Goal: Task Accomplishment & Management: Manage account settings

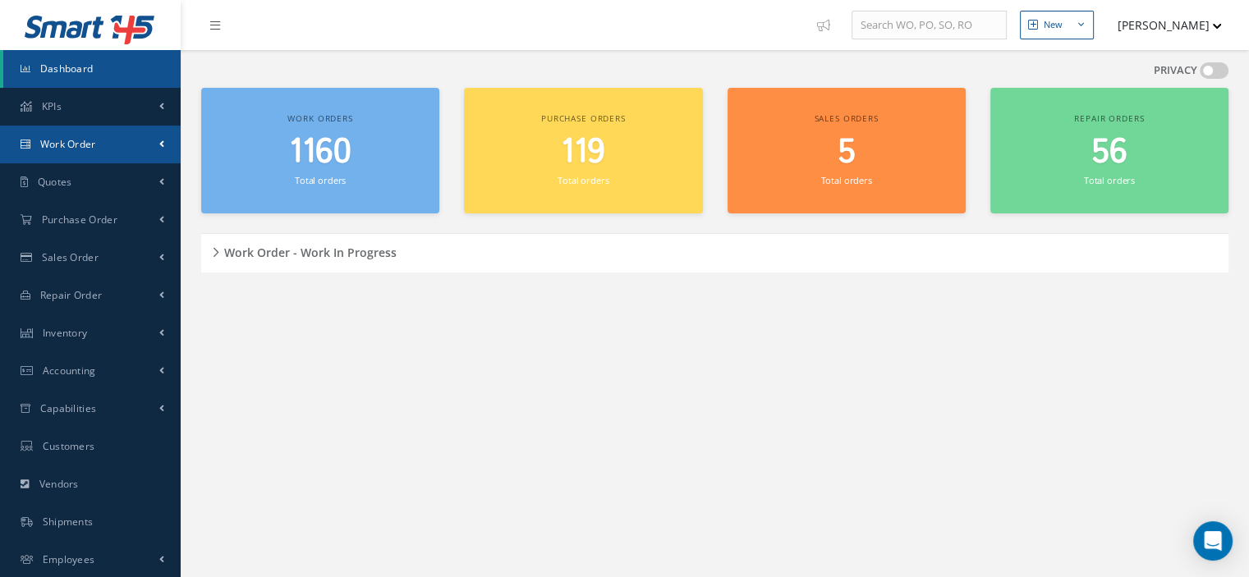
click at [85, 154] on link "Work Order" at bounding box center [90, 145] width 181 height 38
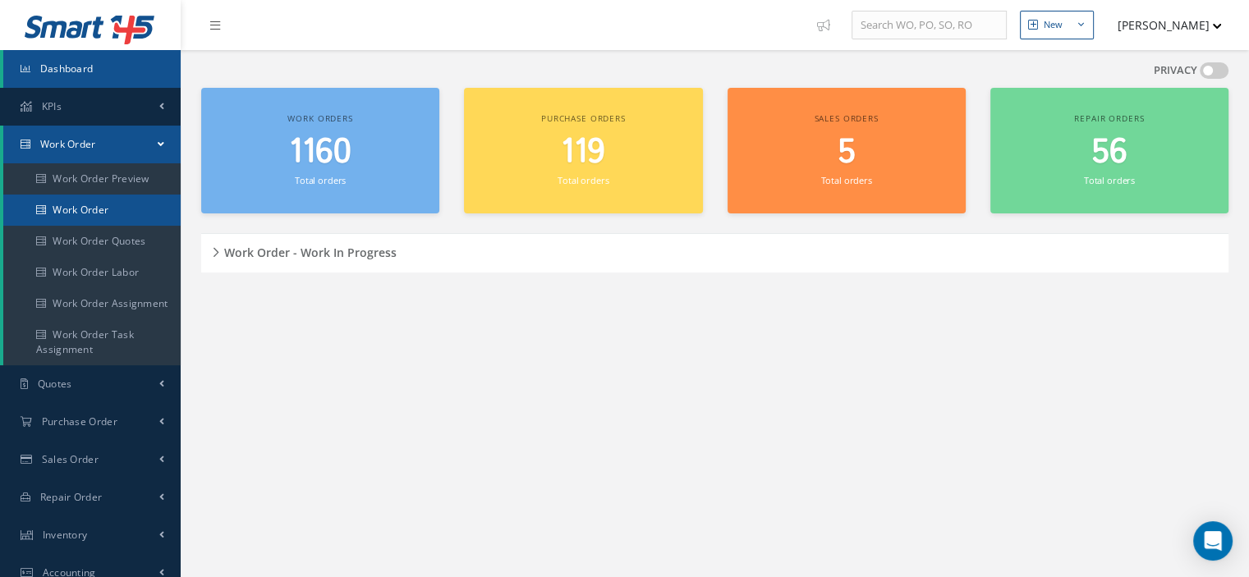
click at [84, 204] on link "Work Order" at bounding box center [91, 210] width 177 height 31
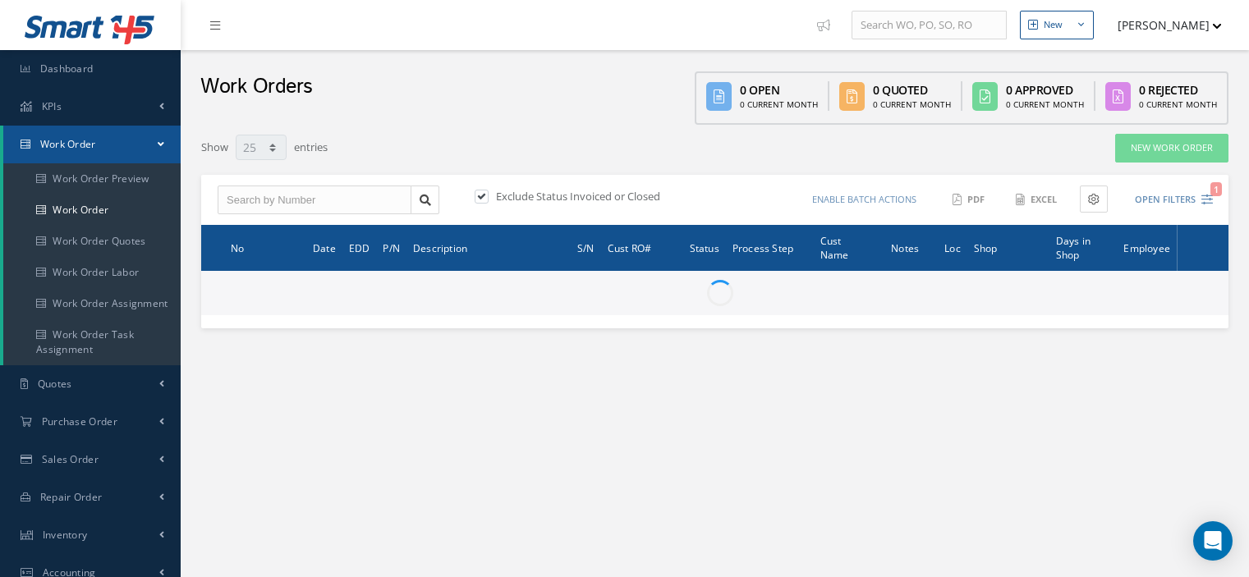
select select "25"
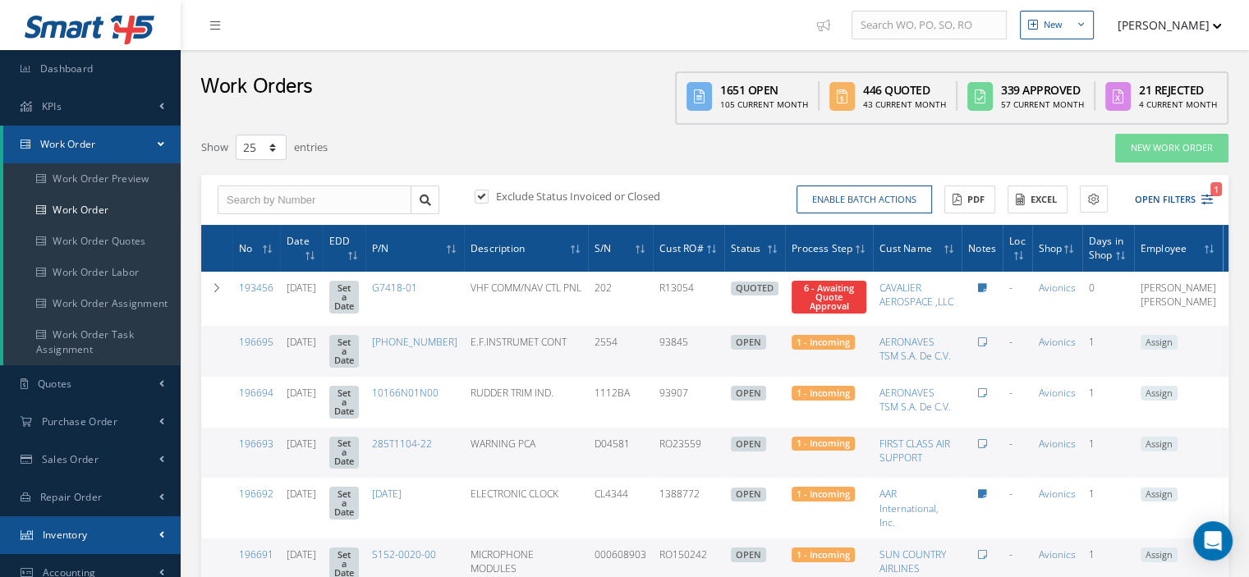
click at [92, 522] on link "Inventory" at bounding box center [90, 536] width 181 height 38
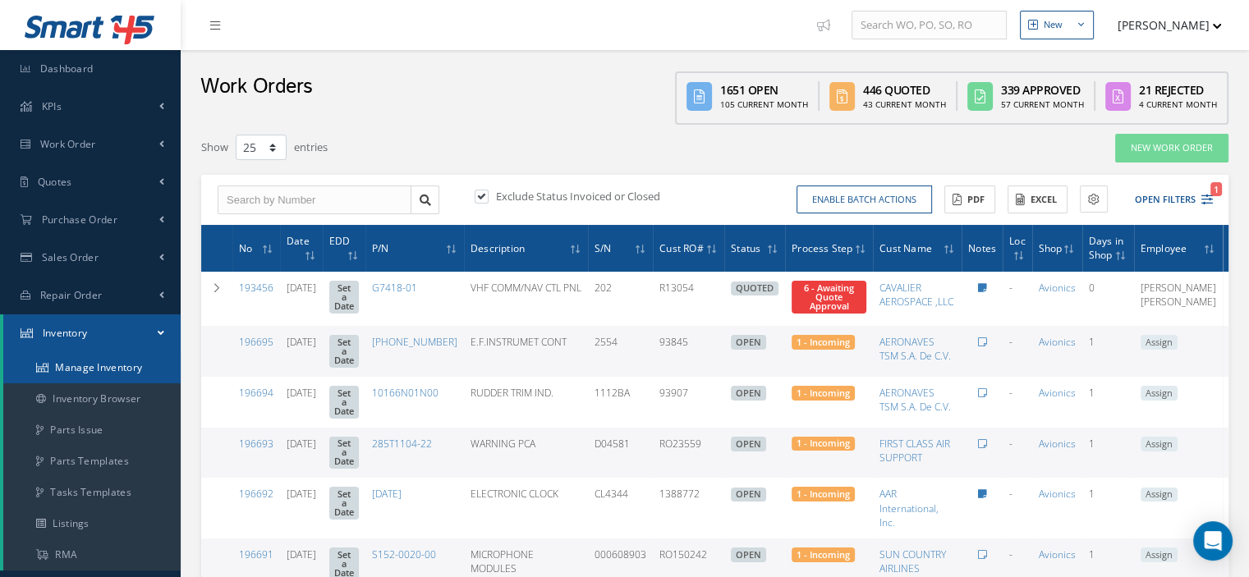
click at [107, 375] on link "Manage Inventory" at bounding box center [91, 367] width 177 height 31
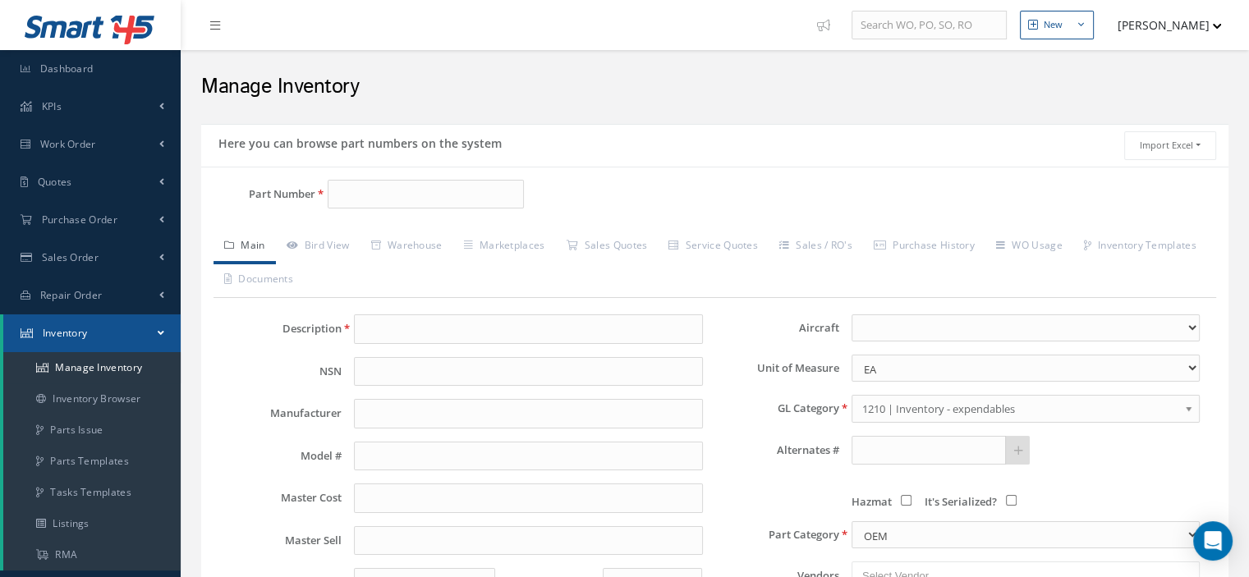
type input "0357-0001"
click at [425, 245] on span "0357-0001" at bounding box center [407, 236] width 148 height 17
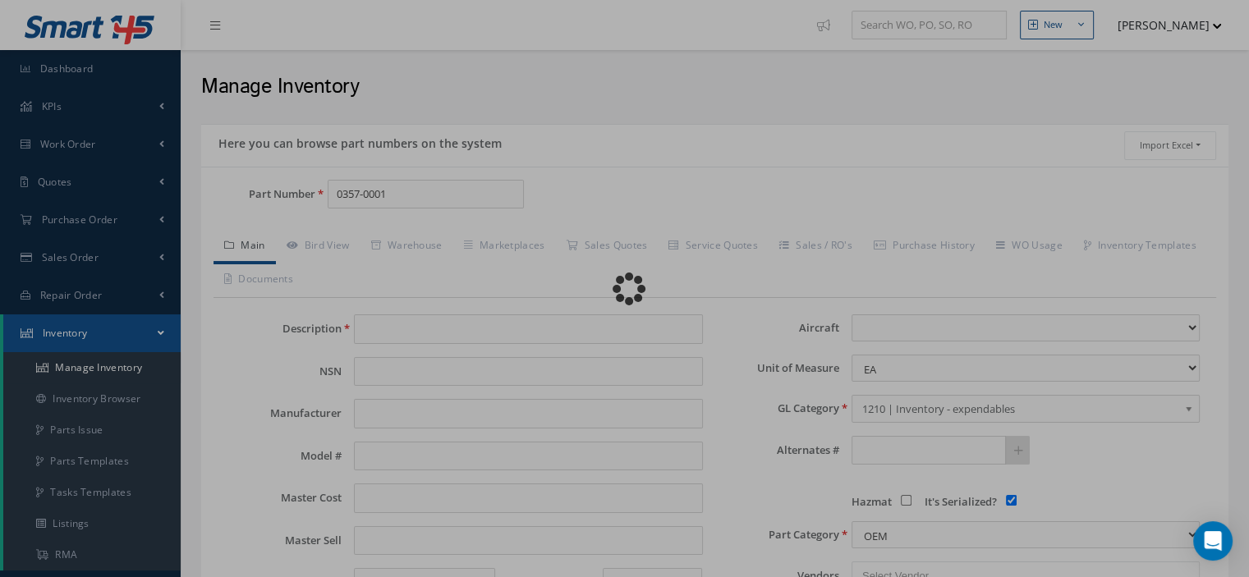
type input "METER"
type input "0.00"
select select
checkbox input "true"
type textarea "FO RP/N 124-835 &124-832 & 124-837"
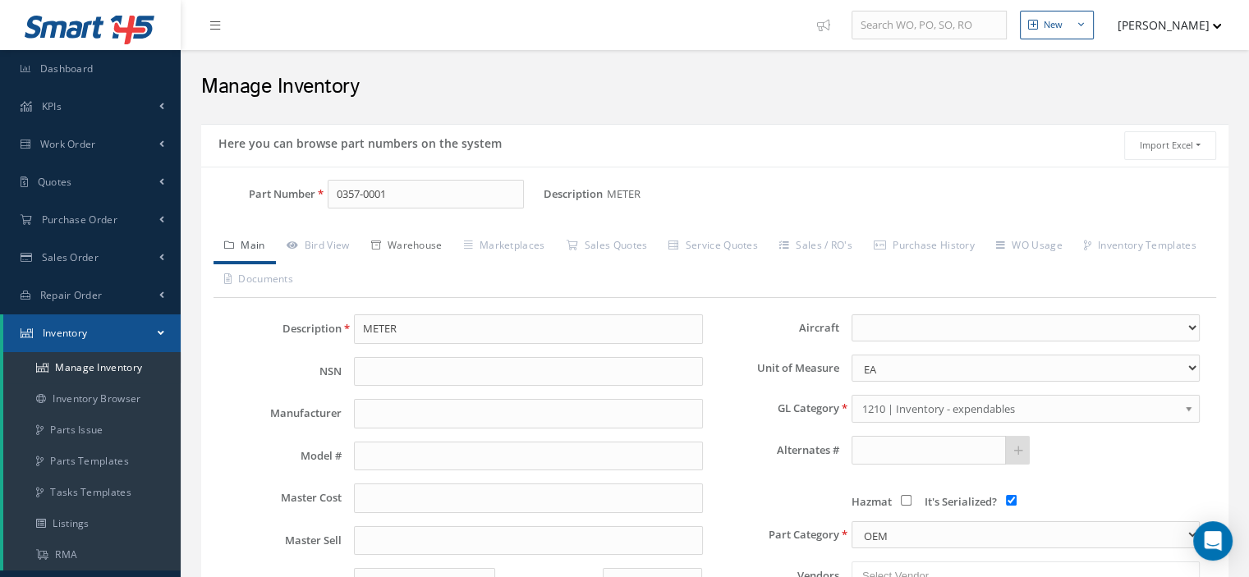
type input "0357-0001"
click at [451, 249] on link "Warehouse" at bounding box center [407, 247] width 93 height 34
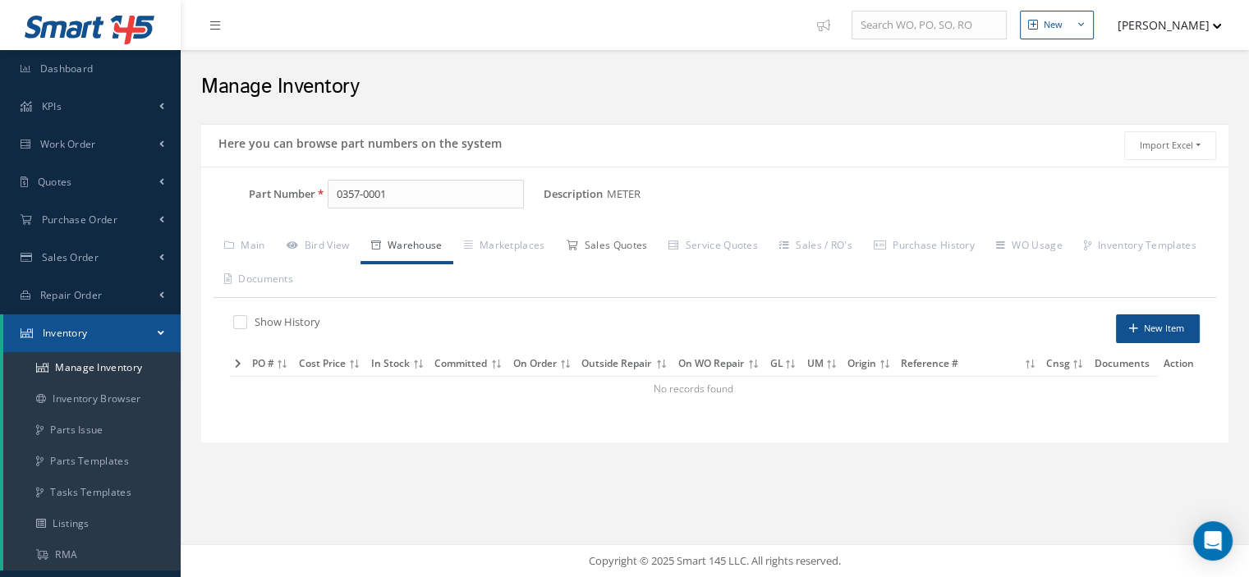
click at [591, 246] on link "Sales Quotes" at bounding box center [606, 247] width 103 height 34
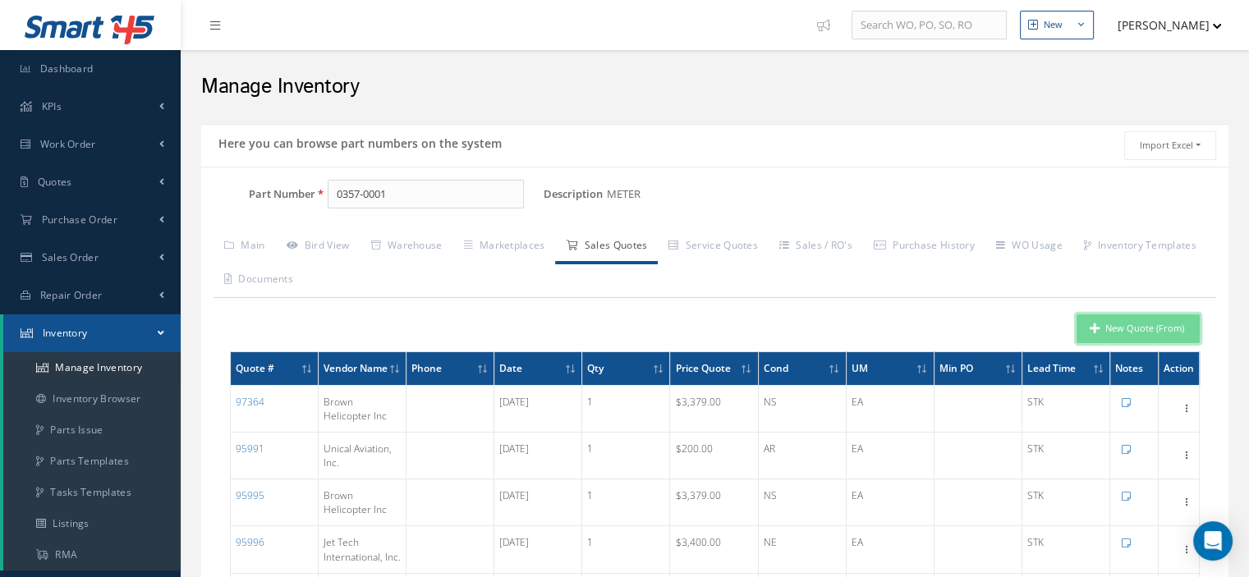
click at [1108, 328] on button "New Quote (From)" at bounding box center [1138, 329] width 123 height 29
type input "METER"
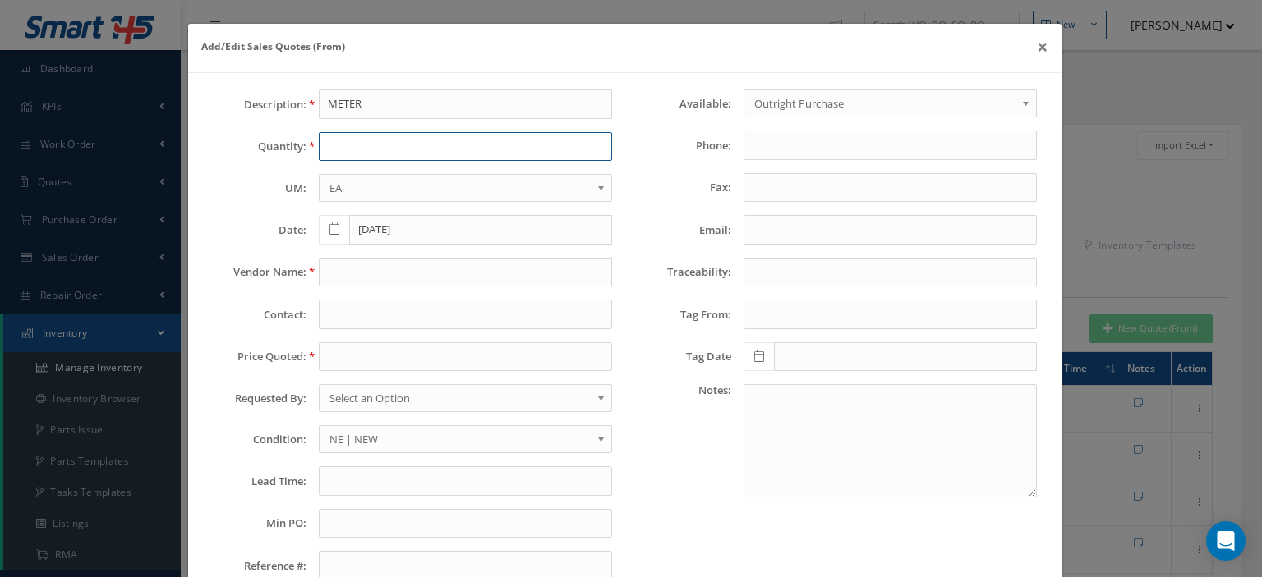
click at [355, 158] on input "text" at bounding box center [465, 147] width 293 height 30
type input "1"
click at [338, 355] on input "text" at bounding box center [465, 358] width 293 height 30
paste input "3379.00"
type input "3379.00"
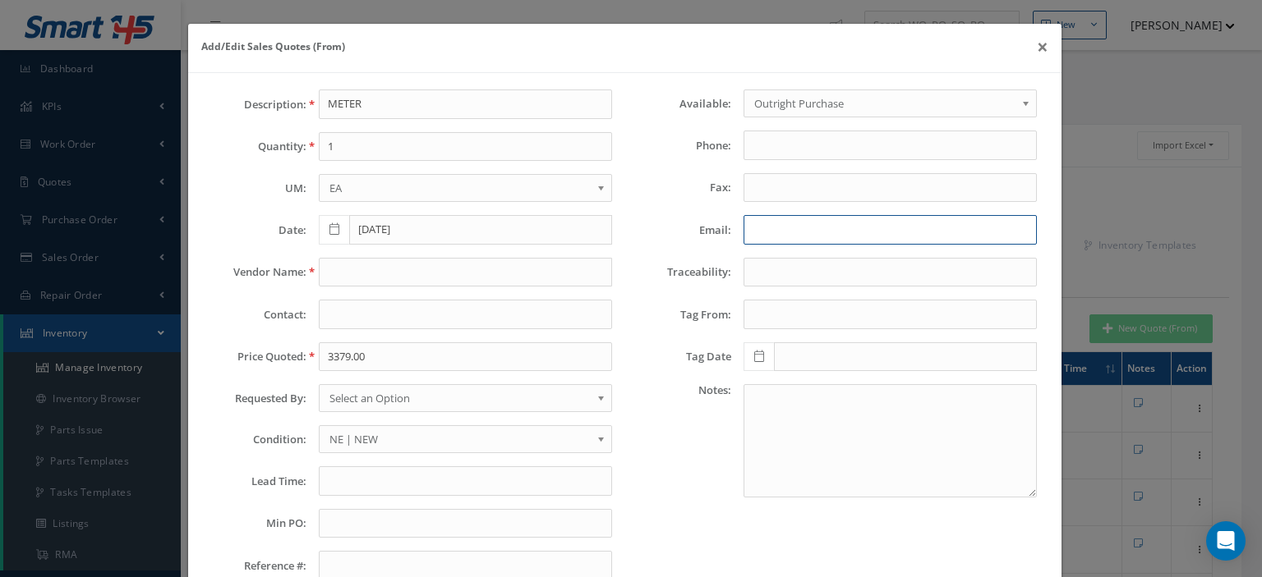
click at [745, 231] on input "Email:" at bounding box center [889, 230] width 293 height 30
paste input "Brown Helicopter Sales<sales@brownhelicopter.com>"
drag, startPoint x: 861, startPoint y: 226, endPoint x: 842, endPoint y: 231, distance: 19.5
click at [861, 226] on input "Brown Helicopter Sales<sales@brownhelicopter.com>" at bounding box center [889, 230] width 293 height 30
drag, startPoint x: 835, startPoint y: 228, endPoint x: 739, endPoint y: 229, distance: 95.3
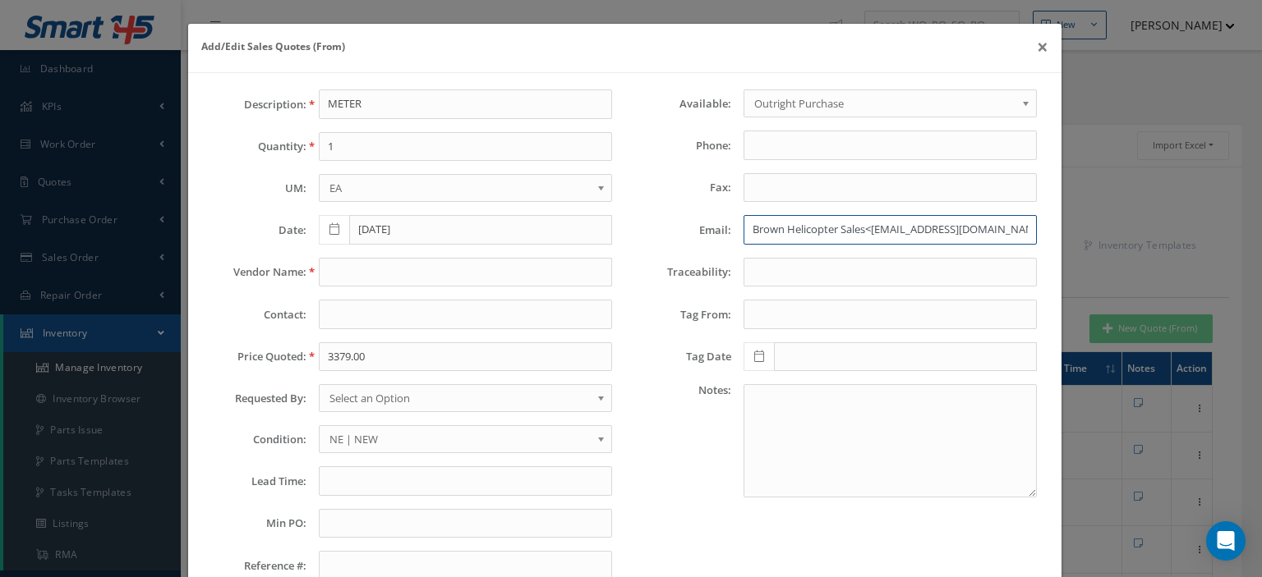
click at [743, 229] on input "Brown Helicopter Sales<sales@brownhelicopter.com>" at bounding box center [889, 230] width 293 height 30
type input "Brown Helicopter Sales<sales@brownhelicopter.com>"
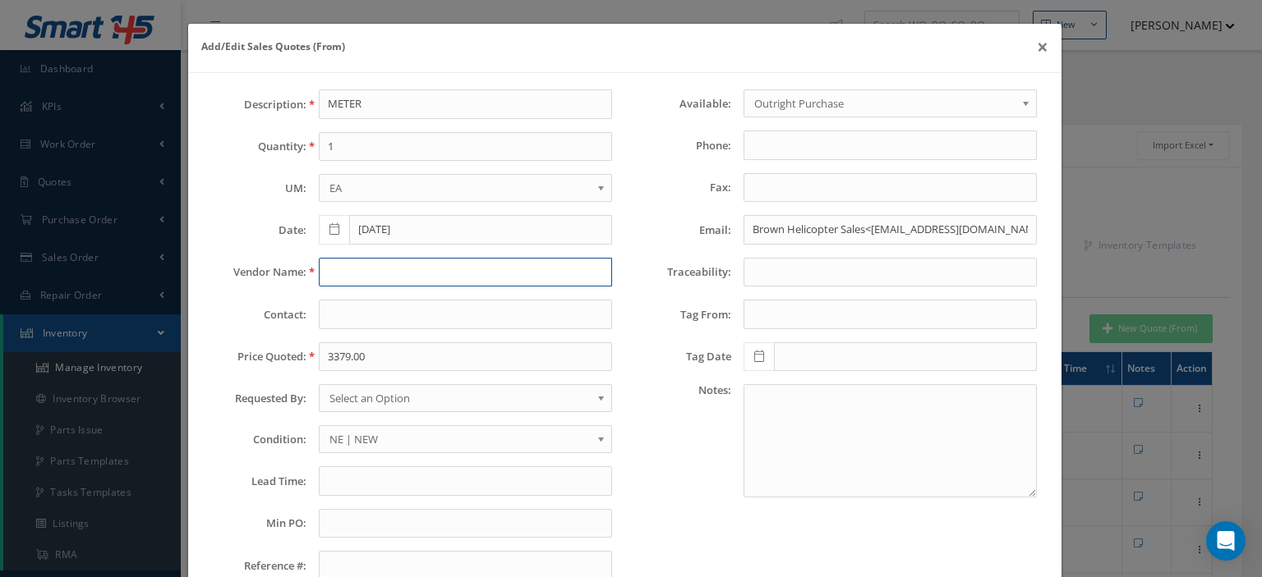
click at [381, 272] on input "text" at bounding box center [465, 273] width 293 height 30
paste input "Brown Helicopter"
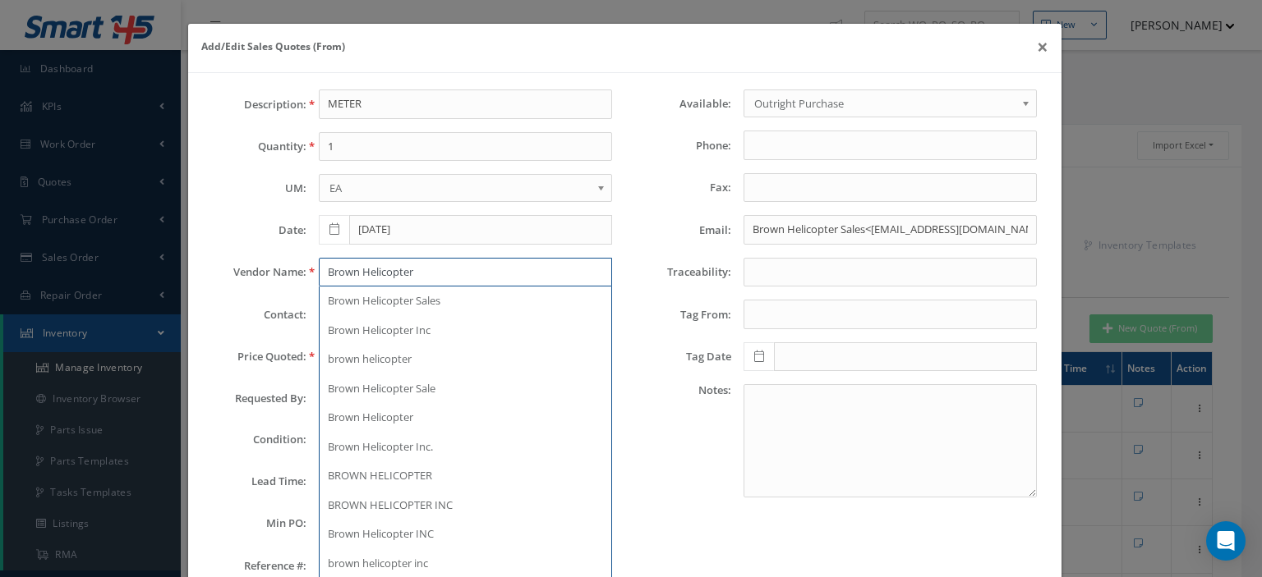
type input "Brown Helicopter"
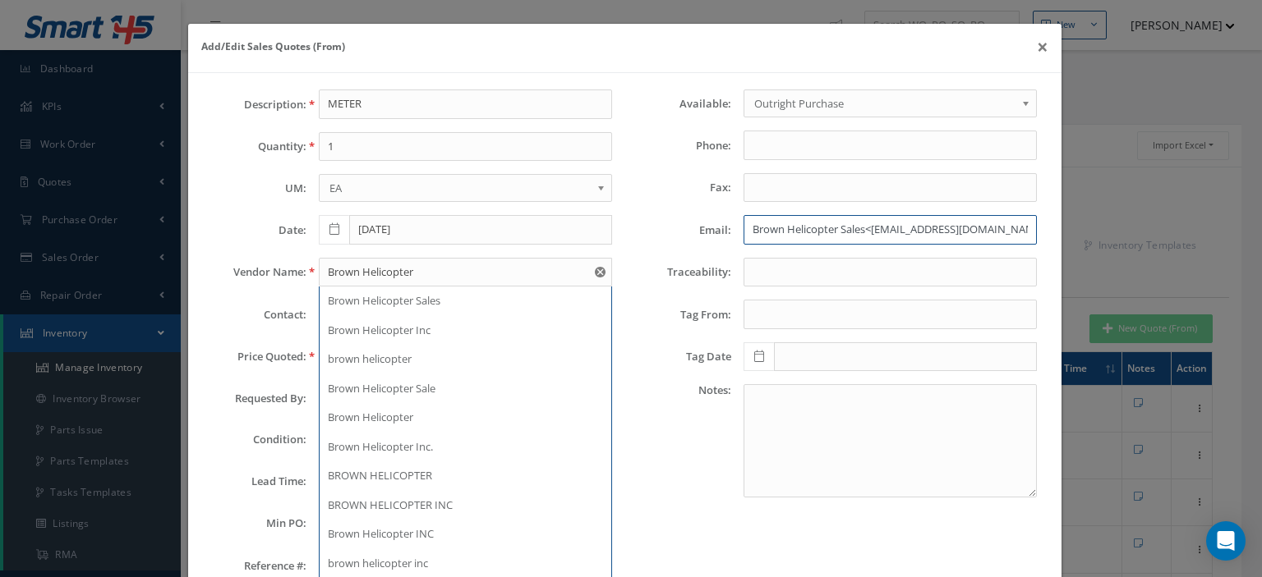
drag, startPoint x: 869, startPoint y: 226, endPoint x: 660, endPoint y: 247, distance: 209.7
click at [672, 245] on div "Available: Outright Purchase Exchange Outright Purchase Phone: Fax: Email: Brow…" at bounding box center [837, 342] width 424 height 504
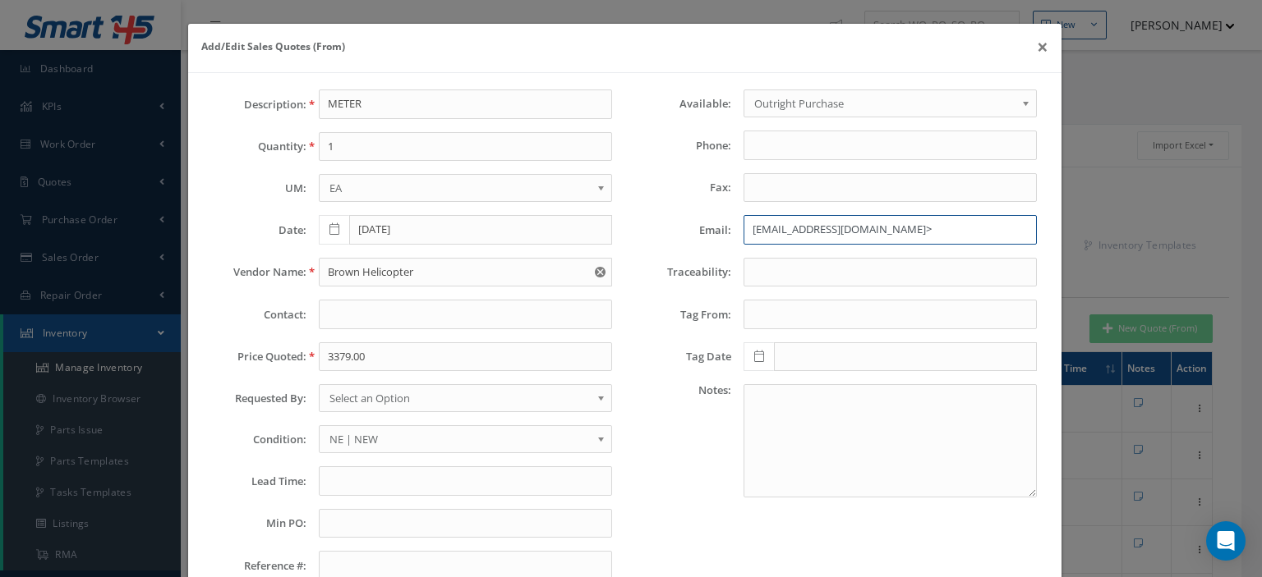
click at [910, 225] on input "sales@brownhelicopter.com>" at bounding box center [889, 230] width 293 height 30
type input "sales@brownhelicopter.com"
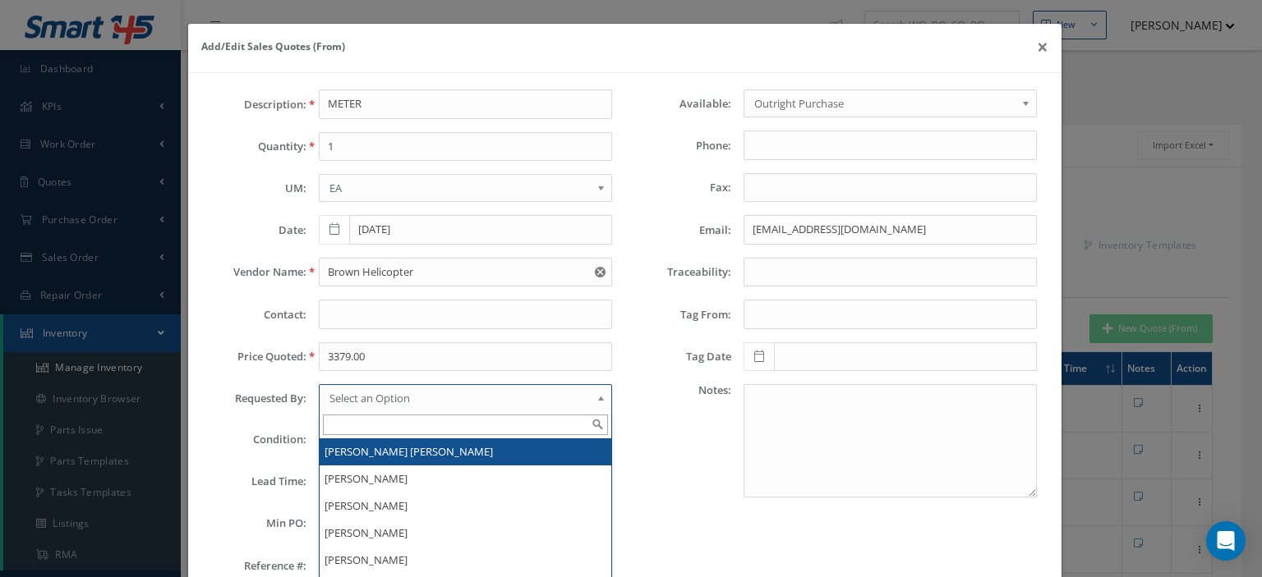
click at [473, 393] on span "Select an Option" at bounding box center [459, 399] width 261 height 20
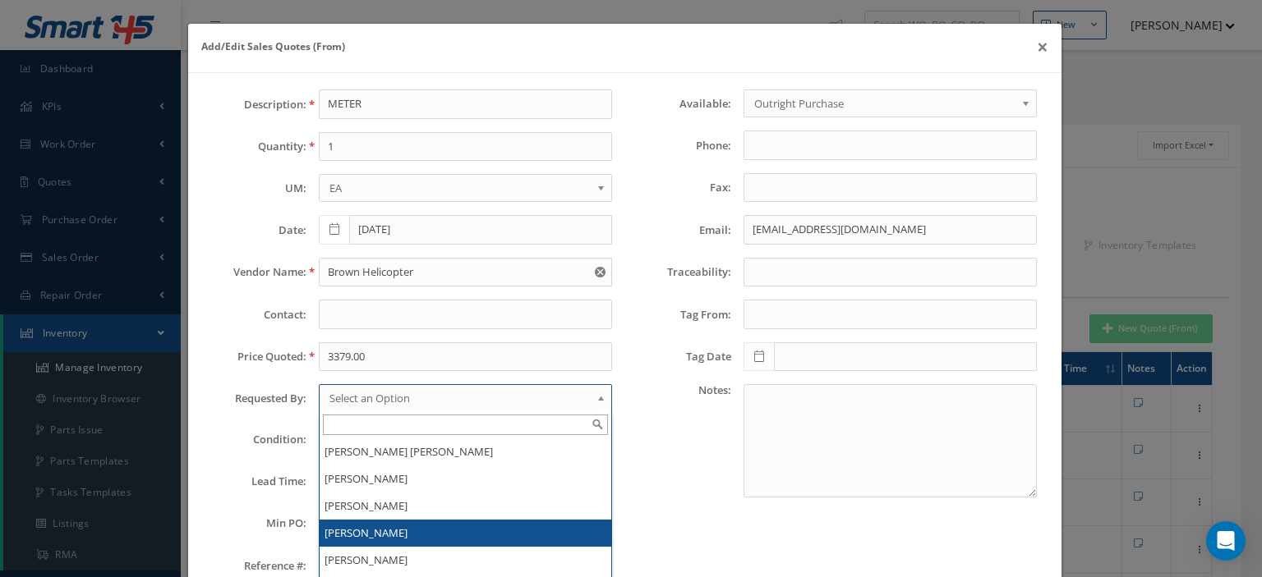
click at [422, 522] on li "[PERSON_NAME]" at bounding box center [466, 533] width 292 height 27
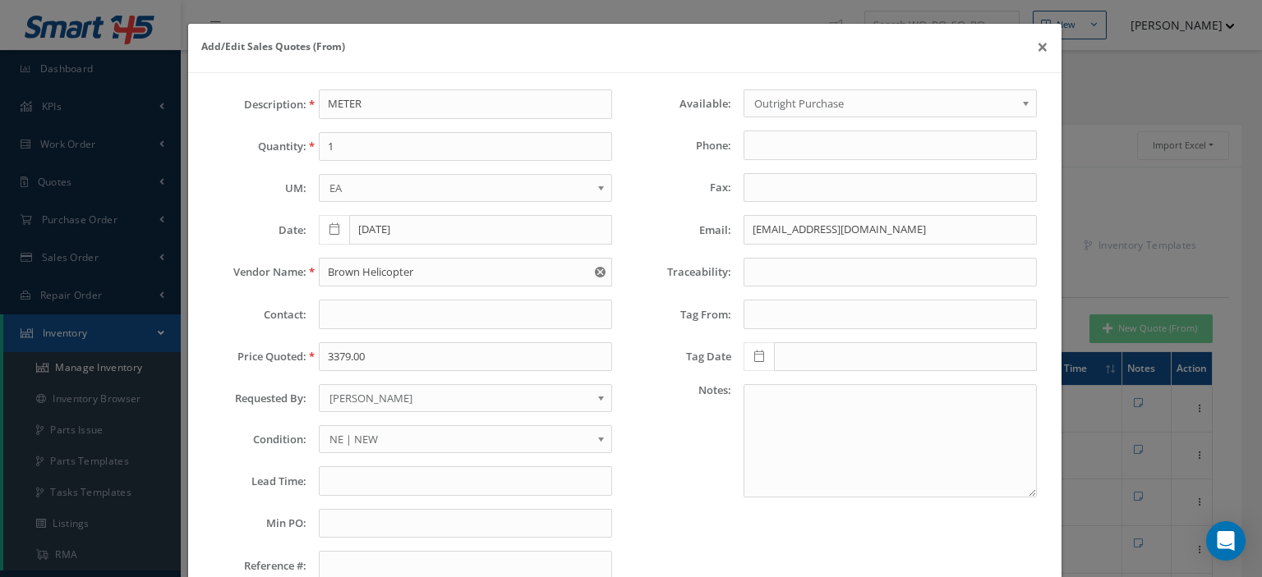
click at [343, 430] on span "NE | NEW" at bounding box center [459, 440] width 261 height 20
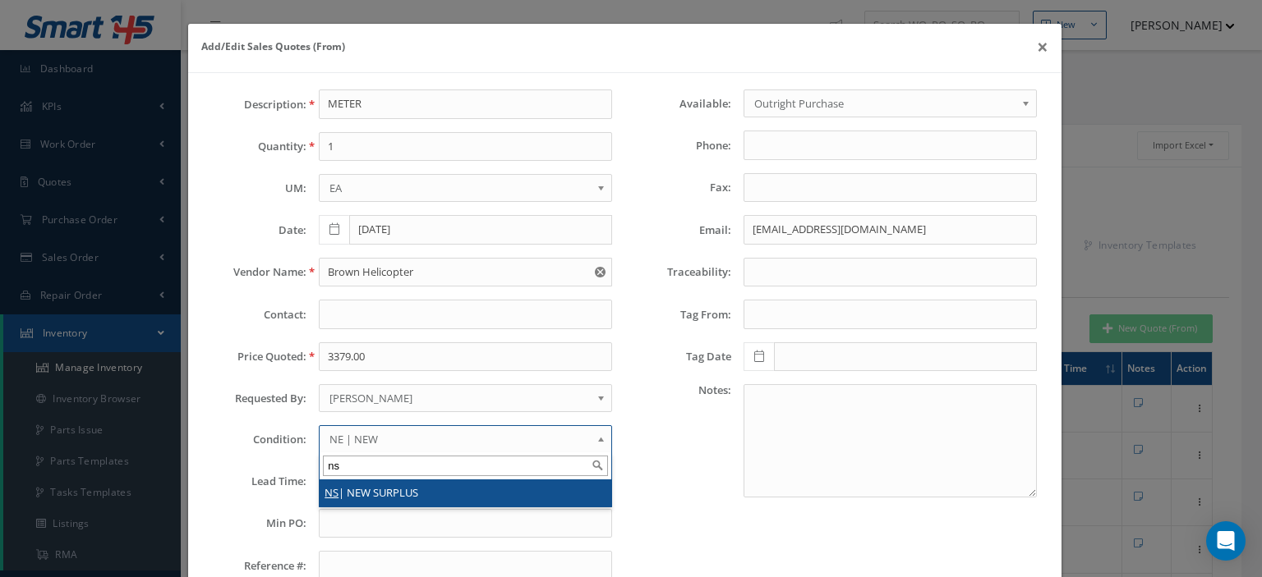
type input "ns"
click at [361, 484] on li "NS | NEW SURPLUS" at bounding box center [466, 493] width 292 height 27
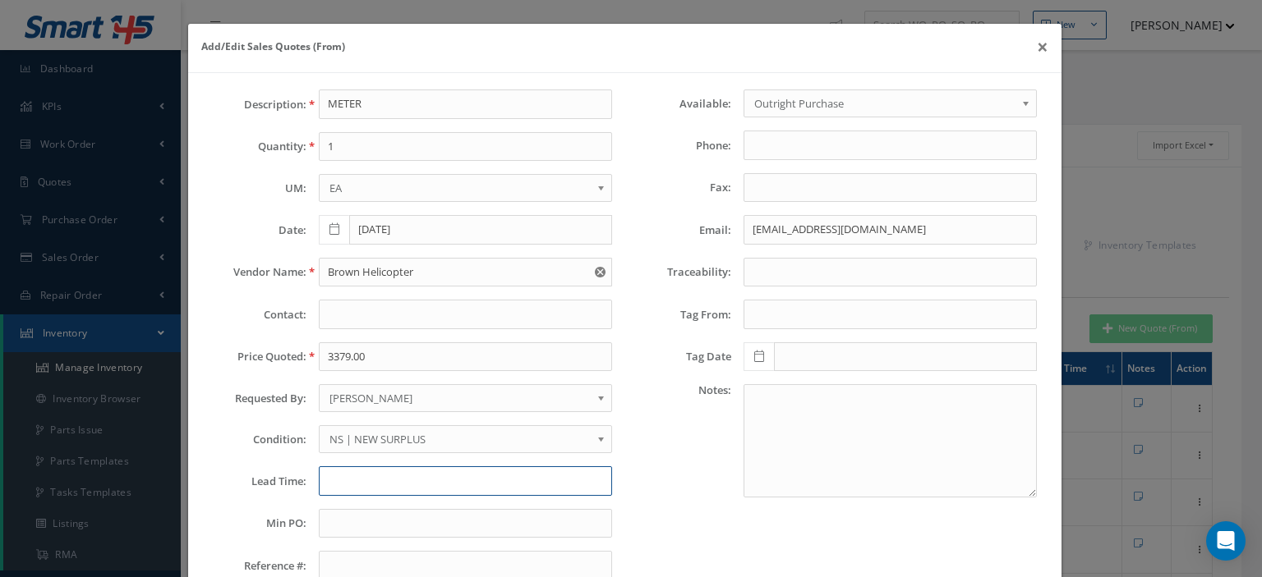
click at [361, 484] on input "text" at bounding box center [465, 482] width 293 height 30
type input "STK"
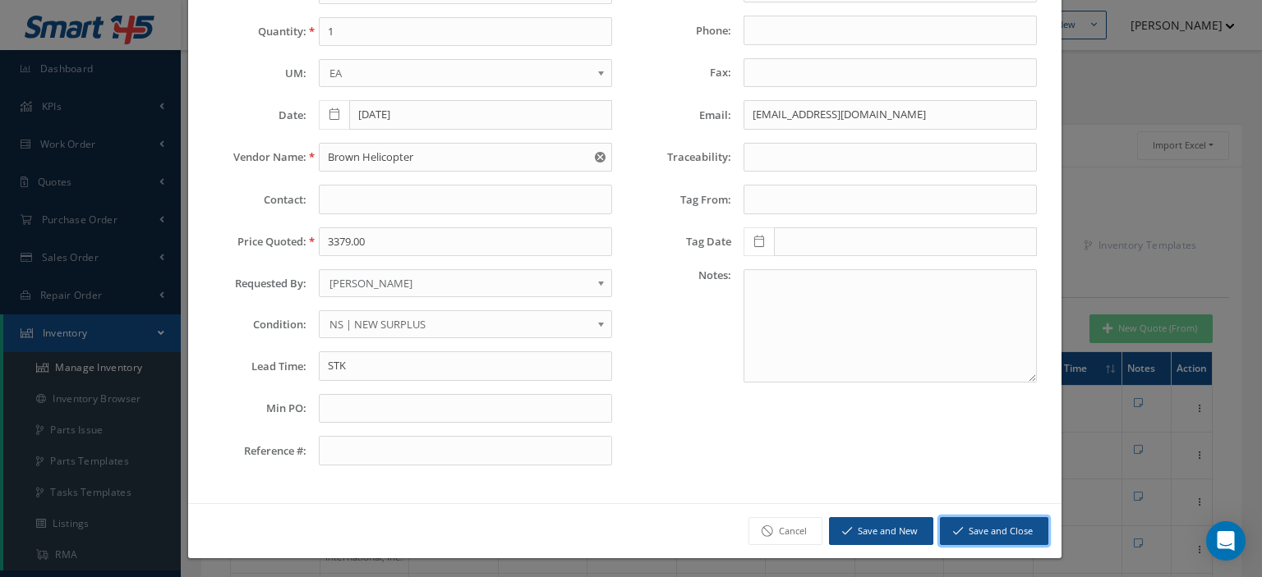
click at [946, 517] on button "Save and Close" at bounding box center [994, 531] width 108 height 29
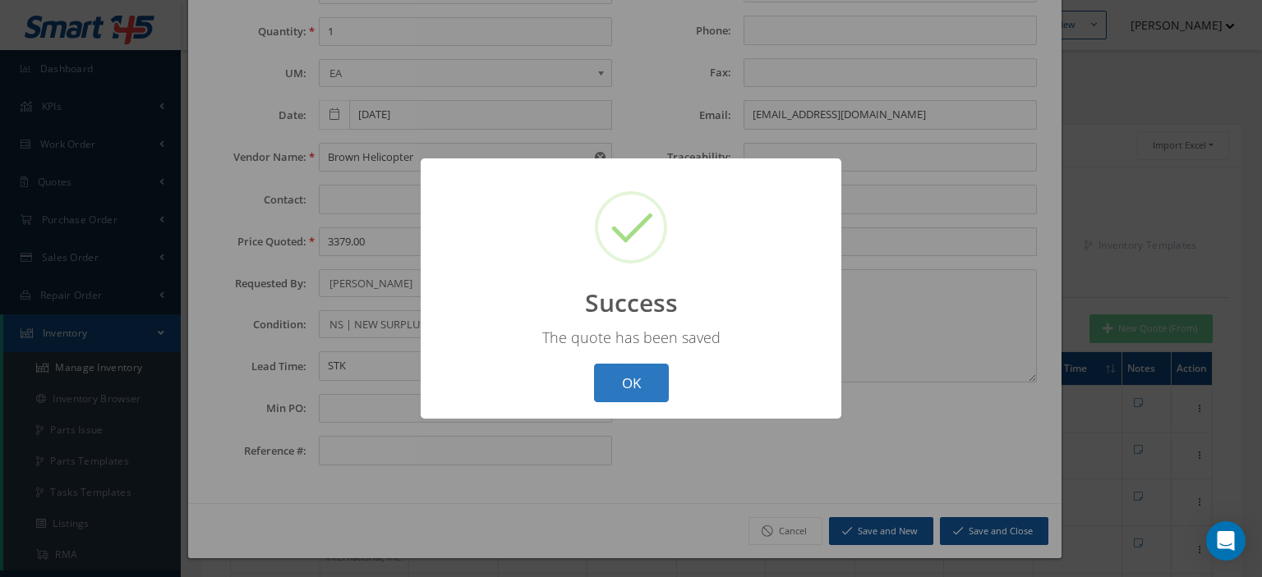
click at [615, 391] on button "OK" at bounding box center [631, 383] width 75 height 39
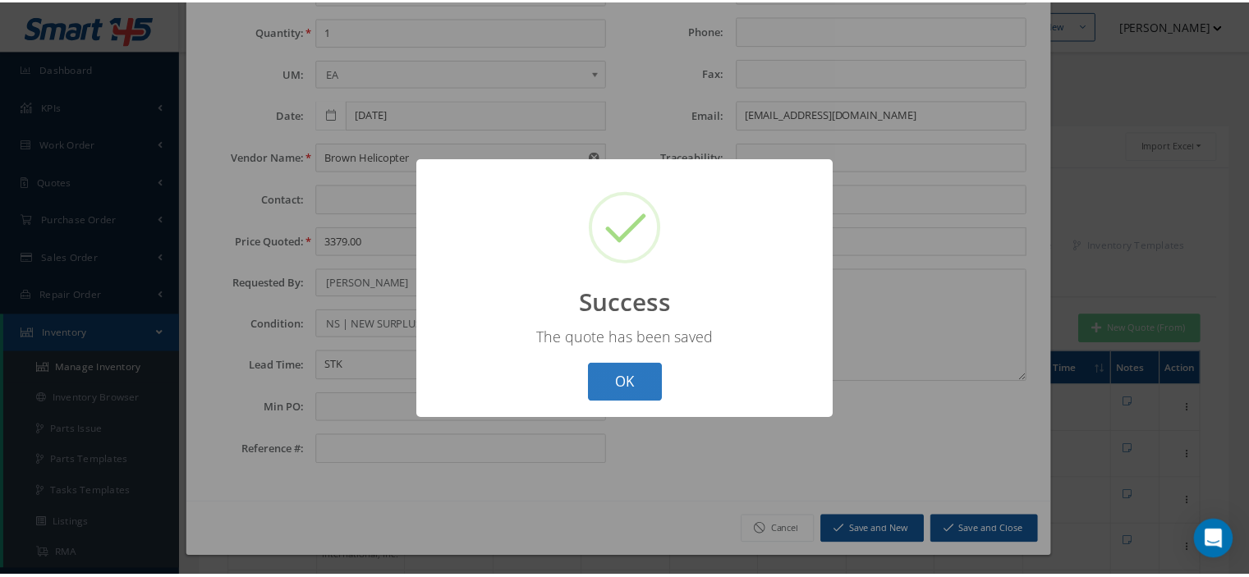
scroll to position [0, 0]
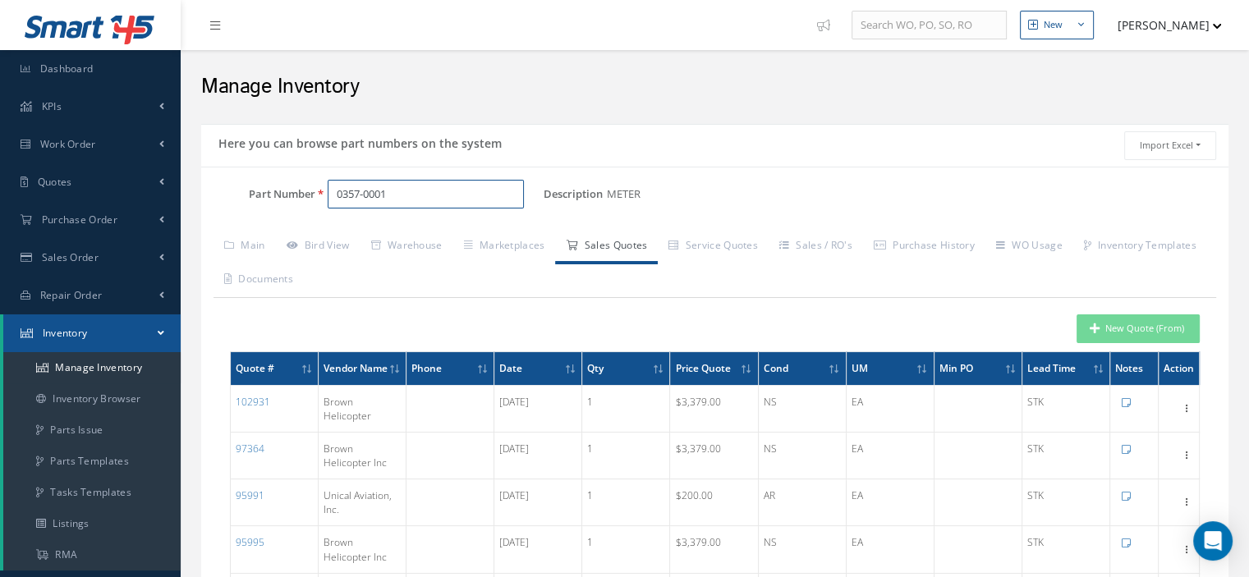
drag, startPoint x: 393, startPoint y: 182, endPoint x: 289, endPoint y: 212, distance: 108.7
click at [289, 212] on div "Part Number 0357-0001" at bounding box center [372, 201] width 343 height 43
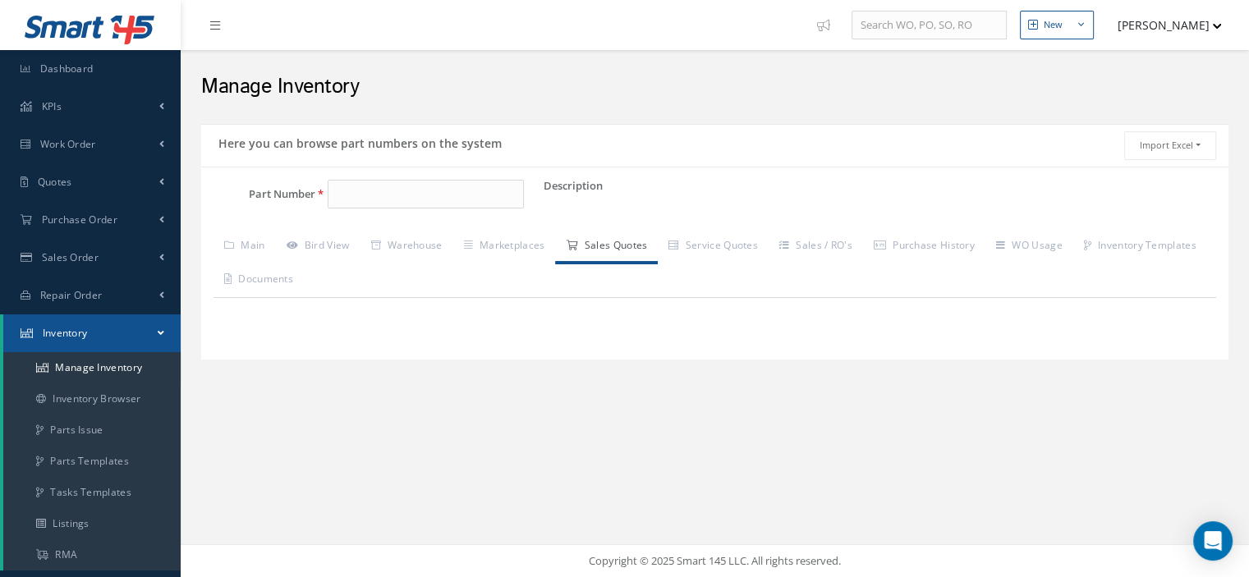
click at [164, 334] on span at bounding box center [161, 333] width 7 height 14
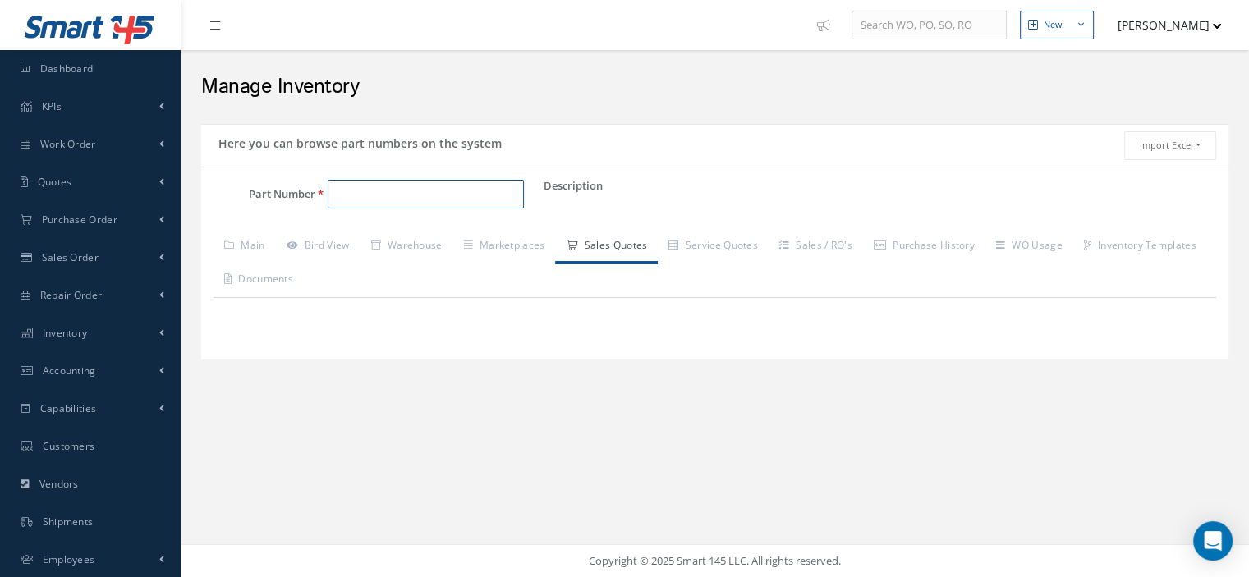
click at [381, 189] on input "Part Number" at bounding box center [426, 195] width 196 height 30
type input "0"
click at [82, 143] on span "Work Order" at bounding box center [68, 144] width 56 height 14
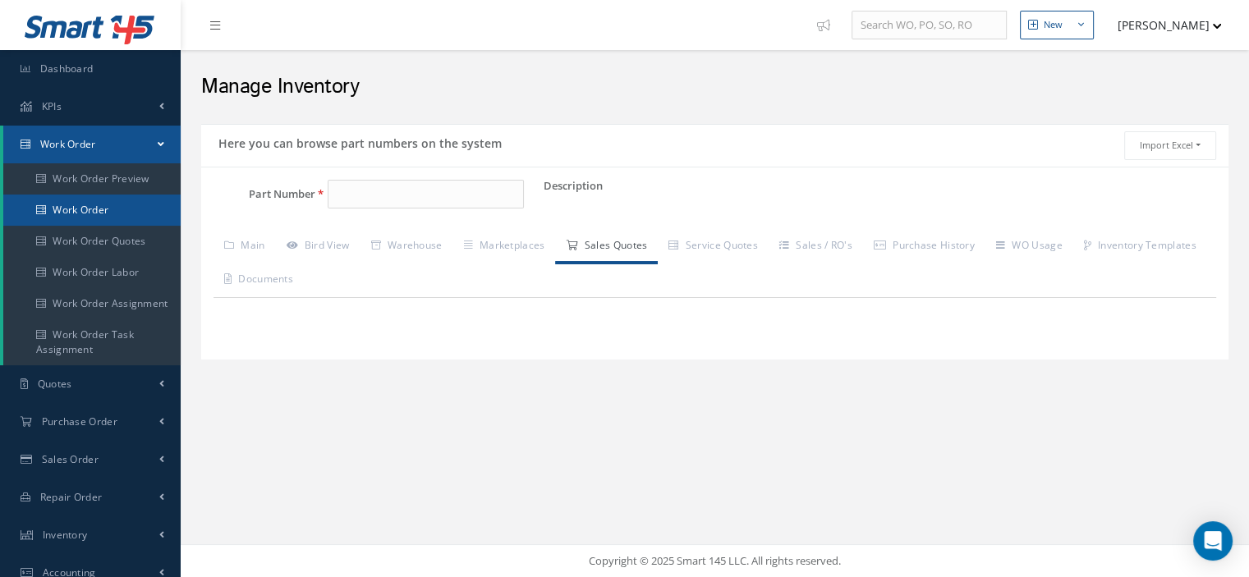
click at [83, 206] on link "Work Order" at bounding box center [91, 210] width 177 height 31
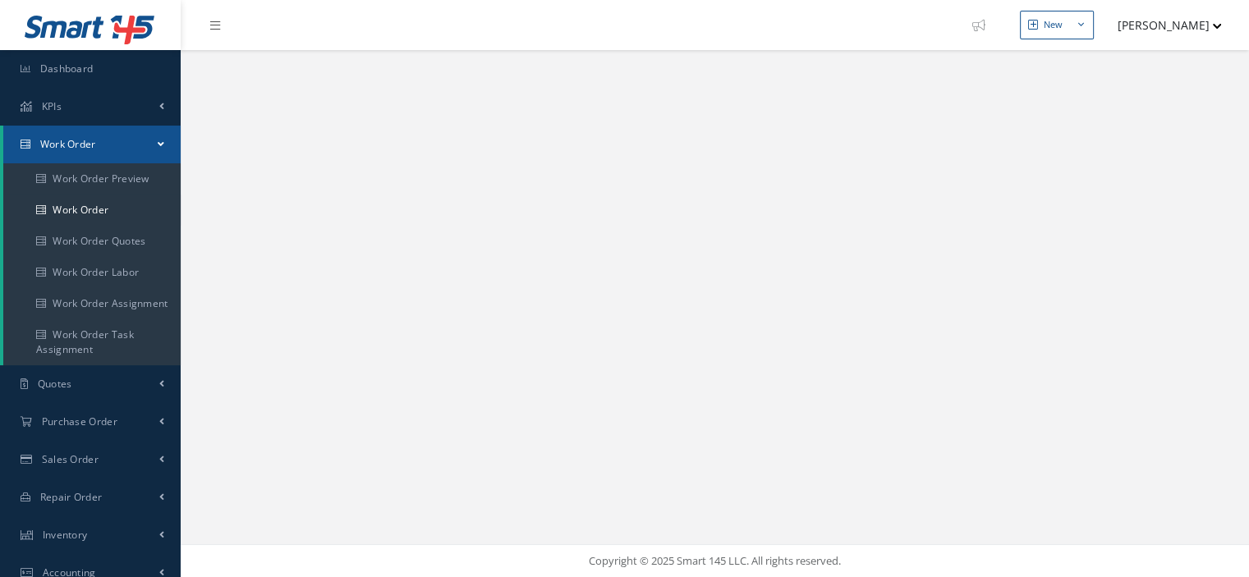
select select "25"
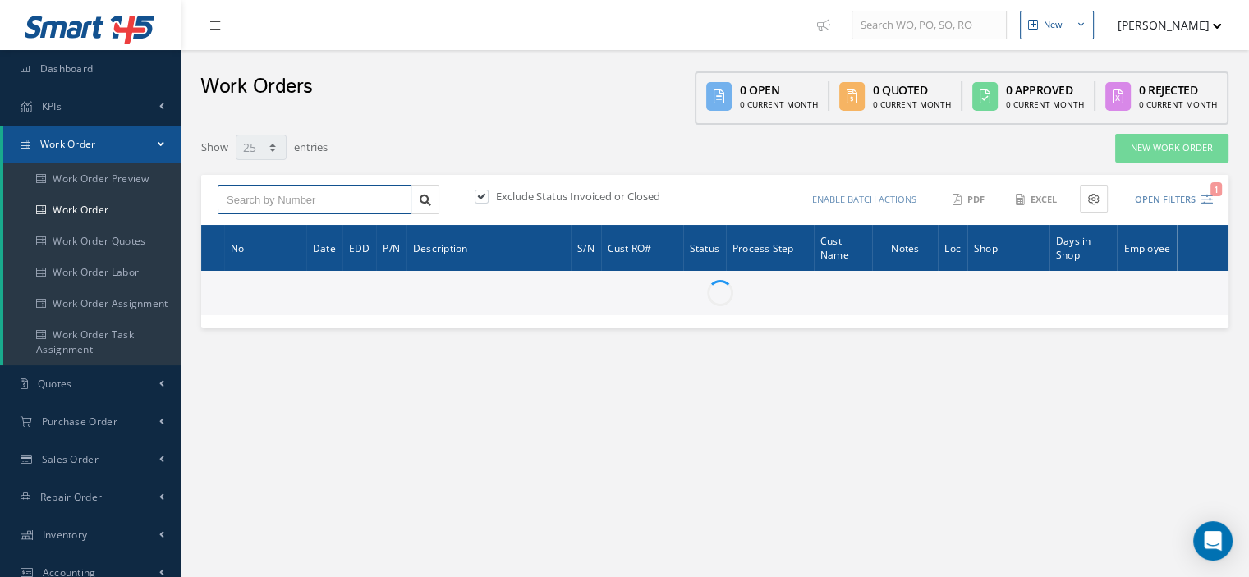
click at [256, 200] on input "text" at bounding box center [315, 201] width 194 height 30
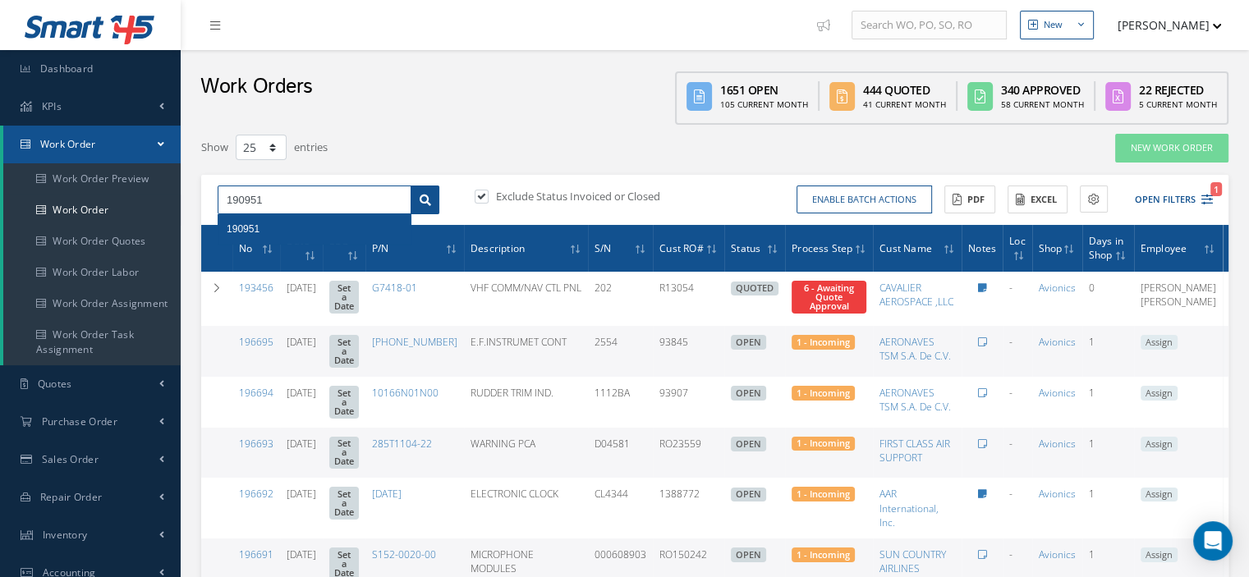
type input "190951"
click at [431, 196] on link at bounding box center [425, 201] width 29 height 30
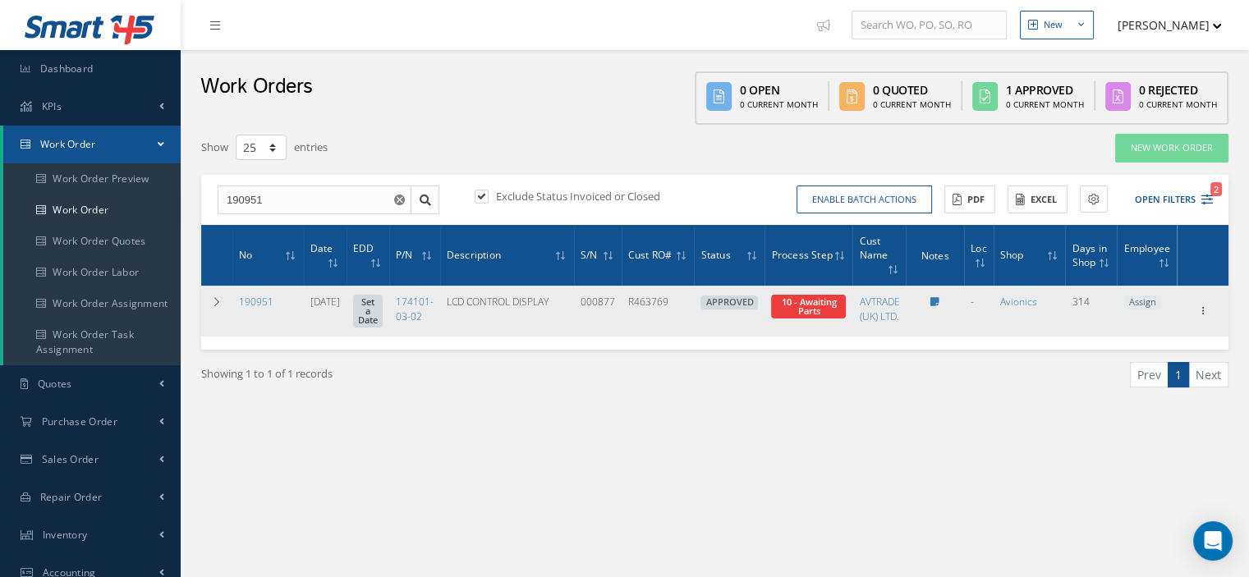
click at [934, 295] on div at bounding box center [935, 302] width 45 height 14
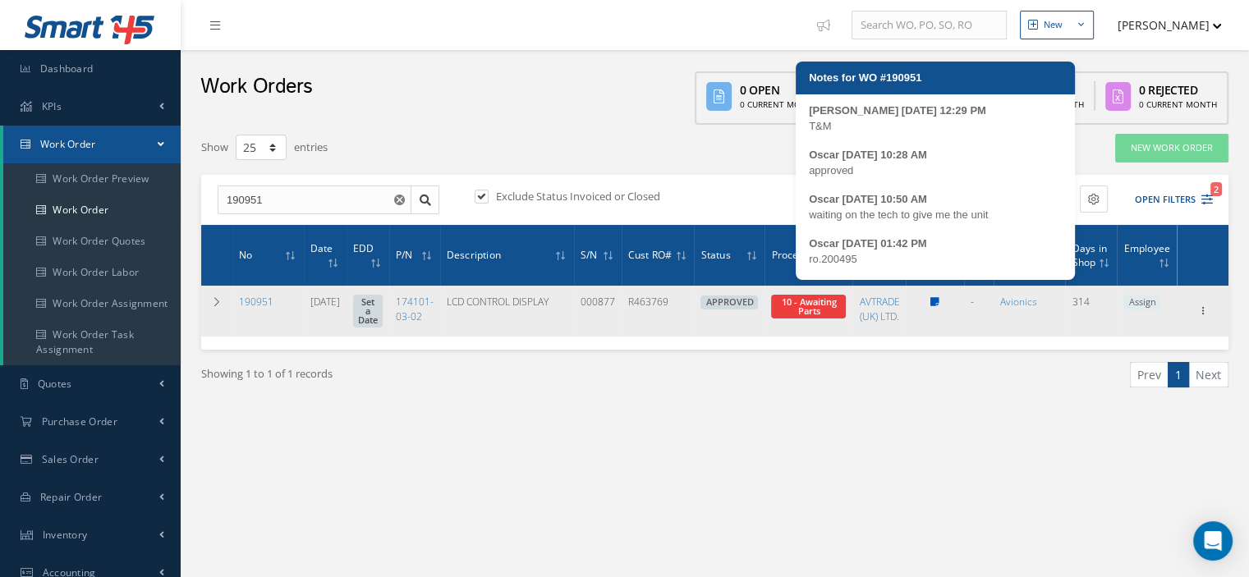
click at [937, 297] on icon at bounding box center [935, 302] width 9 height 10
type textarea "T&M -- Frankie 10/30/2024 12:29PM -- Oscar 12/13/2024 10:28AM approved -- Oscar…"
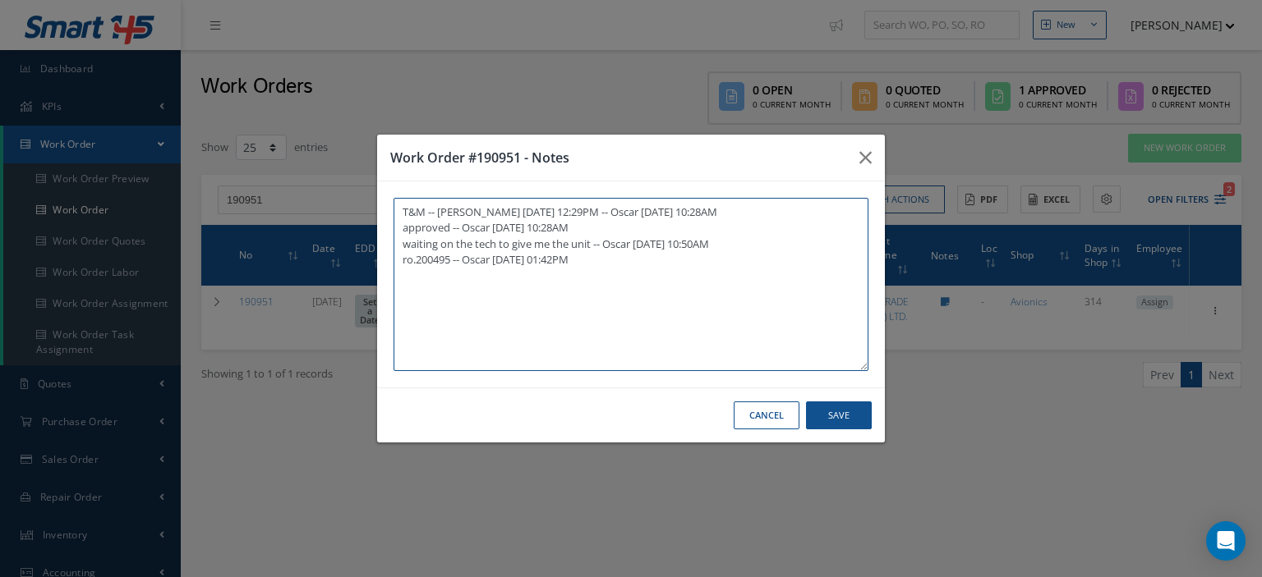
drag, startPoint x: 453, startPoint y: 257, endPoint x: 414, endPoint y: 258, distance: 38.6
click at [414, 258] on textarea "T&M -- Frankie 10/30/2024 12:29PM -- Oscar 12/13/2024 10:28AM approved -- Oscar…" at bounding box center [630, 284] width 475 height 173
click at [856, 163] on button "button" at bounding box center [865, 158] width 39 height 46
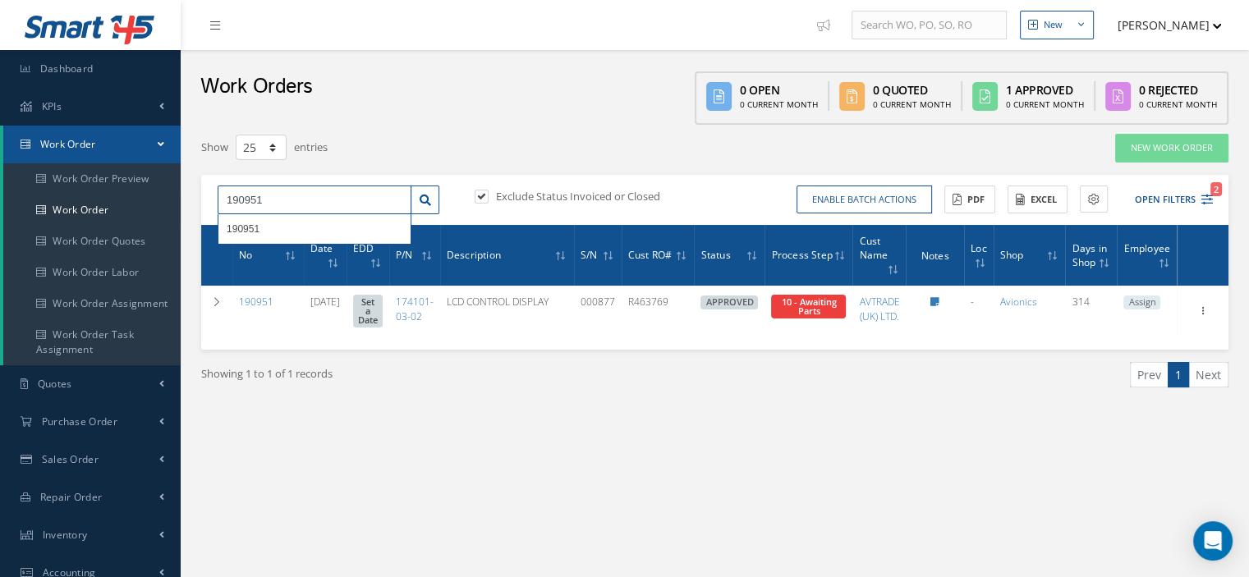
drag, startPoint x: 271, startPoint y: 197, endPoint x: 195, endPoint y: 200, distance: 75.6
click at [195, 200] on div "Show 10 25 50 100 entries New Work Order 190951 190951 Exclude Status Invoiced …" at bounding box center [715, 281] width 1052 height 297
type input "195197"
click at [415, 197] on link at bounding box center [425, 201] width 29 height 30
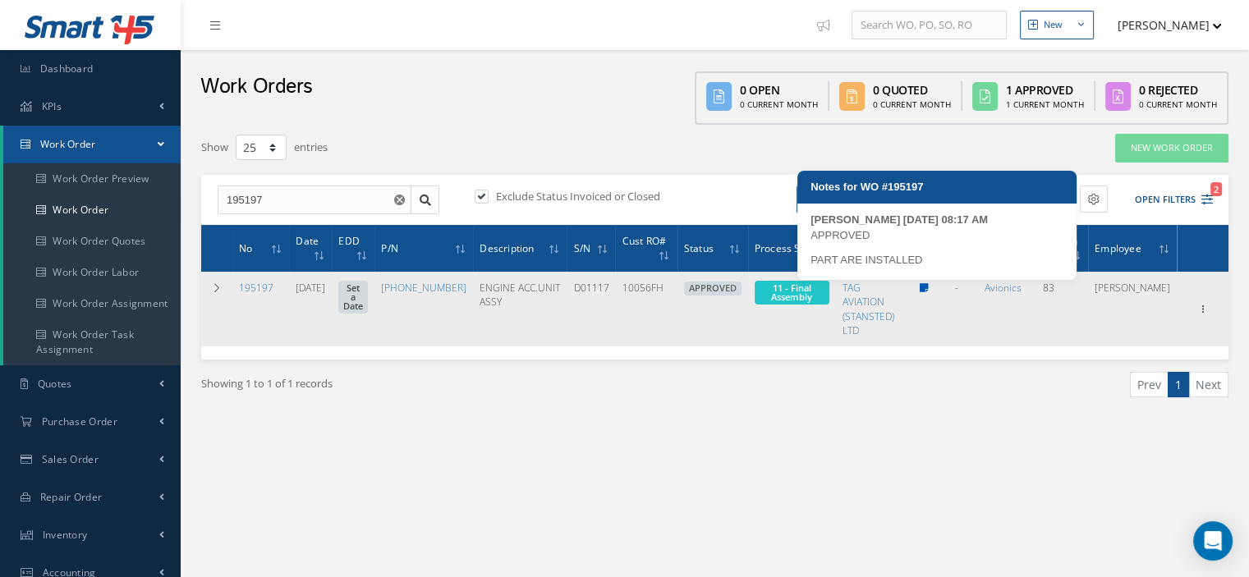
click at [929, 283] on icon at bounding box center [924, 288] width 9 height 10
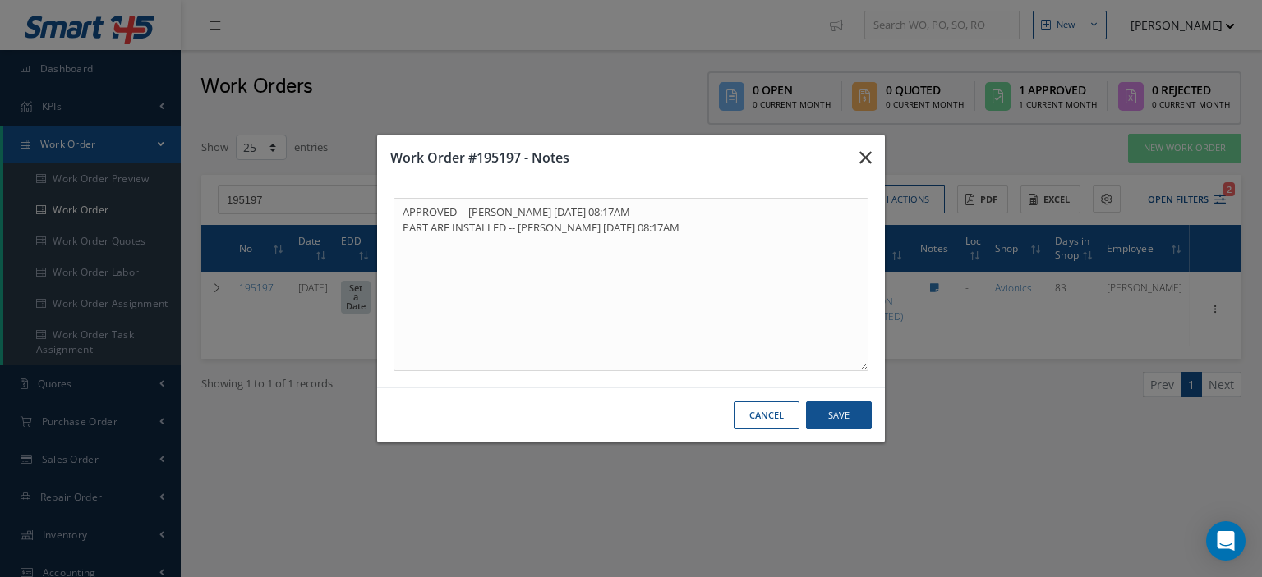
click at [860, 158] on icon "button" at bounding box center [865, 158] width 12 height 20
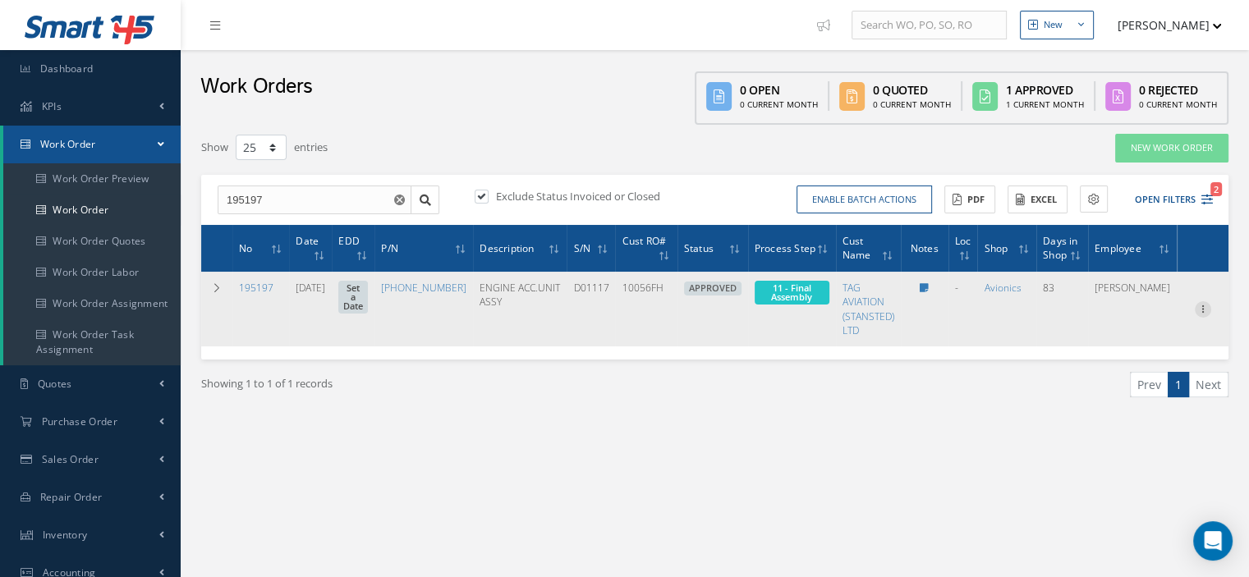
click at [1205, 308] on icon at bounding box center [1203, 307] width 16 height 13
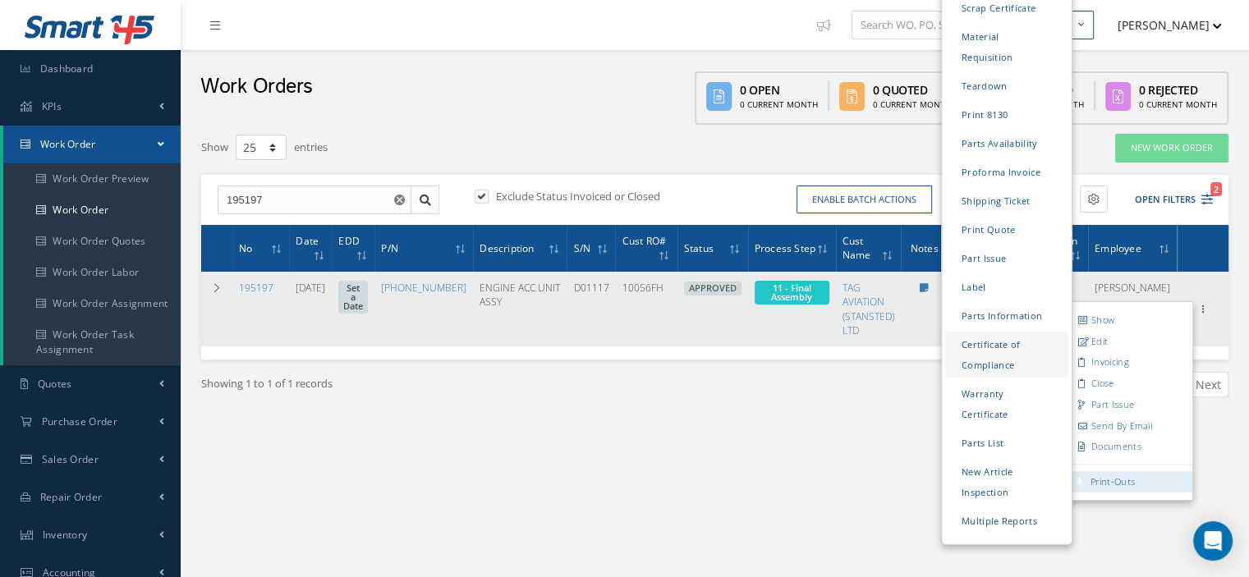
click at [999, 332] on link "Certificate of Compliance" at bounding box center [1006, 355] width 123 height 46
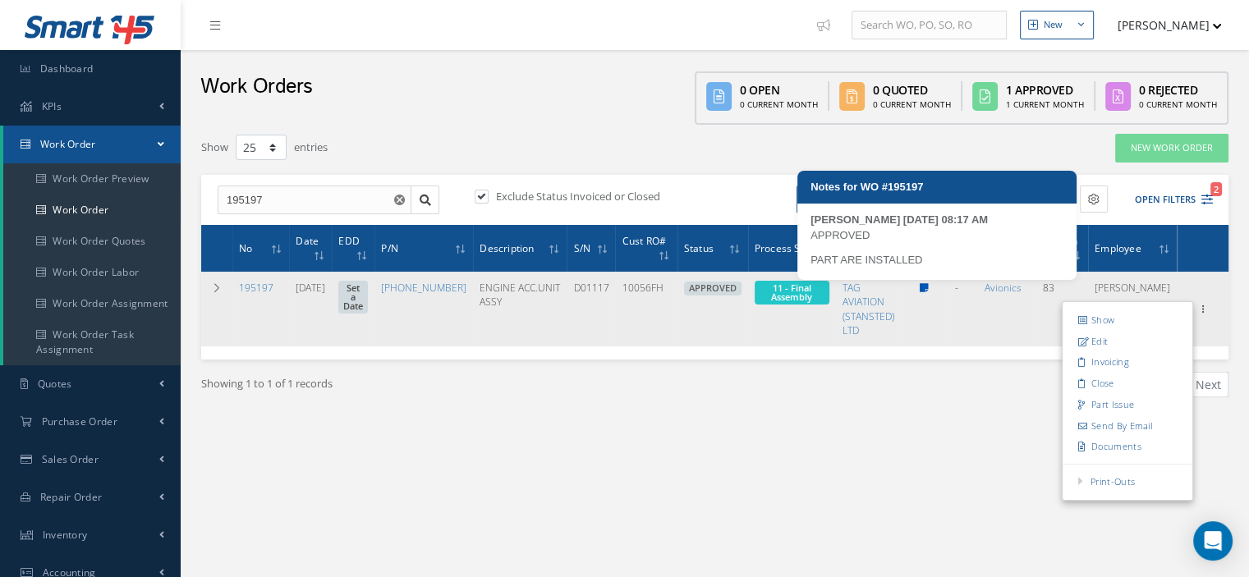
click at [929, 284] on icon at bounding box center [924, 288] width 9 height 10
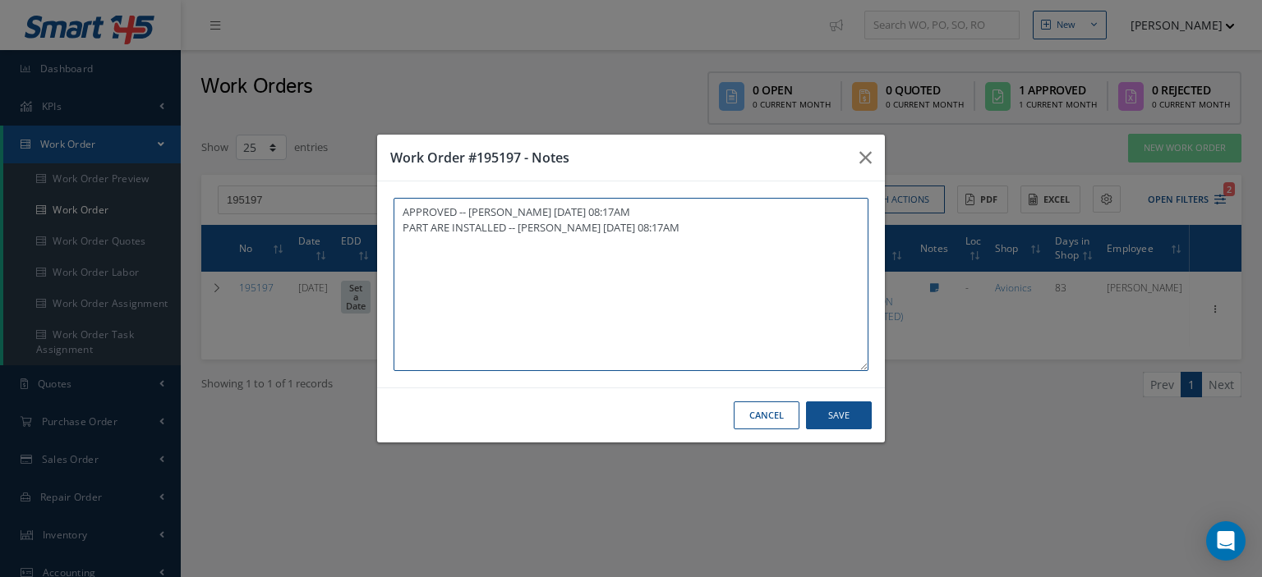
paste textarea "I already gave them to the technician"
type textarea "APPROVED -- Oscar Ravelo 09/09/2025 08:17AM PART ARE INSTALLED -- Oscar Ravelo …"
click at [866, 410] on button "Save" at bounding box center [839, 416] width 66 height 29
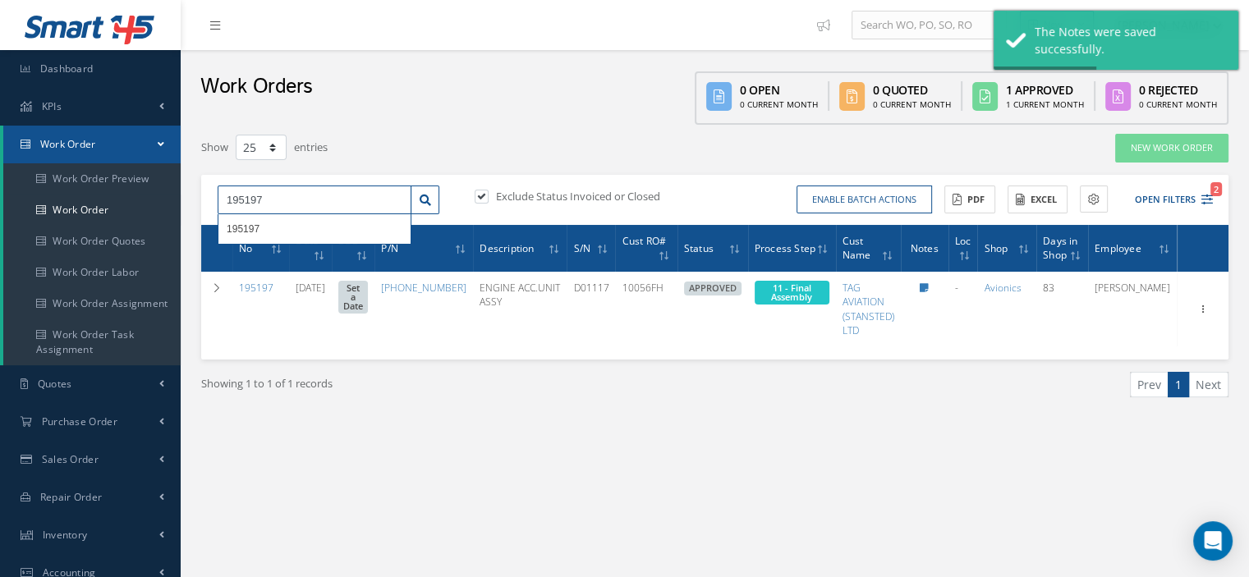
drag, startPoint x: 276, startPoint y: 197, endPoint x: 199, endPoint y: 209, distance: 78.2
click at [199, 209] on div "Show 10 25 50 100 entries New Work Order 195197 195197 Exclude Status Invoiced …" at bounding box center [715, 286] width 1052 height 306
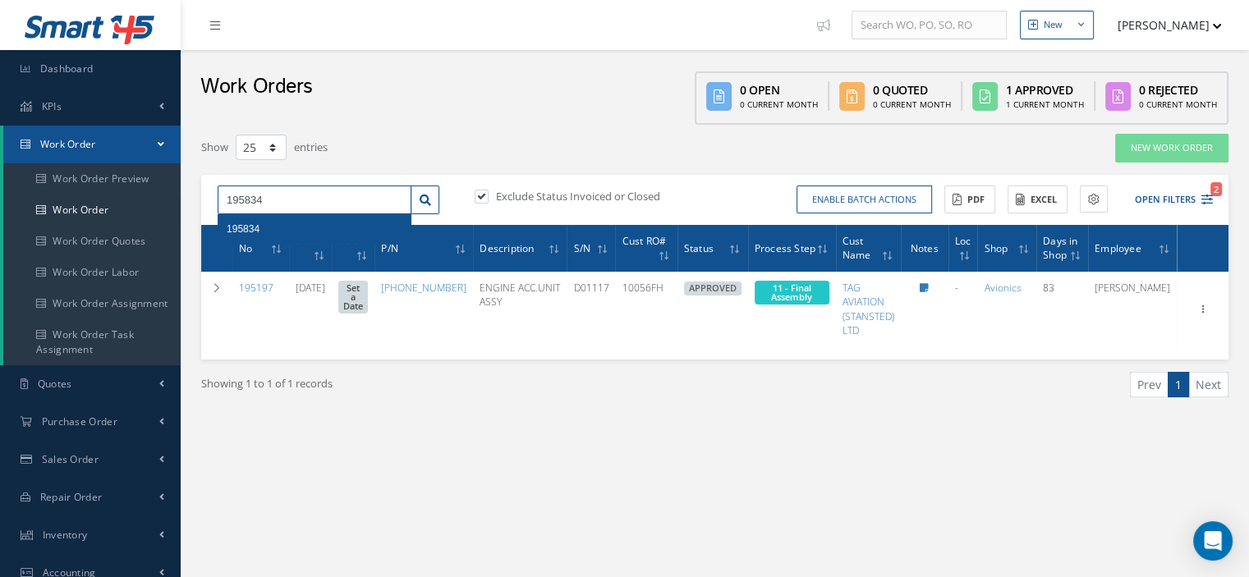
type input "195834"
click at [346, 221] on div "195834" at bounding box center [315, 229] width 176 height 16
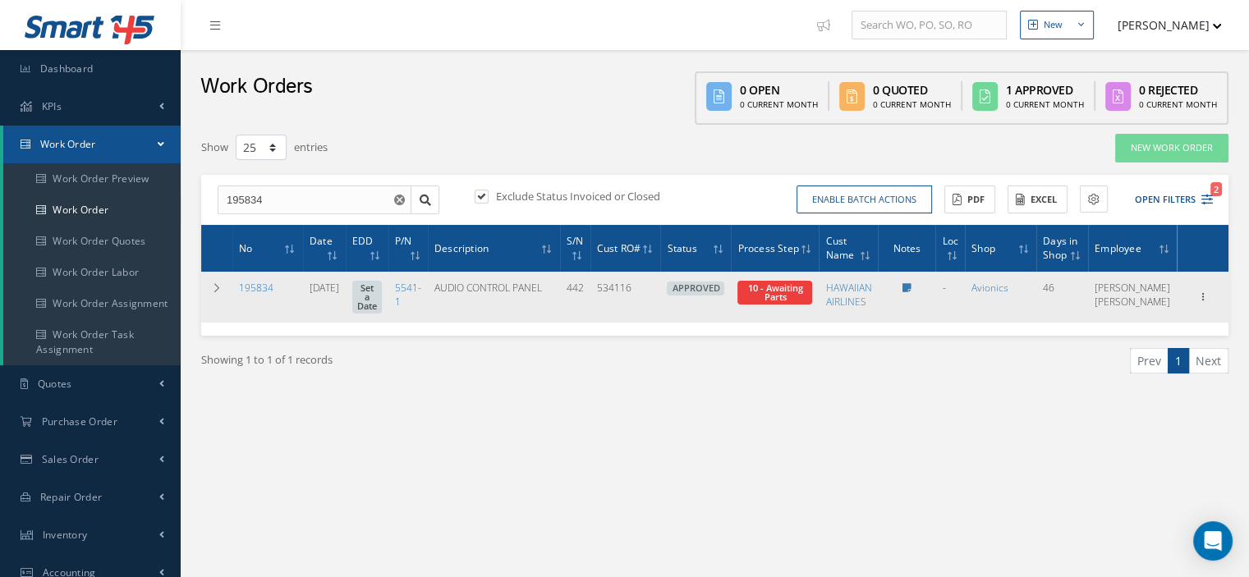
click at [812, 297] on span "Elapsed Time: 18d 18h 17m Attached At: 08/21/2025 Attached By: Oscar Ravelo 10 …" at bounding box center [775, 293] width 75 height 24
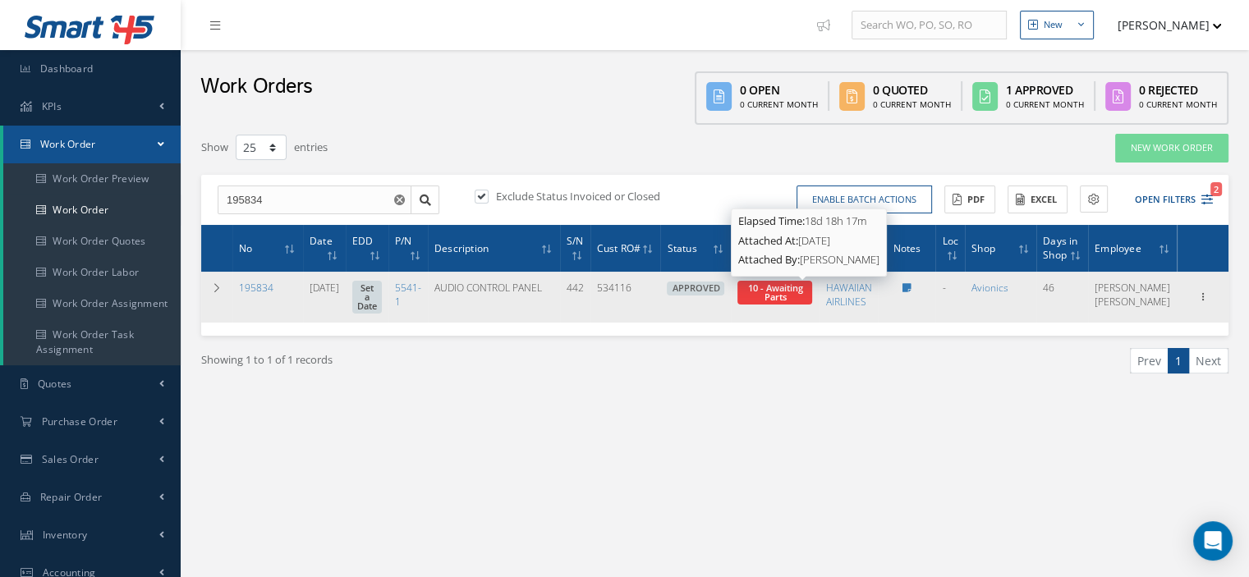
click at [803, 287] on span "10 - Awaiting Parts" at bounding box center [774, 292] width 55 height 21
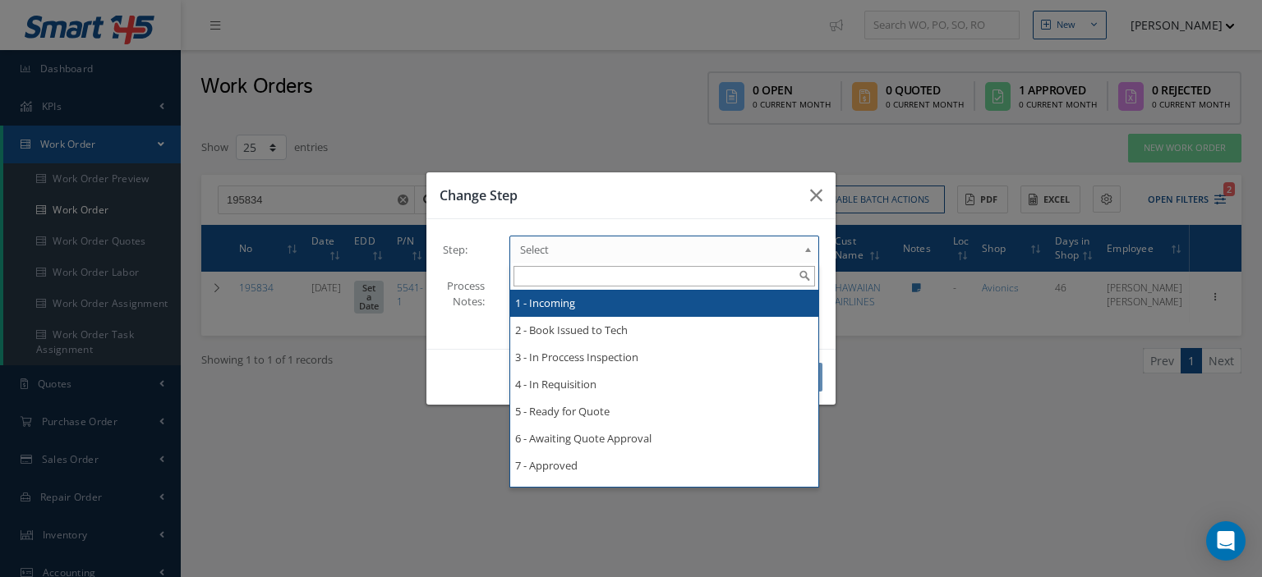
click at [807, 246] on b at bounding box center [810, 254] width 15 height 26
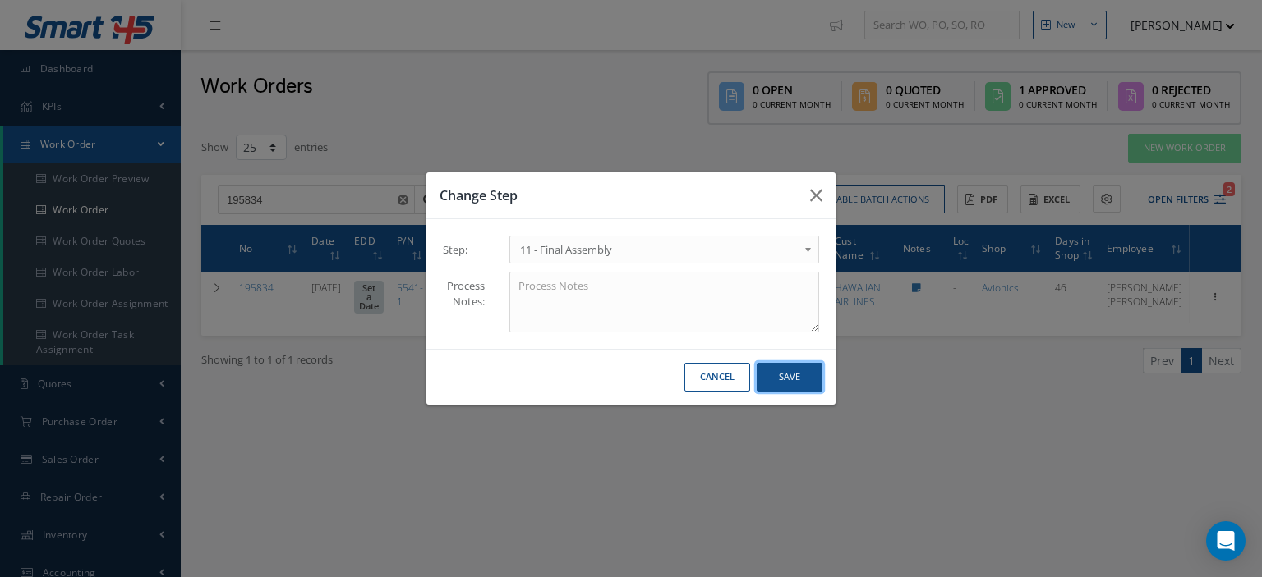
click at [761, 375] on button "Save" at bounding box center [790, 377] width 66 height 29
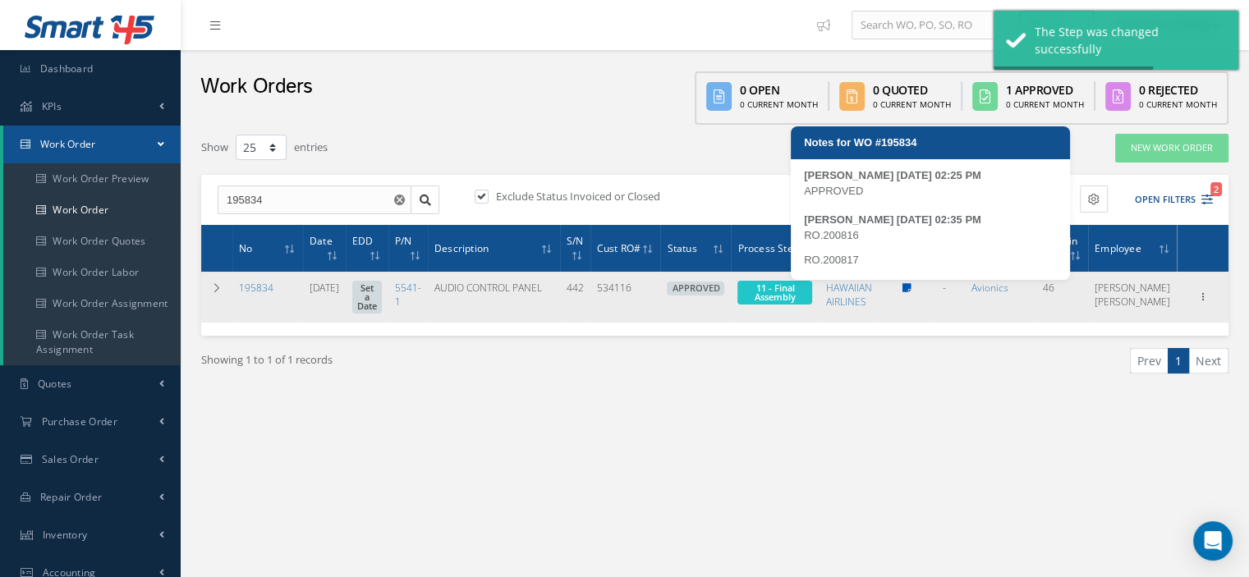
click at [912, 291] on icon at bounding box center [907, 288] width 9 height 10
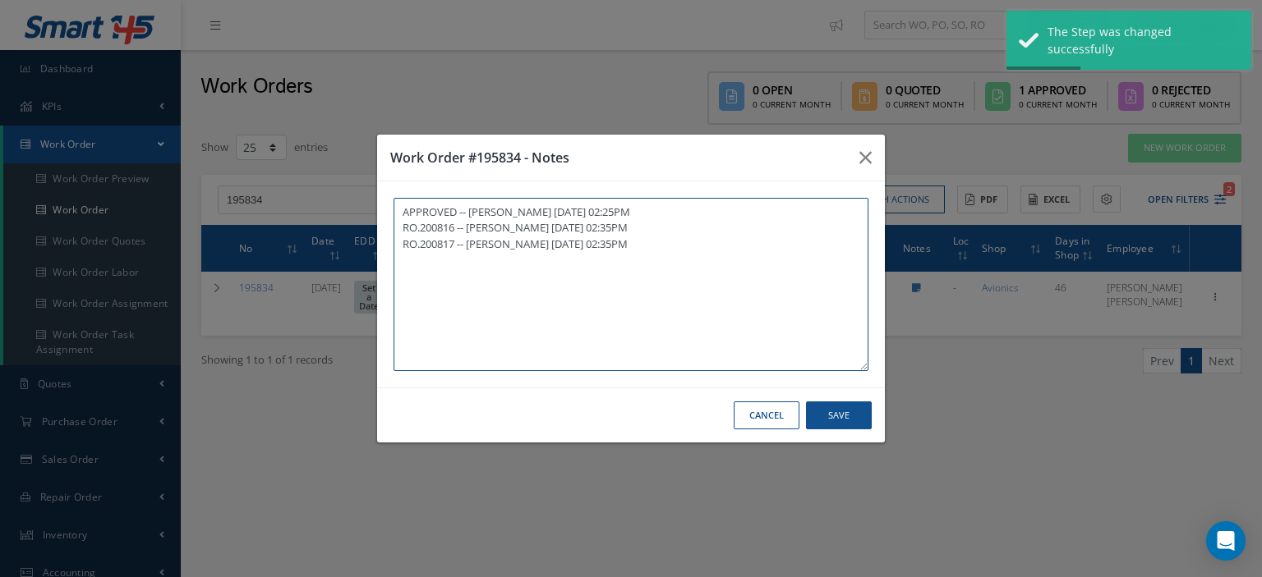
paste textarea "I already gave them to the technician"
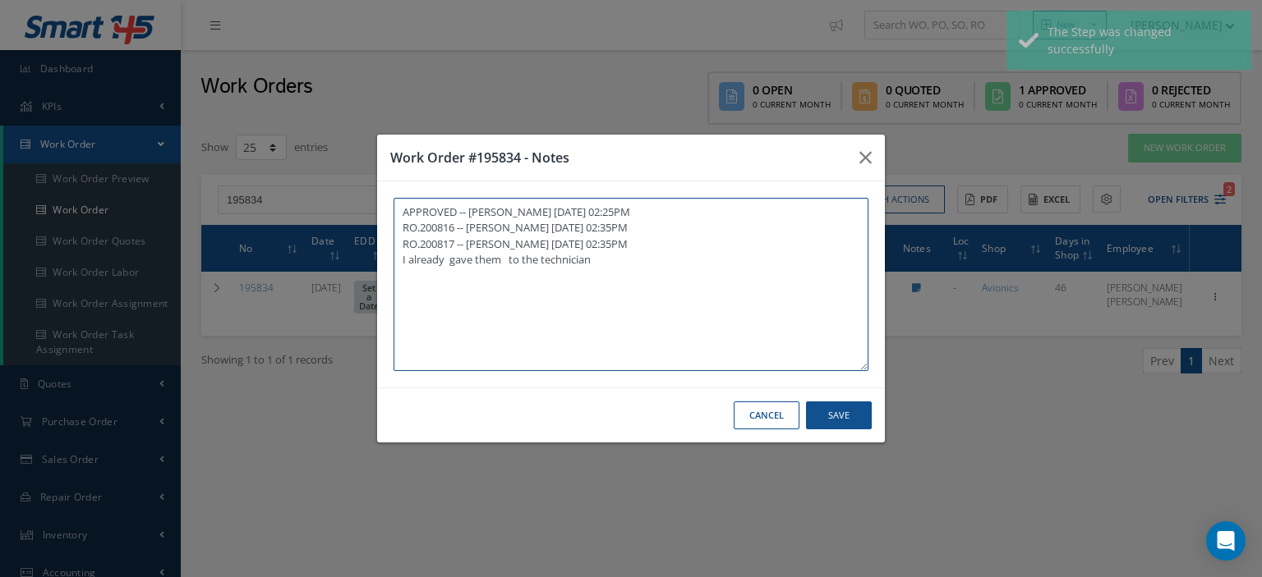
type textarea "APPROVED -- Oscar Ravelo 08/21/2025 02:25PM RO.200816 -- Oscar Ravelo 08/21/202…"
click at [856, 419] on button "Save" at bounding box center [839, 416] width 66 height 29
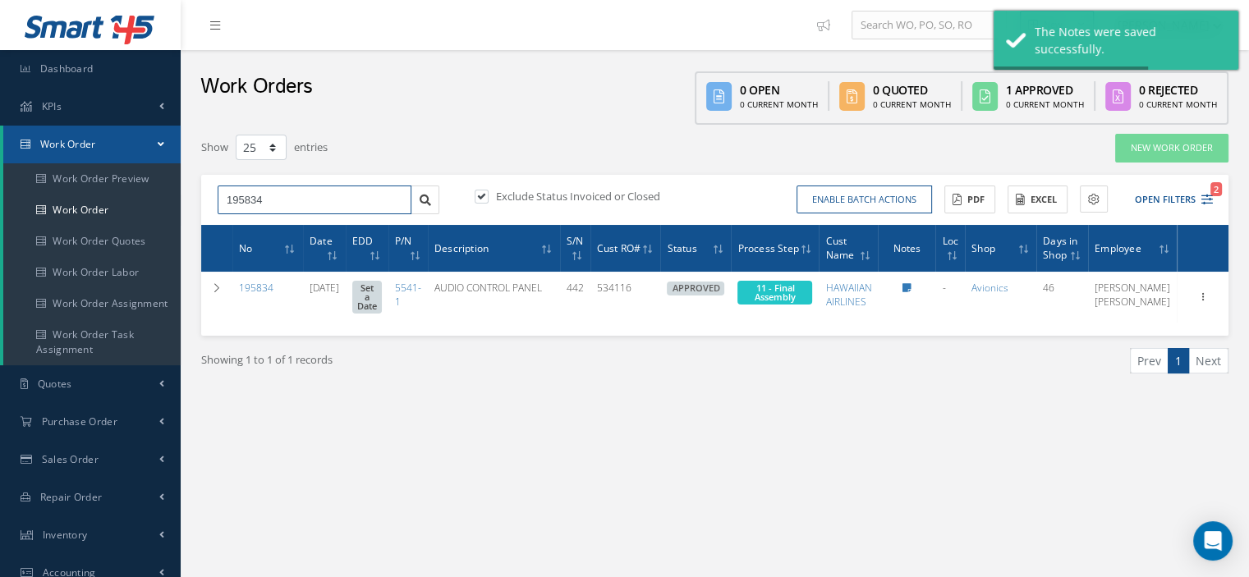
drag, startPoint x: 274, startPoint y: 203, endPoint x: 209, endPoint y: 203, distance: 64.9
click at [209, 203] on div "195834" at bounding box center [328, 201] width 246 height 30
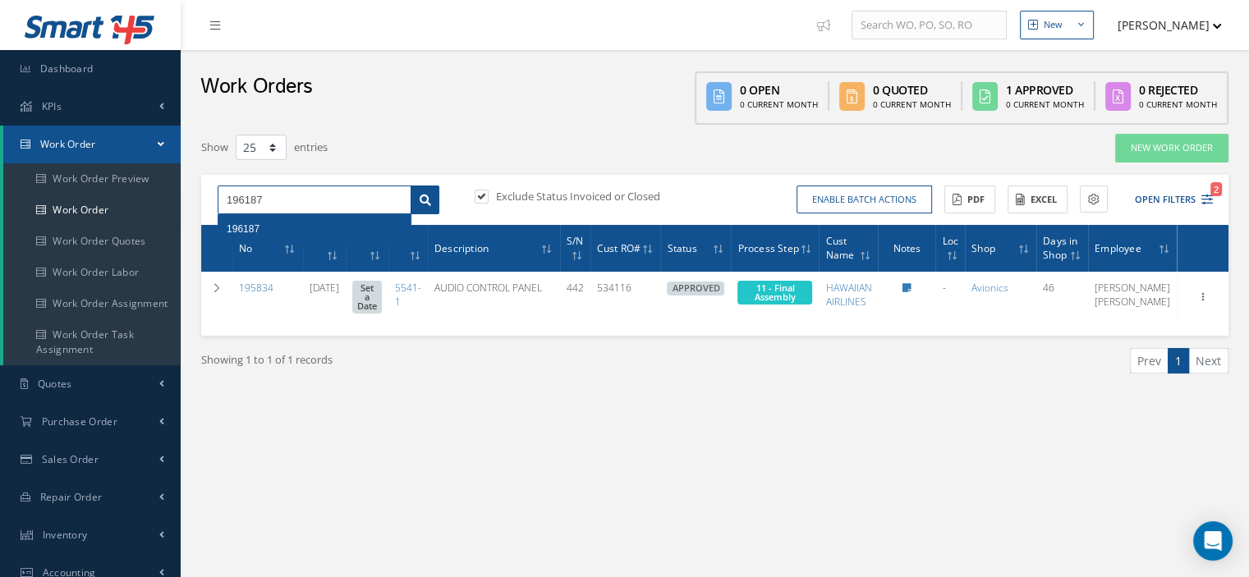
type input "196187"
click at [424, 202] on icon at bounding box center [425, 200] width 11 height 11
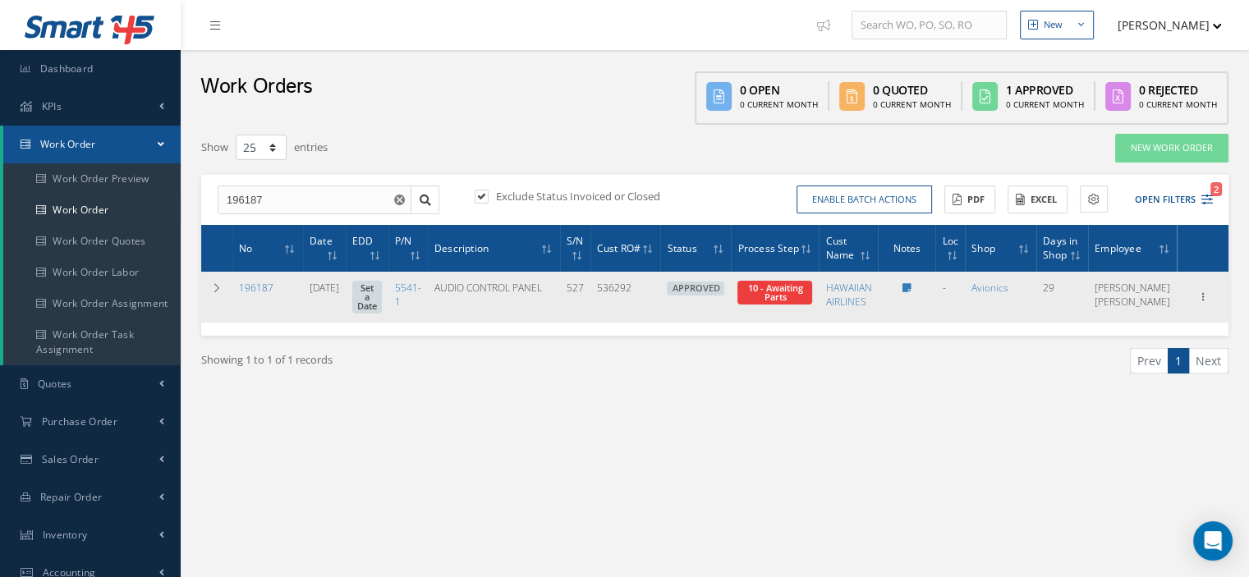
click at [812, 298] on span "10 - Awaiting Parts" at bounding box center [775, 293] width 75 height 24
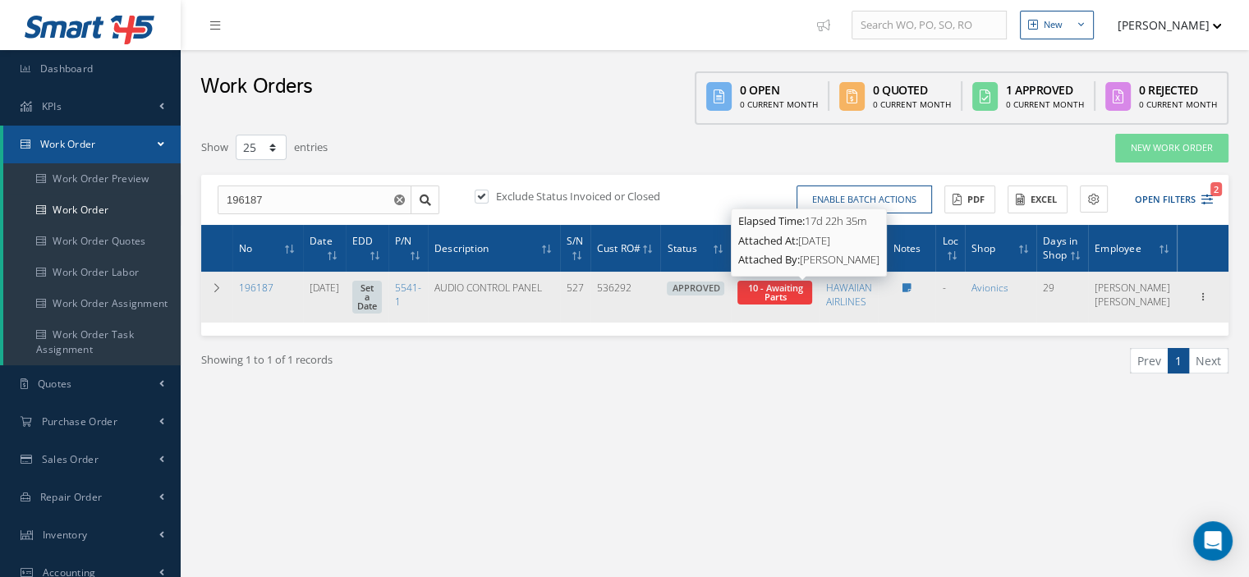
click at [803, 290] on span "10 - Awaiting Parts" at bounding box center [774, 292] width 55 height 21
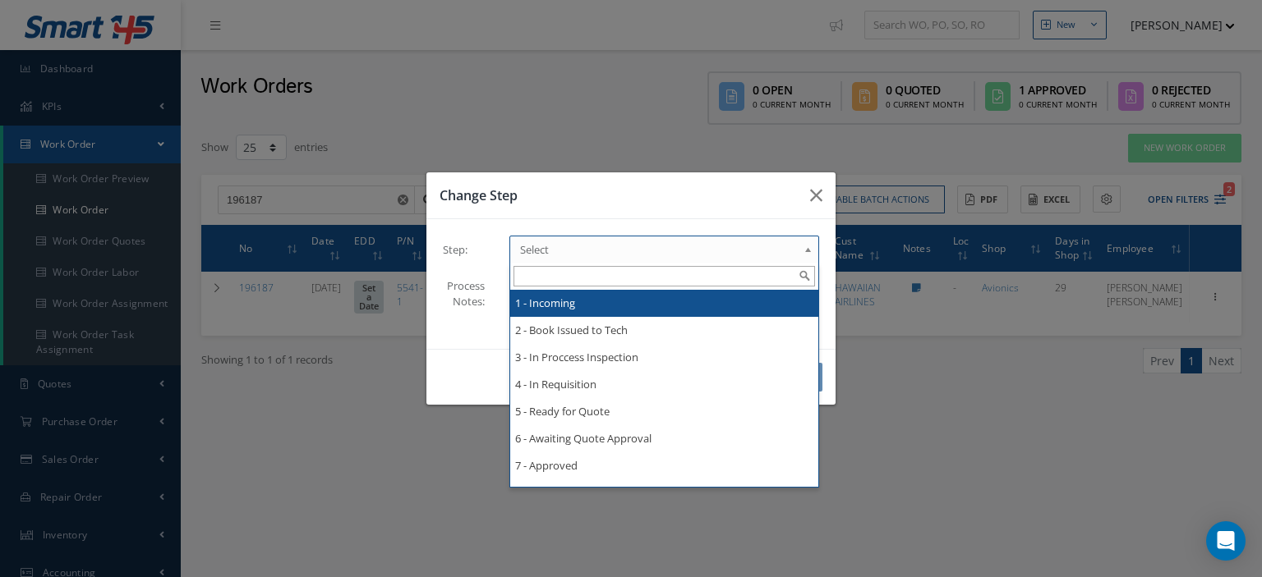
click at [807, 249] on b at bounding box center [810, 254] width 15 height 26
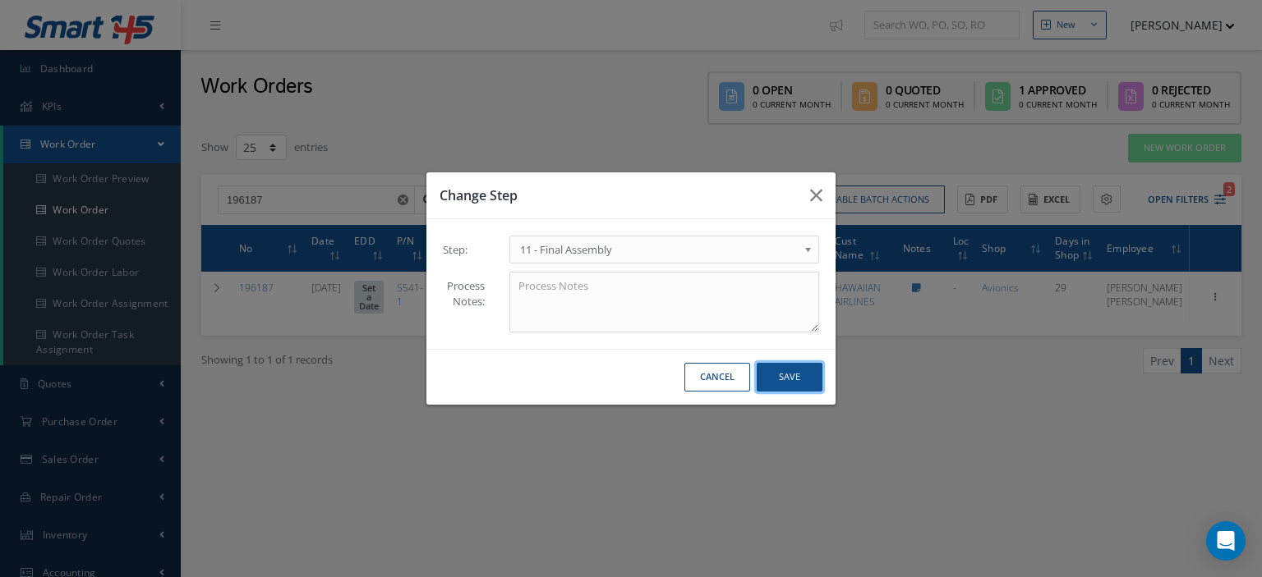
click at [770, 386] on button "Save" at bounding box center [790, 377] width 66 height 29
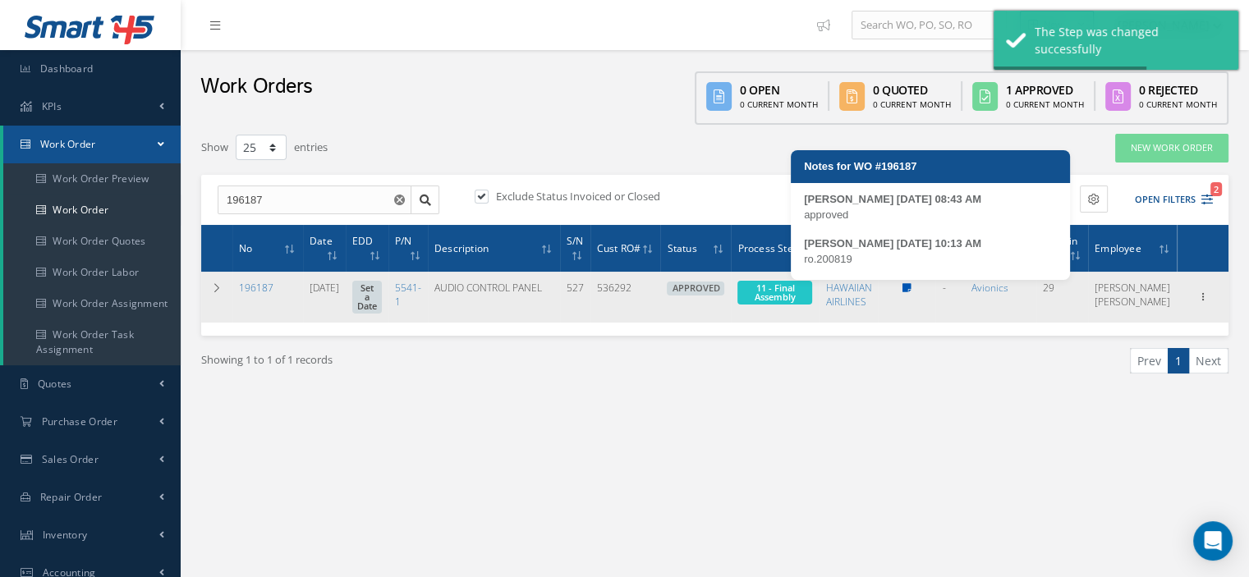
click at [912, 287] on icon at bounding box center [907, 288] width 9 height 10
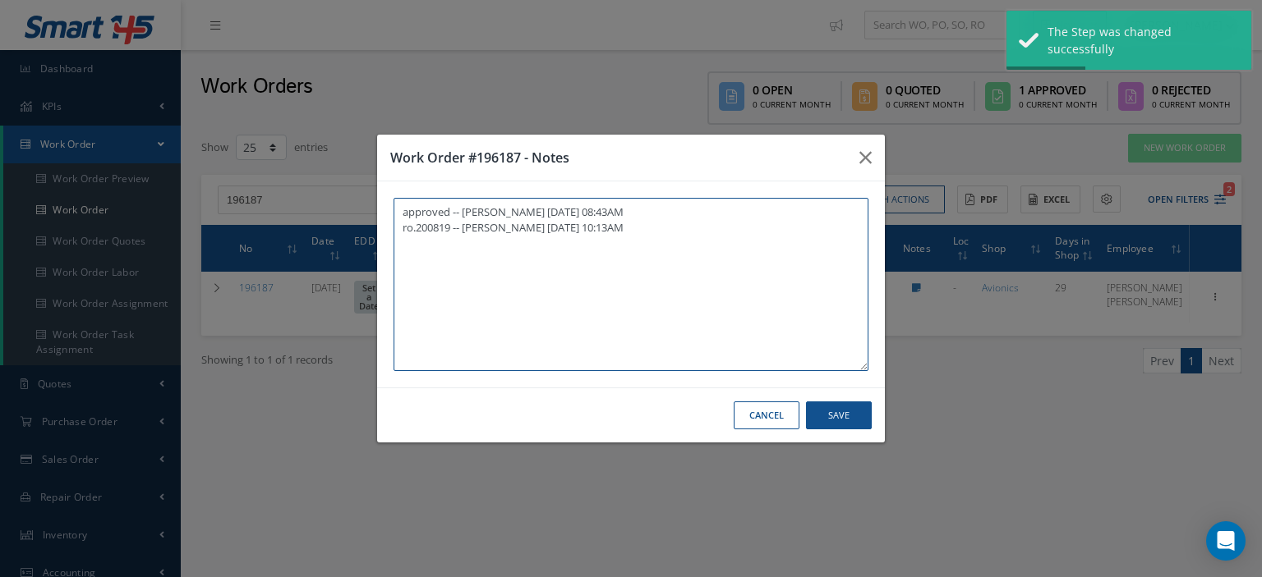
paste textarea "I already gave them to the technician"
type textarea "approved -- Oscar Ravelo 08/22/2025 08:43AM ro.200819 -- Oscar Ravelo 08/22/202…"
click at [850, 421] on button "Save" at bounding box center [839, 416] width 66 height 29
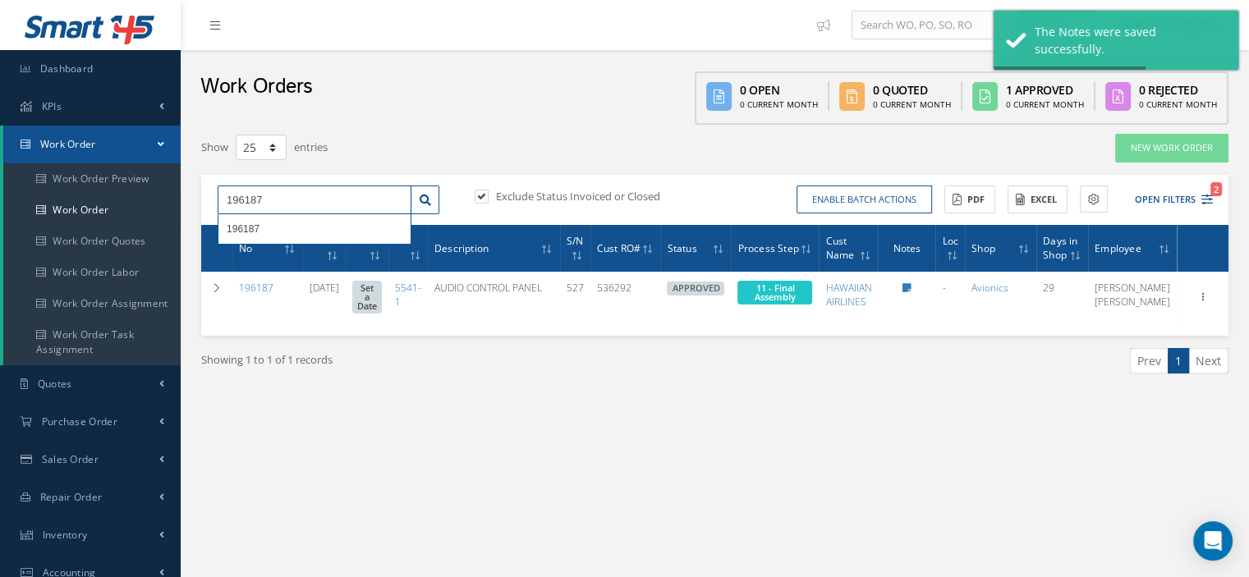
drag, startPoint x: 305, startPoint y: 207, endPoint x: 226, endPoint y: 195, distance: 79.8
click at [226, 195] on input "196187" at bounding box center [315, 201] width 194 height 30
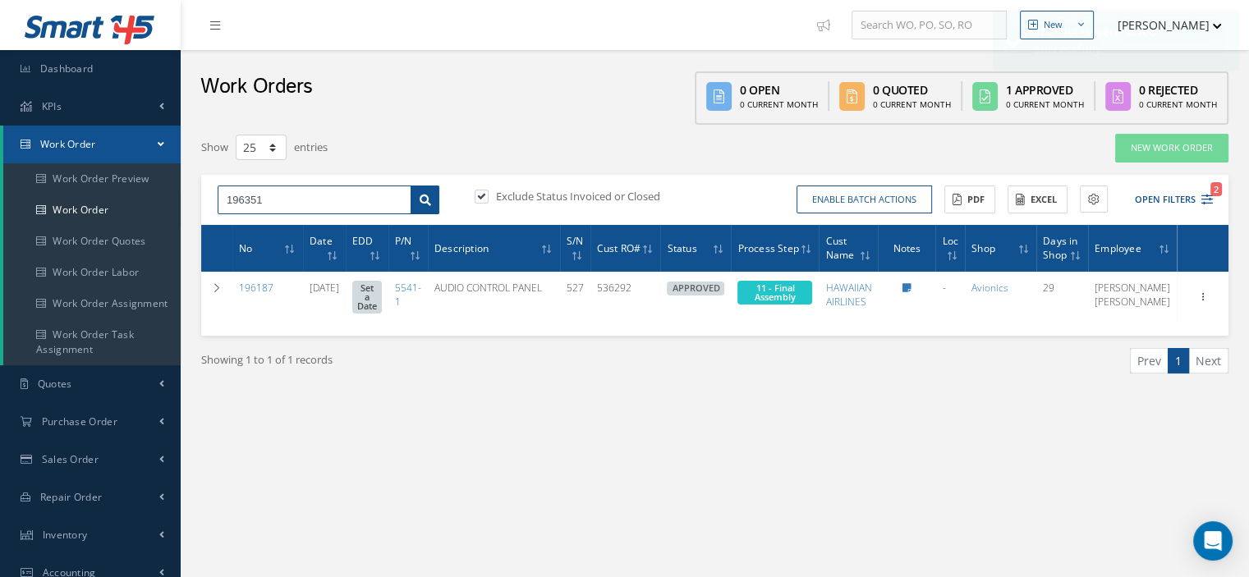
type input "196351"
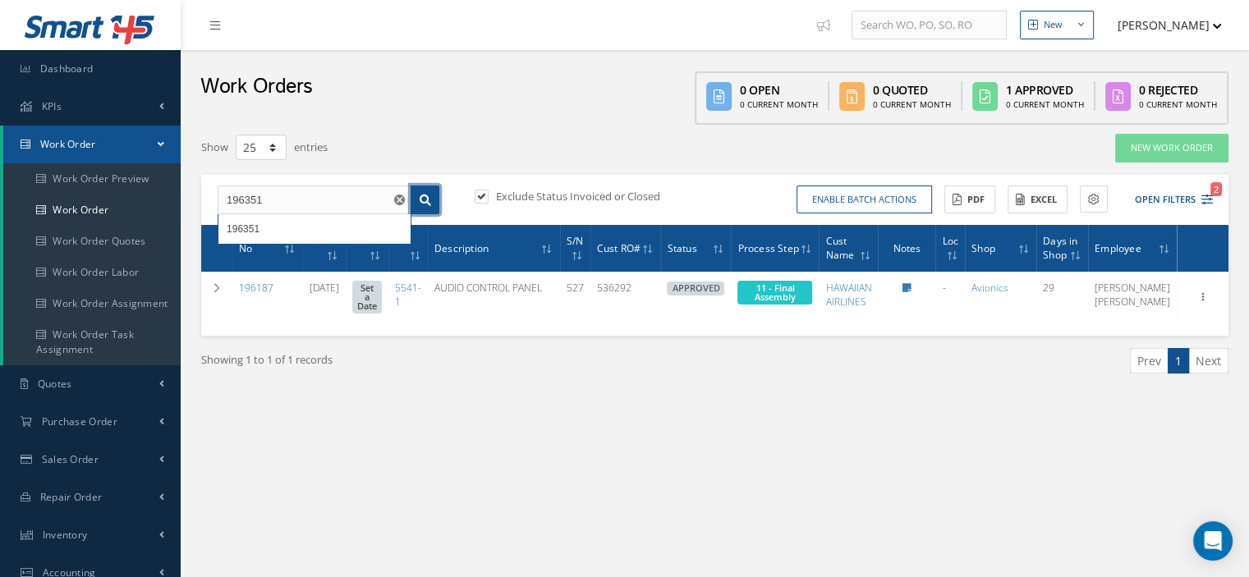
click at [424, 202] on icon at bounding box center [425, 200] width 11 height 11
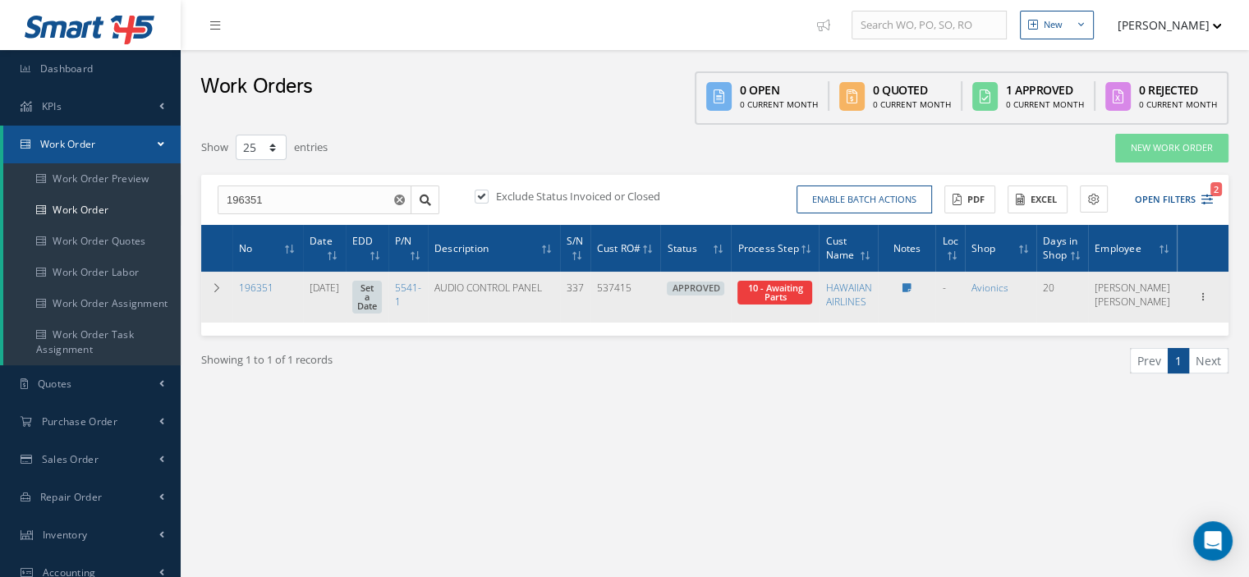
click at [782, 301] on span "10 - Awaiting Parts" at bounding box center [775, 293] width 75 height 24
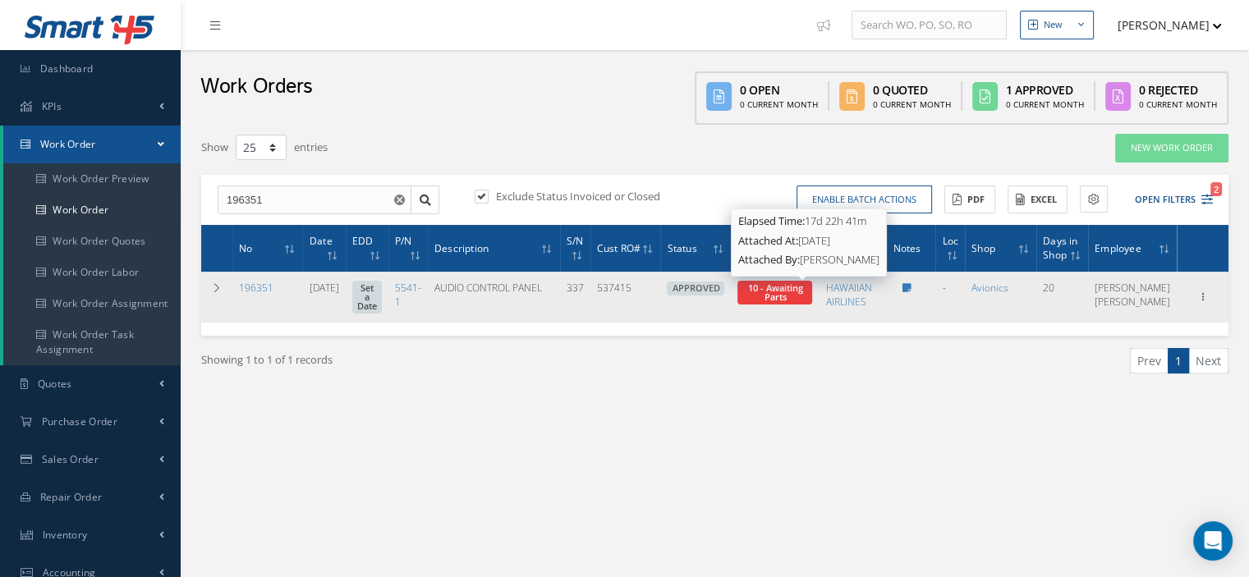
click at [798, 285] on span "10 - Awaiting Parts" at bounding box center [774, 292] width 55 height 21
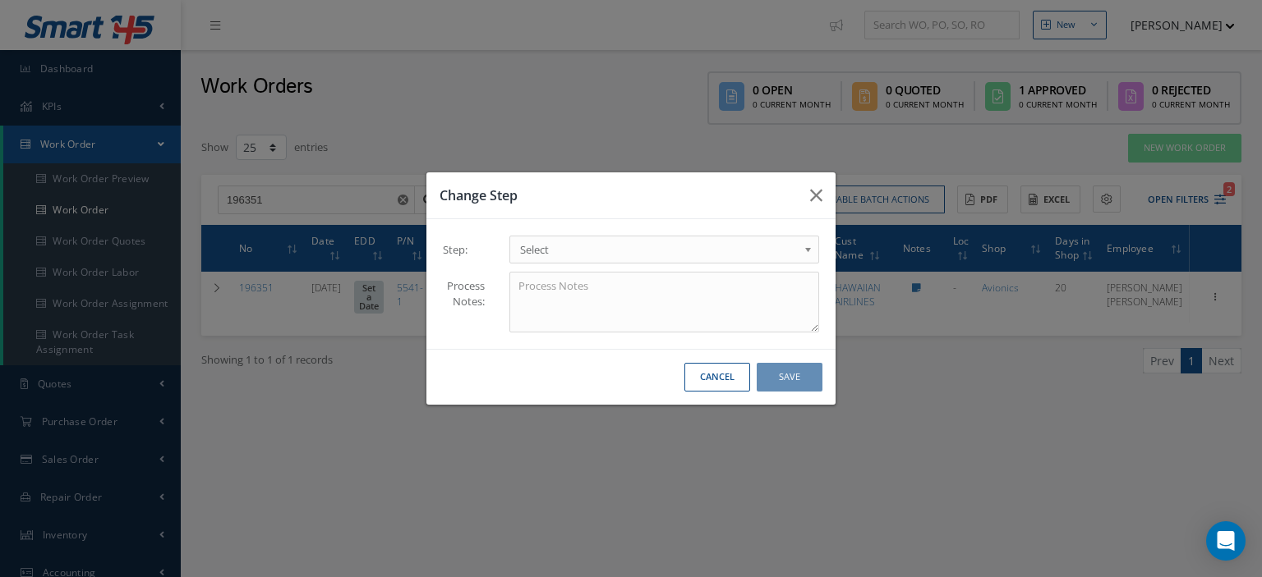
click at [798, 247] on link "Select" at bounding box center [664, 250] width 310 height 28
click at [791, 390] on button "Save" at bounding box center [790, 377] width 66 height 29
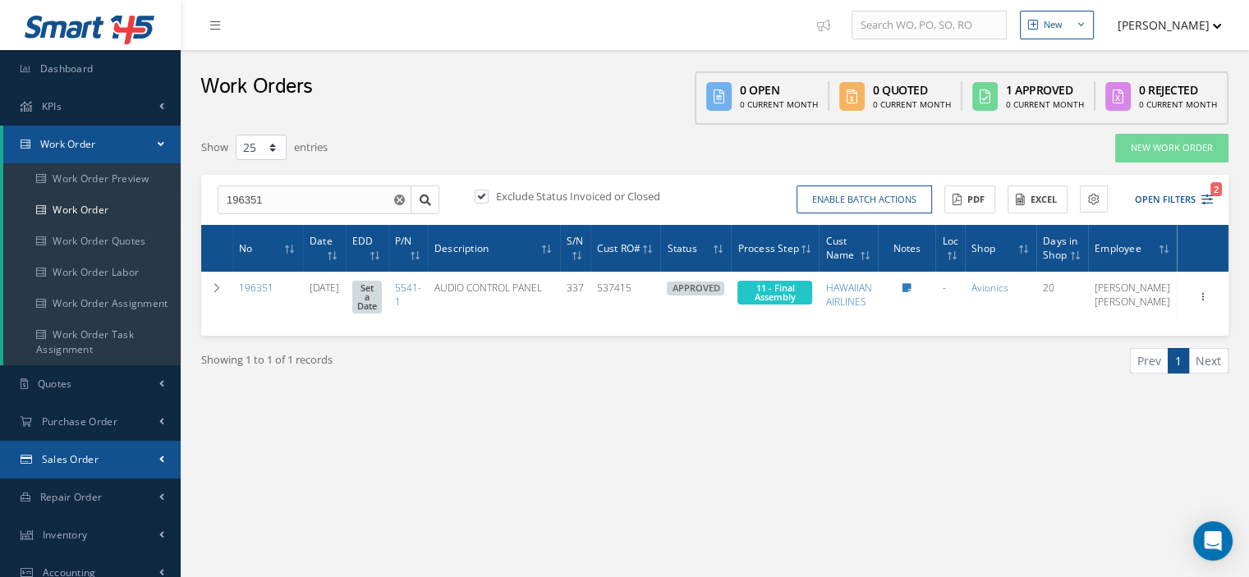
scroll to position [82, 0]
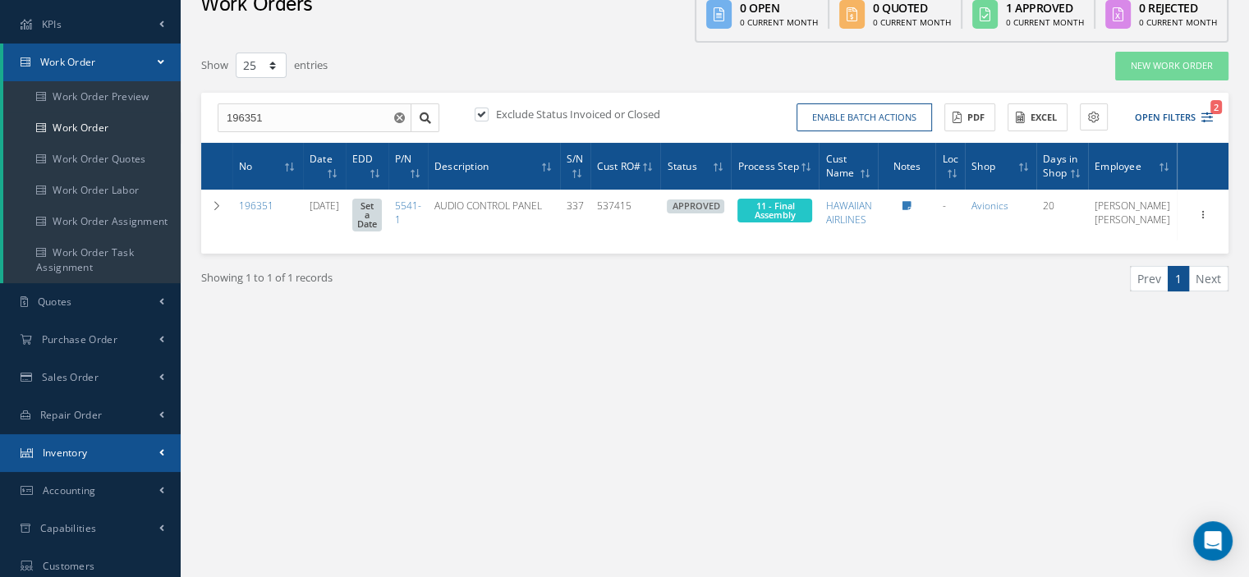
click at [107, 450] on link "Inventory" at bounding box center [90, 454] width 181 height 38
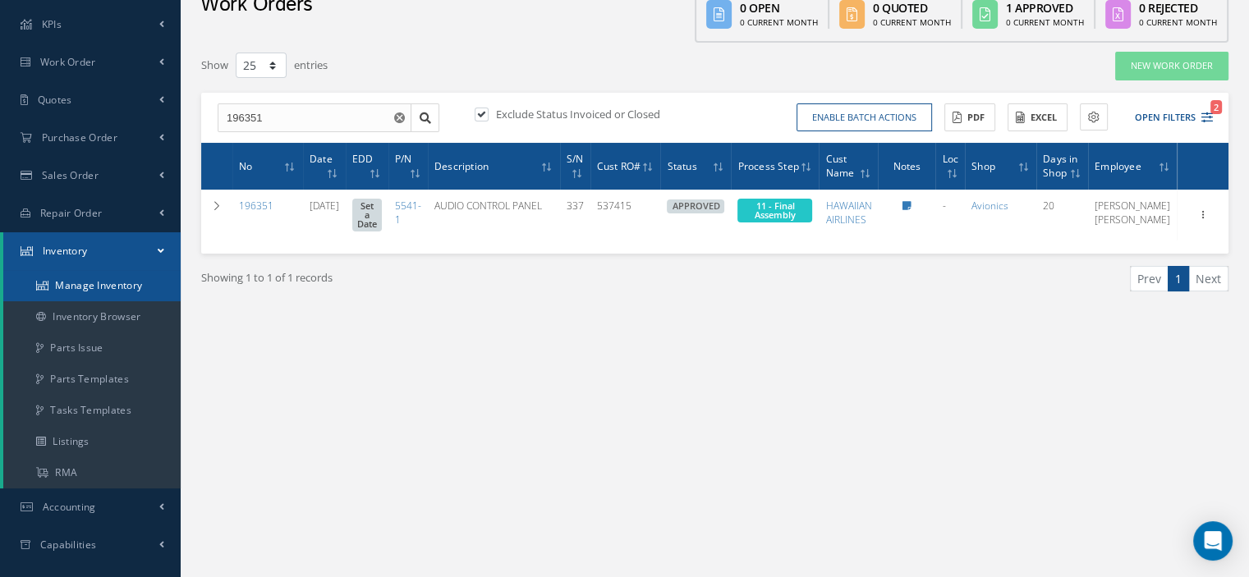
click at [103, 293] on link "Manage Inventory" at bounding box center [91, 285] width 177 height 31
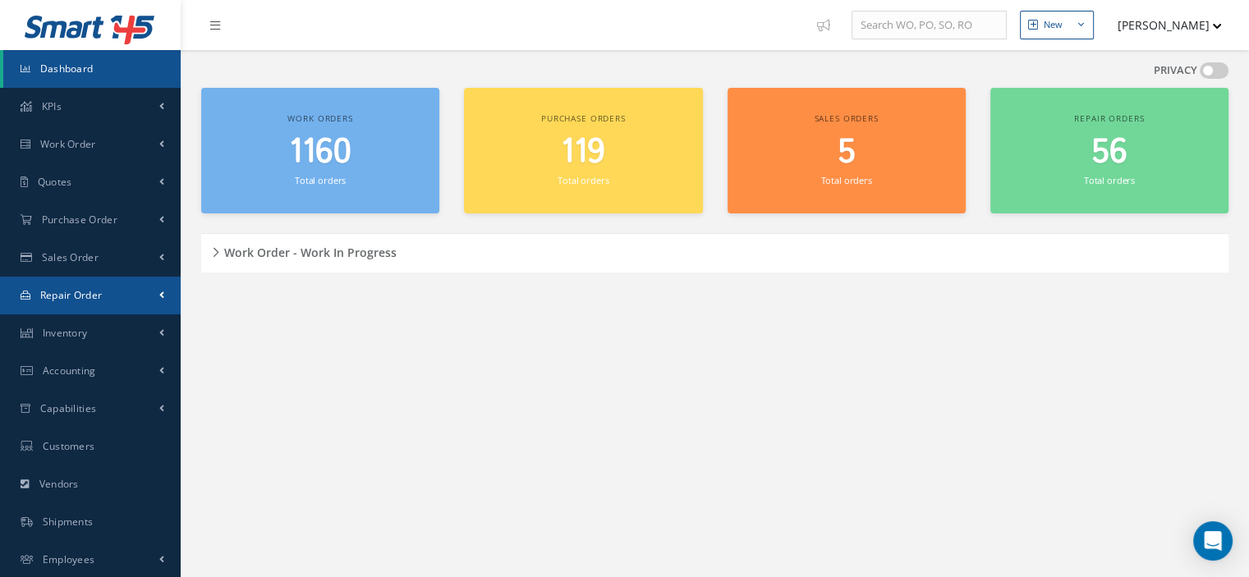
click at [85, 301] on span "Repair Order" at bounding box center [71, 295] width 62 height 14
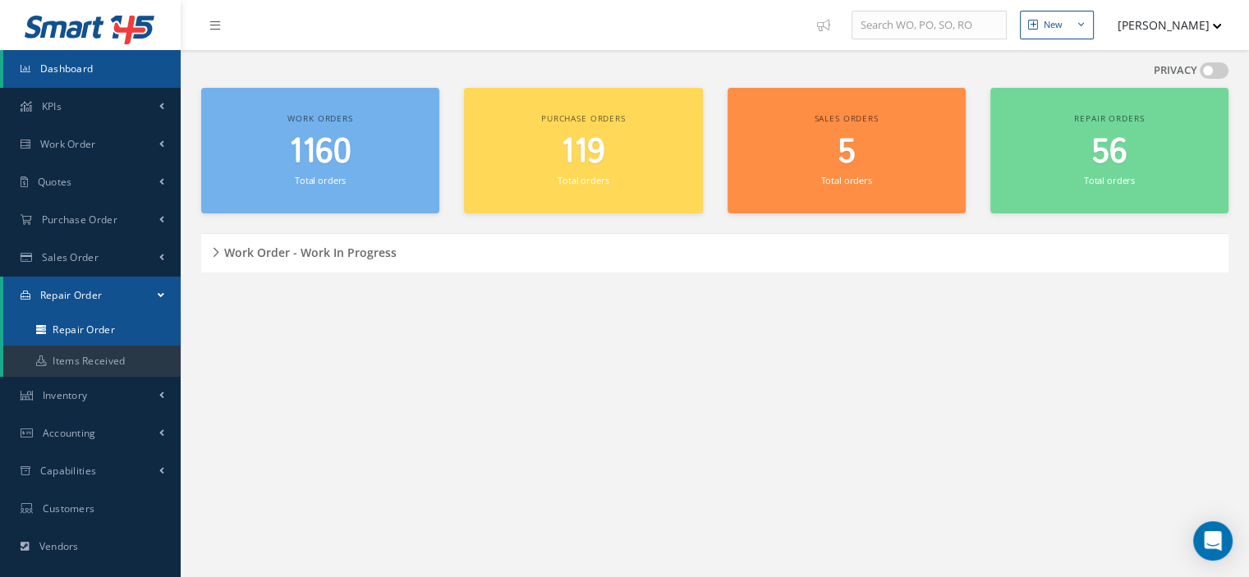
click at [90, 328] on link "Repair Order" at bounding box center [91, 330] width 177 height 31
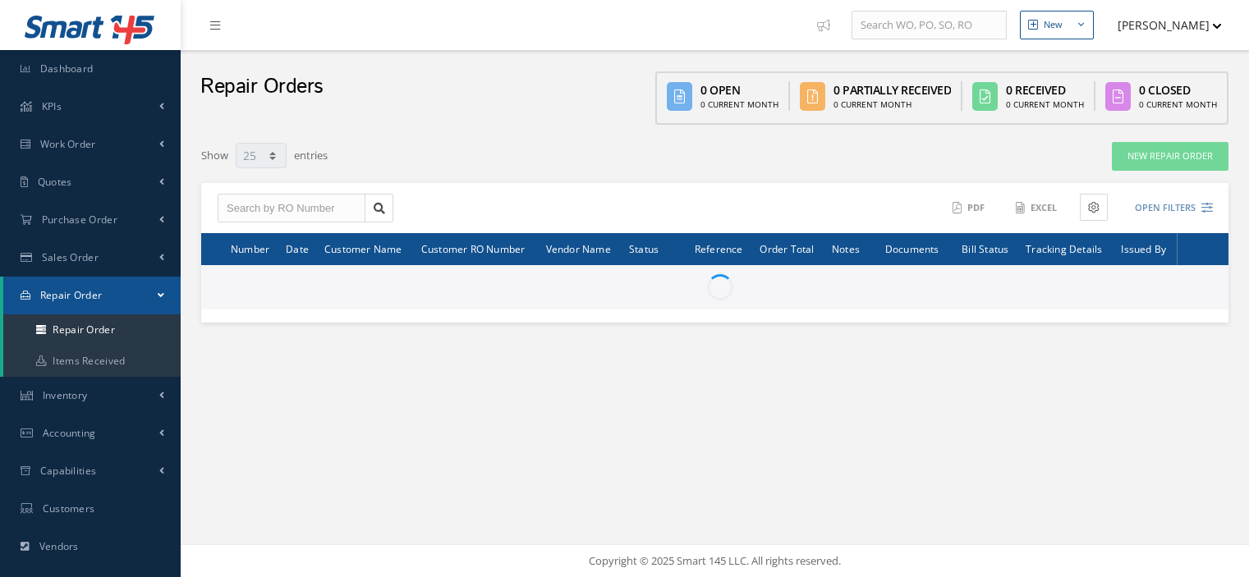
select select "25"
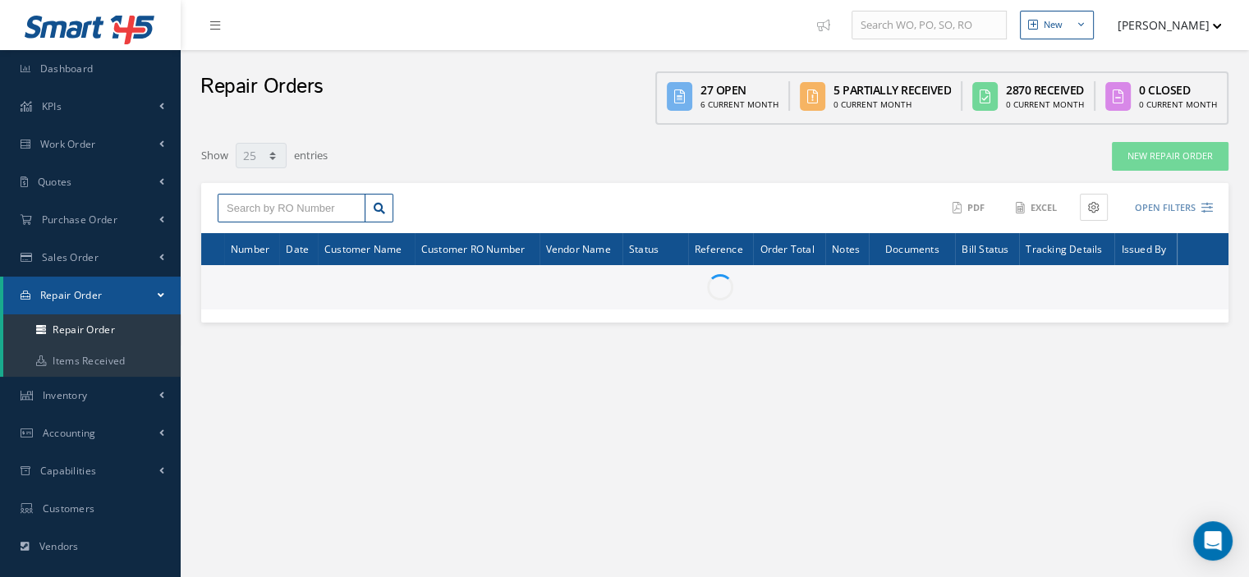
click at [260, 209] on input "text" at bounding box center [292, 209] width 148 height 30
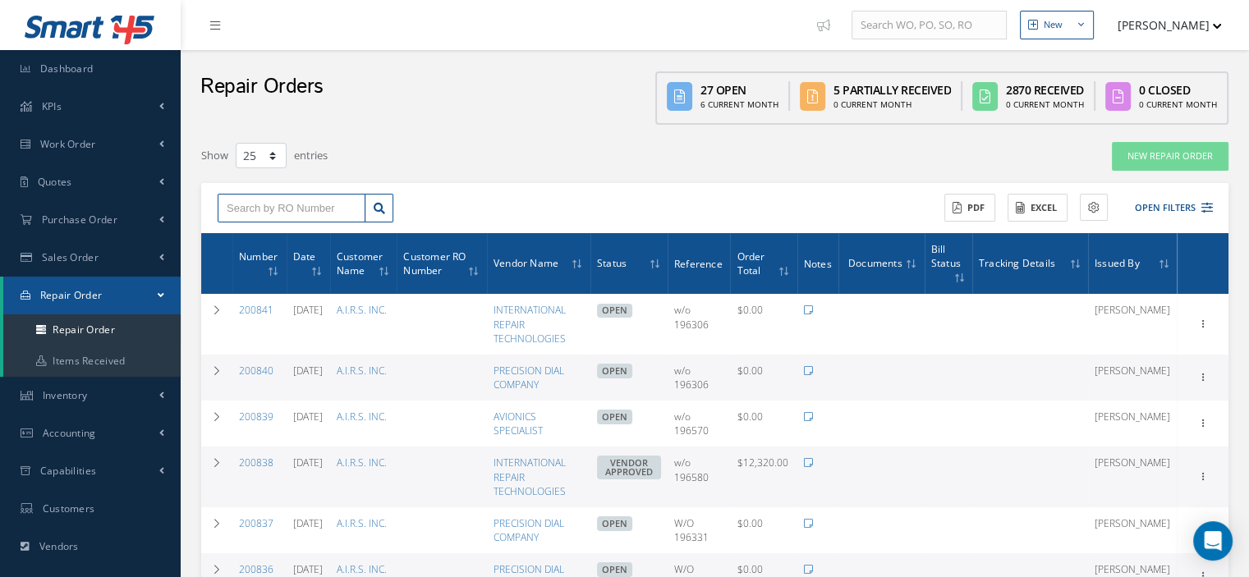
paste input ".200495"
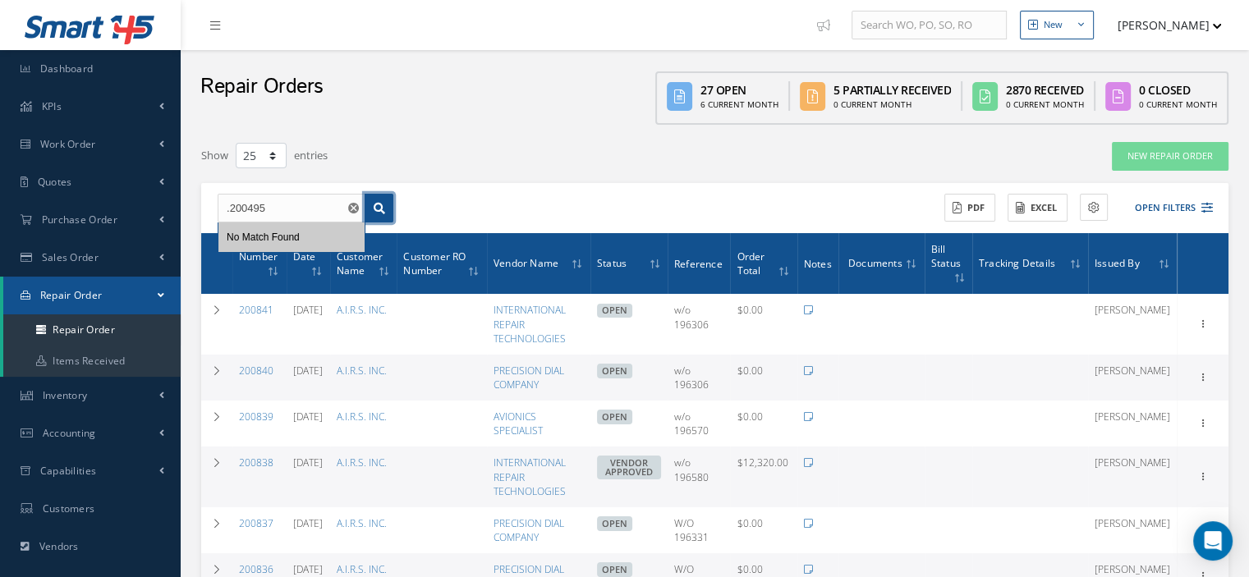
click at [375, 216] on link at bounding box center [379, 209] width 29 height 30
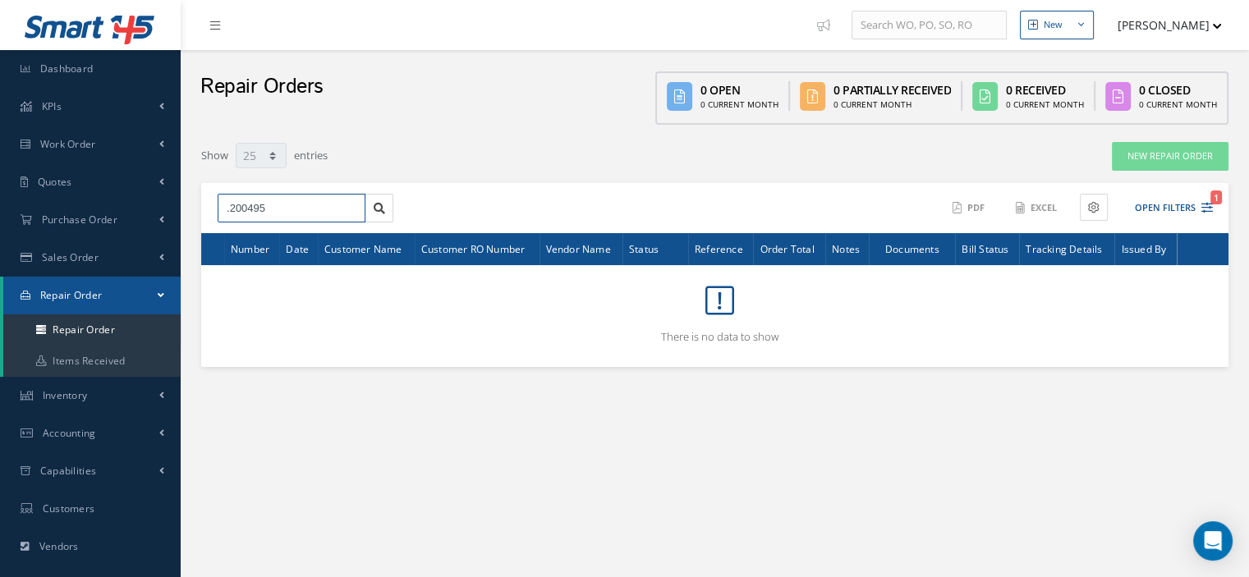
click at [228, 209] on input ".200495" at bounding box center [292, 209] width 148 height 30
type input "200495"
click at [386, 212] on link at bounding box center [379, 209] width 29 height 30
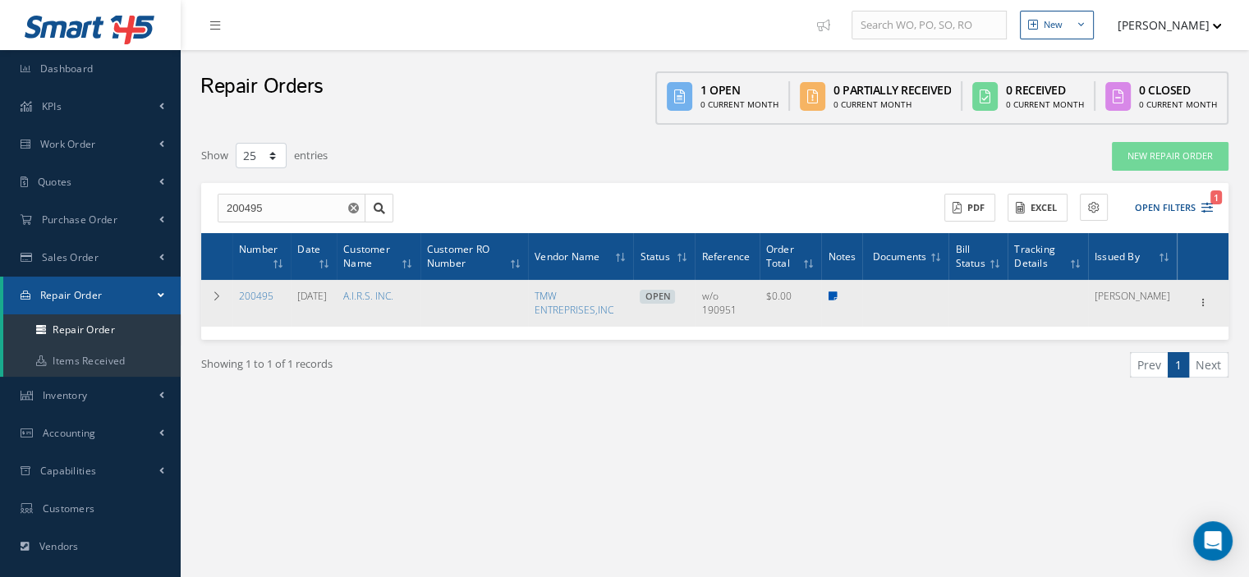
click at [837, 295] on icon at bounding box center [832, 297] width 9 height 10
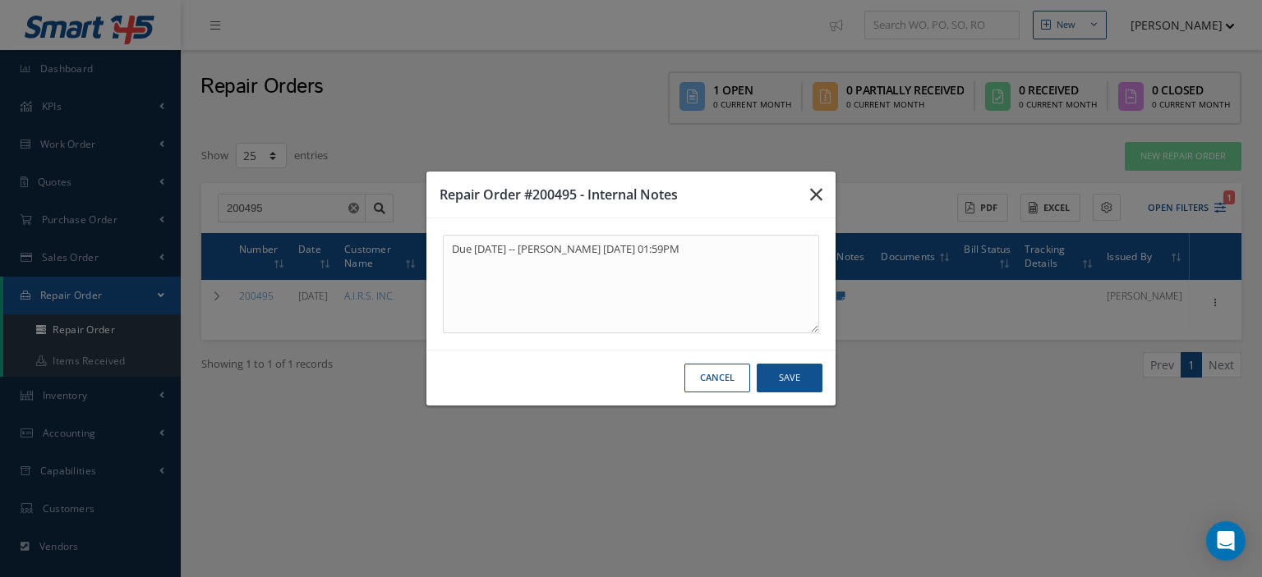
click at [821, 199] on icon "button" at bounding box center [816, 195] width 12 height 20
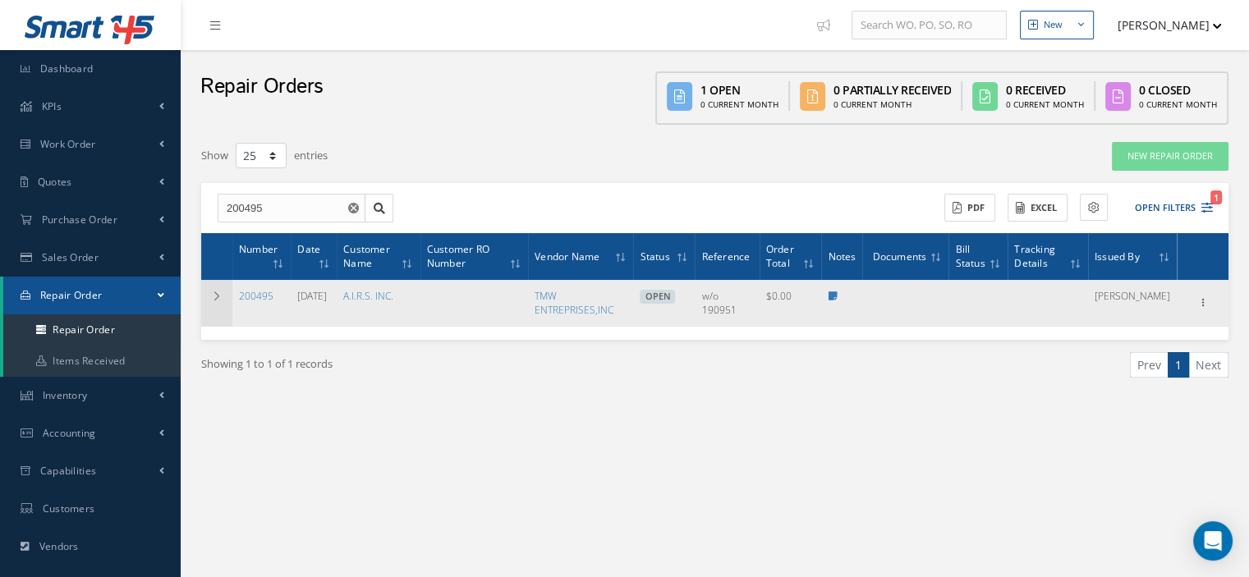
click at [218, 298] on icon at bounding box center [216, 297] width 11 height 10
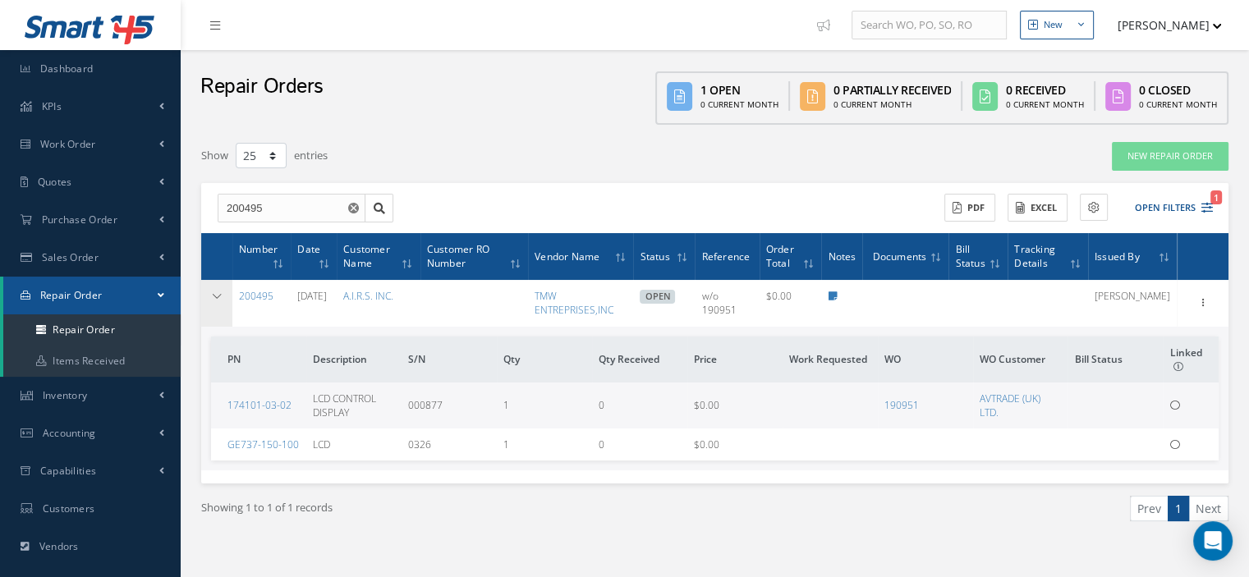
click at [218, 298] on icon at bounding box center [216, 297] width 11 height 10
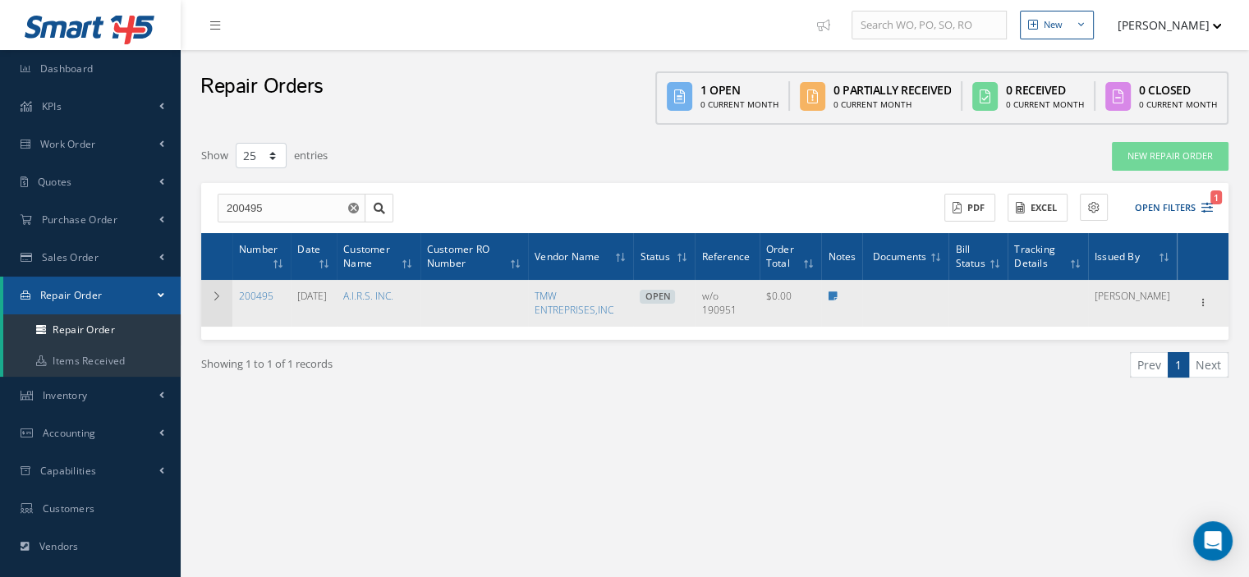
click at [218, 301] on td at bounding box center [216, 303] width 31 height 46
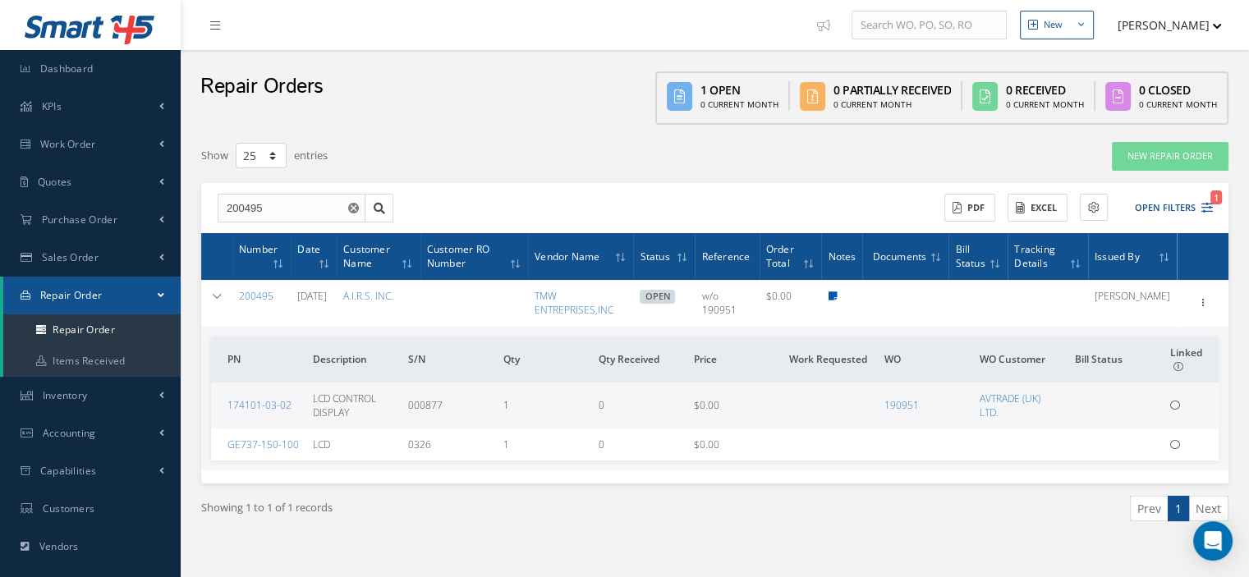
click at [837, 296] on icon at bounding box center [832, 297] width 9 height 10
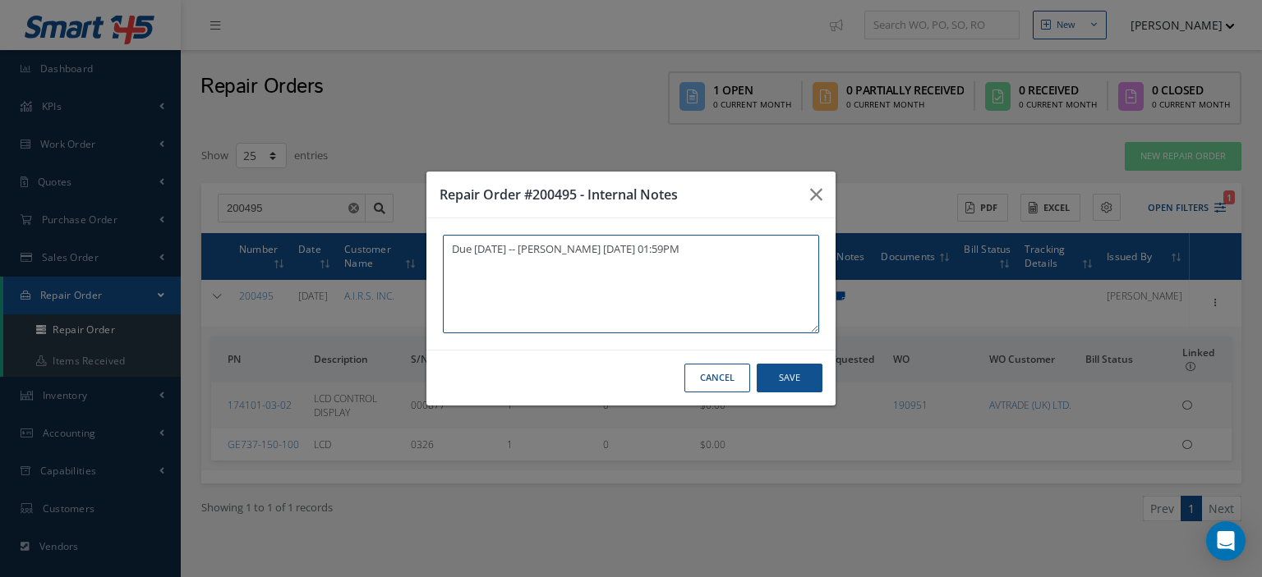
type textarea "Due 7/17/25 -- Jose Eduartez 07/08/2025 01:59PM"
click at [816, 197] on icon "button" at bounding box center [816, 195] width 12 height 20
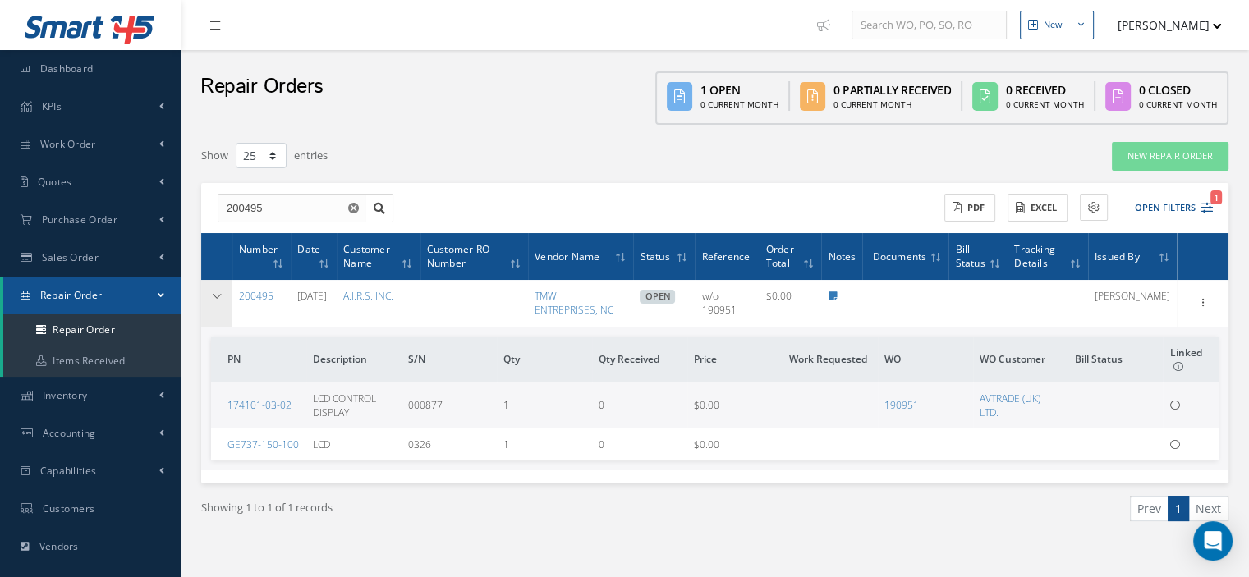
click at [214, 297] on icon at bounding box center [216, 297] width 11 height 10
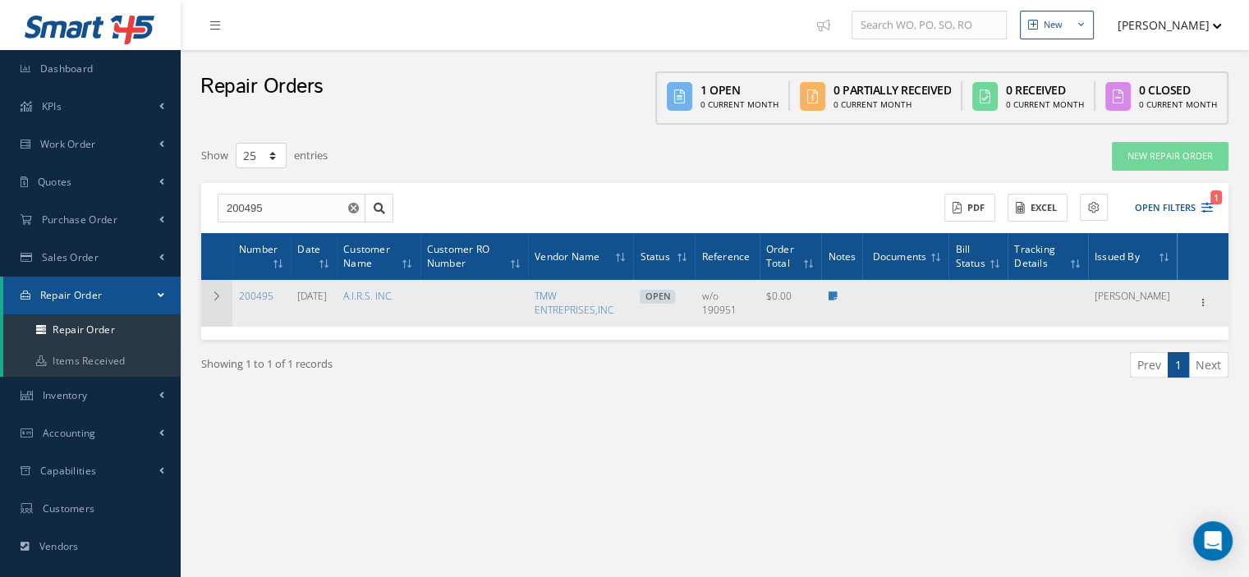
click at [214, 297] on icon at bounding box center [216, 297] width 11 height 10
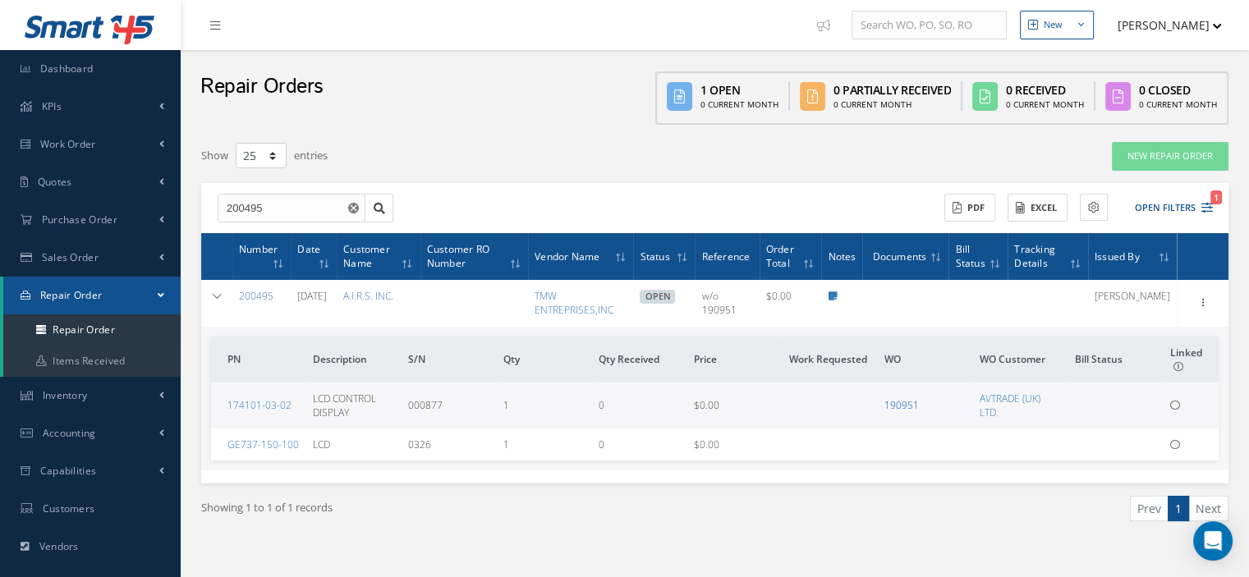
click at [904, 400] on link "190951" at bounding box center [902, 405] width 34 height 14
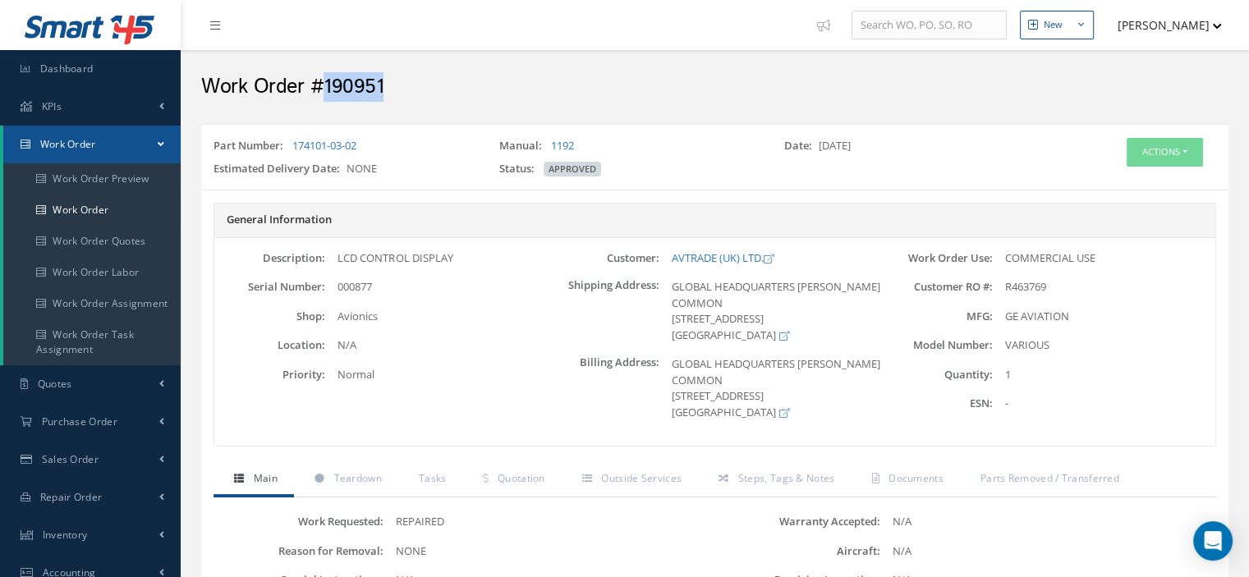
drag, startPoint x: 394, startPoint y: 88, endPoint x: 320, endPoint y: 85, distance: 74.8
click at [320, 85] on h2 "Work Order #190951" at bounding box center [715, 87] width 1028 height 25
copy h2 "190951"
click at [108, 214] on link "Work Order" at bounding box center [91, 210] width 177 height 31
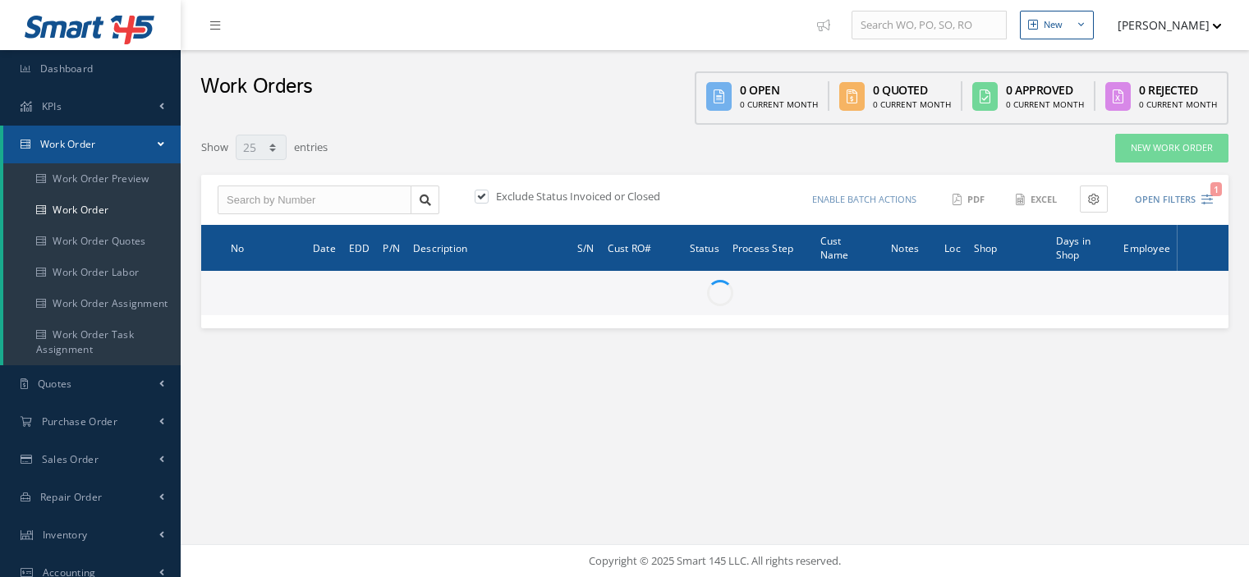
select select "25"
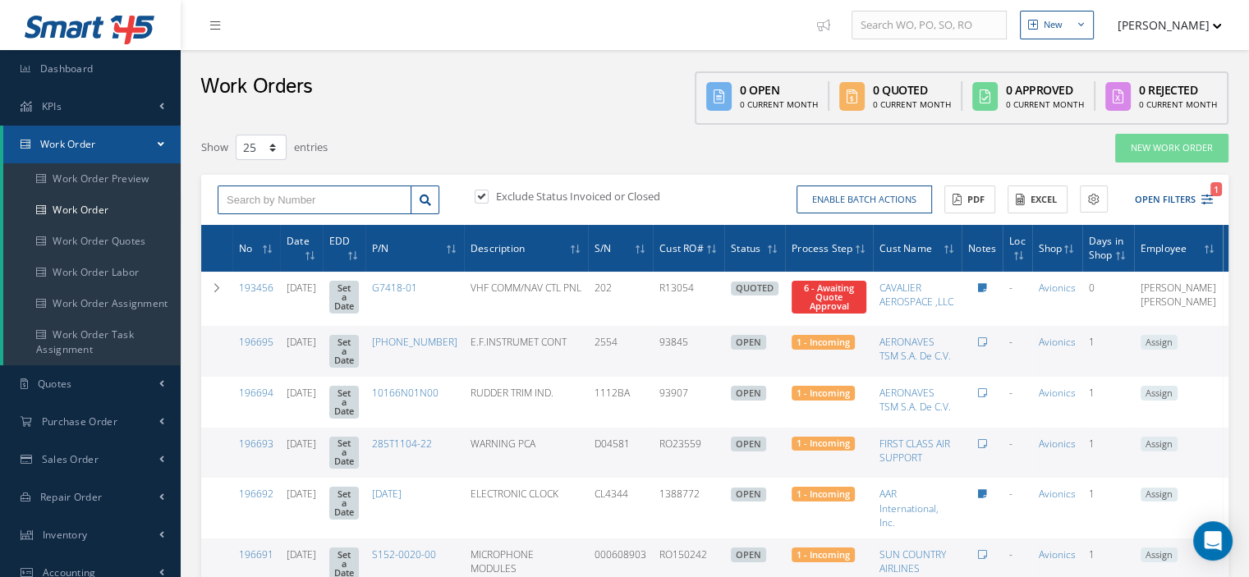
click at [302, 203] on input "text" at bounding box center [315, 201] width 194 height 30
paste input "190951"
type input "190951"
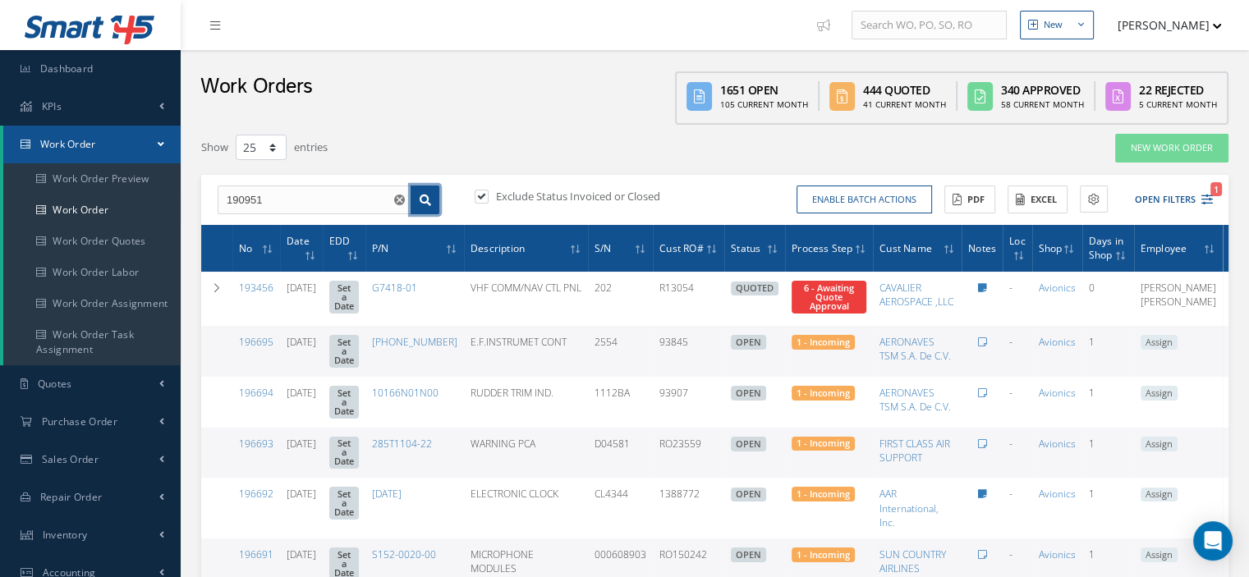
click at [425, 205] on link at bounding box center [425, 201] width 29 height 30
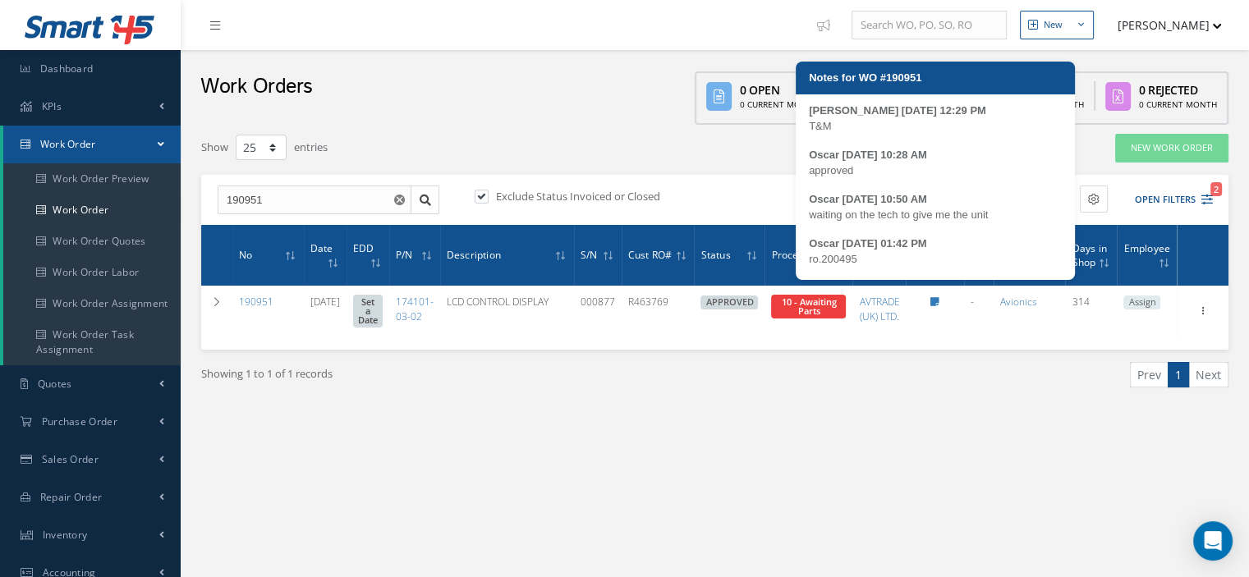
click at [939, 297] on icon at bounding box center [935, 302] width 9 height 10
type textarea "T&M -- [PERSON_NAME] [DATE] 12:29PM -- Oscar [DATE] 10:28AM approved -- Oscar […"
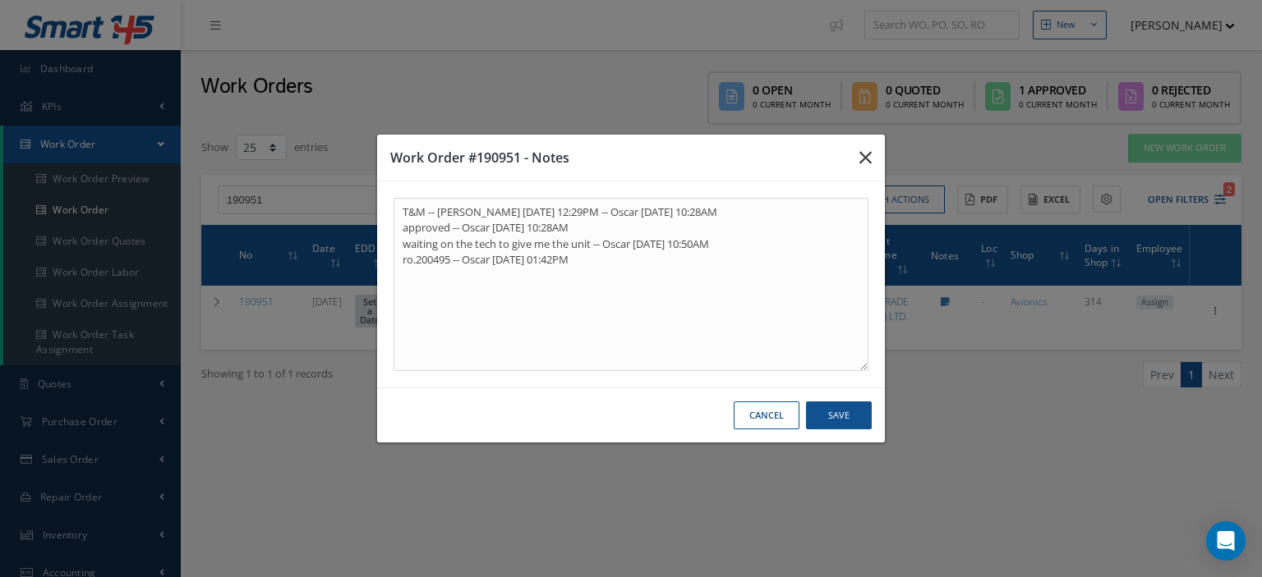
click at [869, 151] on icon "button" at bounding box center [865, 158] width 12 height 20
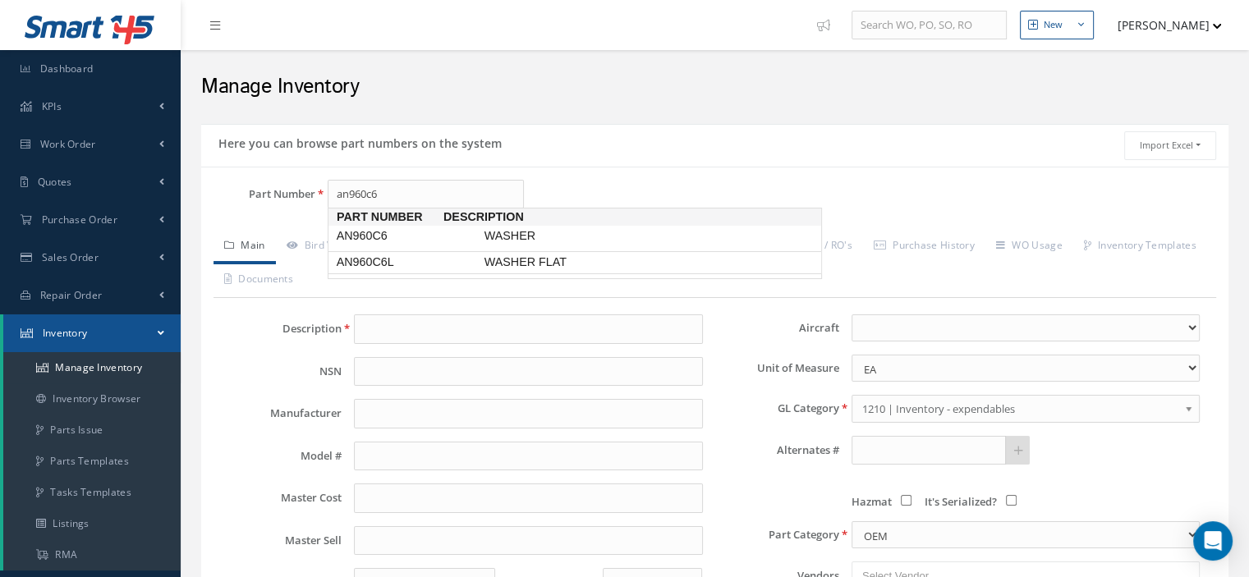
click at [401, 263] on span "AN960C6L" at bounding box center [407, 262] width 148 height 17
type input "AN960C6L"
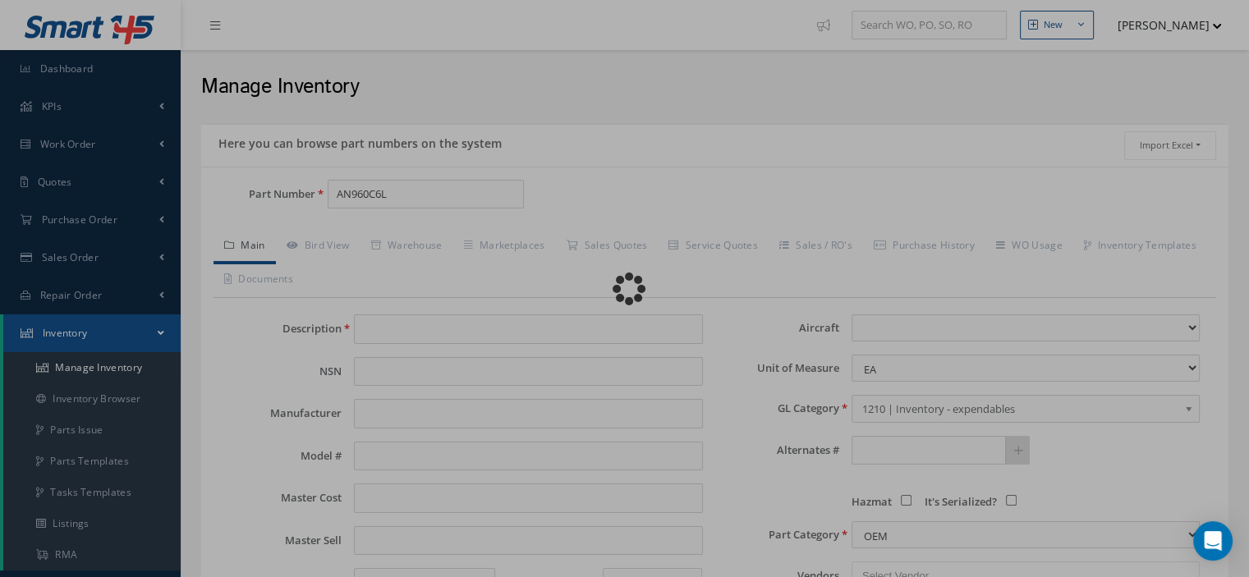
type input "WASHER FLAT"
type input "KOITO"
type input "0.00"
select select
type textarea "FOR P/N 81000-37601 -- Oscar [DATE] 09:55AM"
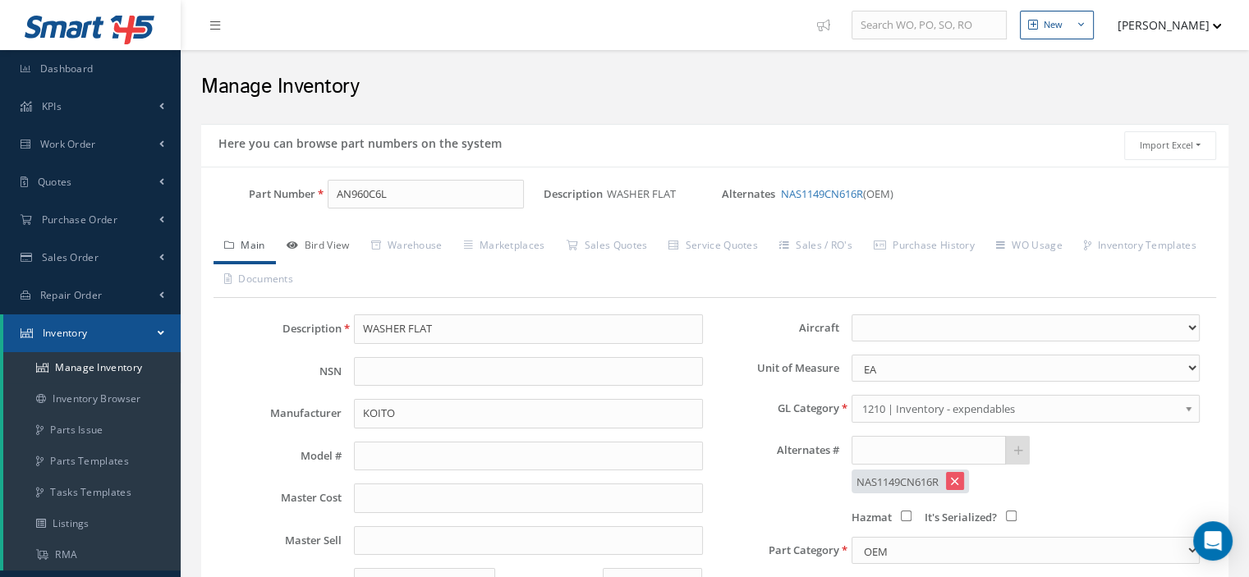
click at [342, 244] on link "Bird View" at bounding box center [318, 247] width 85 height 34
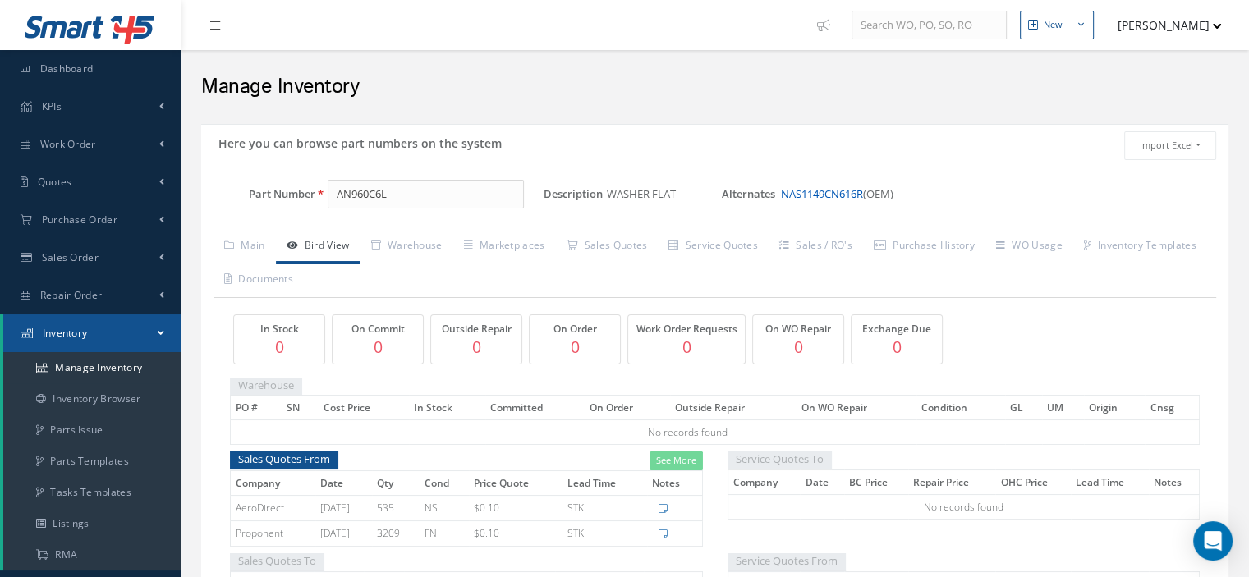
click at [797, 195] on link "NAS1149CN616R" at bounding box center [822, 193] width 82 height 15
click at [821, 195] on link "AN960C6L" at bounding box center [819, 193] width 50 height 15
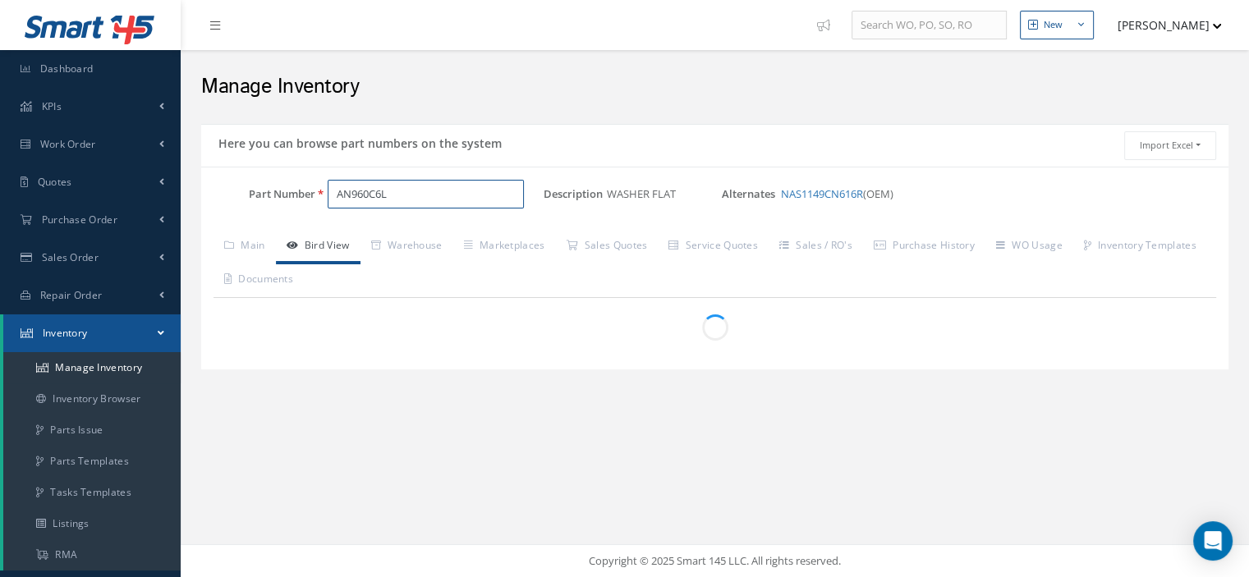
click at [430, 195] on input "AN960C6L" at bounding box center [426, 195] width 196 height 30
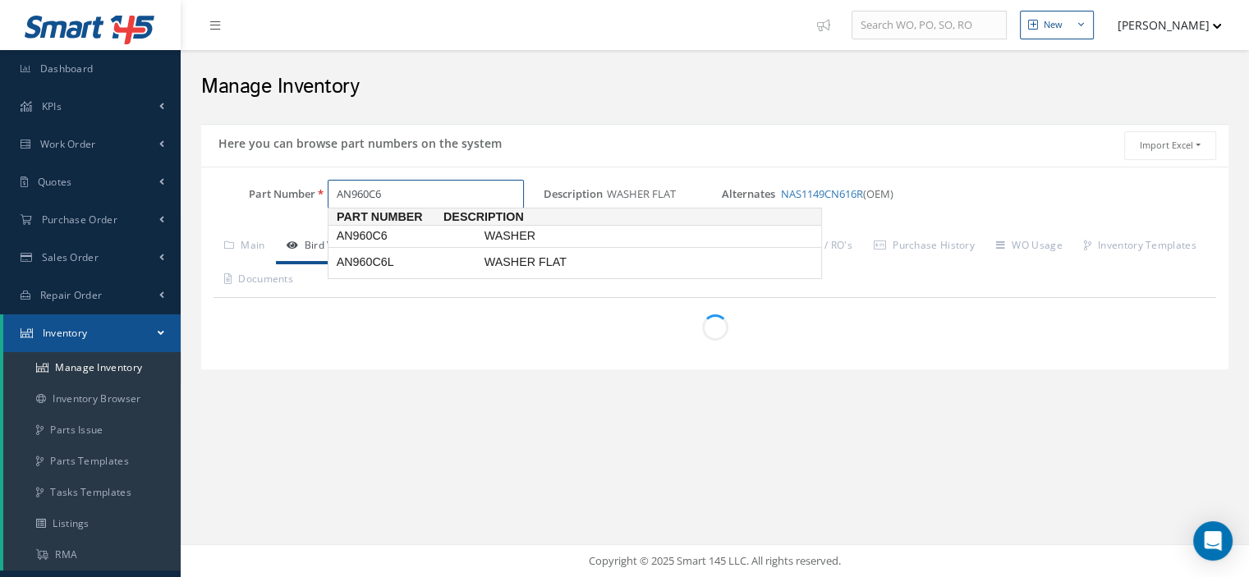
click at [394, 232] on span "AN960C6" at bounding box center [407, 236] width 148 height 17
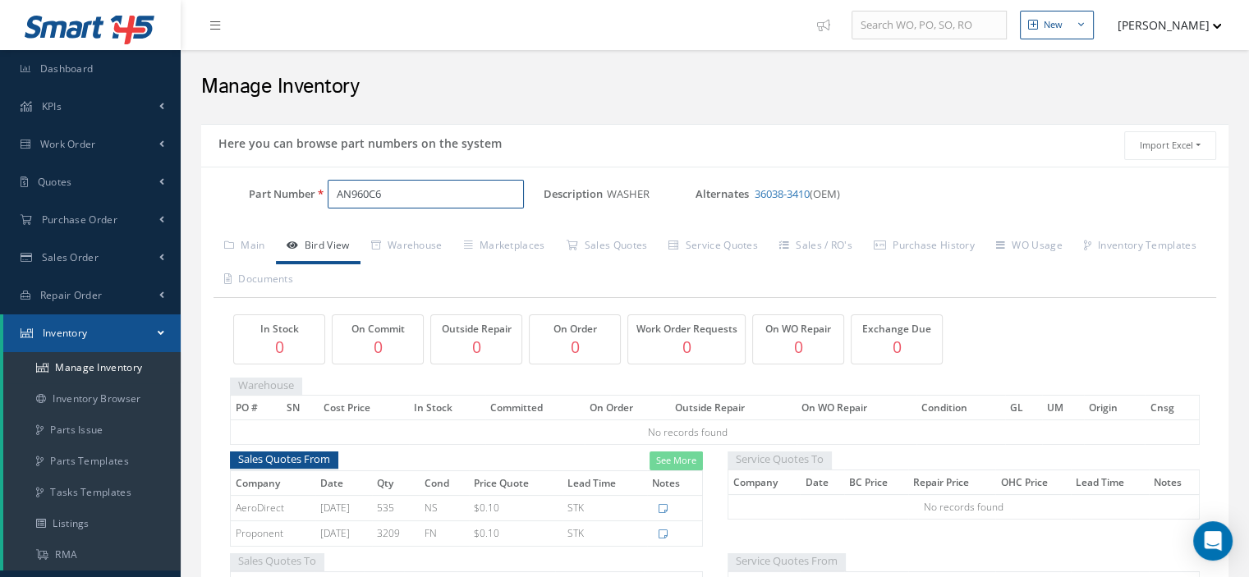
type input "AN960C6"
click at [320, 245] on link "Bird View" at bounding box center [318, 247] width 85 height 34
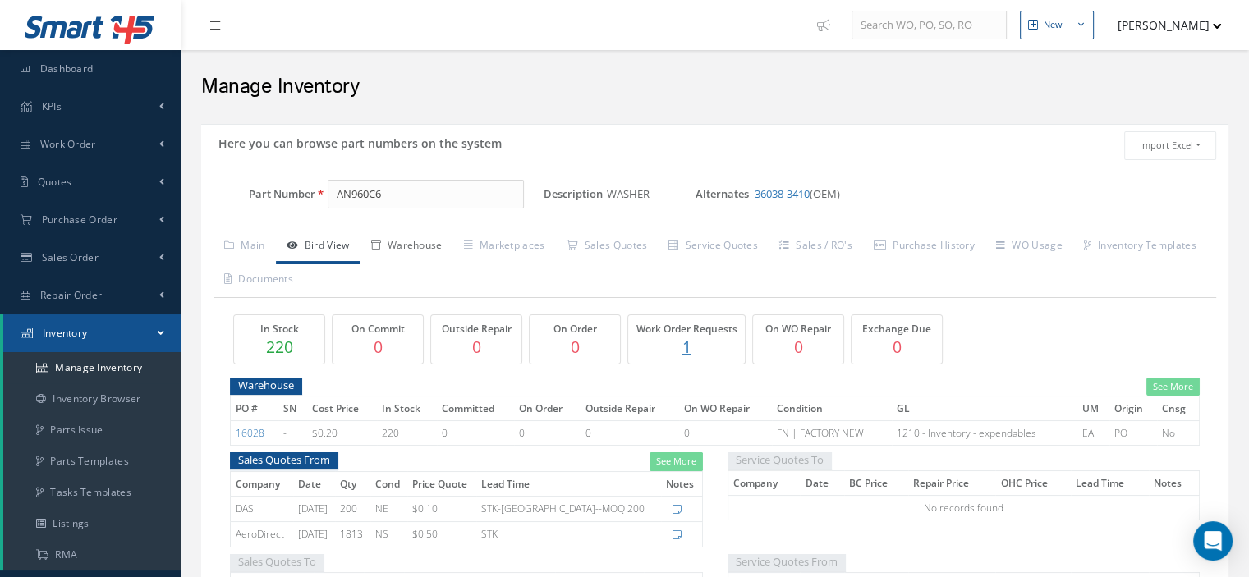
click at [421, 252] on link "Warehouse" at bounding box center [407, 247] width 93 height 34
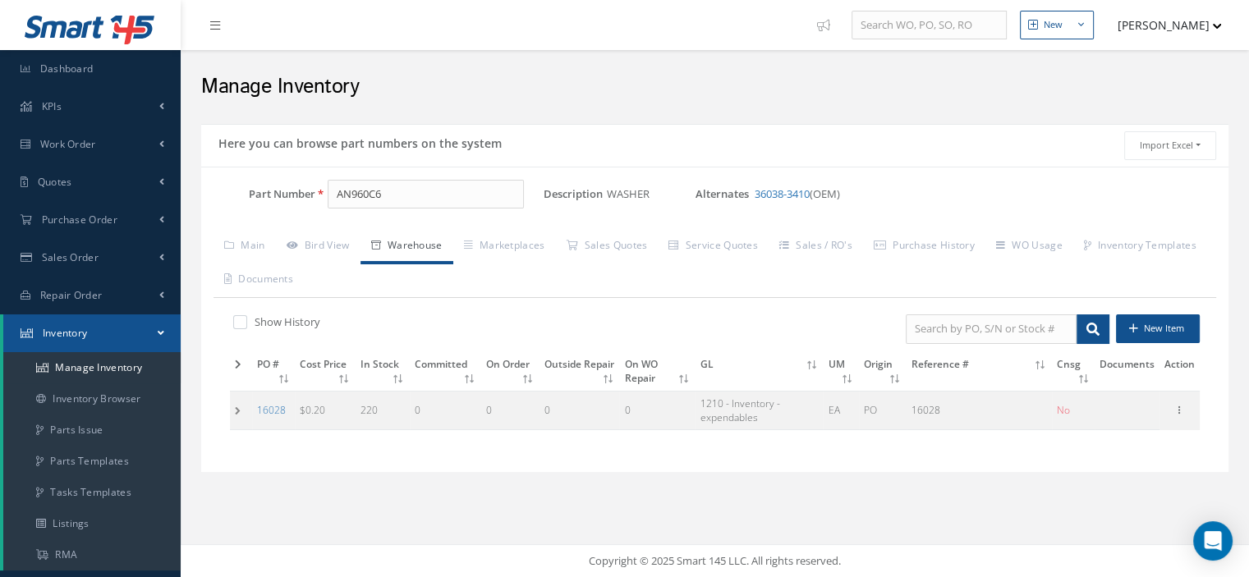
click at [237, 411] on td at bounding box center [241, 410] width 22 height 39
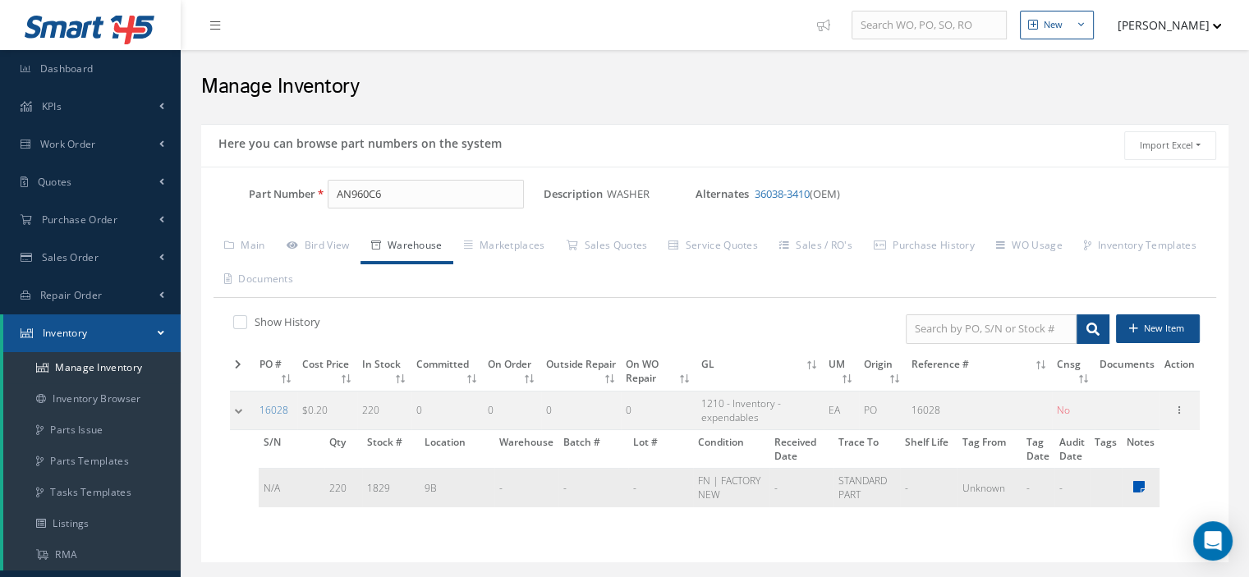
click at [1140, 486] on icon at bounding box center [1139, 487] width 11 height 13
type textarea "None - New Part/Serial/P.O."
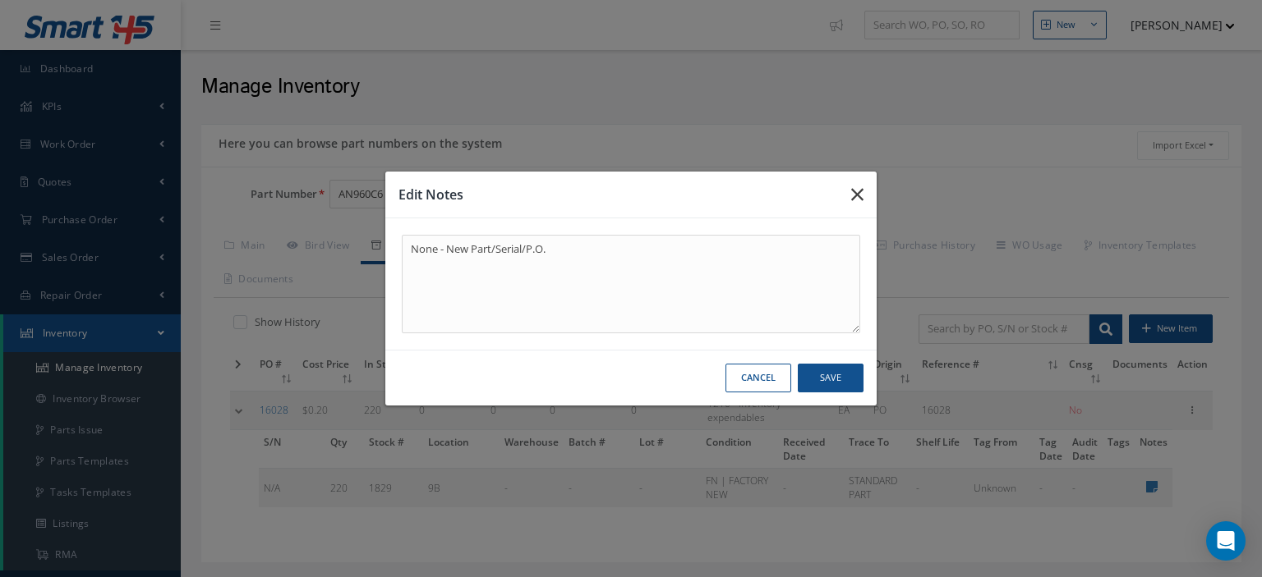
click at [854, 196] on icon "button" at bounding box center [857, 195] width 12 height 20
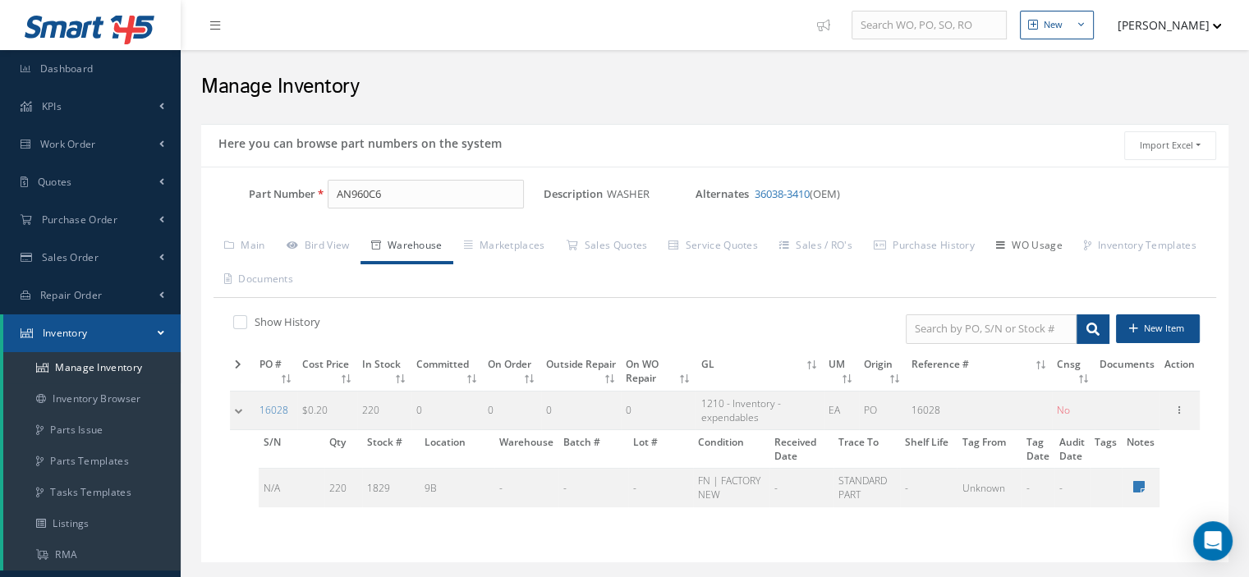
click at [1055, 249] on link "WO Usage" at bounding box center [1030, 247] width 88 height 34
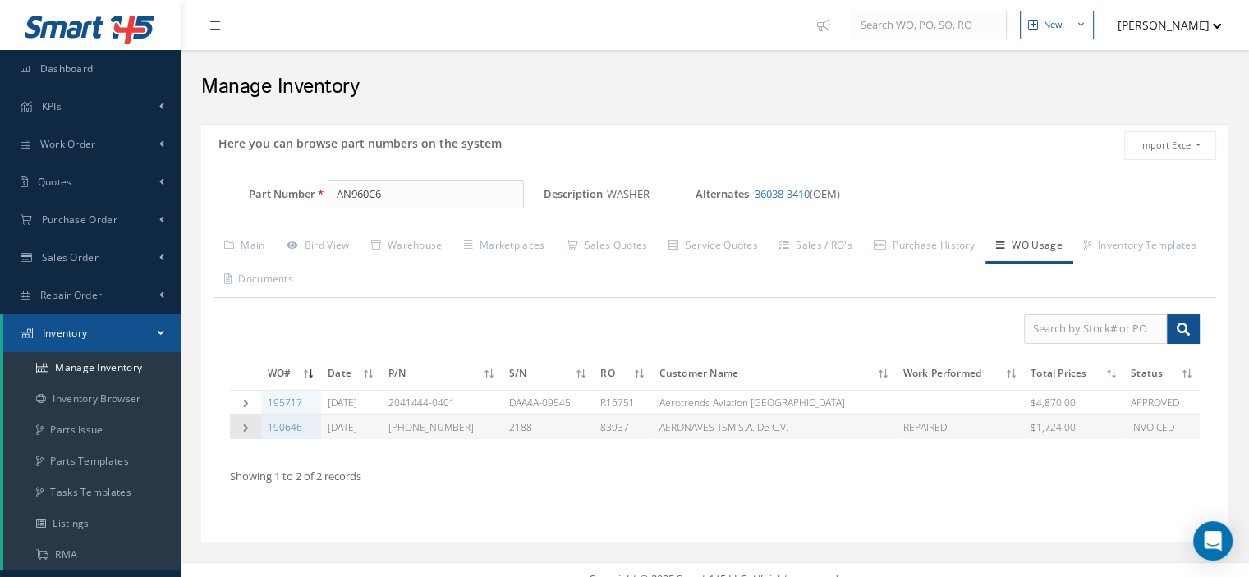
click at [244, 424] on icon at bounding box center [245, 428] width 11 height 8
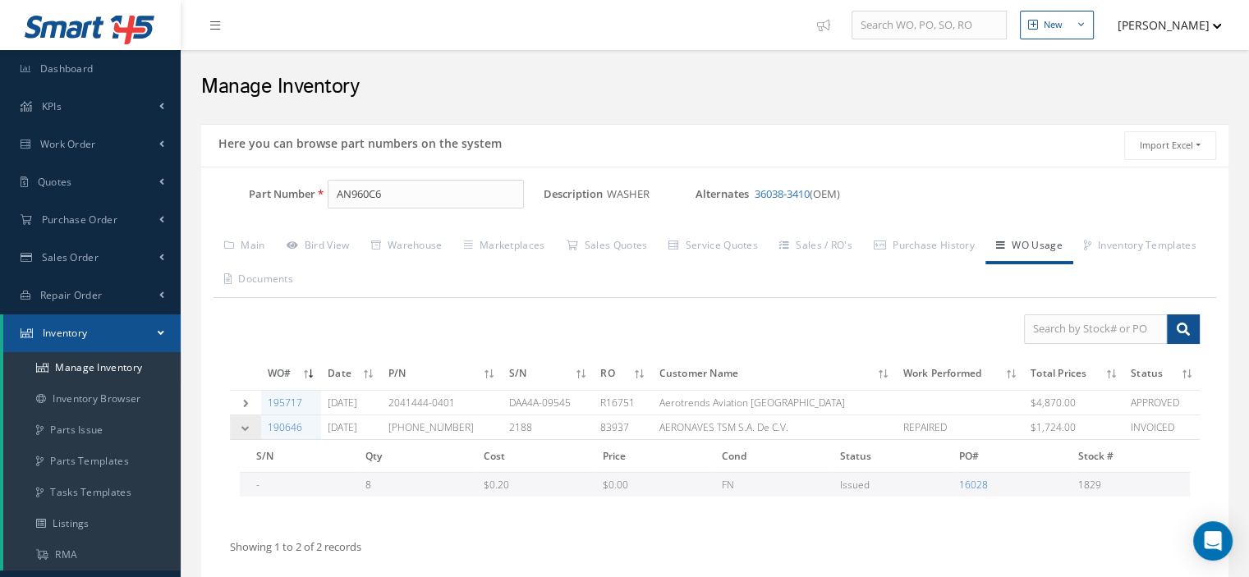
click at [244, 424] on icon at bounding box center [245, 428] width 11 height 8
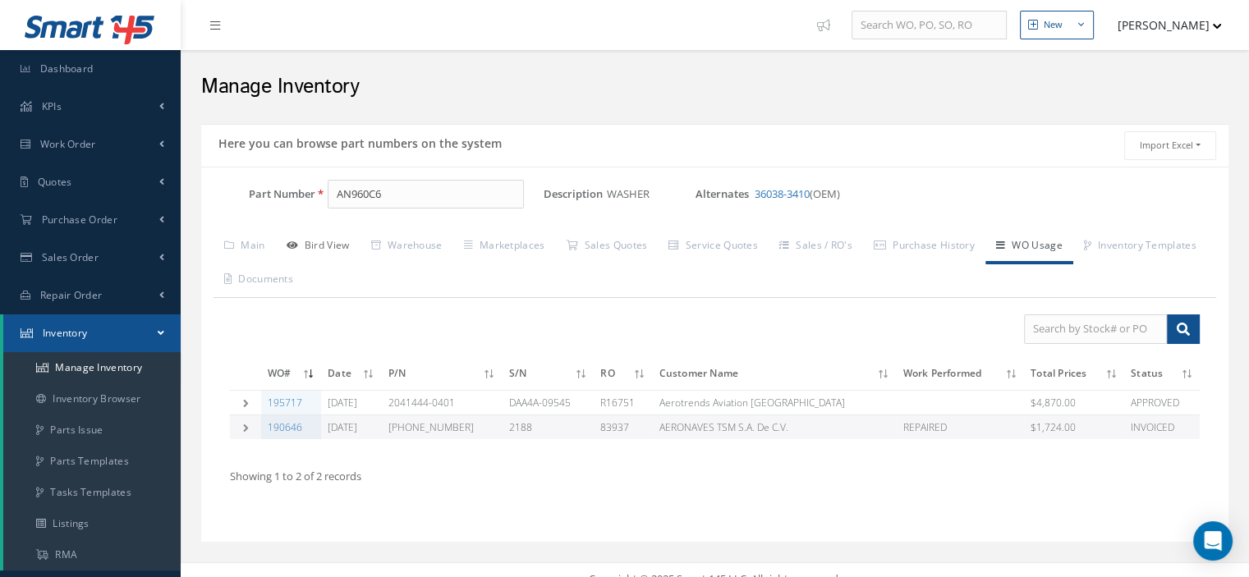
click at [324, 239] on link "Bird View" at bounding box center [318, 247] width 85 height 34
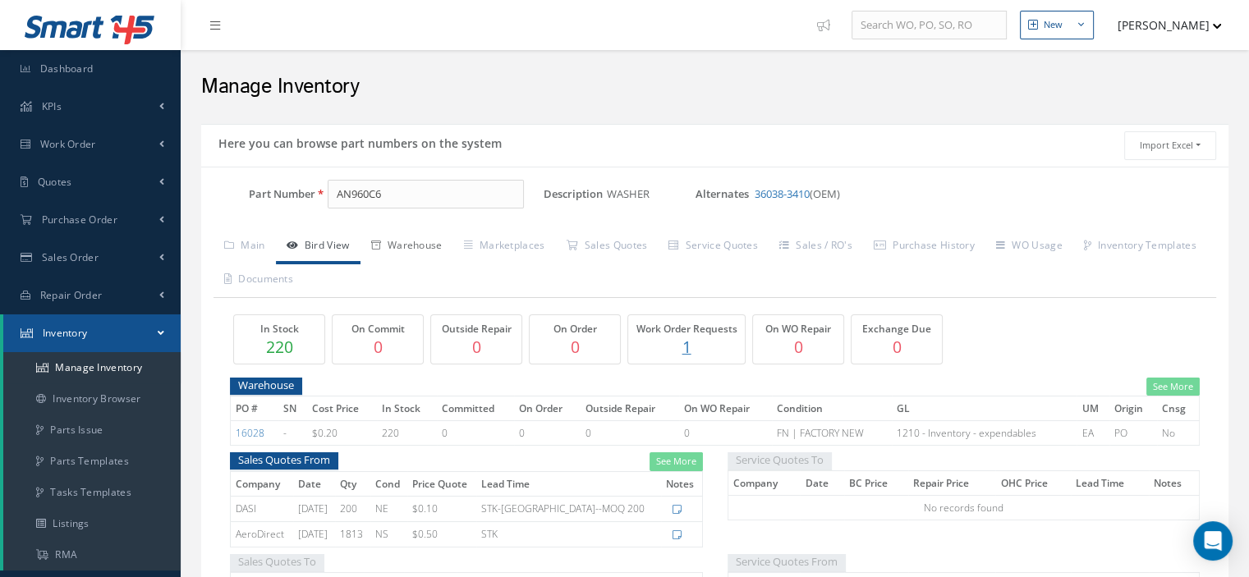
click at [407, 246] on link "Warehouse" at bounding box center [407, 247] width 93 height 34
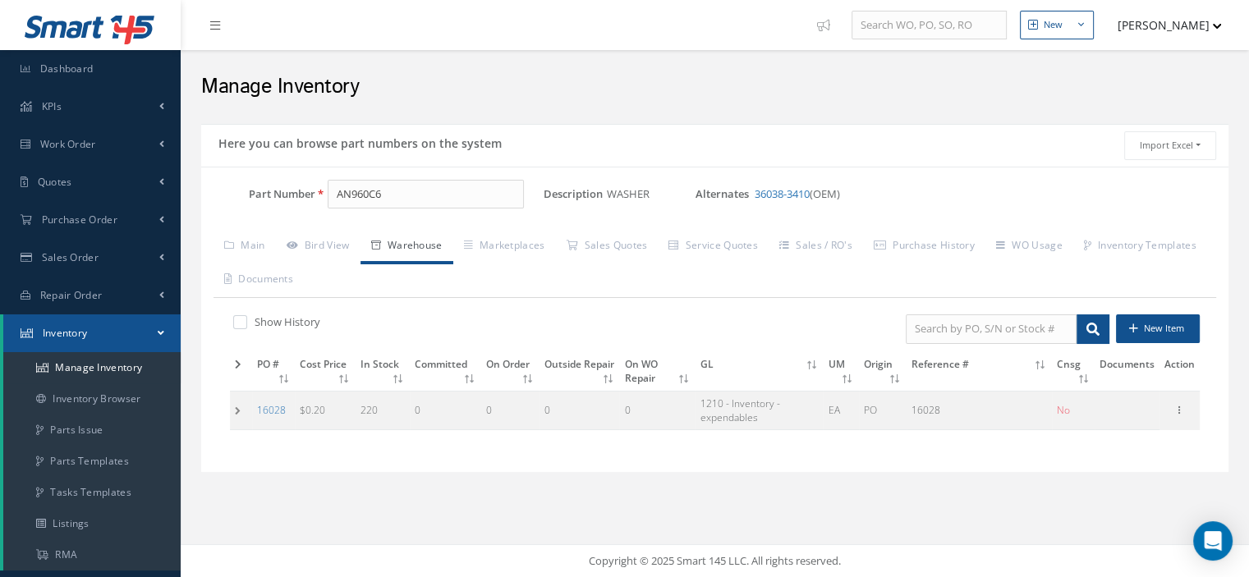
click at [235, 412] on td at bounding box center [241, 410] width 22 height 39
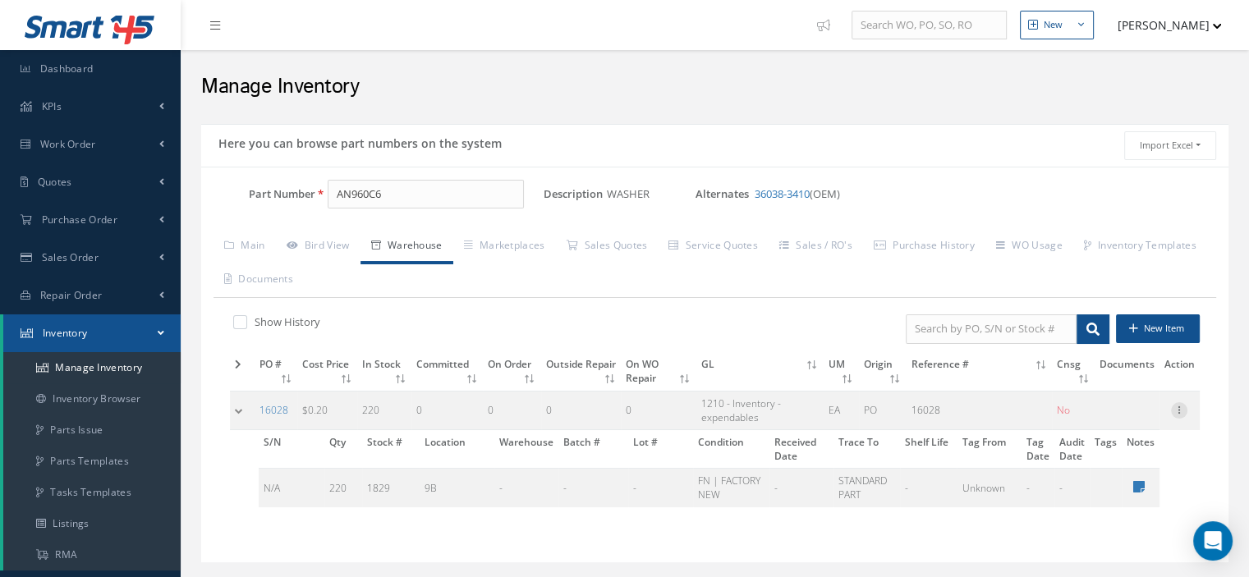
click at [1182, 412] on icon at bounding box center [1179, 408] width 16 height 13
click at [1130, 419] on link "Edit" at bounding box center [1104, 421] width 130 height 21
type input "01/31/2005"
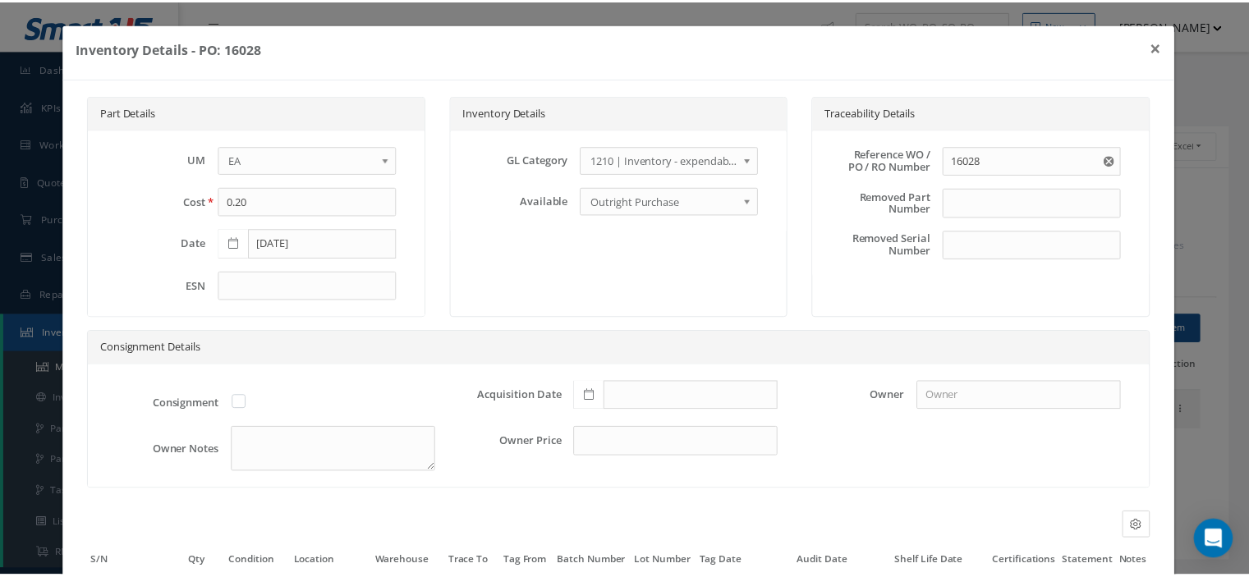
scroll to position [154, 0]
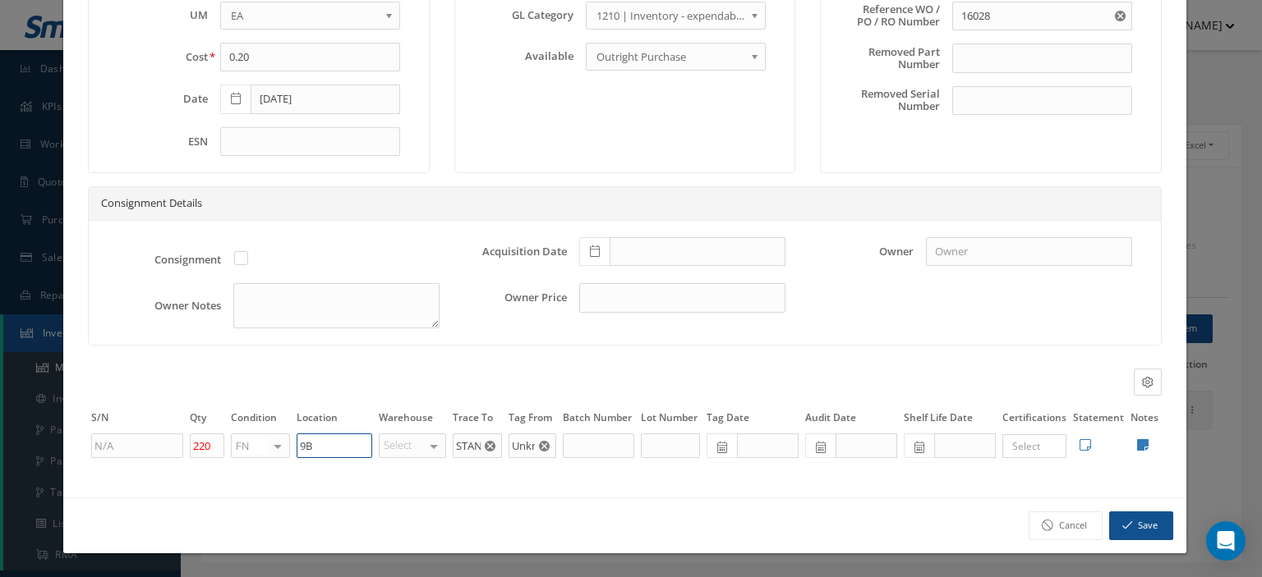
drag, startPoint x: 315, startPoint y: 447, endPoint x: 296, endPoint y: 446, distance: 18.9
click at [297, 446] on input "9B" at bounding box center [335, 446] width 76 height 25
type input "2 Y"
click at [1122, 531] on icon "button" at bounding box center [1127, 525] width 10 height 11
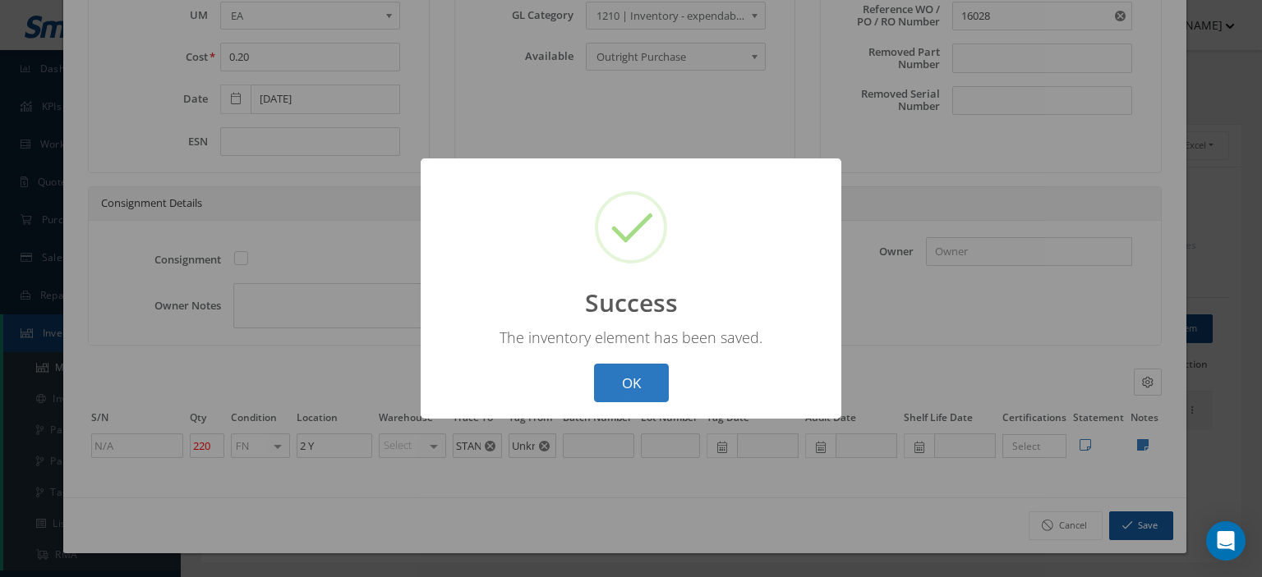
click at [655, 370] on button "OK" at bounding box center [631, 383] width 75 height 39
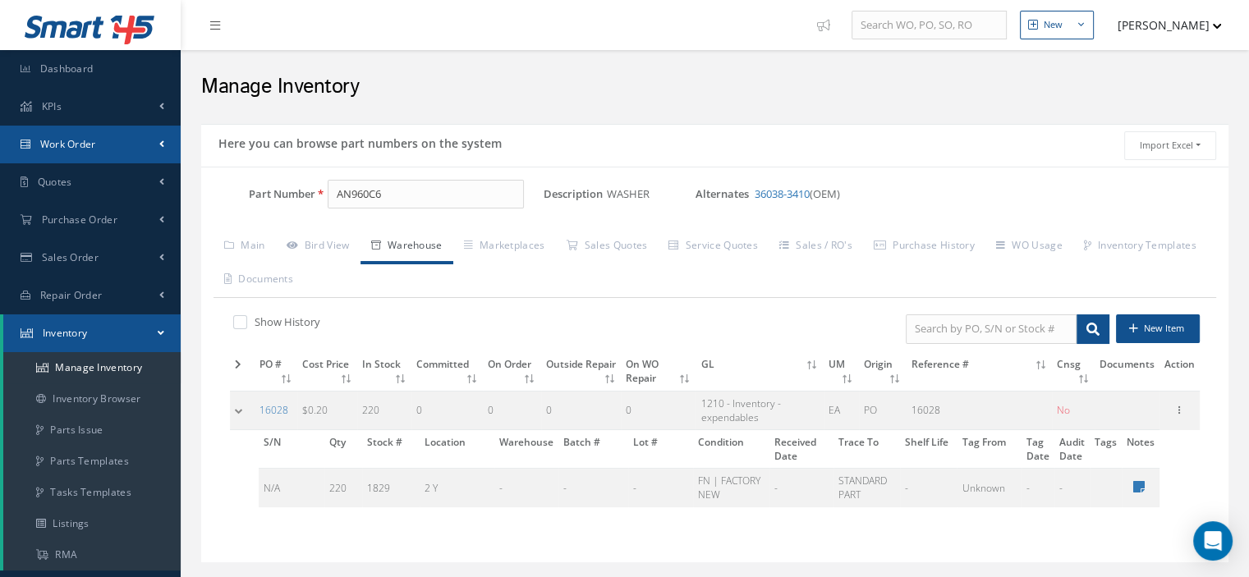
click at [106, 150] on link "Work Order" at bounding box center [90, 145] width 181 height 38
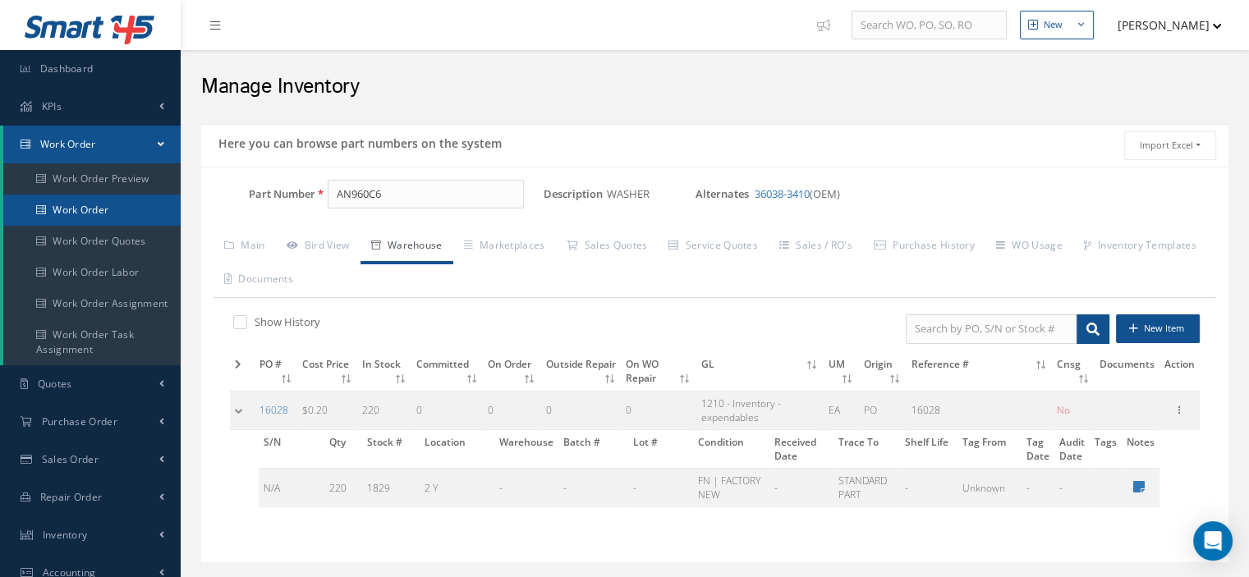
click at [102, 214] on link "Work Order" at bounding box center [91, 210] width 177 height 31
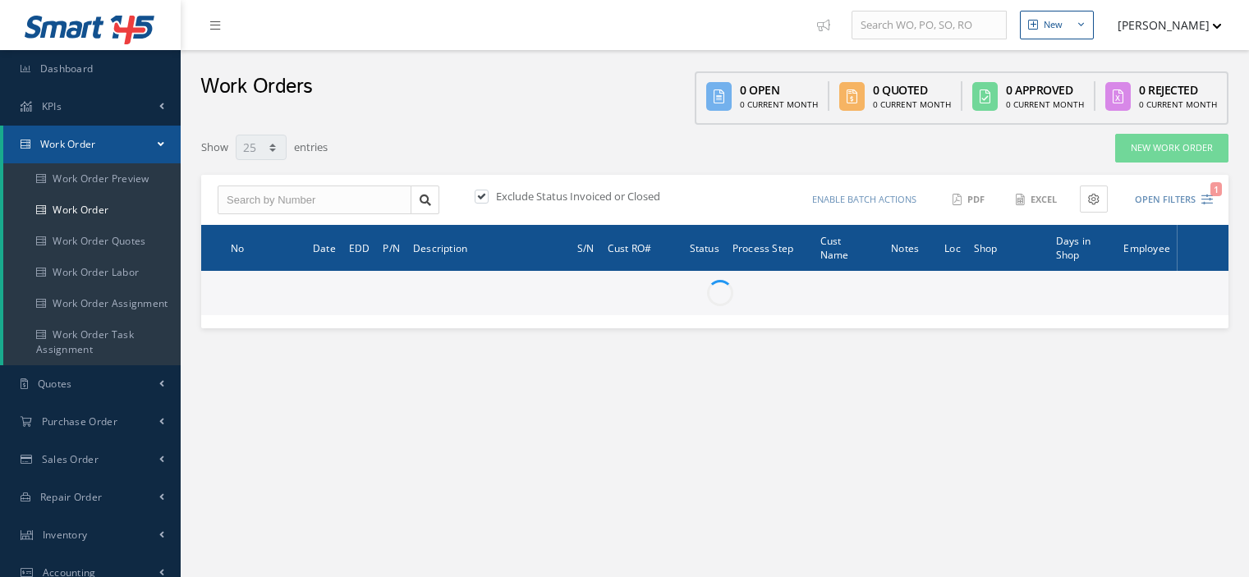
select select "25"
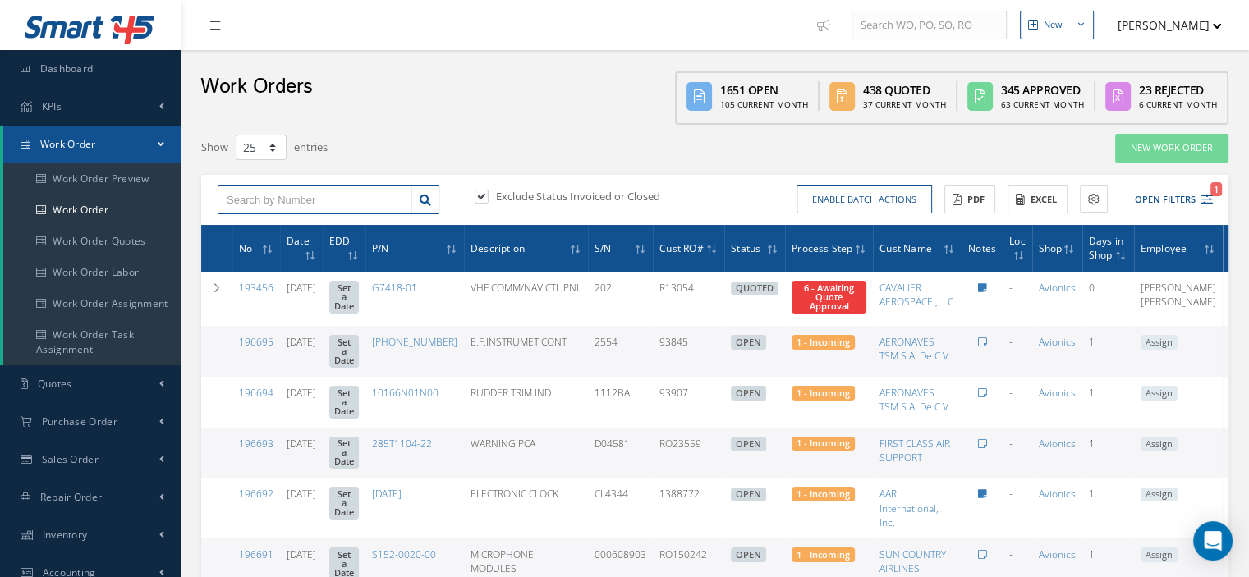
click at [221, 204] on input "text" at bounding box center [315, 201] width 194 height 30
type input "195717"
click at [424, 203] on icon at bounding box center [425, 200] width 11 height 11
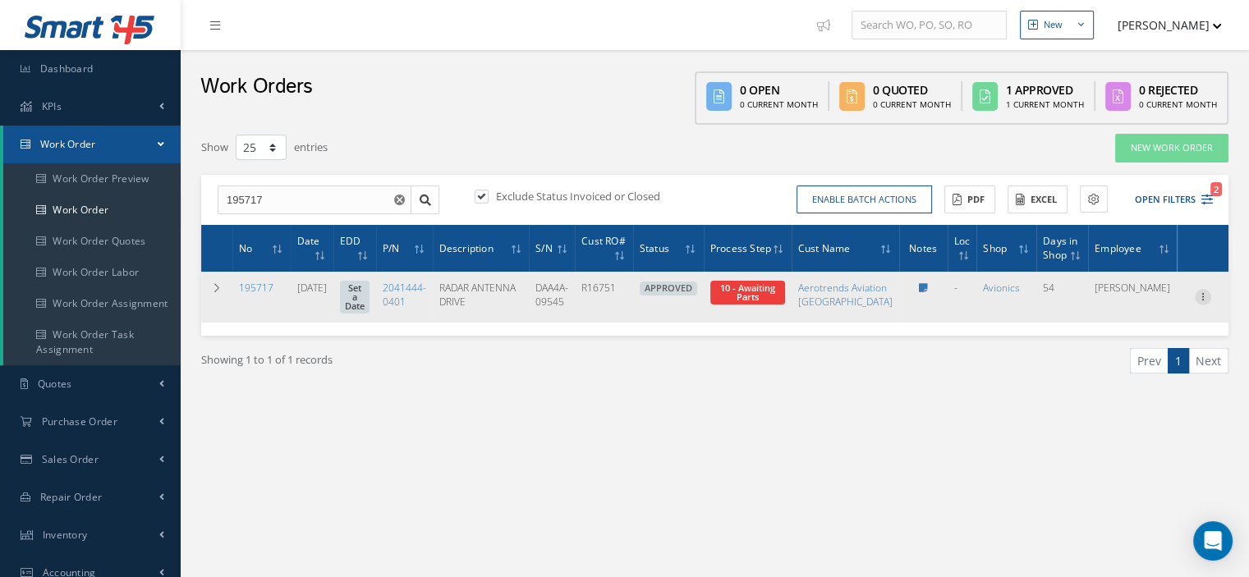
click at [1203, 302] on icon at bounding box center [1203, 295] width 16 height 13
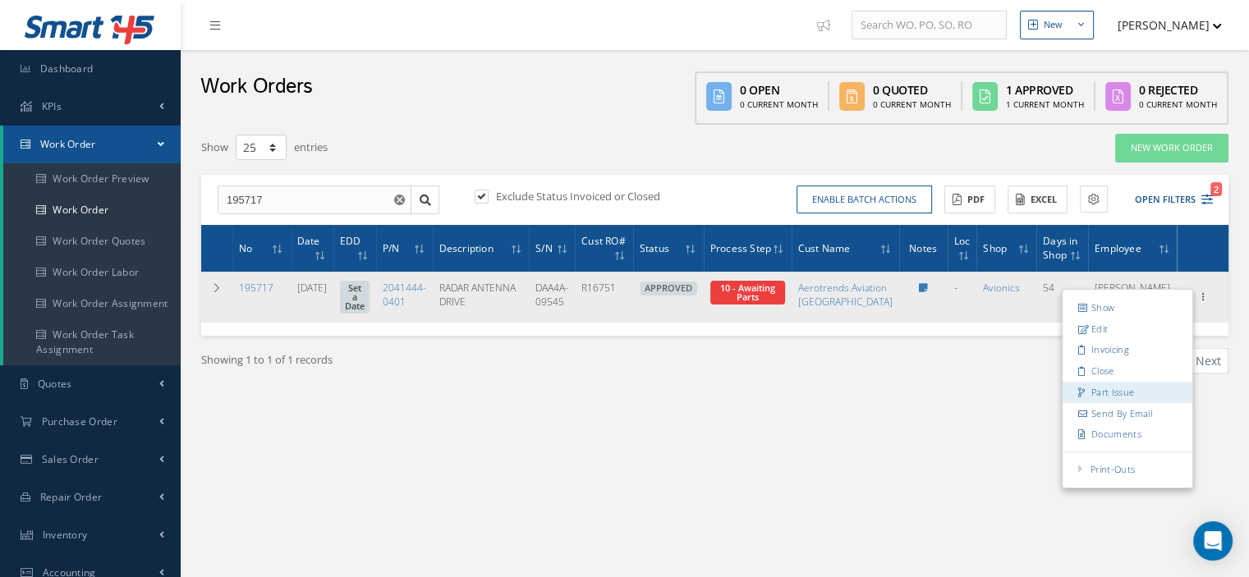
click at [1102, 391] on link "Part Issue" at bounding box center [1128, 392] width 130 height 21
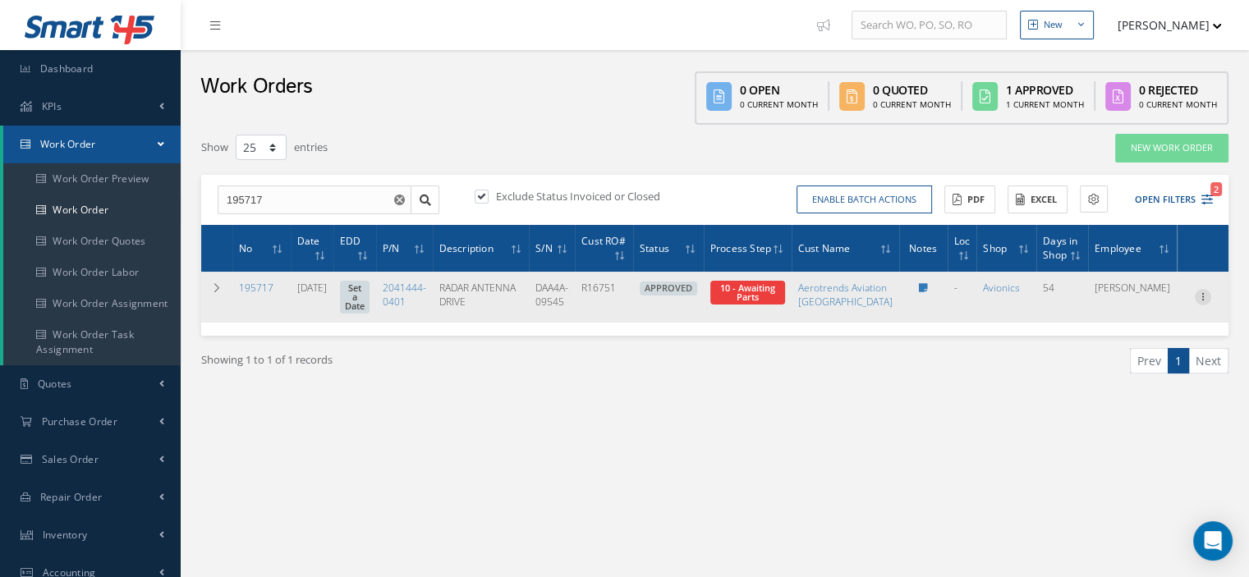
click at [1204, 297] on icon at bounding box center [1203, 295] width 16 height 13
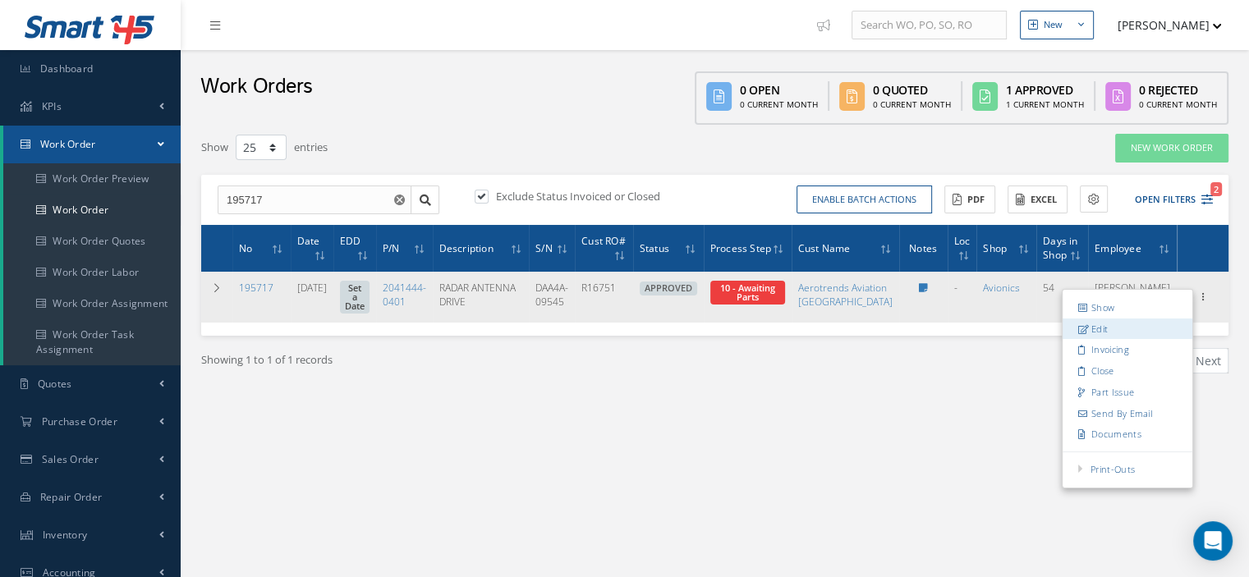
click at [1106, 331] on link "Edit" at bounding box center [1128, 329] width 130 height 21
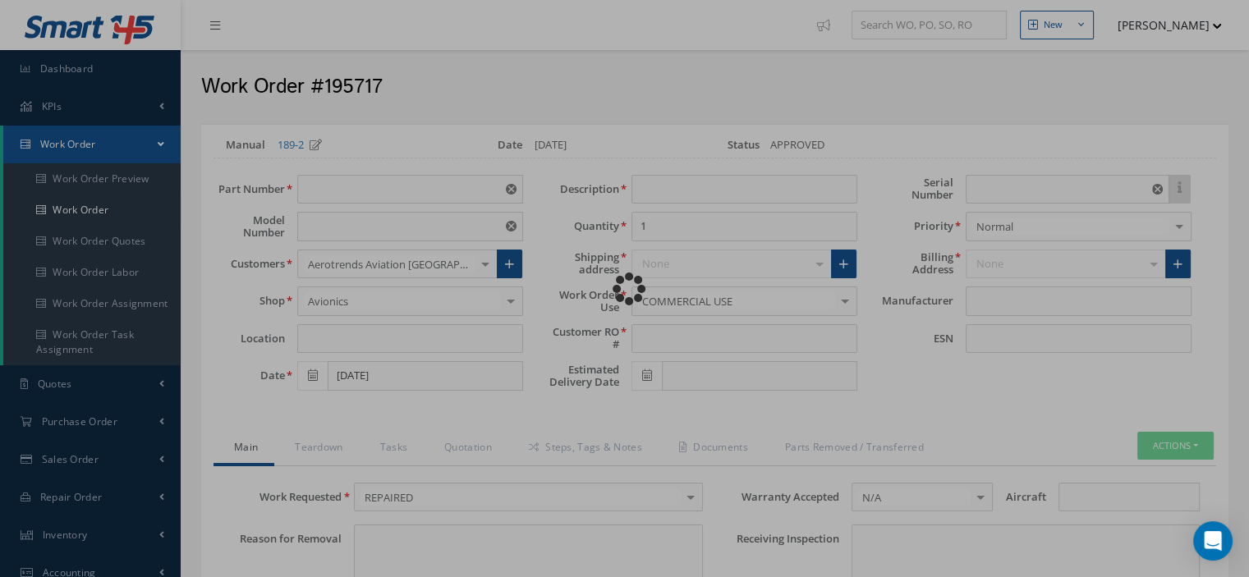
type input "2041444-0401"
type input "DAA-4A"
type input "[DATE]"
type input "RADAR ANTENNA DRIVE"
type input "R16751"
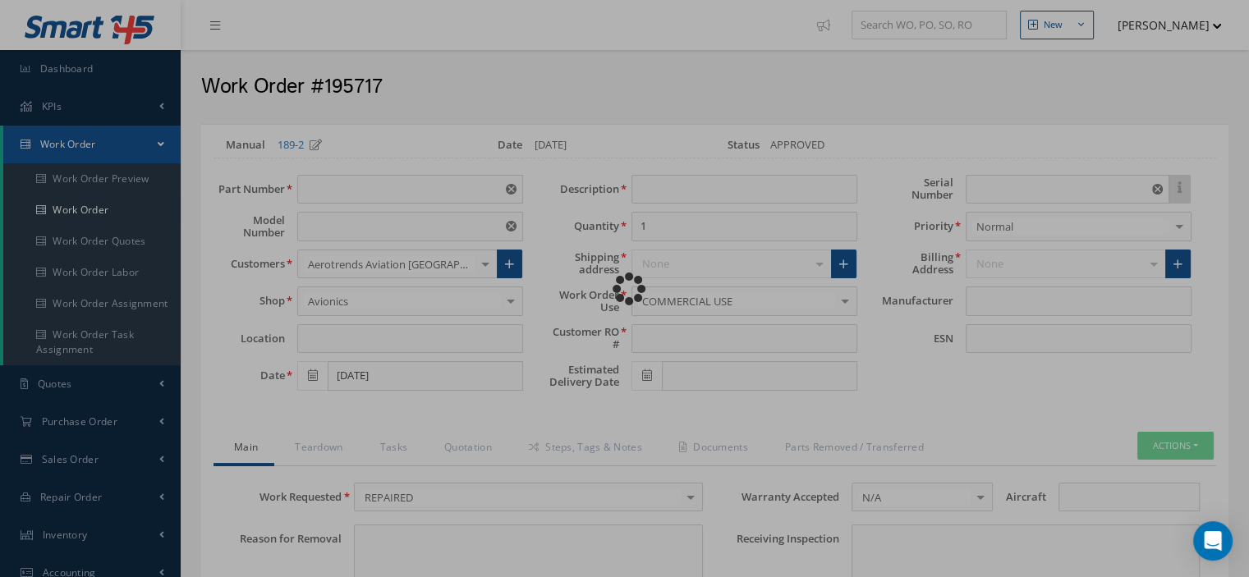
type input "DAA4A-09545"
type textarea "NONE"
type input "NONE"
type textarea "NONE"
type input "NONE"
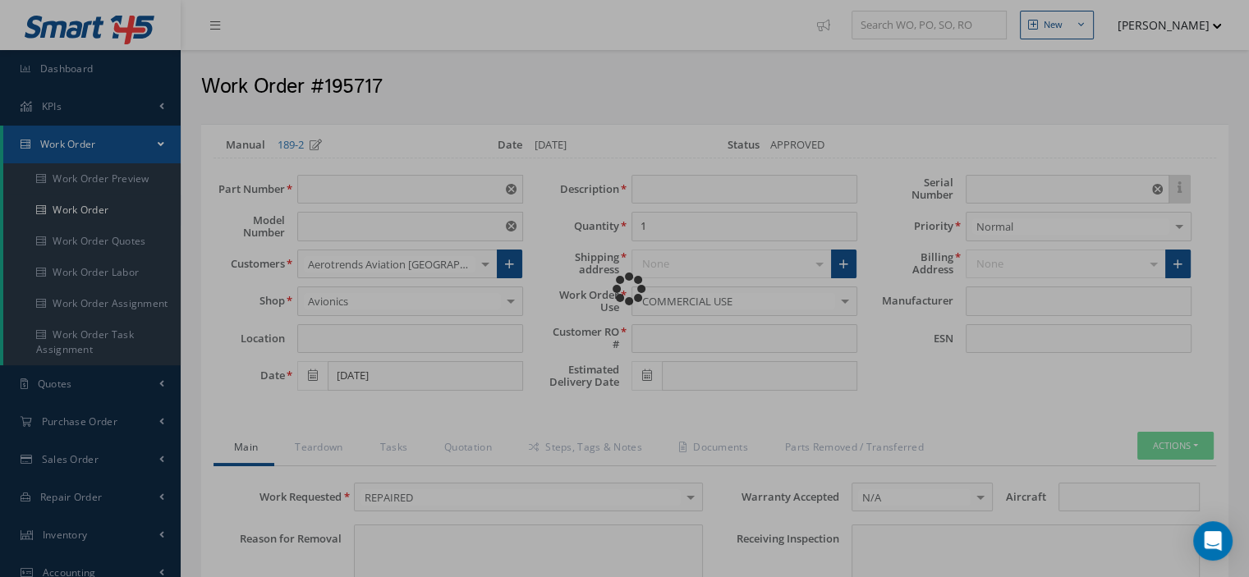
type input "1-16"
checkbox input "true"
type input "HONEYWELL"
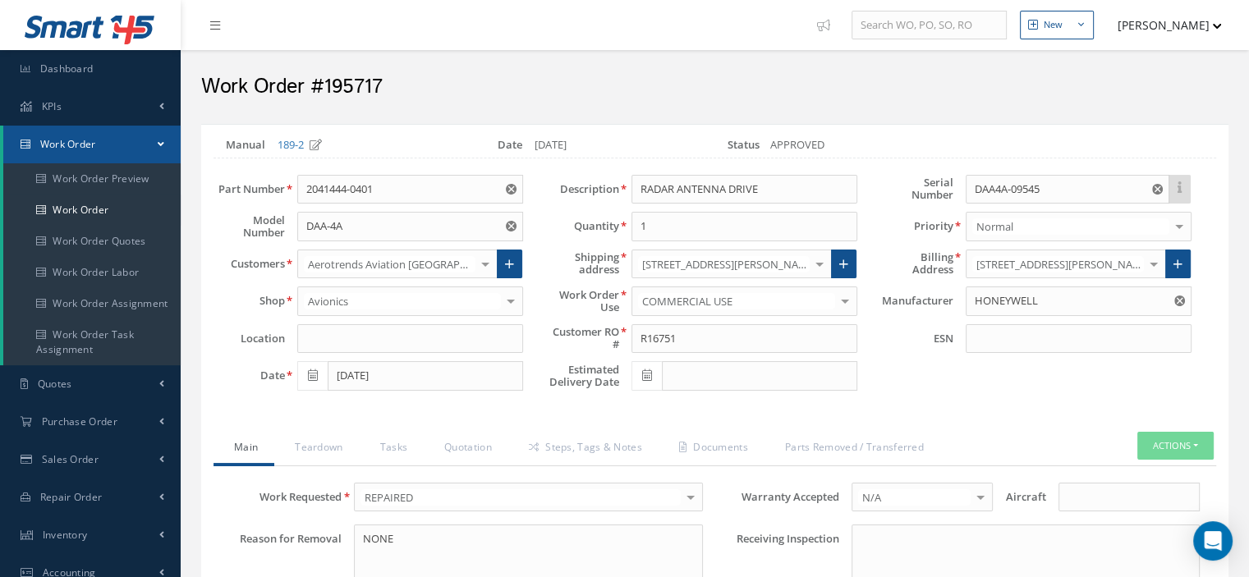
click at [163, 141] on span at bounding box center [161, 144] width 7 height 14
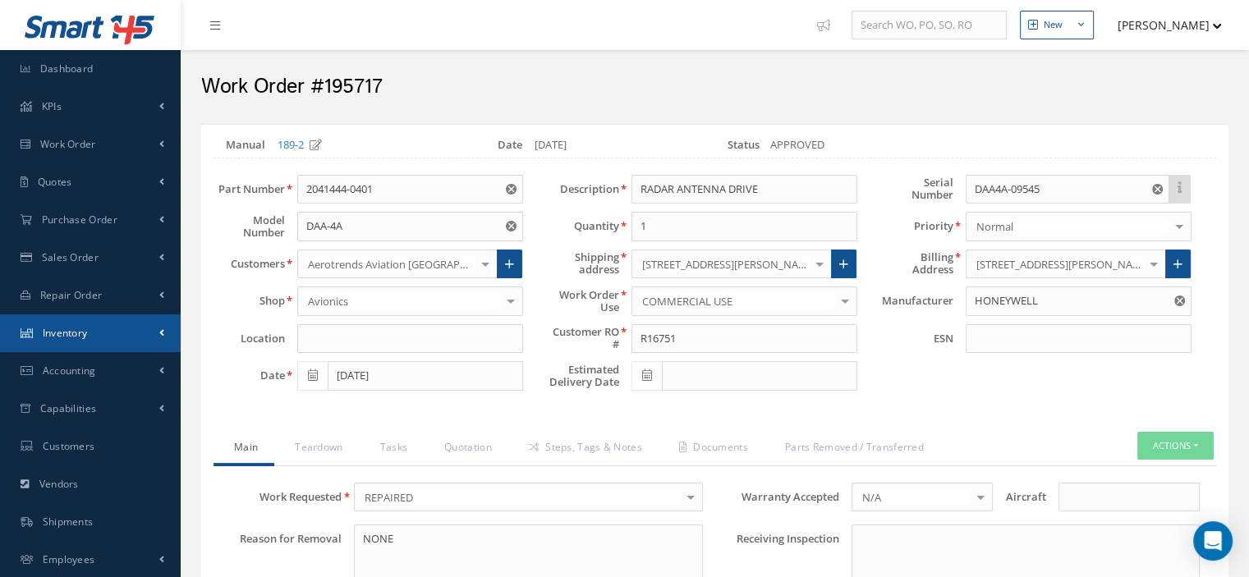
click at [85, 333] on span "Inventory" at bounding box center [65, 333] width 45 height 14
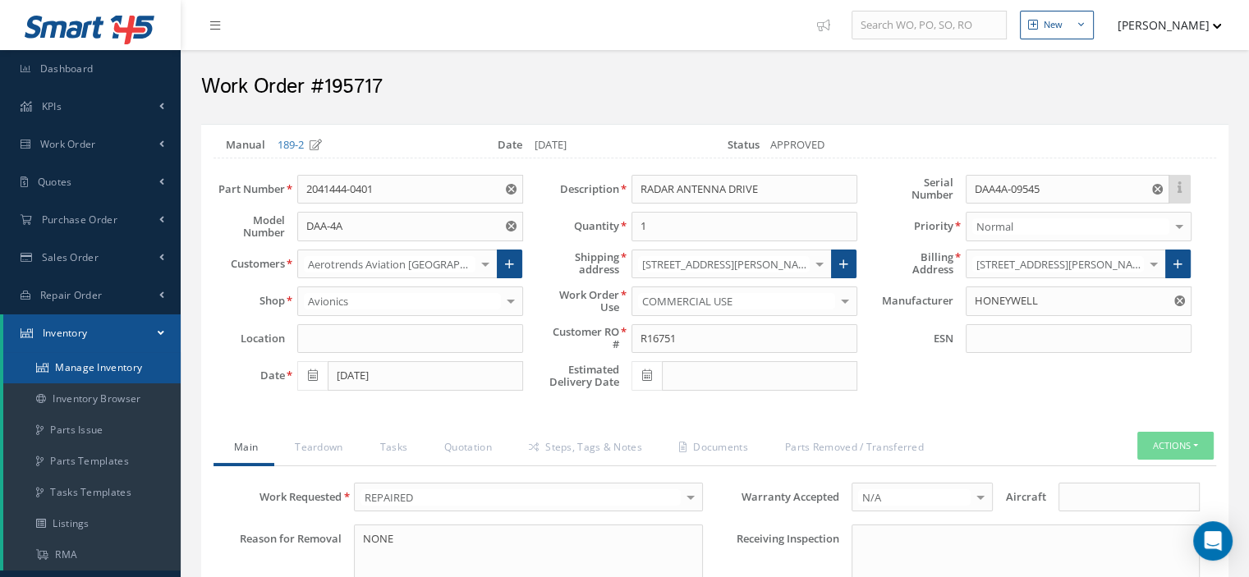
click at [85, 367] on link "Manage Inventory" at bounding box center [91, 367] width 177 height 31
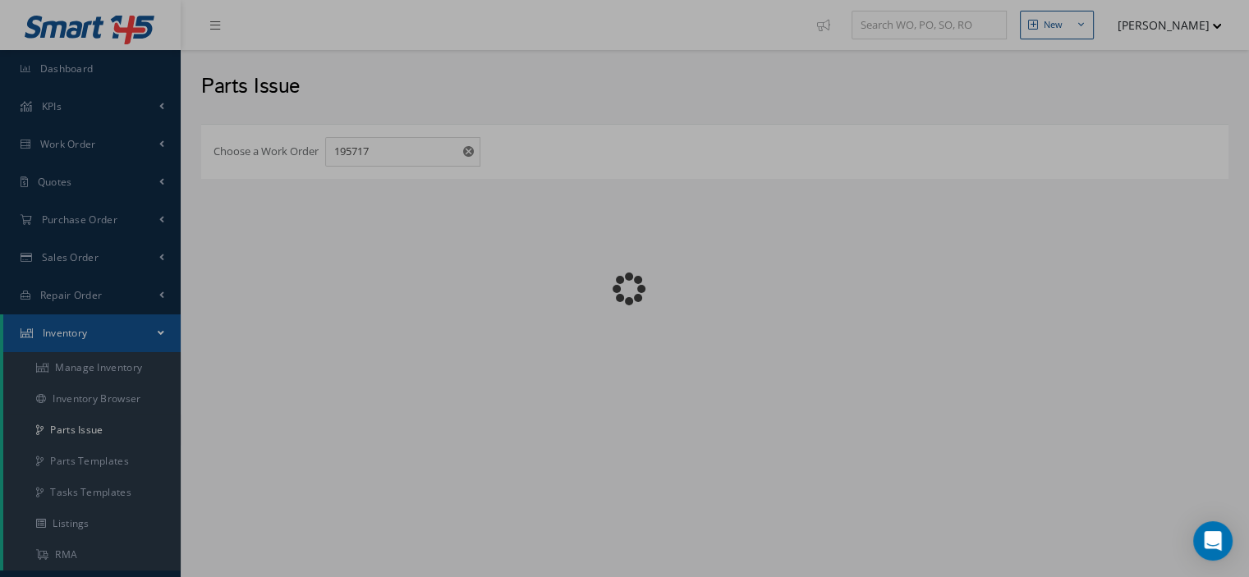
checkbox input "false"
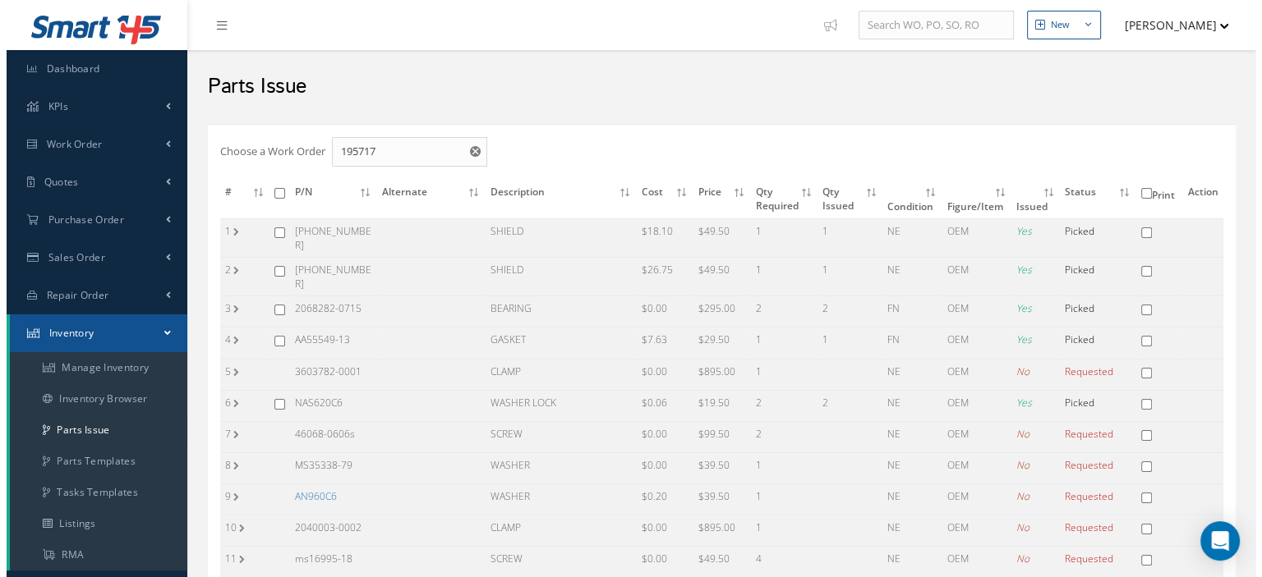
scroll to position [164, 0]
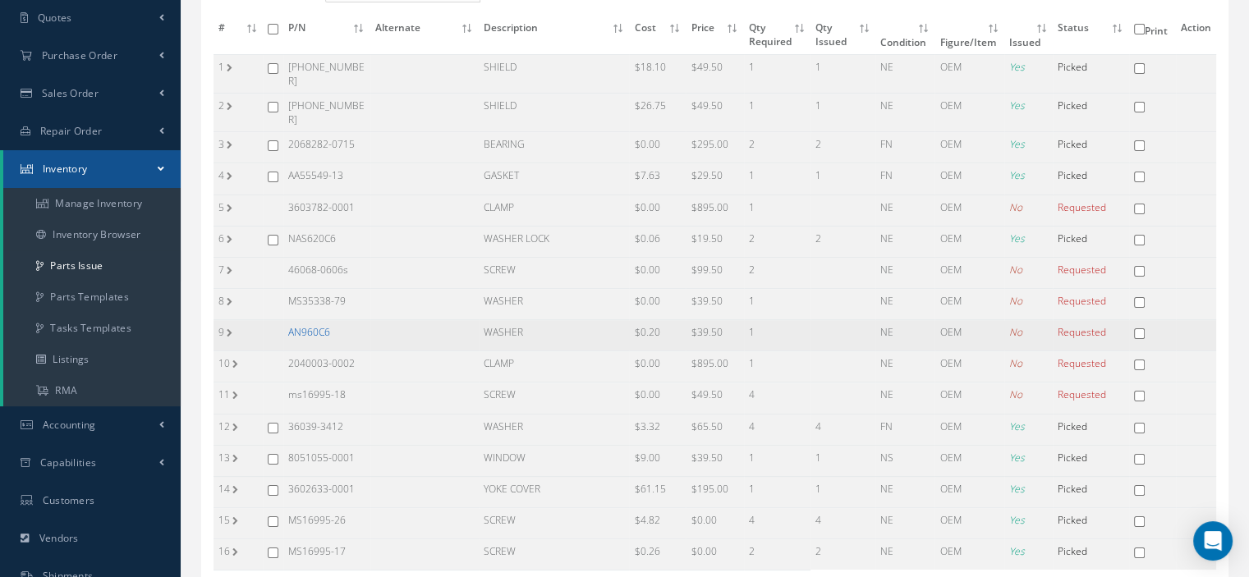
click at [322, 325] on link "AN960C6" at bounding box center [309, 332] width 42 height 14
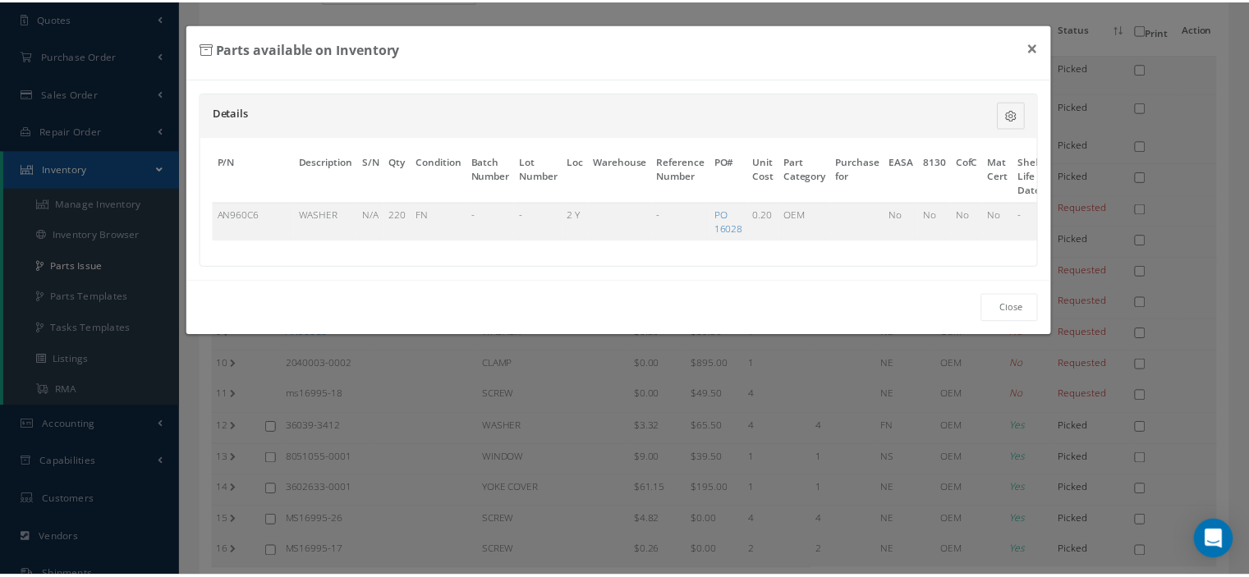
scroll to position [0, 96]
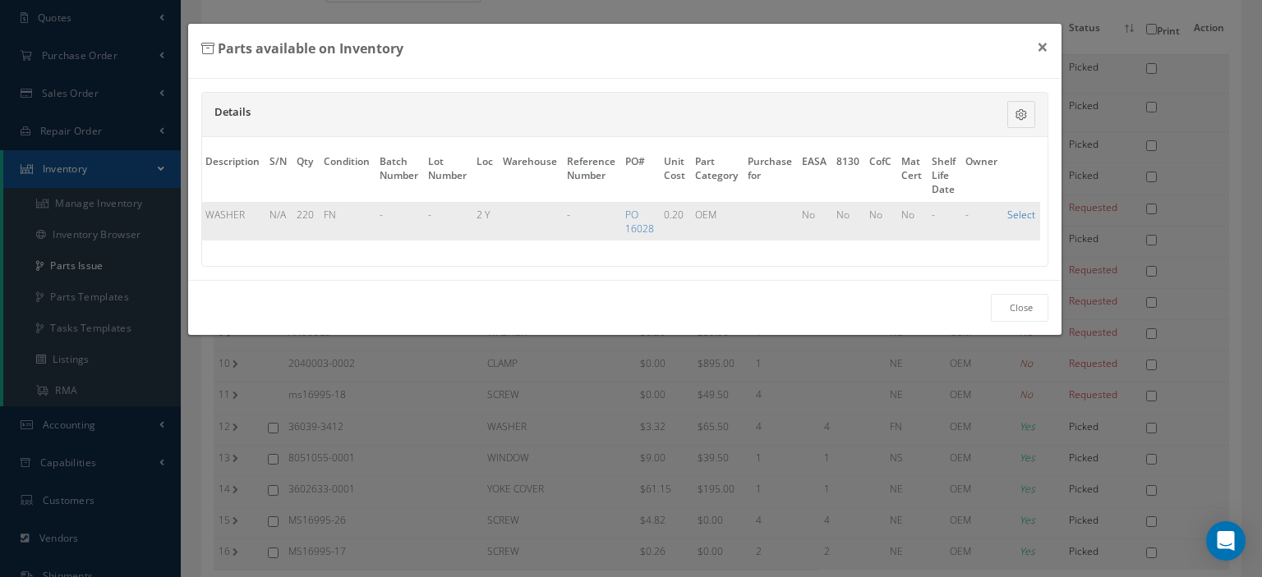
click at [1007, 213] on link "Select" at bounding box center [1021, 215] width 28 height 14
checkbox input "true"
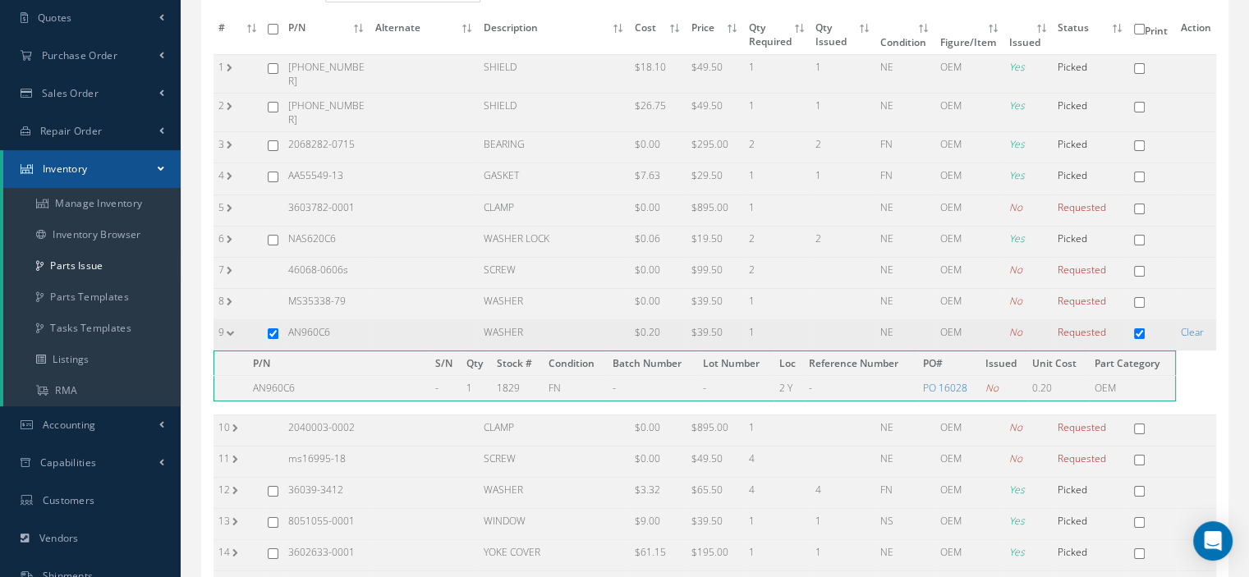
scroll to position [332, 0]
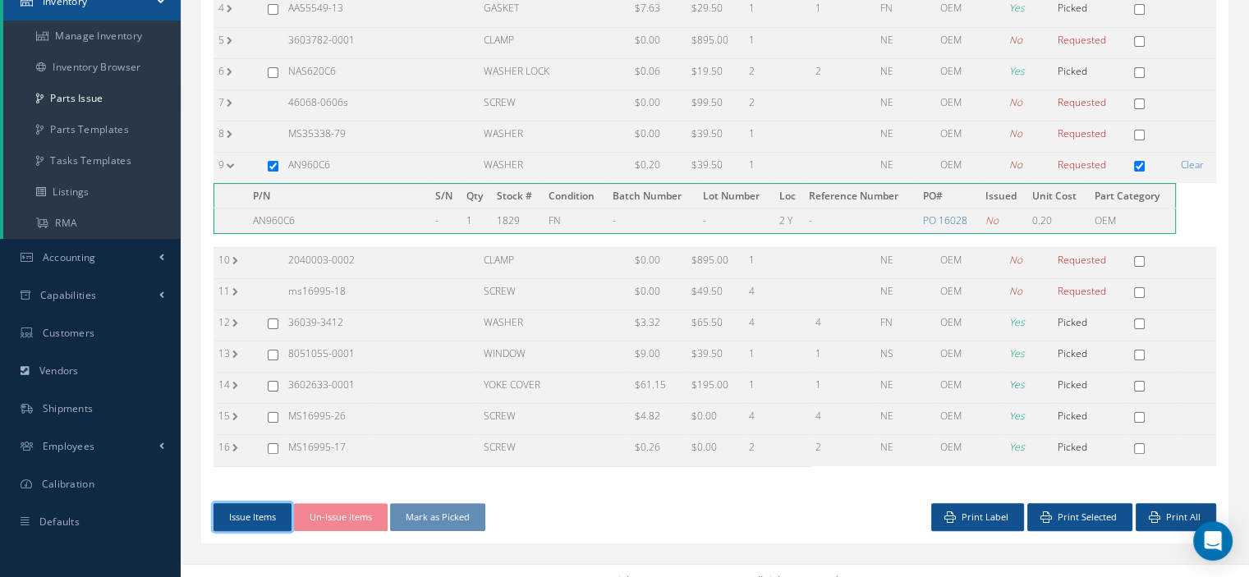
click at [261, 504] on button "Issue Items" at bounding box center [253, 518] width 78 height 29
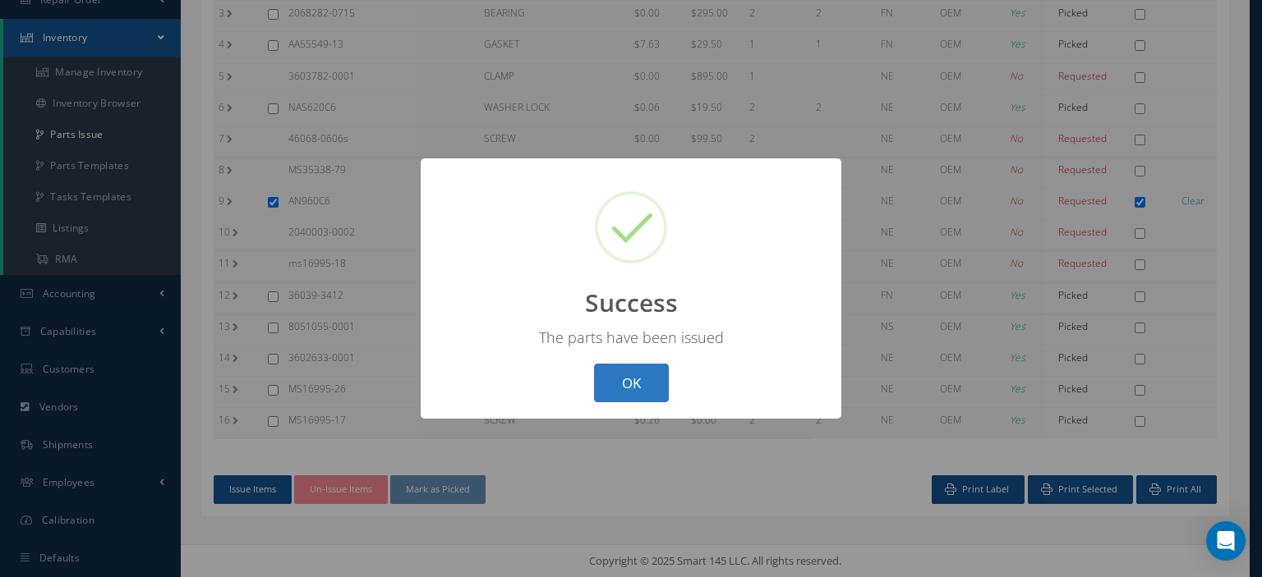
click at [623, 397] on button "OK" at bounding box center [631, 383] width 75 height 39
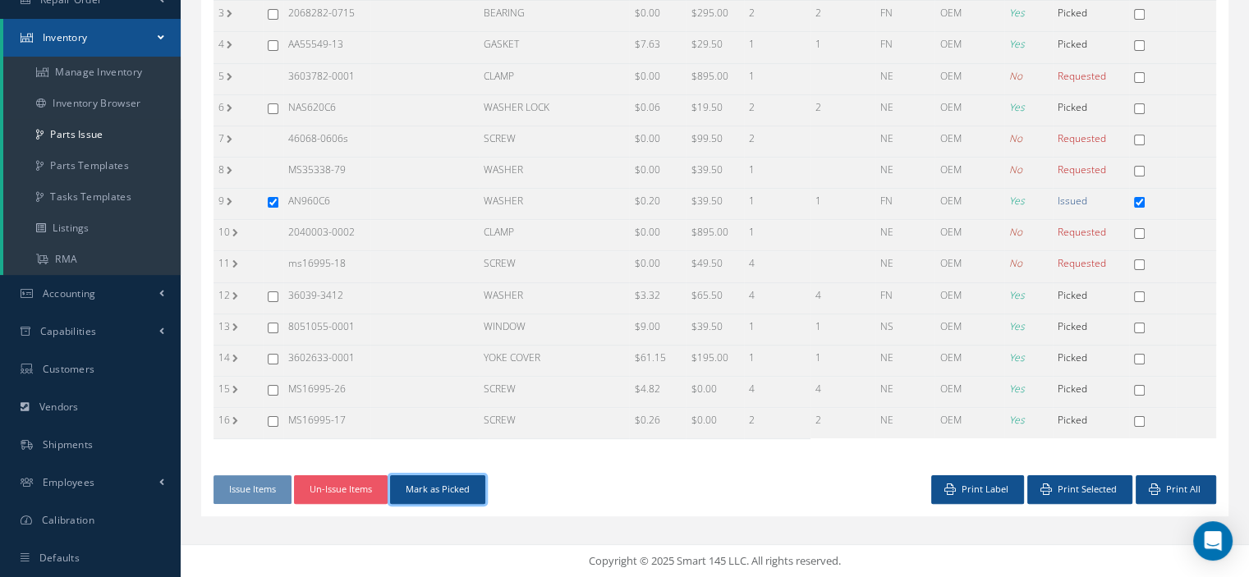
click at [464, 476] on button "Mark as Picked" at bounding box center [437, 490] width 95 height 29
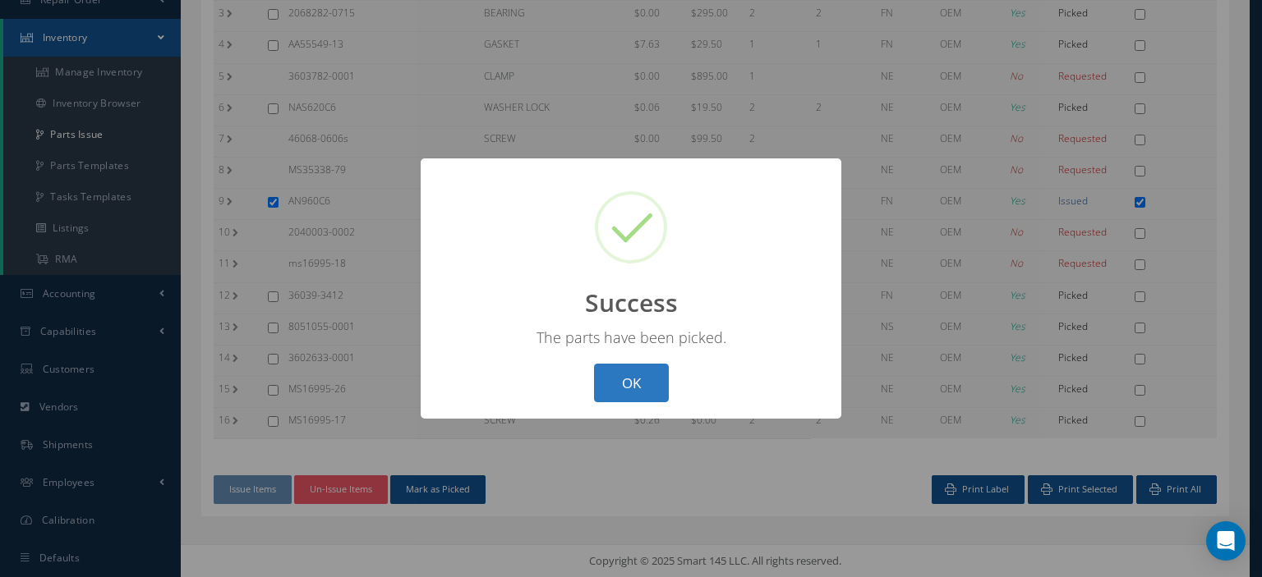
click at [641, 387] on button "OK" at bounding box center [631, 383] width 75 height 39
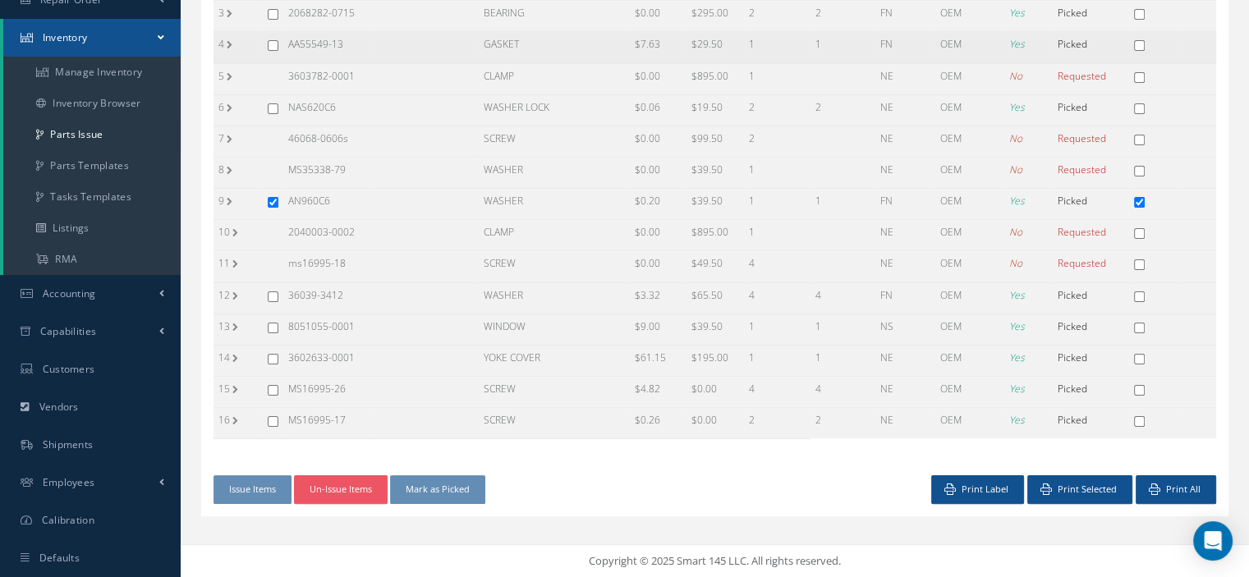
click at [1140, 40] on input "checkbox" at bounding box center [1139, 45] width 11 height 11
checkbox input "true"
click at [1139, 197] on input "checkbox" at bounding box center [1139, 202] width 11 height 11
checkbox input "false"
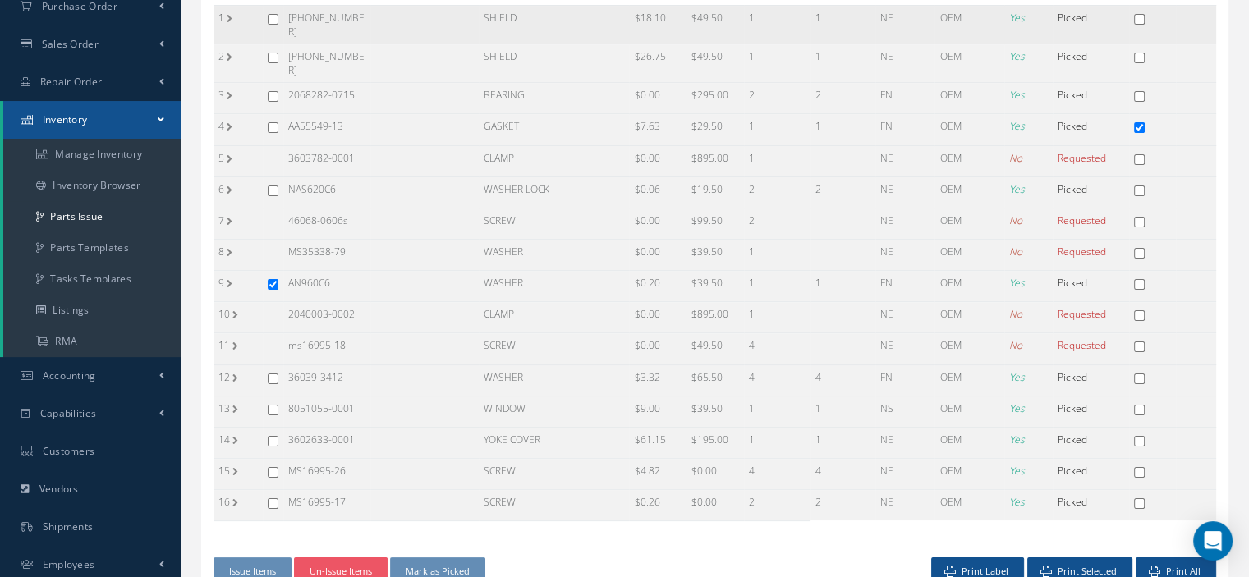
click at [1137, 15] on input "checkbox" at bounding box center [1139, 19] width 11 height 11
checkbox input "true"
drag, startPoint x: 355, startPoint y: 231, endPoint x: 282, endPoint y: 226, distance: 73.3
click at [282, 240] on tr "8 MS35338-79 WASHER $0.00 $39.50 1 NE OEM No Requested" at bounding box center [715, 255] width 1003 height 31
copy tr "MS35338-79"
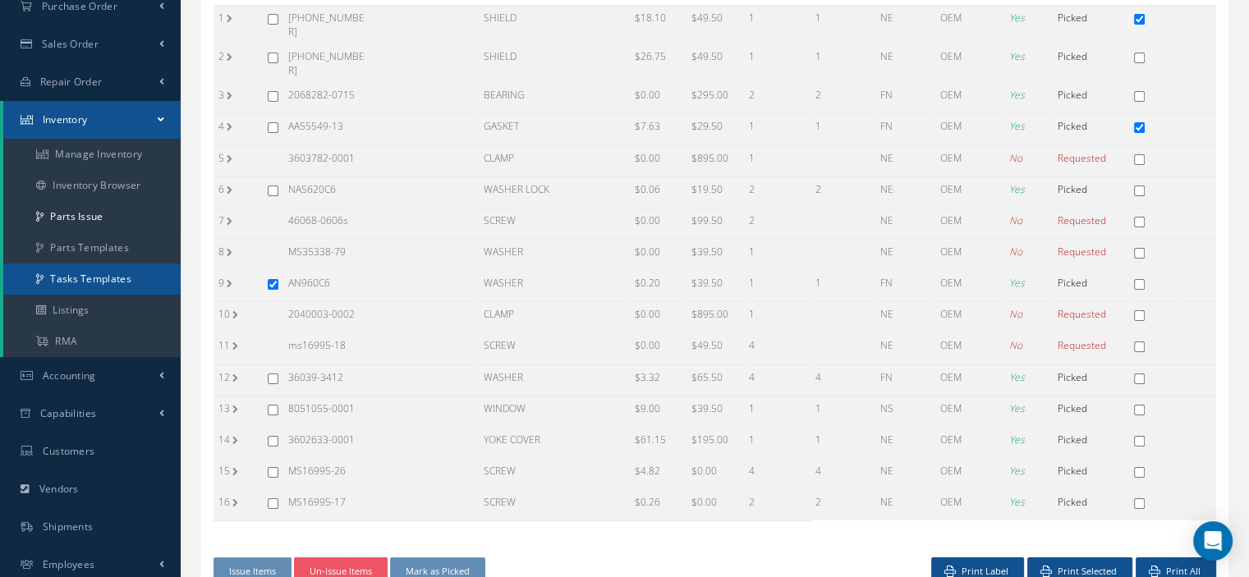
scroll to position [296, 0]
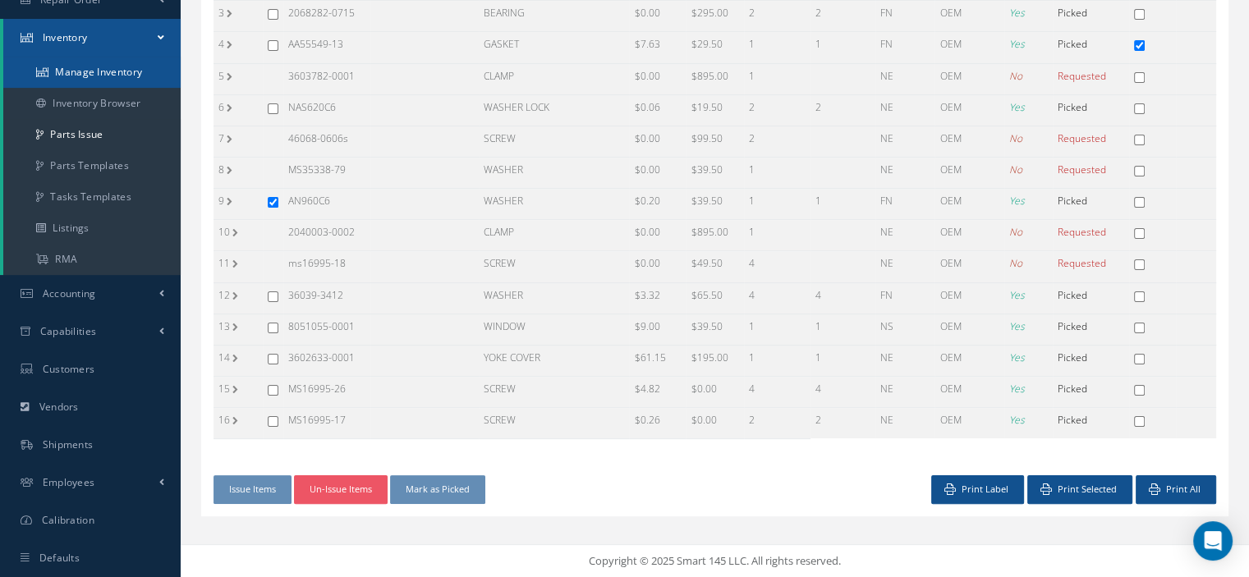
click at [131, 71] on link "Manage Inventory" at bounding box center [91, 72] width 177 height 31
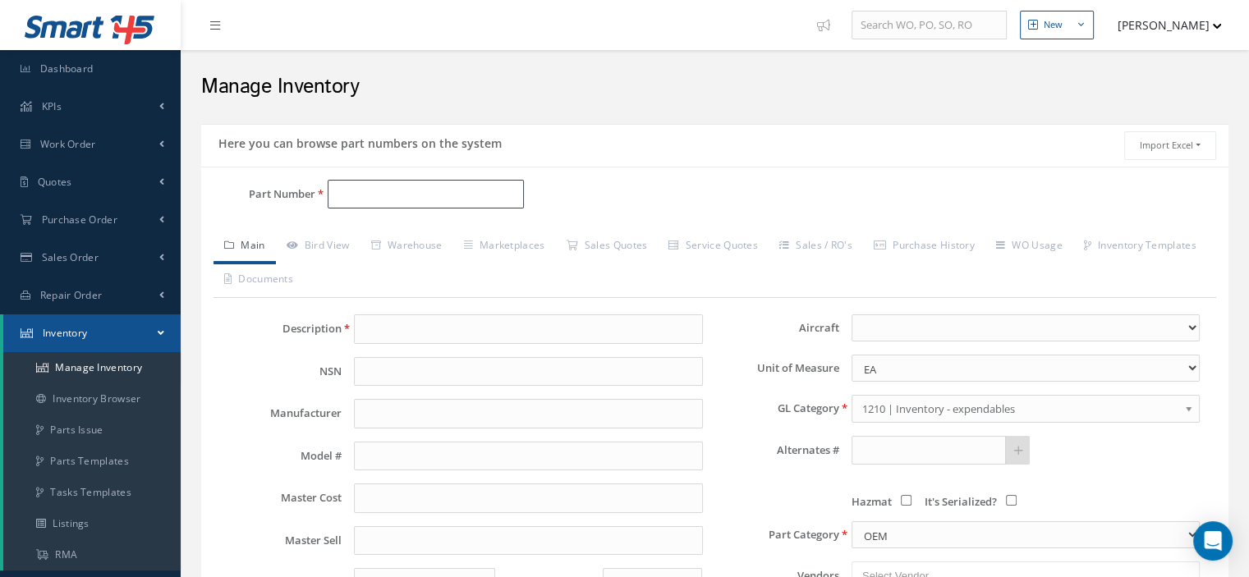
click at [375, 193] on input "Part Number" at bounding box center [426, 195] width 196 height 30
paste input "MS35338-79"
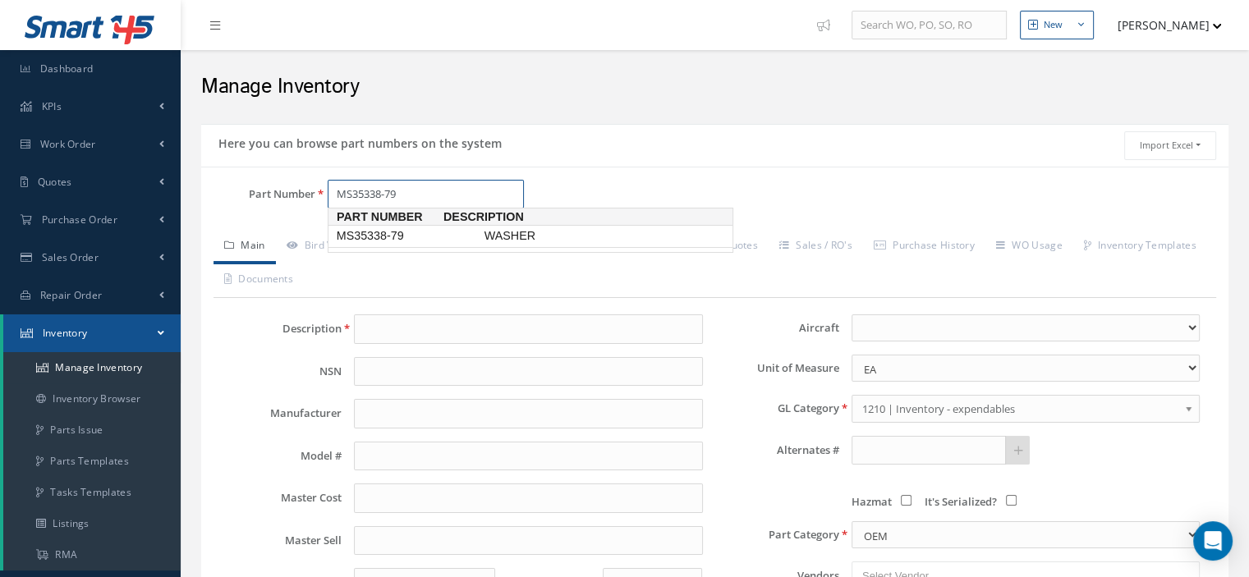
click at [394, 242] on span "MS35338-79" at bounding box center [407, 236] width 148 height 17
type input "MS35338-79"
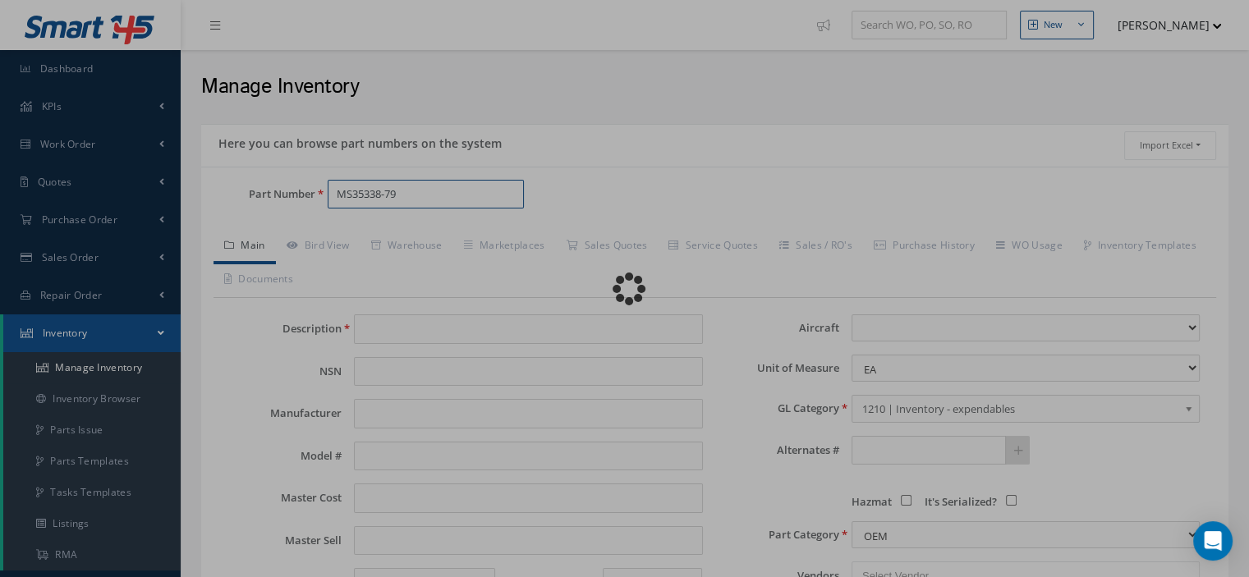
type input "WASHER"
type input "0.00"
select select
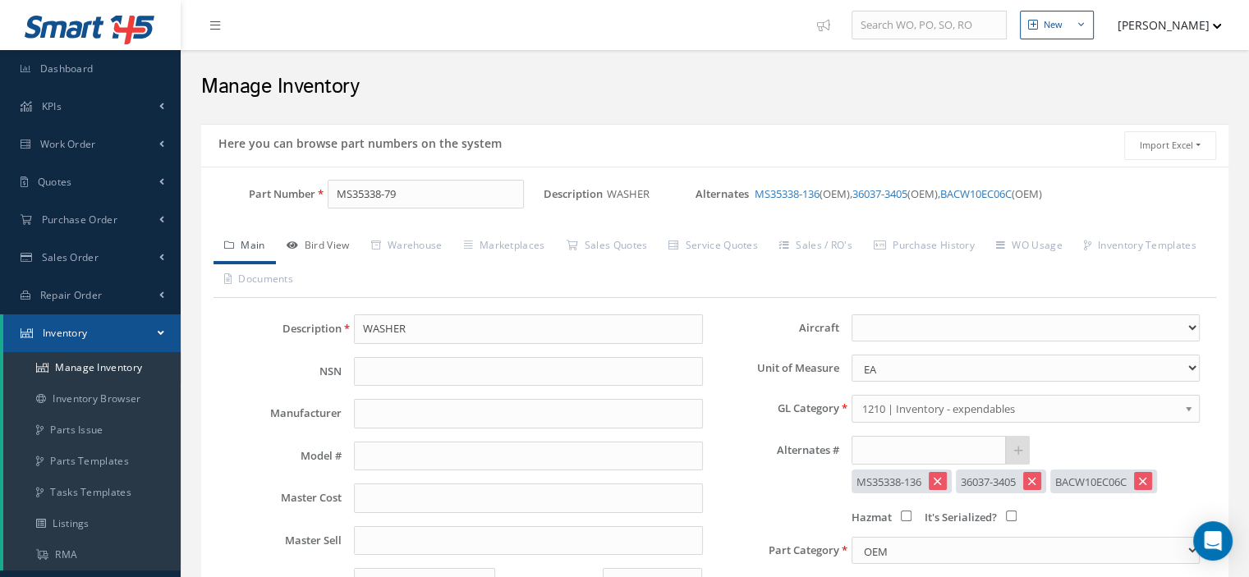
click at [340, 246] on link "Bird View" at bounding box center [318, 247] width 85 height 34
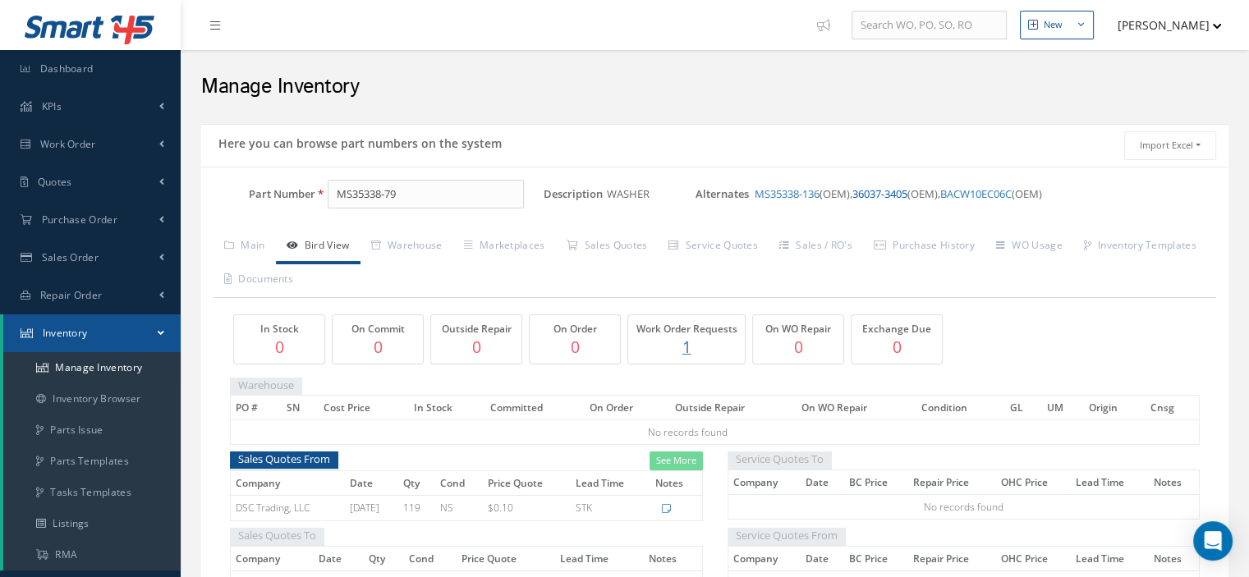
click at [886, 197] on link "36037-3405" at bounding box center [880, 193] width 55 height 15
click at [1010, 195] on link "MS35338-79" at bounding box center [986, 193] width 59 height 15
click at [761, 189] on link "MS35338-136" at bounding box center [787, 193] width 65 height 15
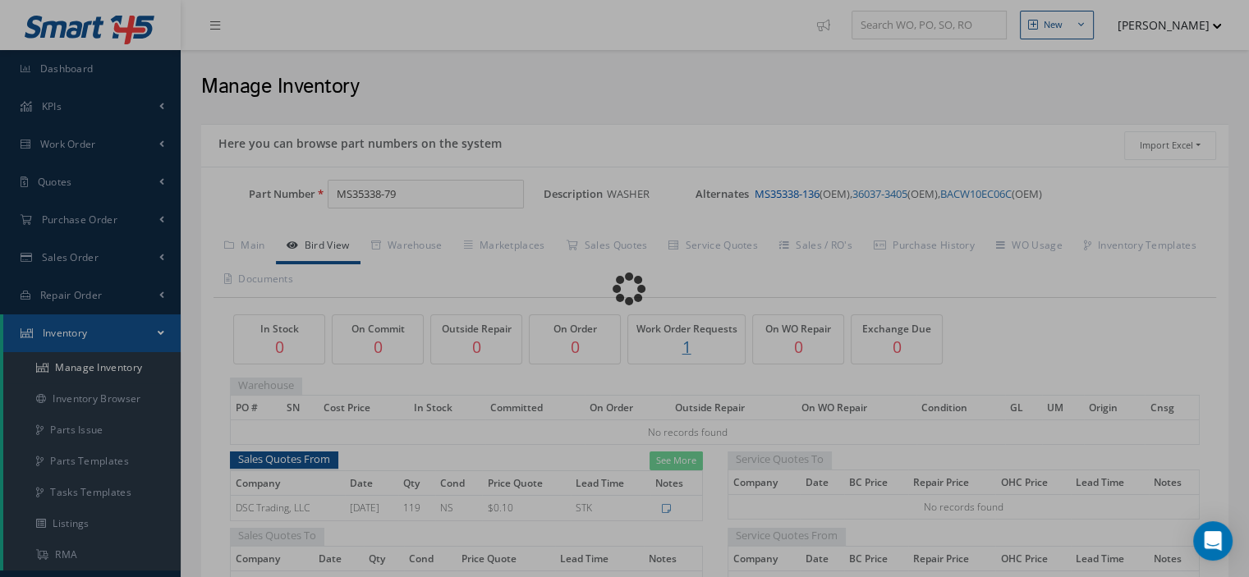
type input "MS35338-136"
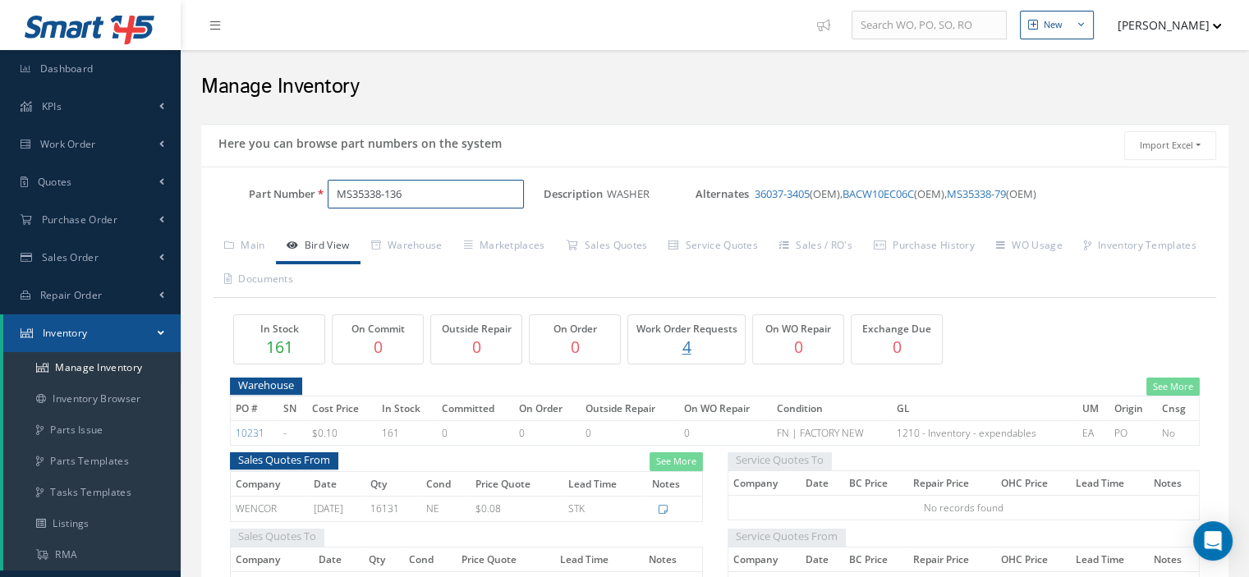
drag, startPoint x: 412, startPoint y: 193, endPoint x: 338, endPoint y: 190, distance: 74.8
click at [338, 190] on input "MS35338-136" at bounding box center [426, 195] width 196 height 30
click at [100, 150] on link "Work Order" at bounding box center [90, 145] width 181 height 38
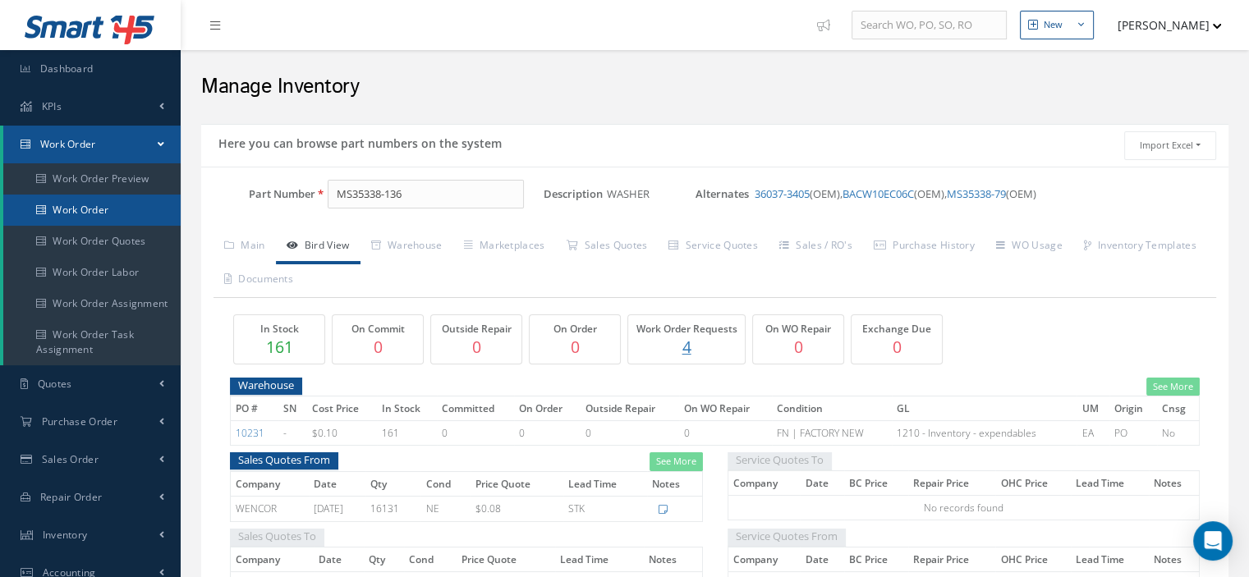
click at [91, 206] on link "Work Order" at bounding box center [91, 210] width 177 height 31
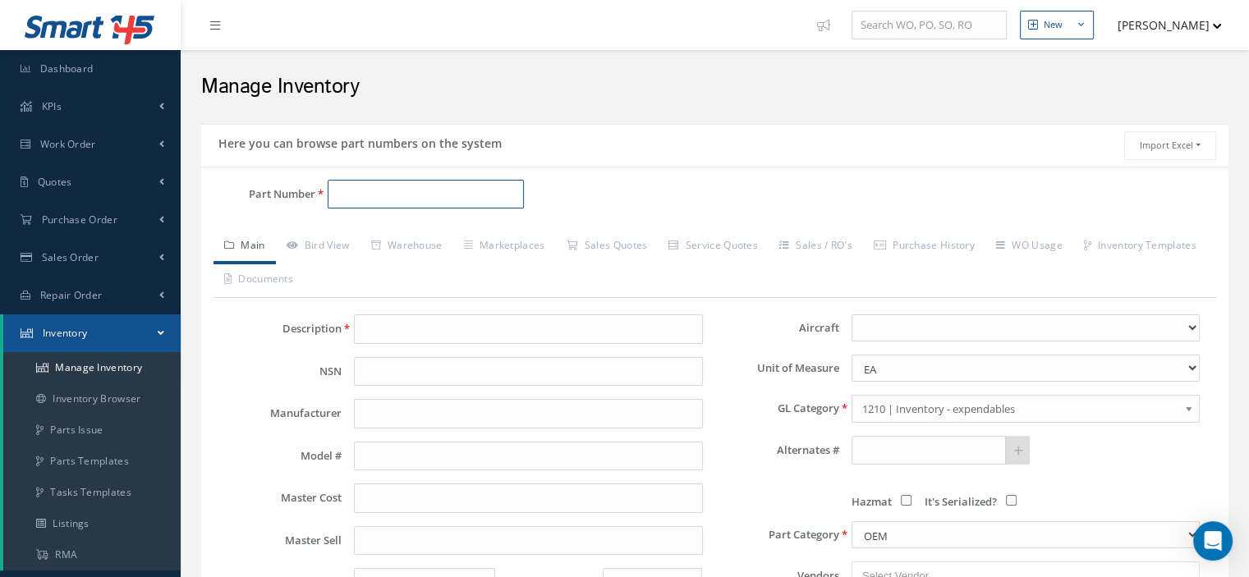
click at [361, 193] on input "Part Number" at bounding box center [426, 195] width 196 height 30
paste input "MS35338-136"
type input "MS35338-136"
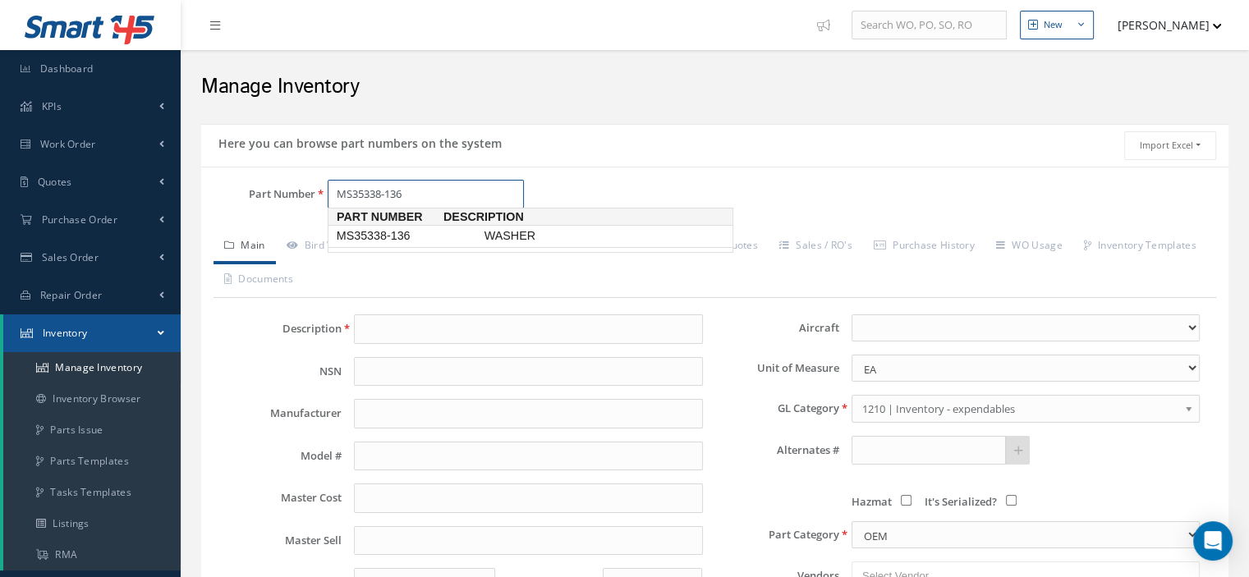
click at [361, 229] on span "MS35338-136" at bounding box center [407, 236] width 148 height 17
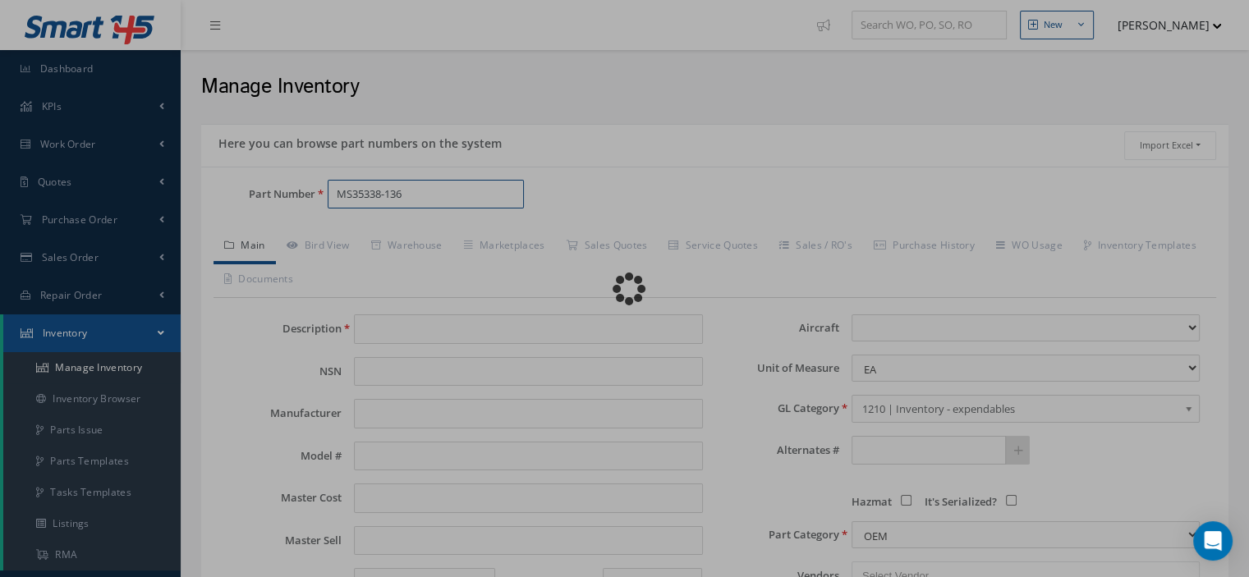
type input "WASHER"
type input "BAE"
type input "MS35338-136"
type input "0.10"
type input "0.00"
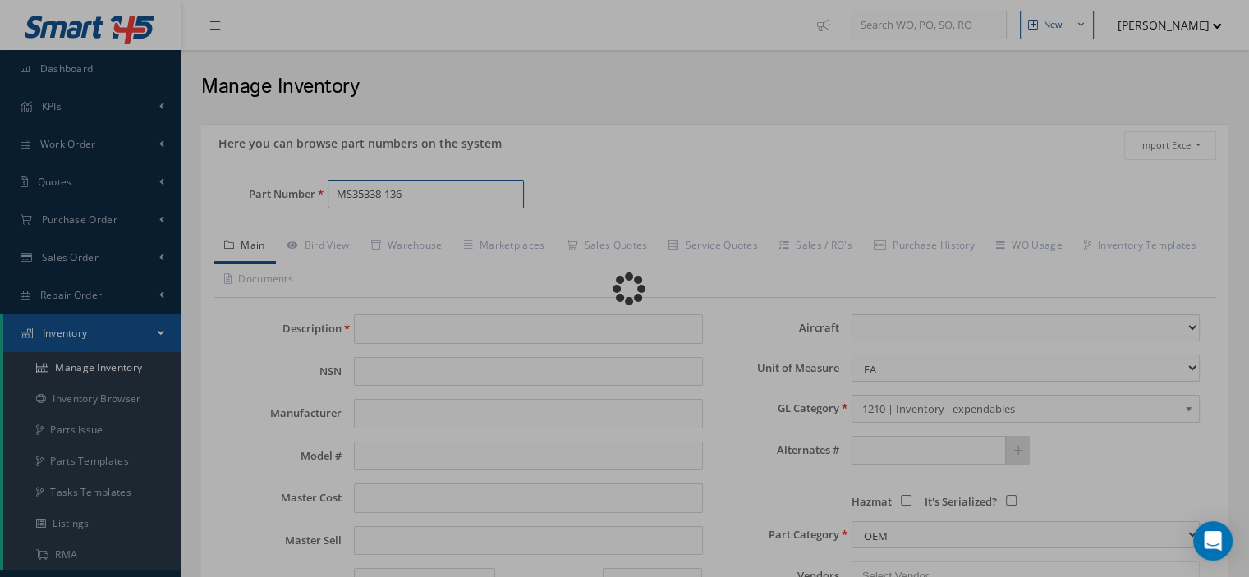
select select
type textarea "FOR P/N 69-76436-9 -- Oscar 01/26/2024 01:38PM p/n 2041444-0401 -- Oscar Ravelo…"
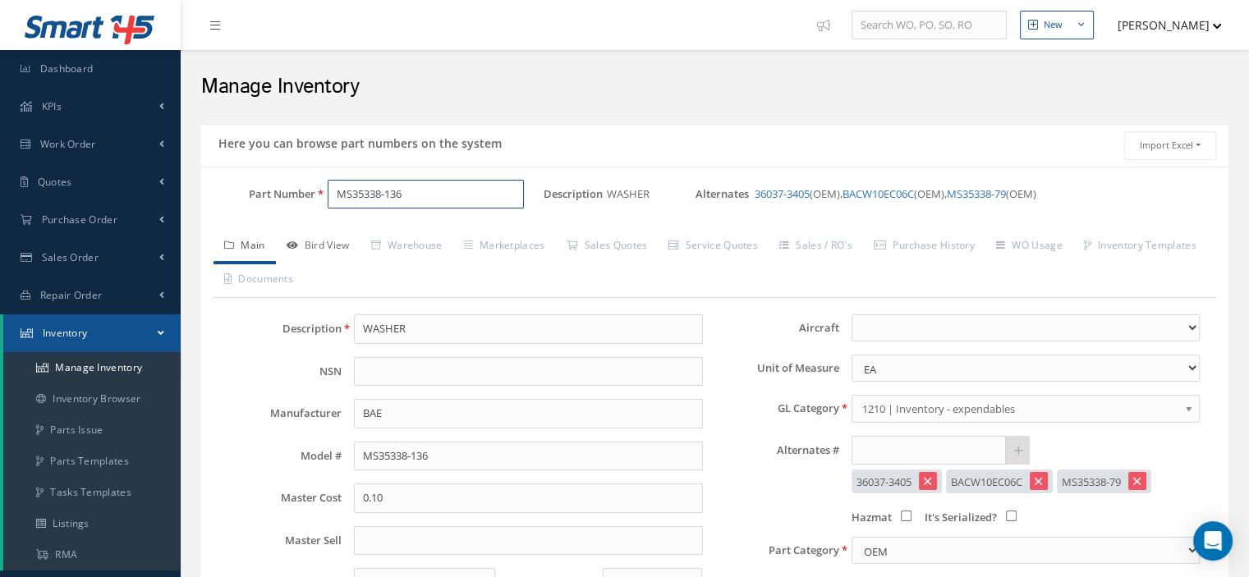
type input "MS35338-136"
click at [341, 249] on link "Bird View" at bounding box center [318, 247] width 85 height 34
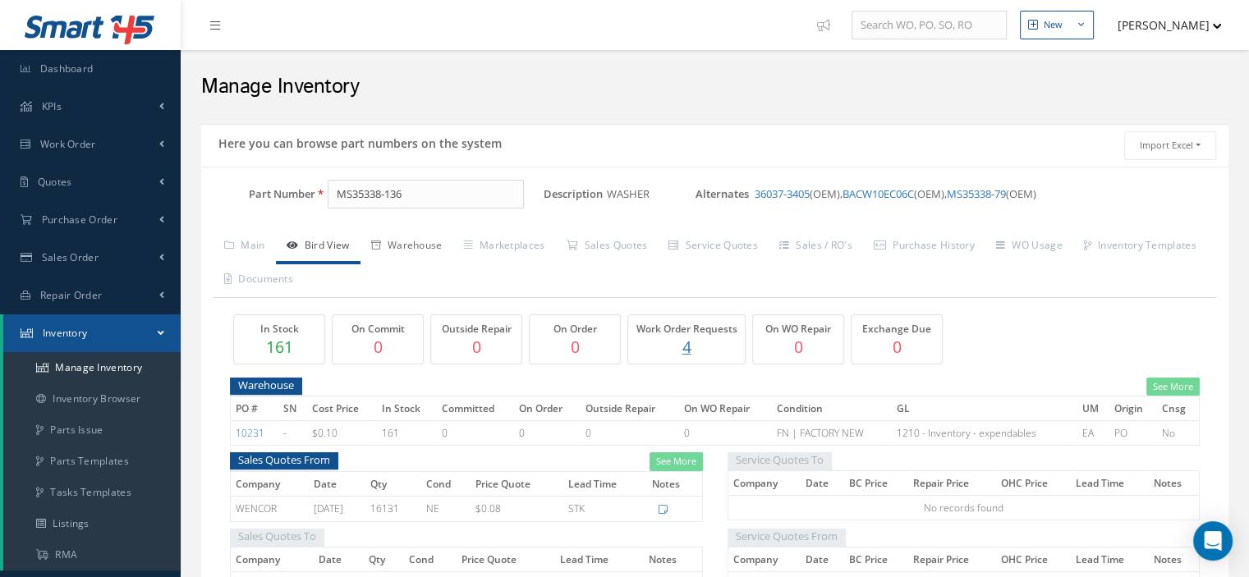
click at [414, 249] on link "Warehouse" at bounding box center [407, 247] width 93 height 34
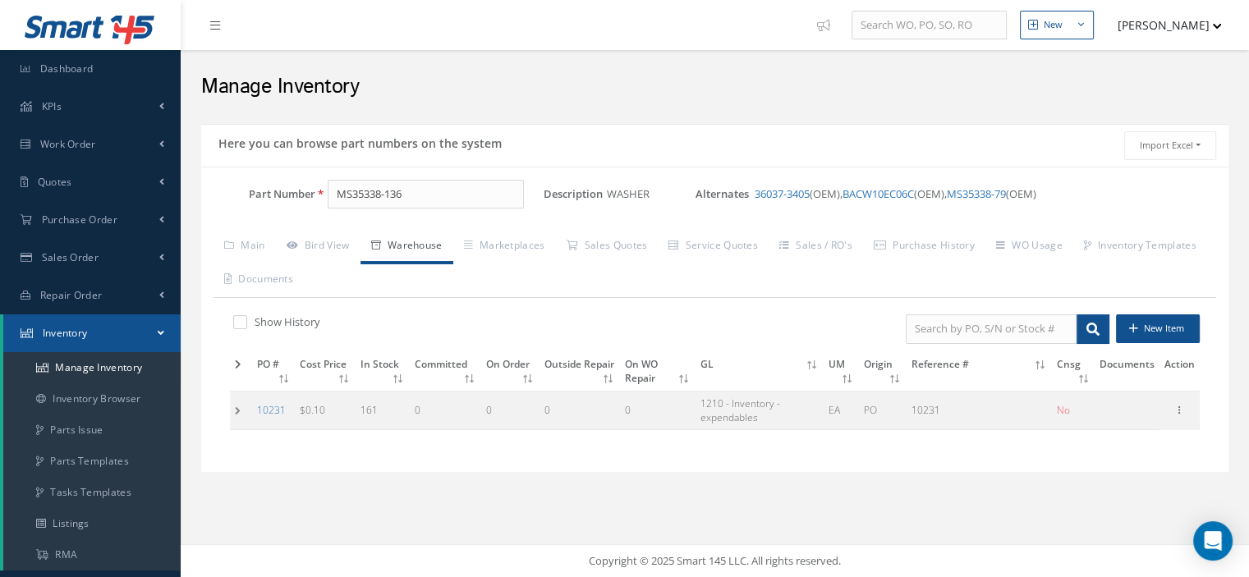
click at [234, 407] on td at bounding box center [241, 410] width 22 height 39
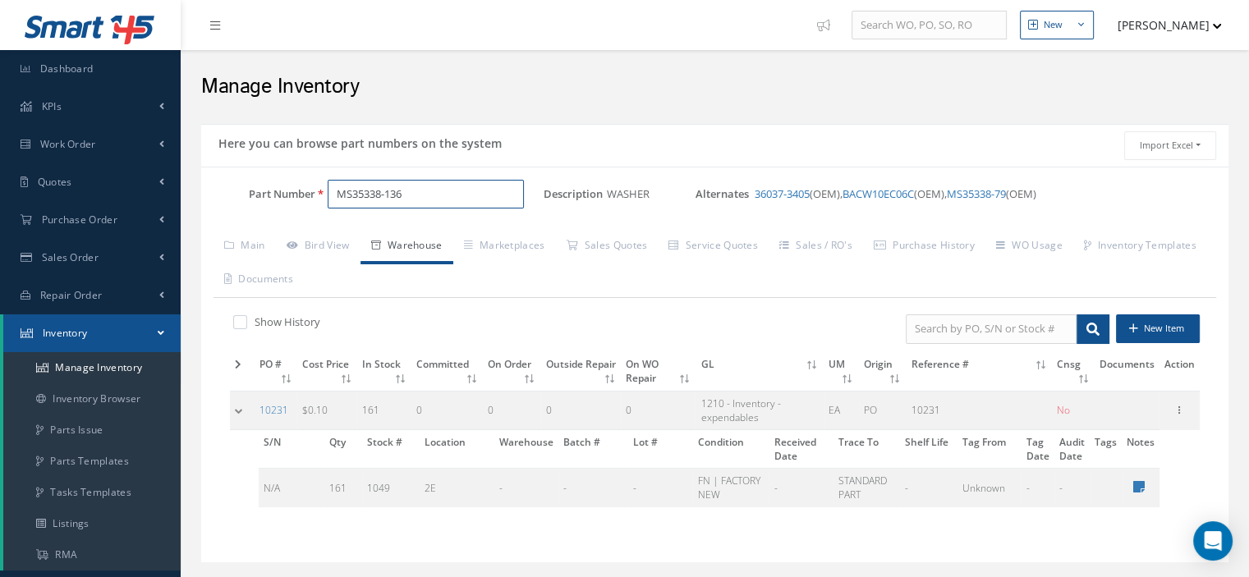
drag, startPoint x: 404, startPoint y: 192, endPoint x: 337, endPoint y: 196, distance: 67.5
click at [337, 196] on input "MS35338-136" at bounding box center [426, 195] width 196 height 30
click at [119, 154] on link "Work Order" at bounding box center [90, 145] width 181 height 38
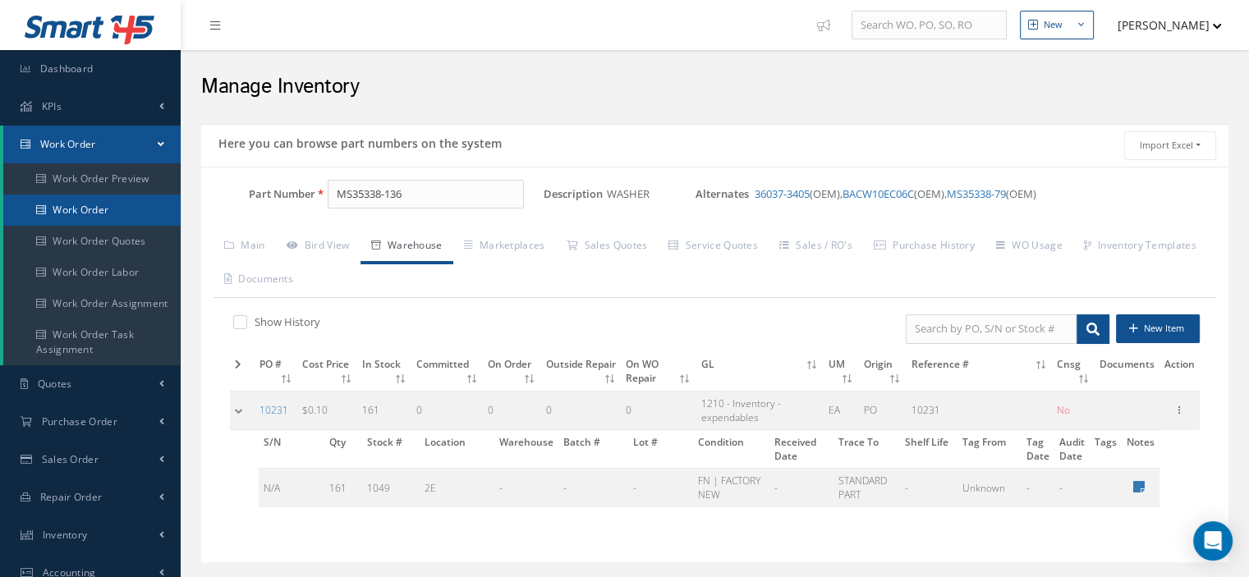
click at [109, 204] on link "Work Order" at bounding box center [91, 210] width 177 height 31
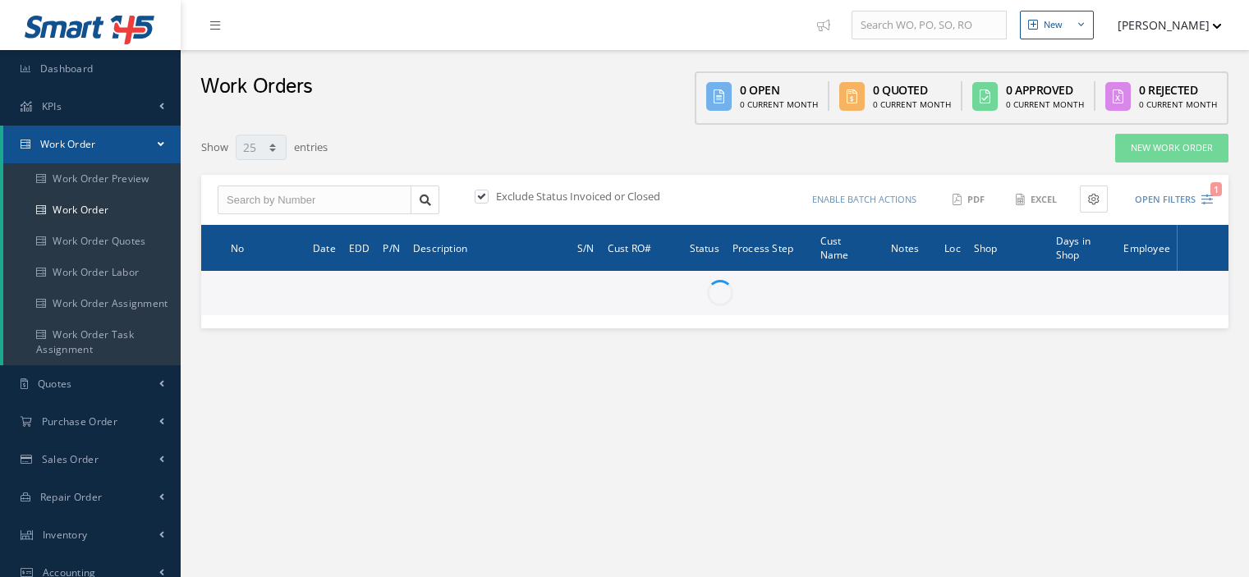
select select "25"
click at [281, 203] on input "text" at bounding box center [315, 201] width 194 height 30
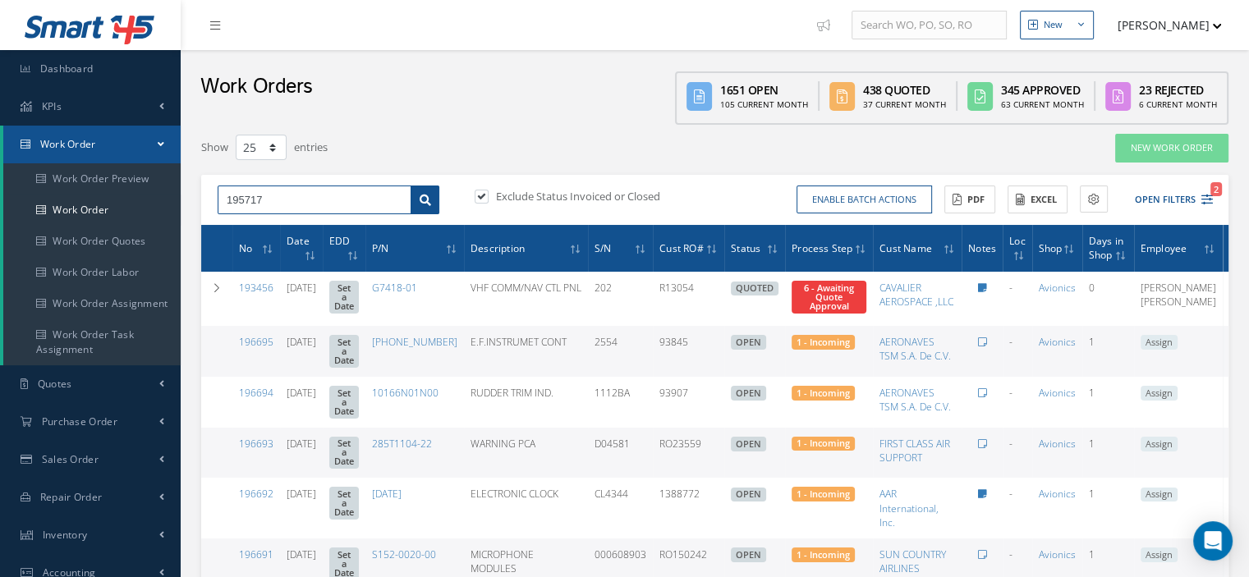
type input "195717"
click at [433, 204] on link at bounding box center [425, 201] width 29 height 30
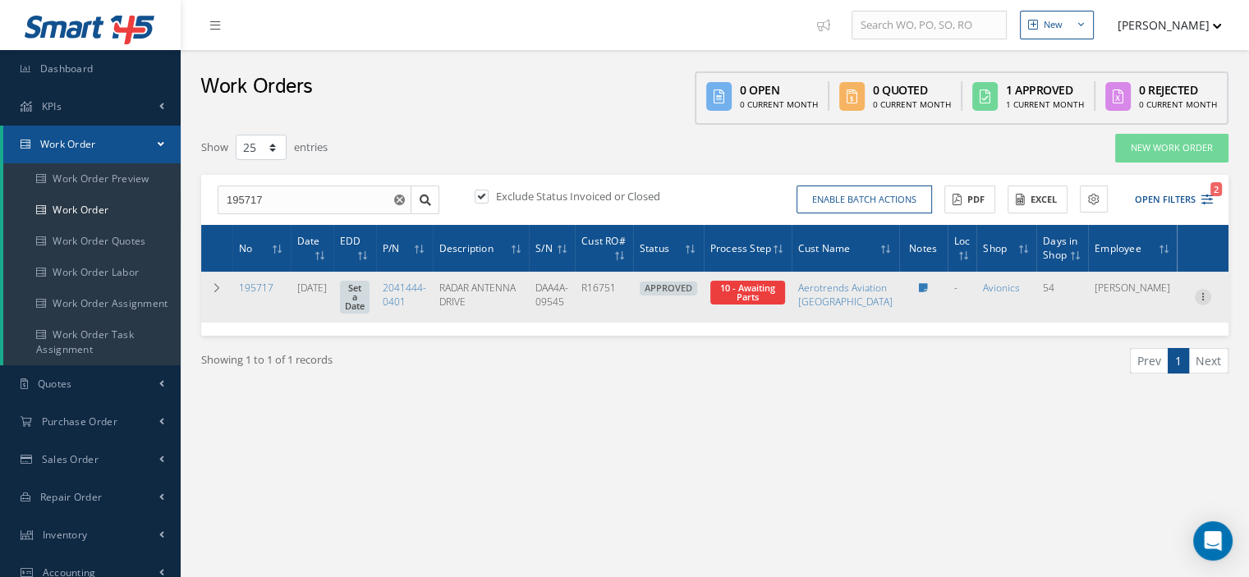
click at [1202, 300] on icon at bounding box center [1203, 295] width 16 height 13
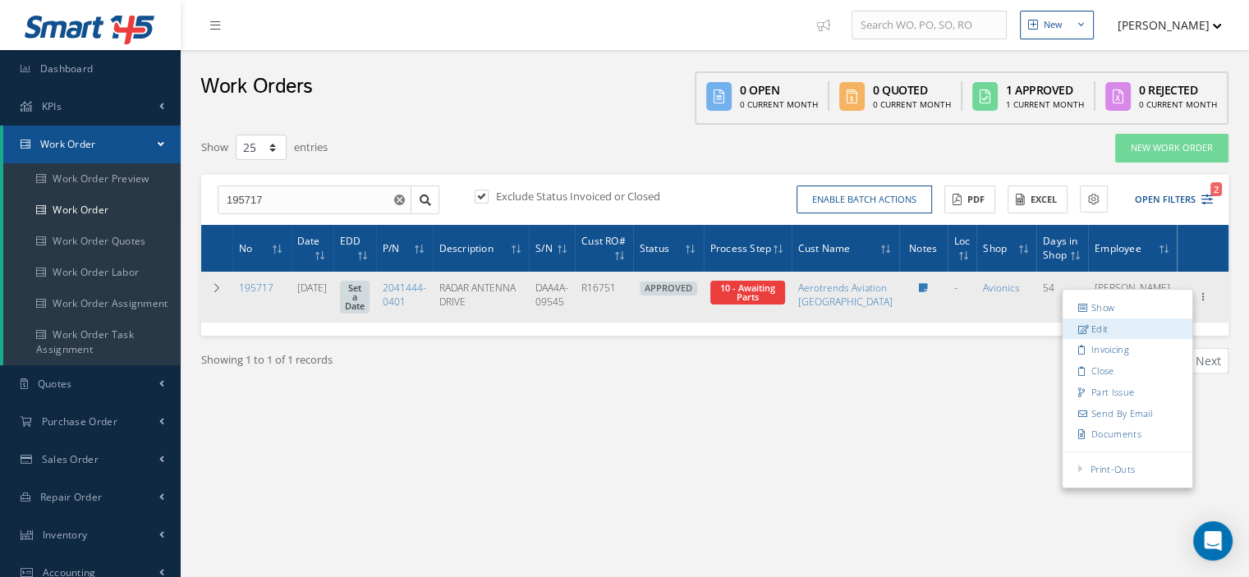
click at [1121, 331] on link "Edit" at bounding box center [1128, 329] width 130 height 21
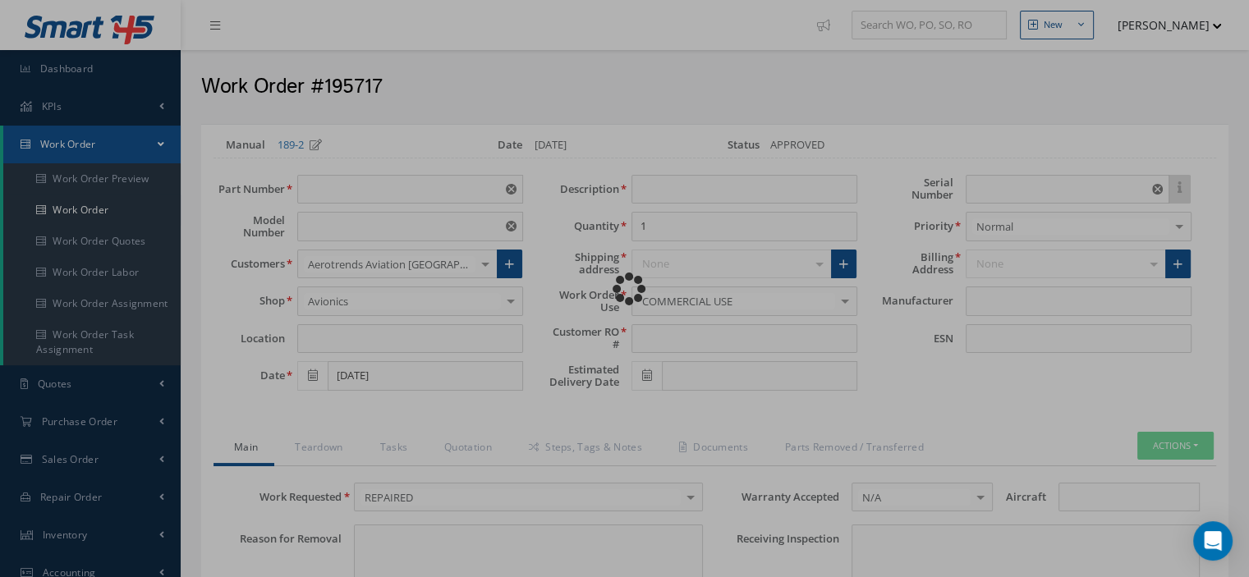
type input "2041444-0401"
type input "DAA-4A"
type input "[DATE]"
type input "RADAR ANTENNA DRIVE"
type input "R16751"
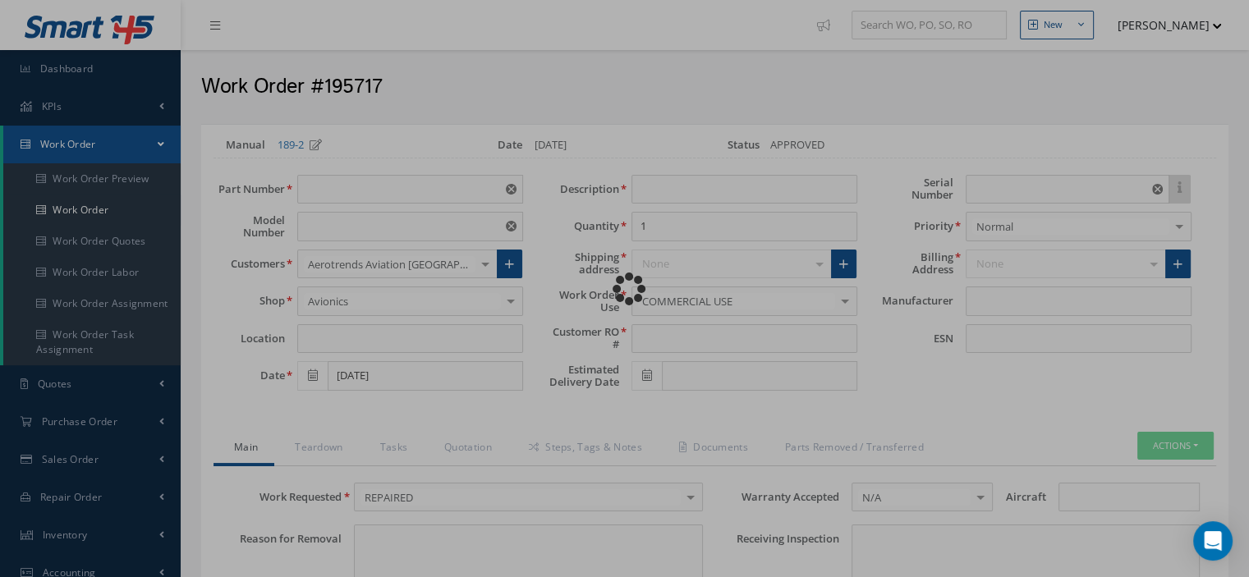
type input "DAA4A-09545"
type textarea "NONE"
type input "NONE"
type textarea "NONE"
type input "NONE"
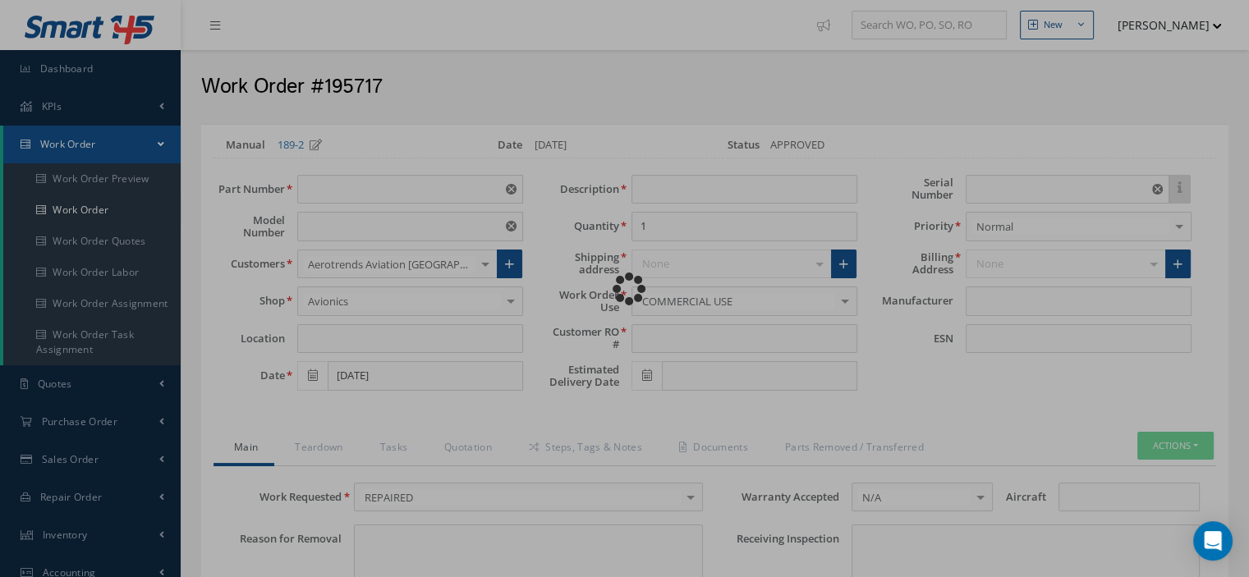
type input "1-16"
checkbox input "true"
type input "HONEYWELL"
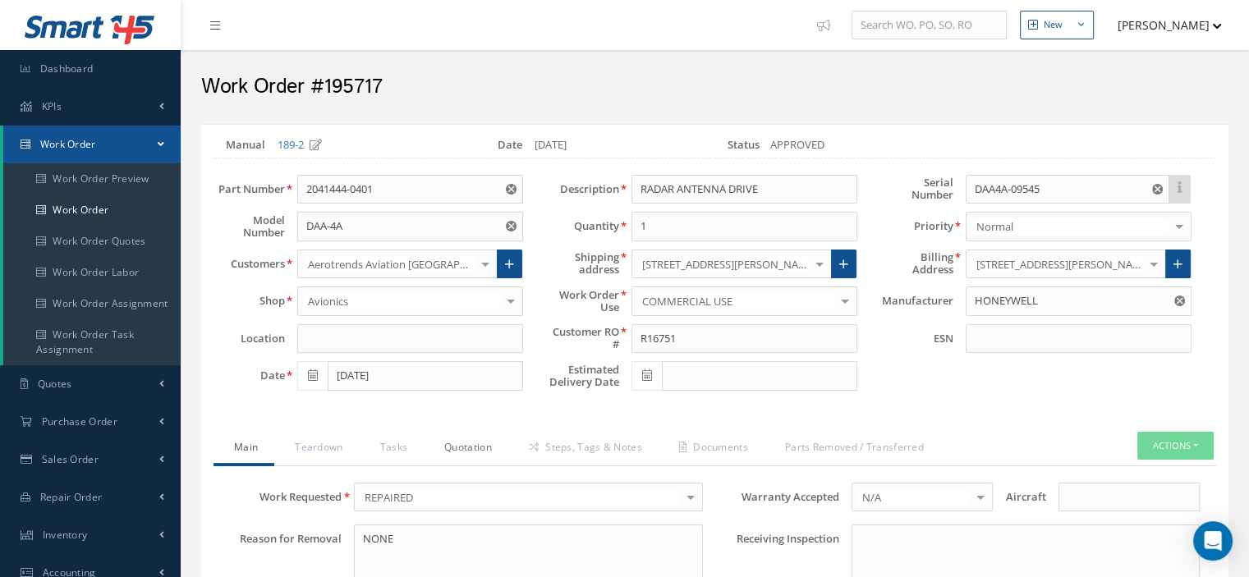
click at [468, 451] on link "Quotation" at bounding box center [466, 449] width 85 height 34
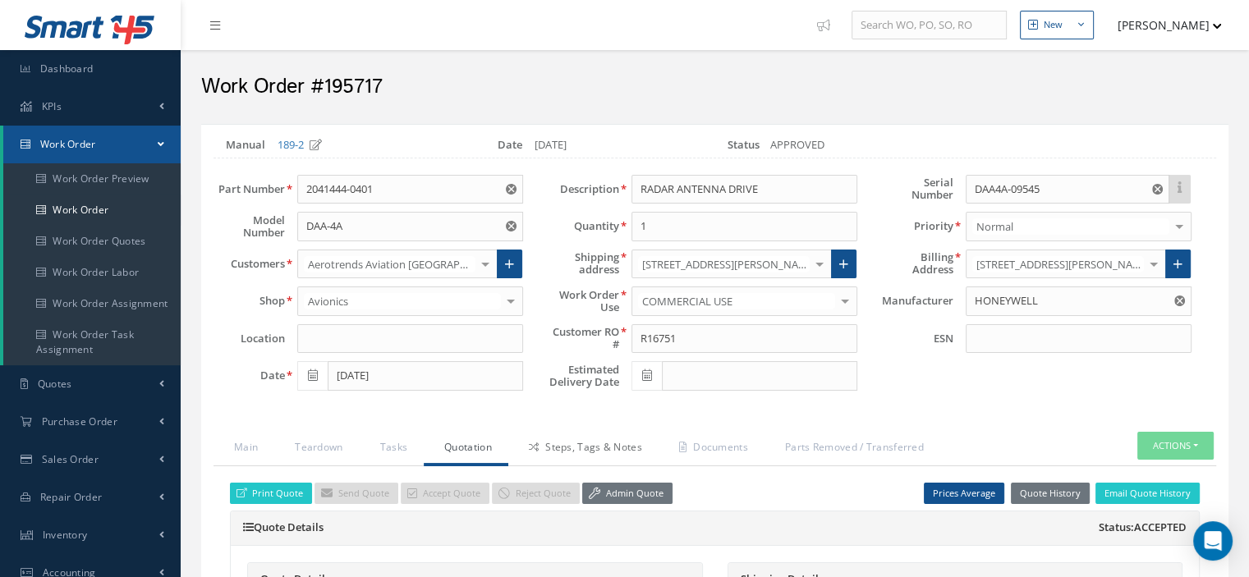
click at [600, 489] on link "Admin Quote" at bounding box center [627, 494] width 90 height 22
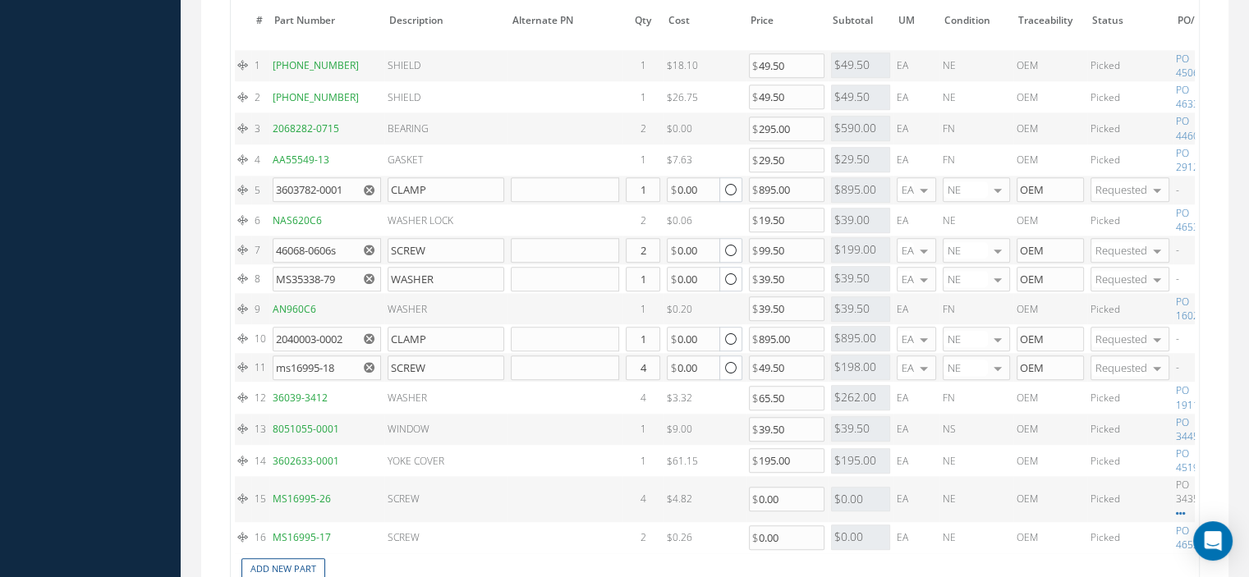
scroll to position [1725, 0]
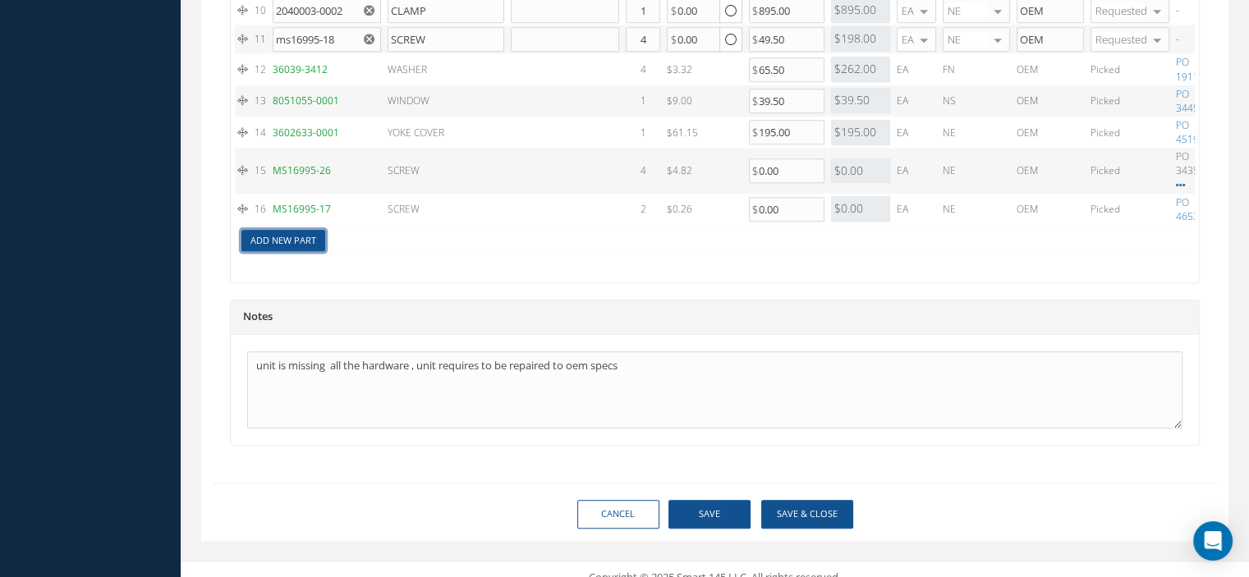
click at [293, 237] on link "Add New Part" at bounding box center [283, 241] width 84 height 22
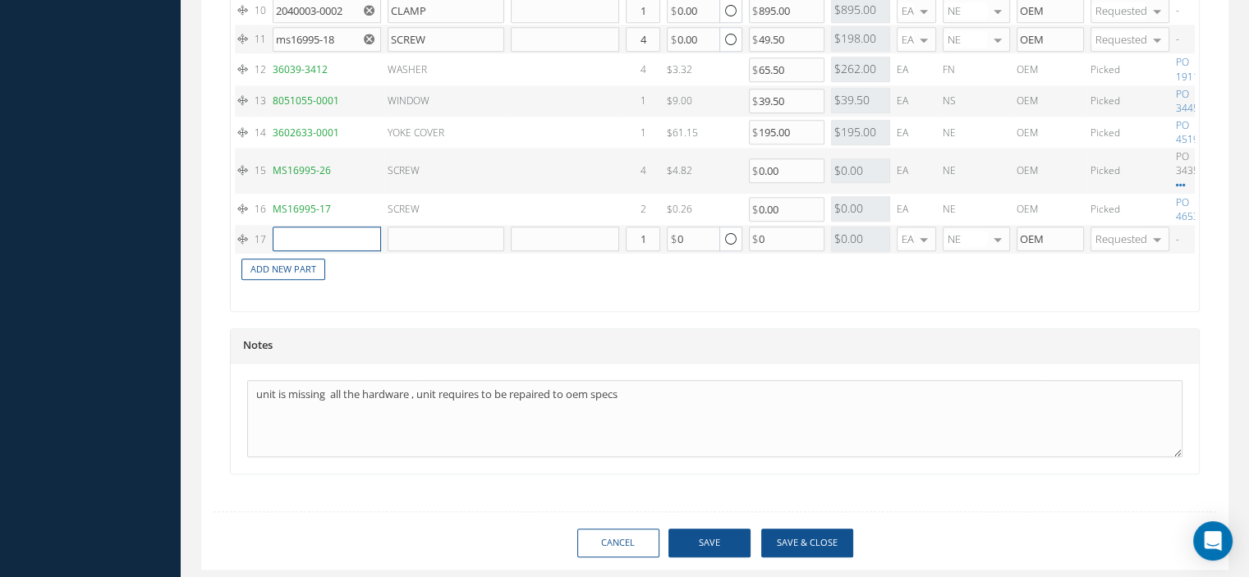
click at [292, 236] on input "text" at bounding box center [327, 239] width 108 height 25
paste input "MS35338-136"
type input "MS35338-136"
click at [340, 263] on span "MS35338-136" at bounding box center [313, 258] width 63 height 14
type input "WASHER"
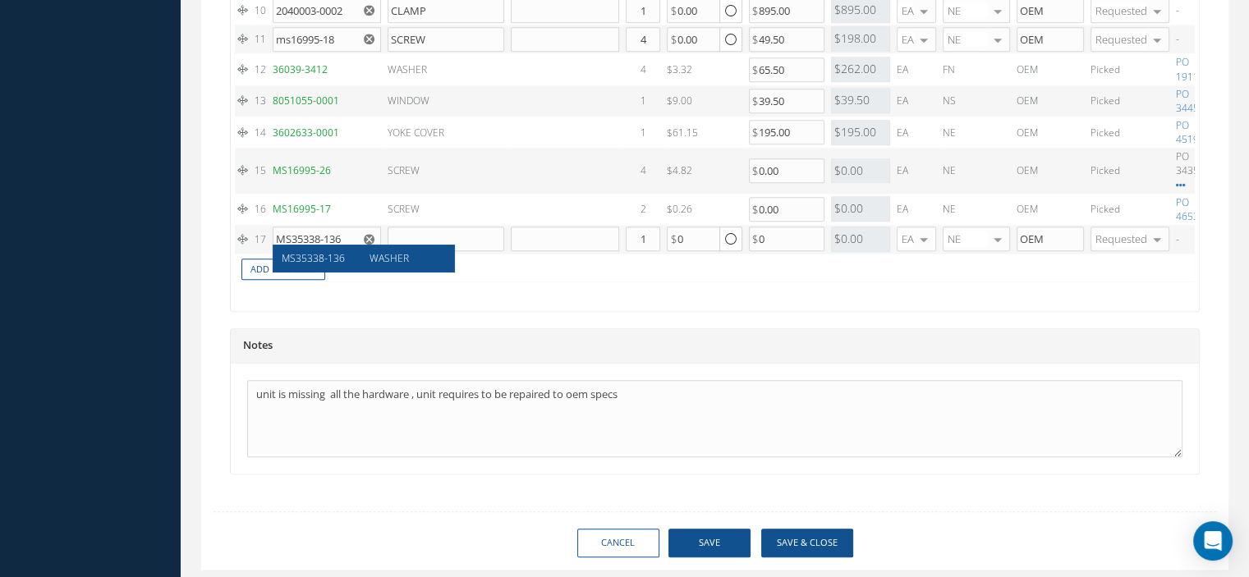
type input "0.10"
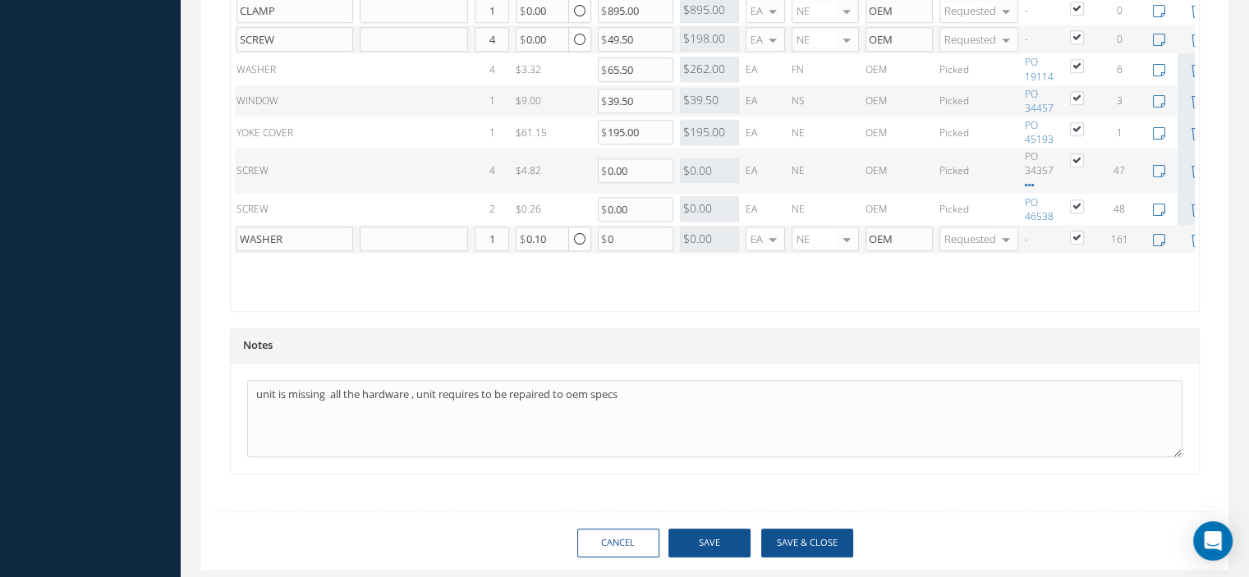
scroll to position [0, 172]
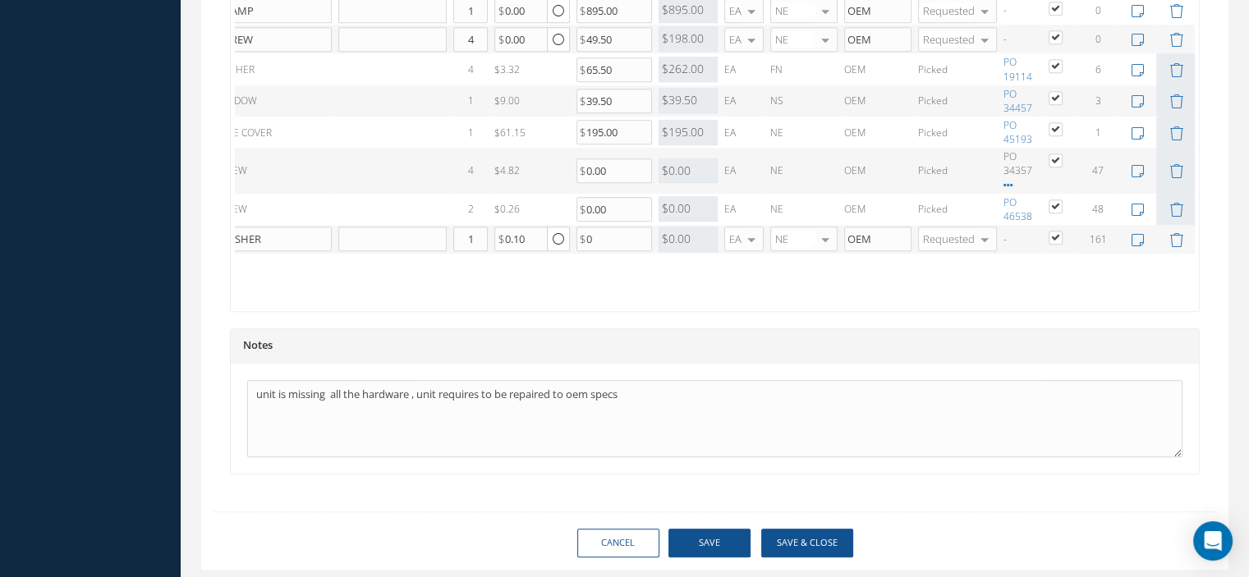
click at [1062, 230] on label at bounding box center [1064, 237] width 4 height 14
click at [1053, 234] on input "checkbox" at bounding box center [1056, 239] width 11 height 11
checkbox input "false"
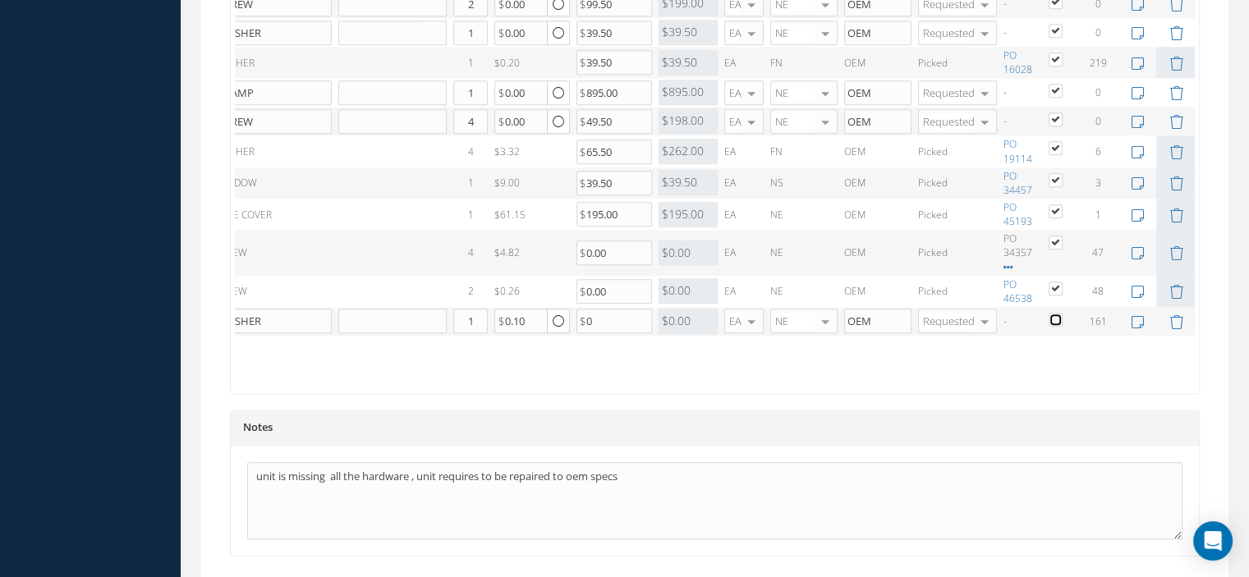
scroll to position [1774, 0]
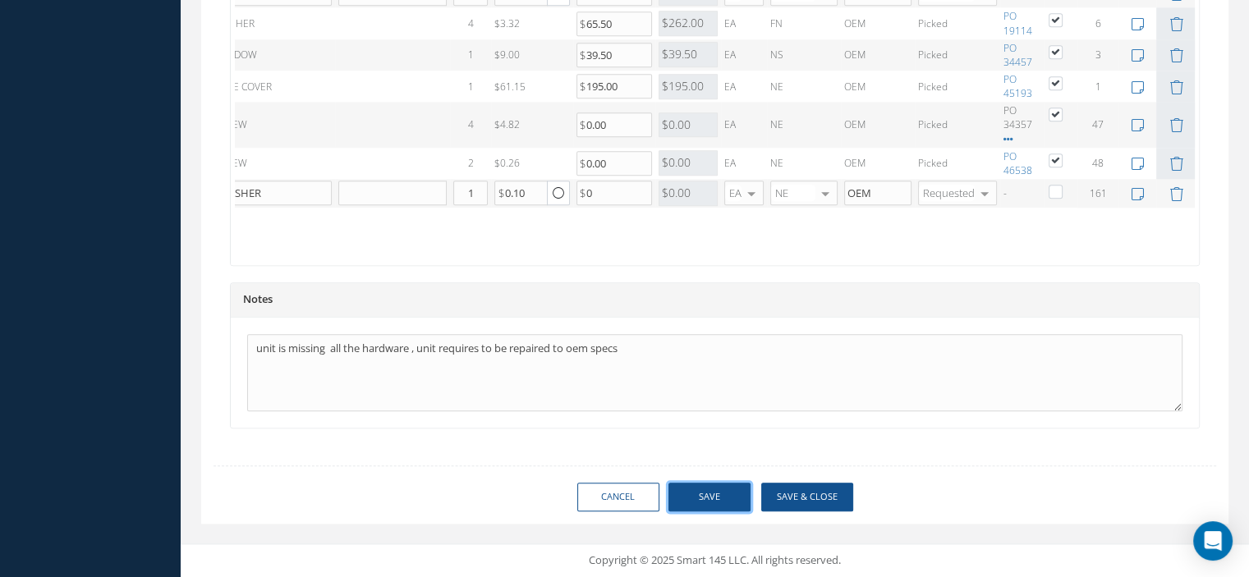
click at [732, 499] on button "Save" at bounding box center [710, 497] width 82 height 29
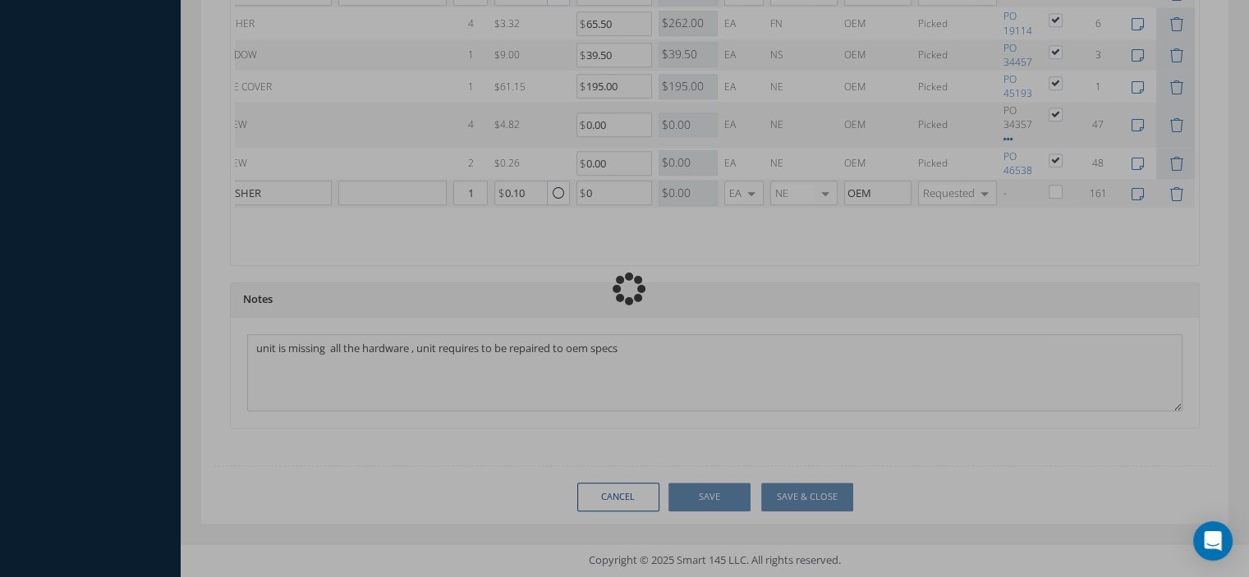
checkbox input "false"
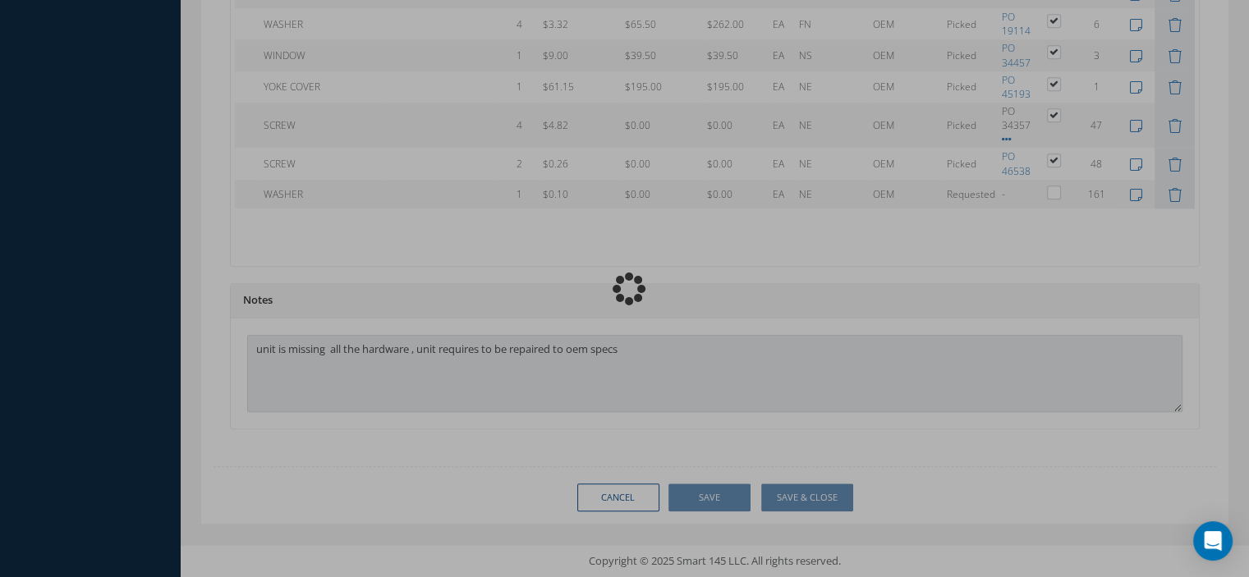
scroll to position [0, 106]
type input "HONEYWELL"
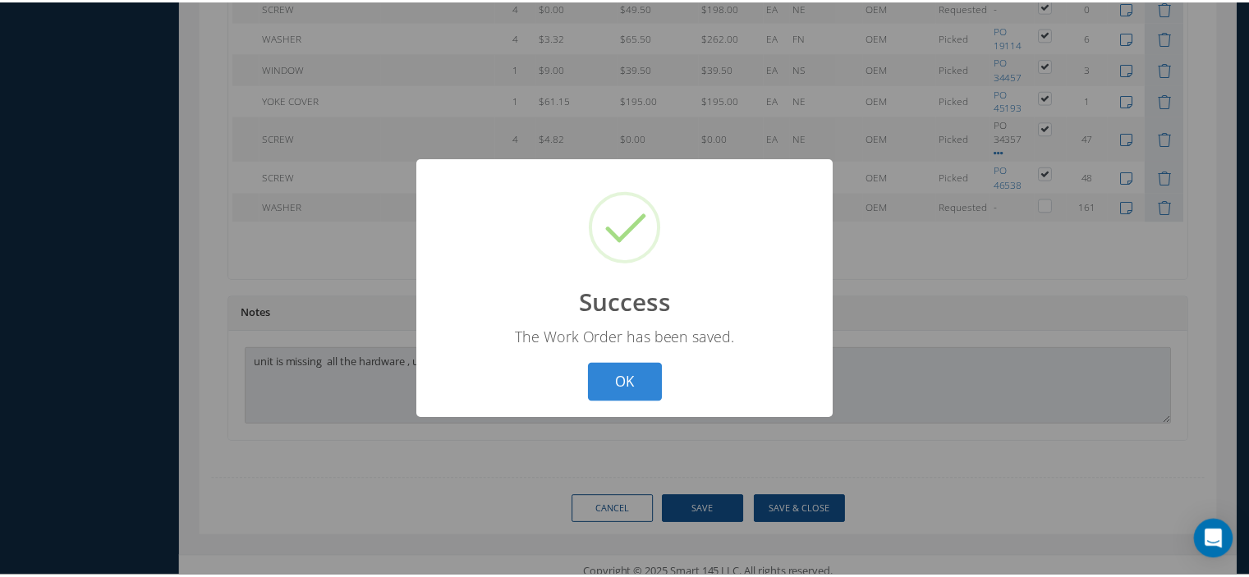
scroll to position [0, 94]
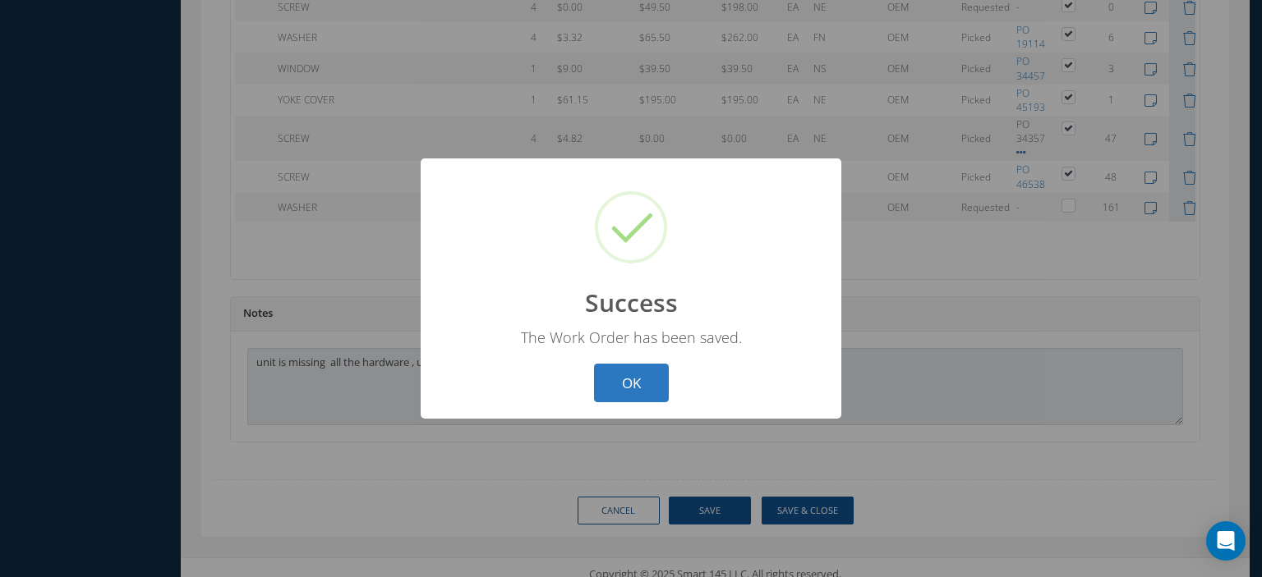
click at [623, 373] on button "OK" at bounding box center [631, 383] width 75 height 39
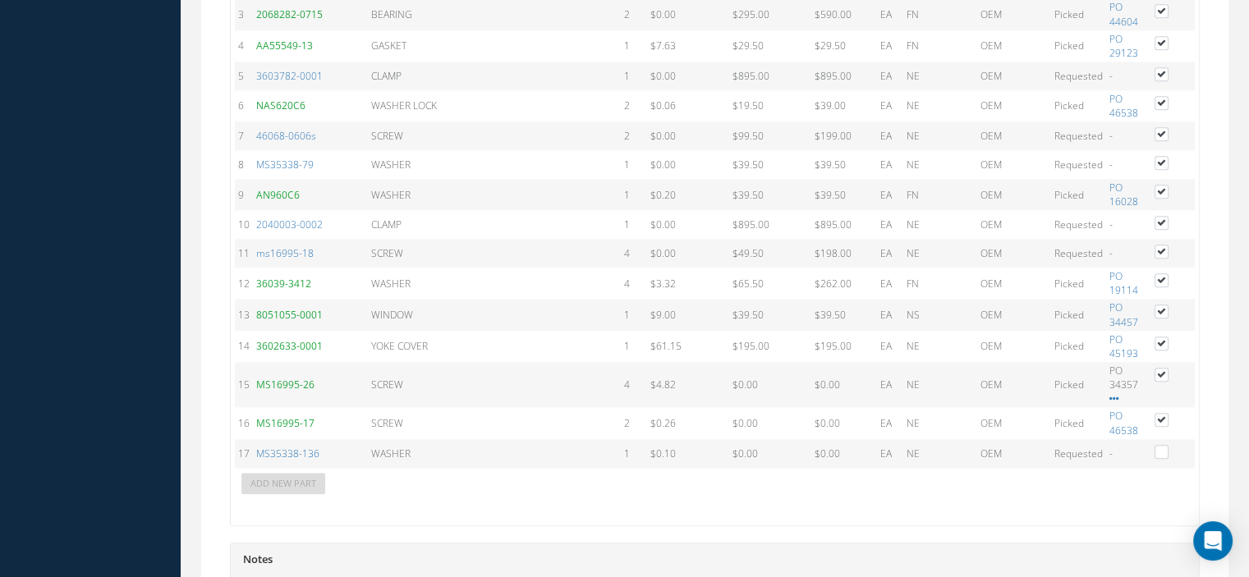
scroll to position [1346, 0]
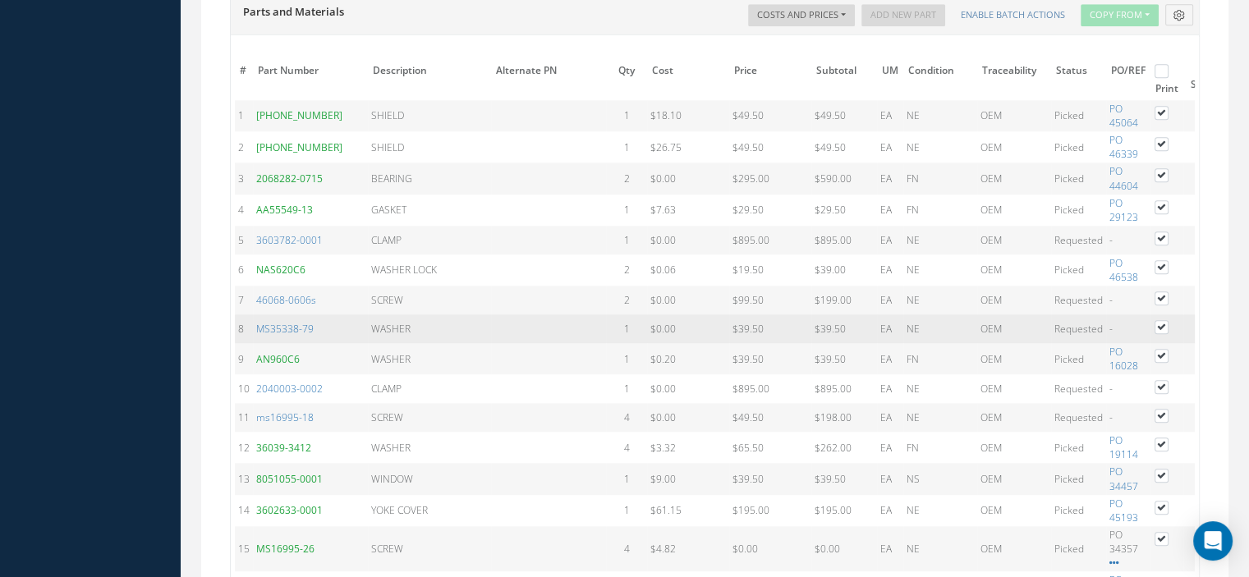
click at [1168, 320] on label at bounding box center [1170, 327] width 4 height 14
click at [1166, 324] on input "checkbox" at bounding box center [1162, 329] width 11 height 11
checkbox input "false"
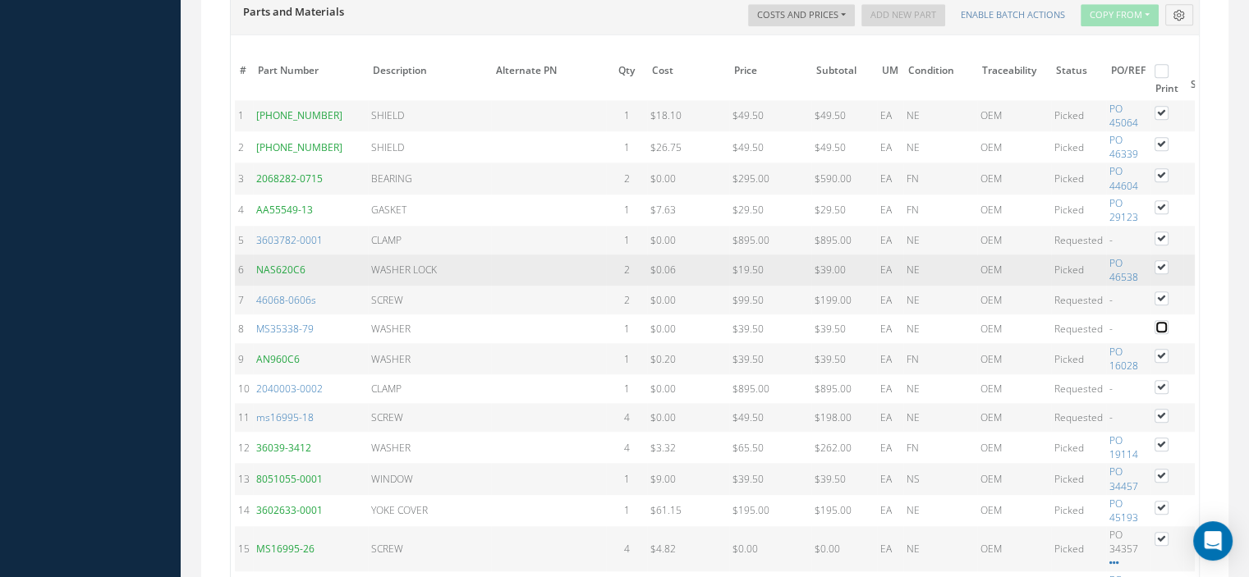
scroll to position [1774, 0]
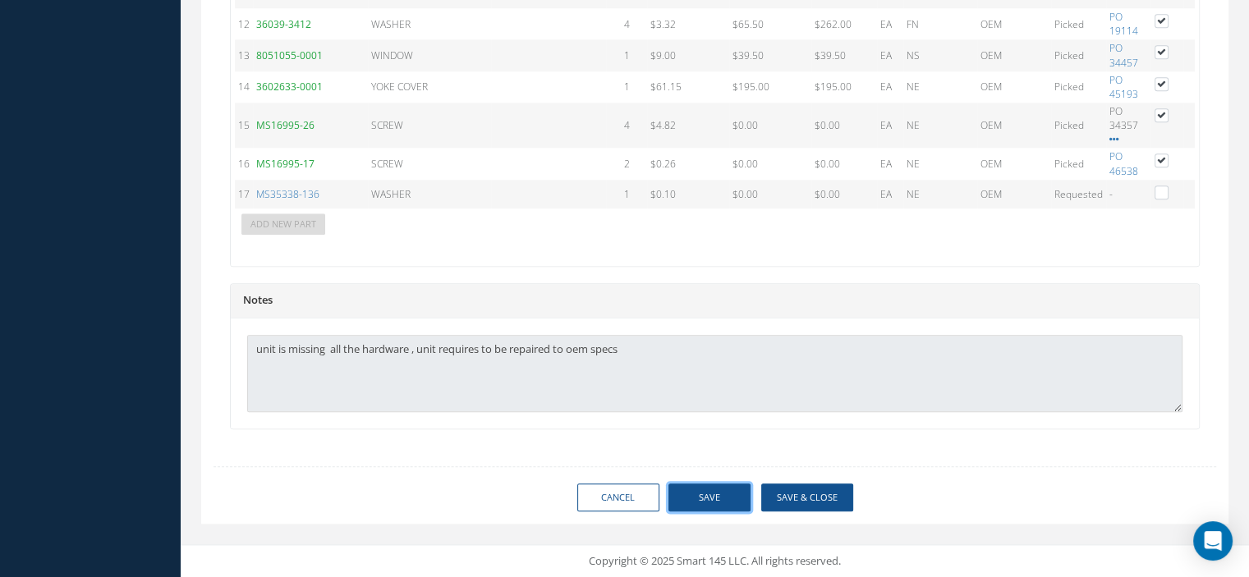
click at [711, 502] on button "Save" at bounding box center [710, 498] width 82 height 29
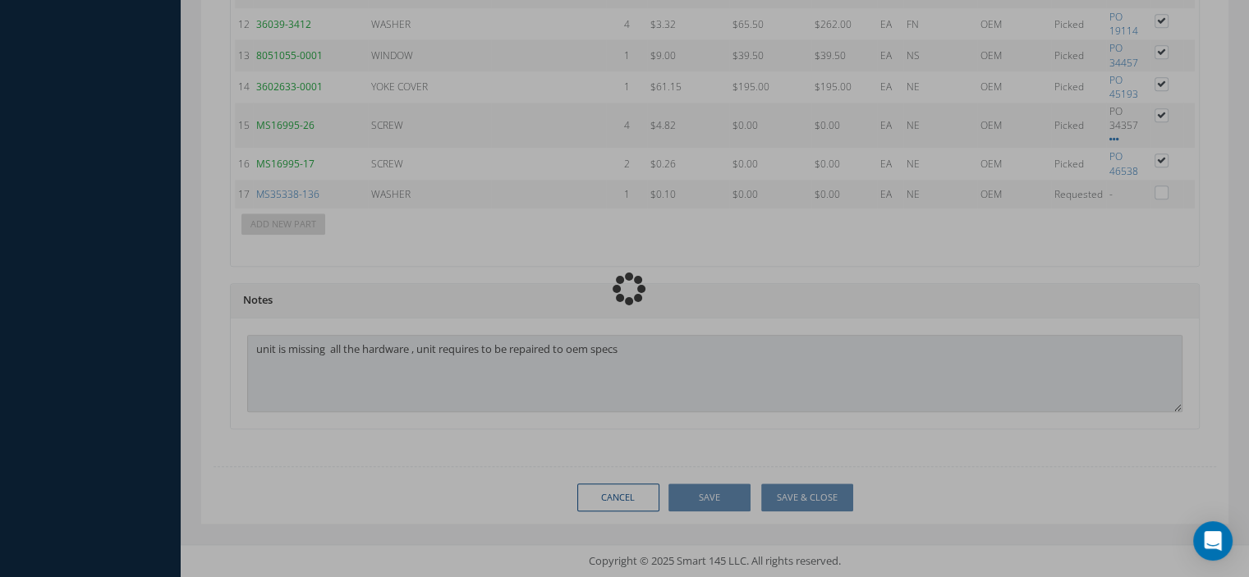
checkbox input "false"
type input "HONEYWELL"
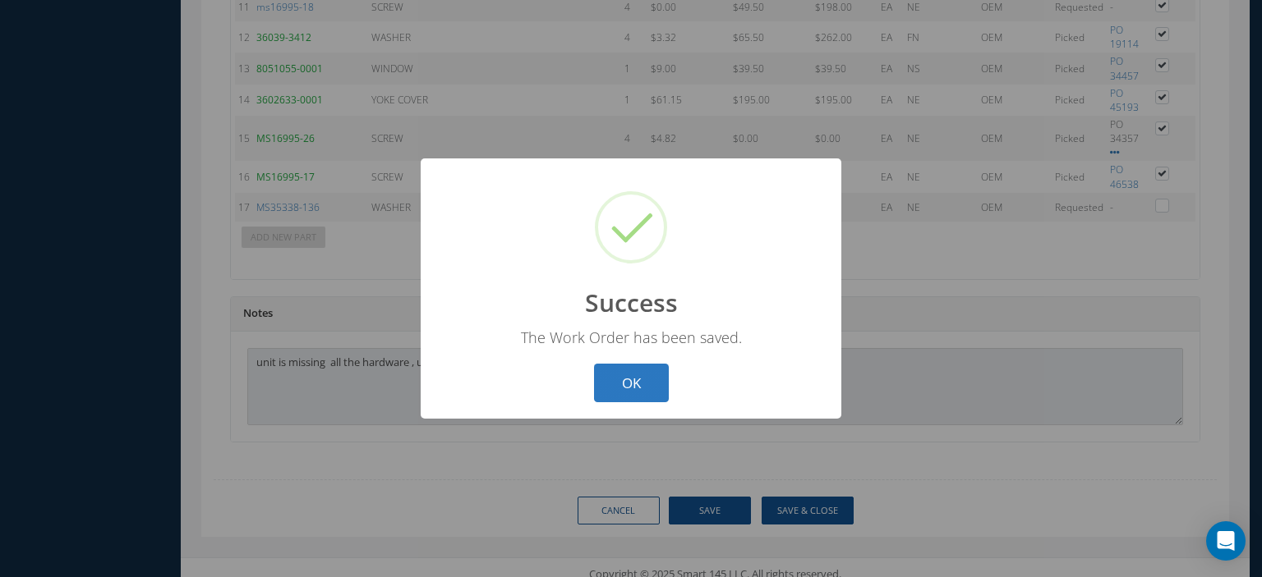
click at [641, 383] on button "OK" at bounding box center [631, 383] width 75 height 39
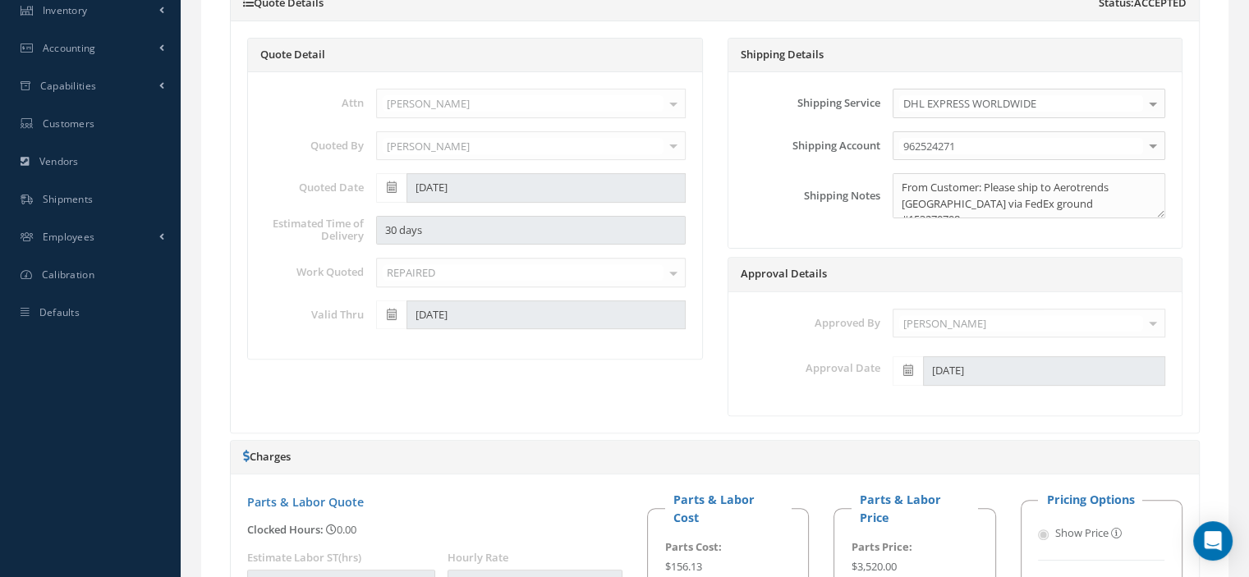
scroll to position [196, 0]
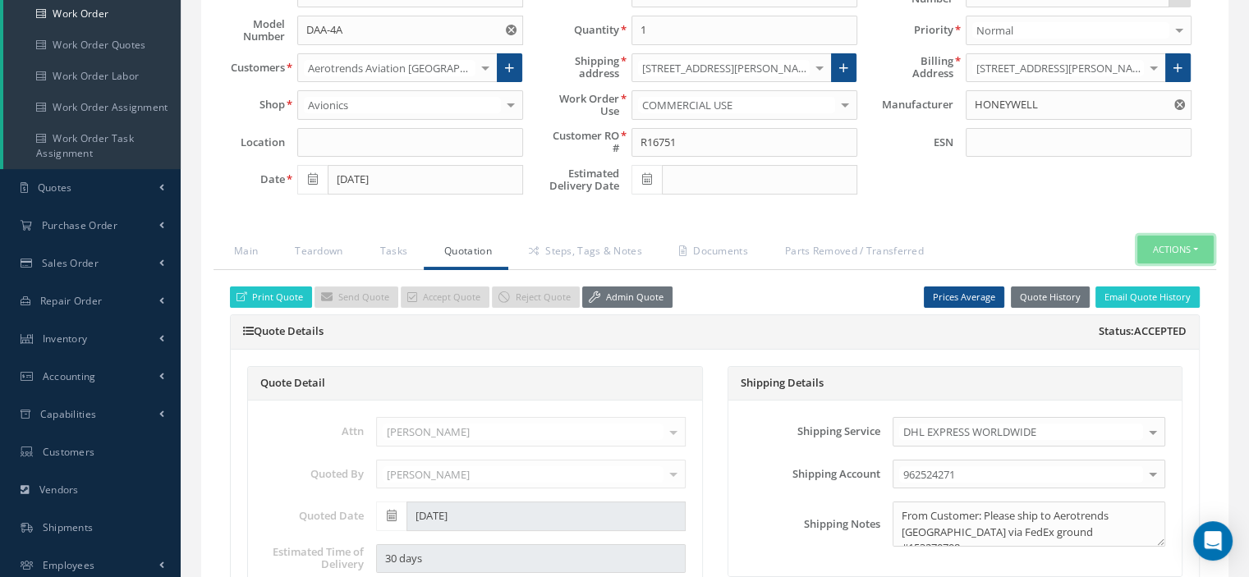
click at [1196, 243] on button "Actions" at bounding box center [1176, 250] width 76 height 29
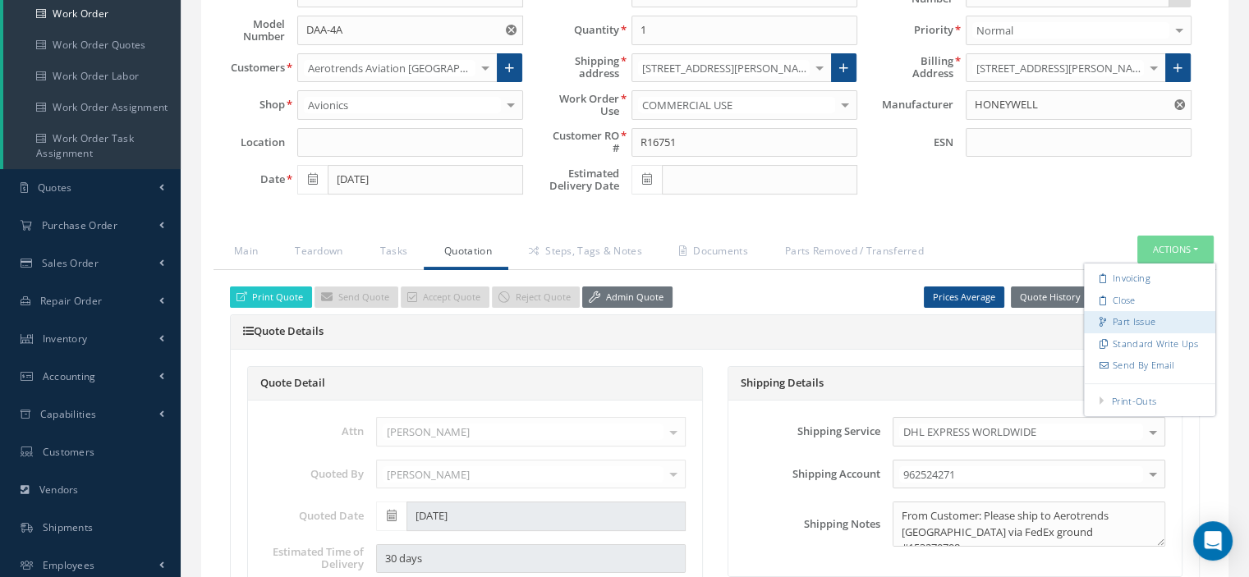
click at [1128, 314] on link "Part Issue" at bounding box center [1149, 322] width 131 height 22
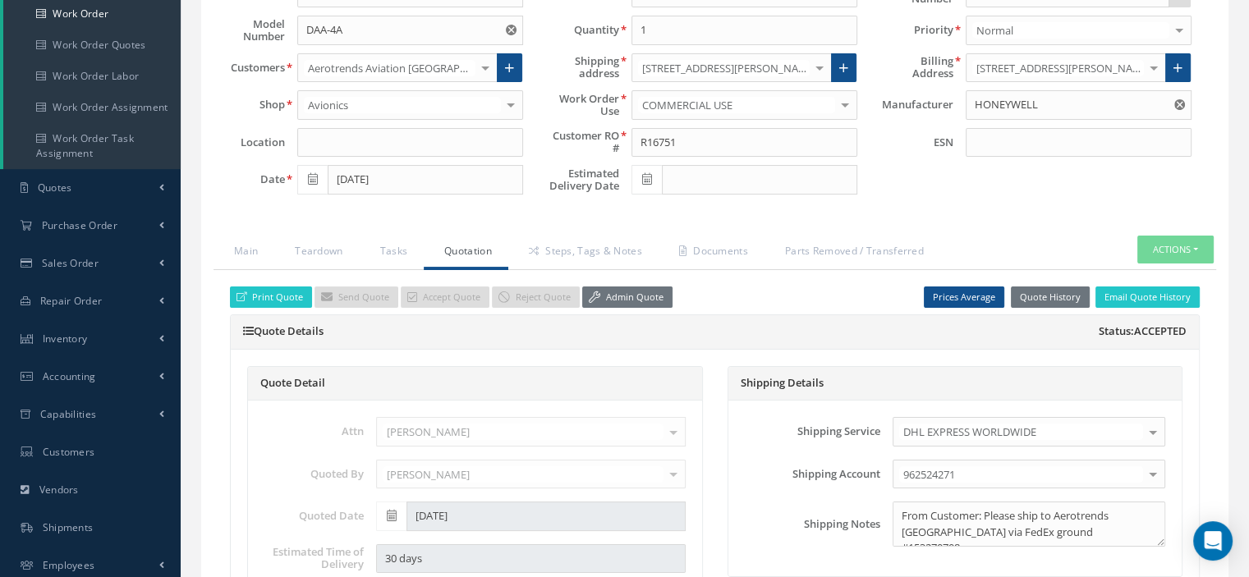
scroll to position [0, 0]
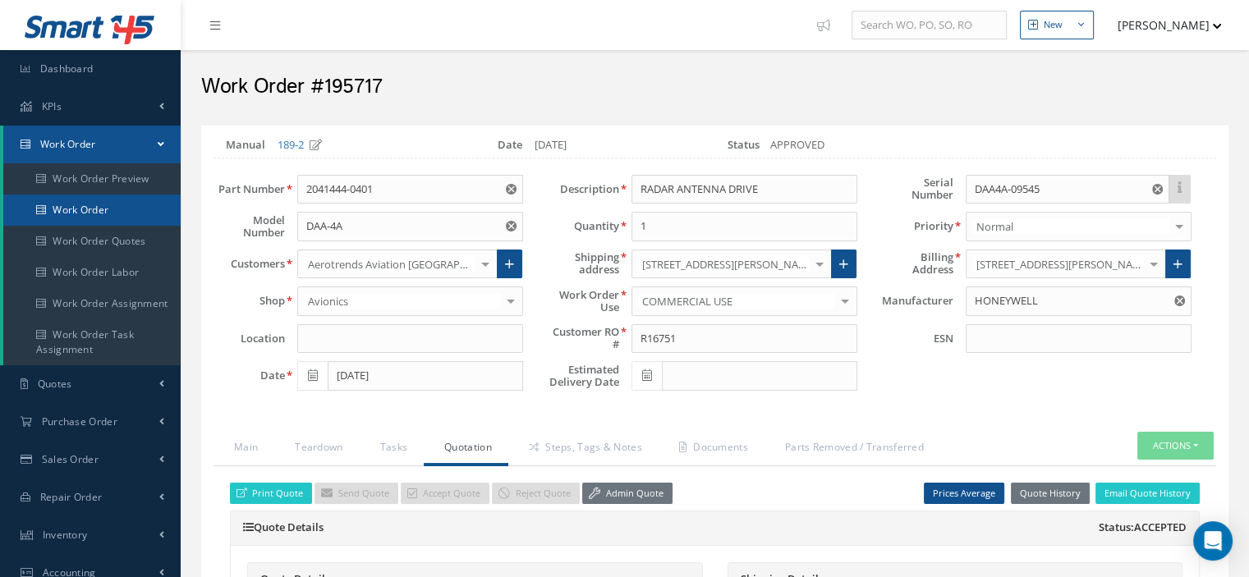
click at [122, 206] on link "Work Order" at bounding box center [91, 210] width 177 height 31
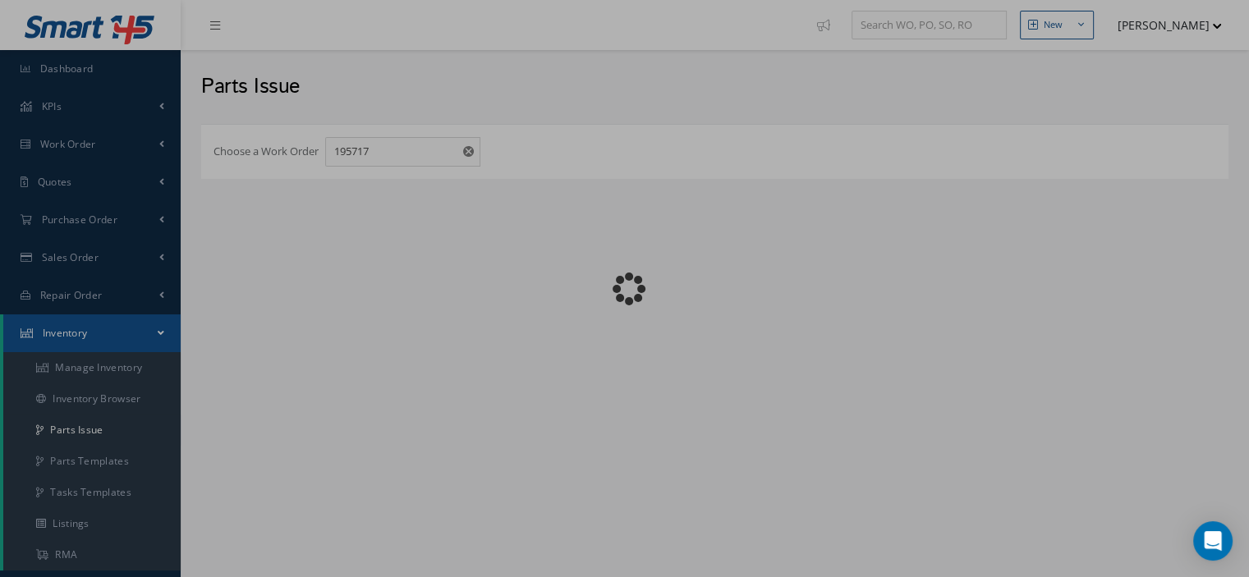
checkbox input "false"
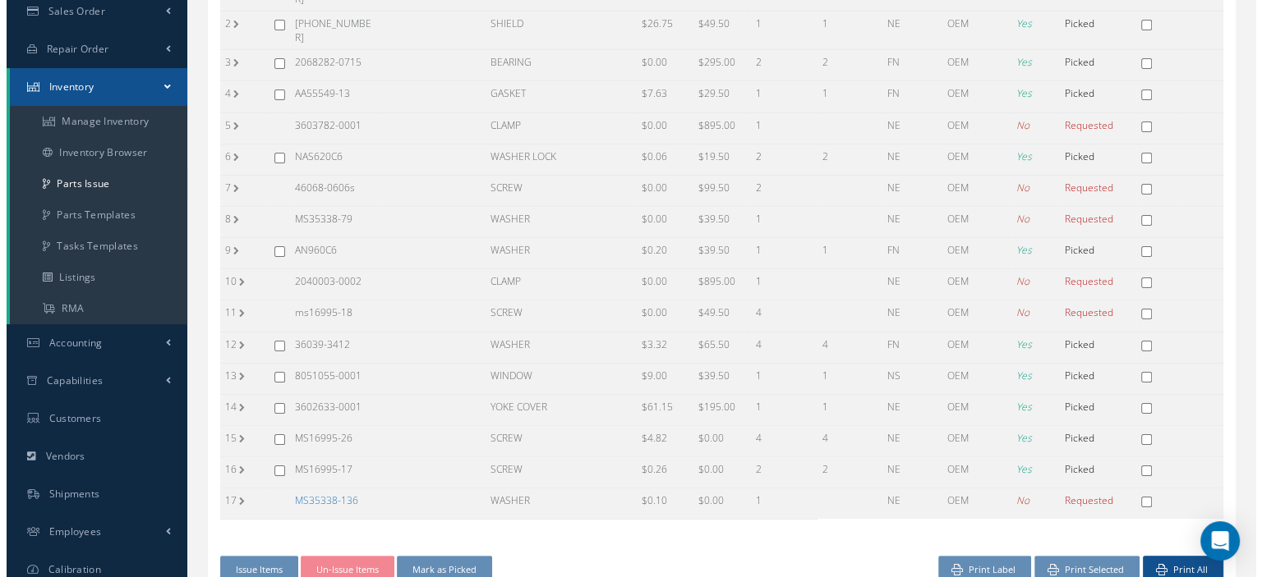
scroll to position [300, 0]
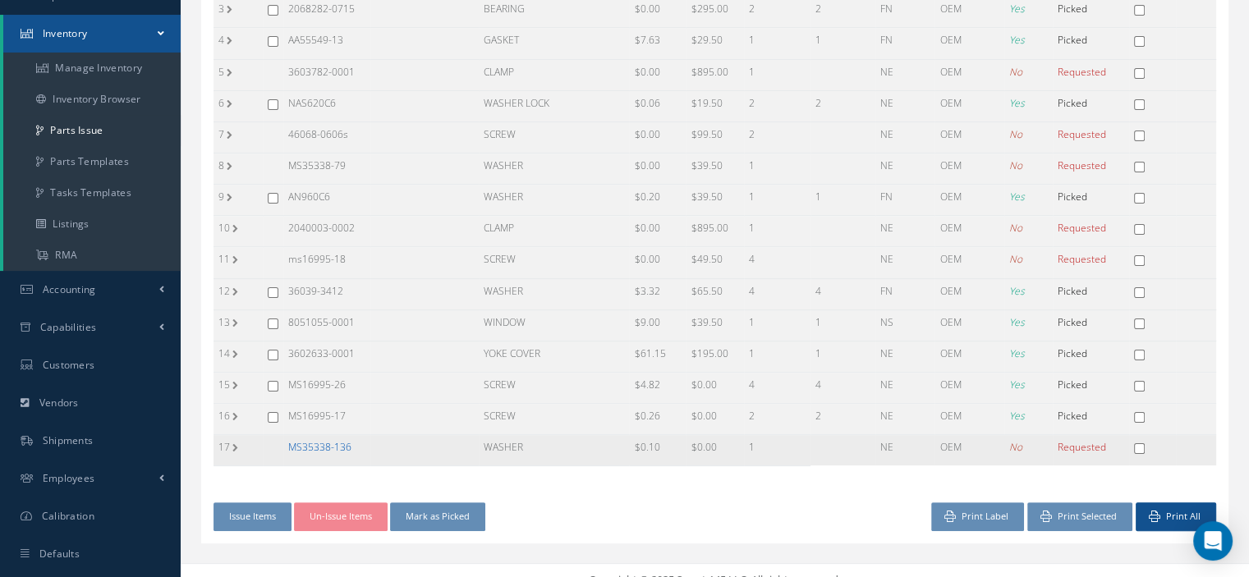
click at [340, 440] on link "MS35338-136" at bounding box center [319, 447] width 63 height 14
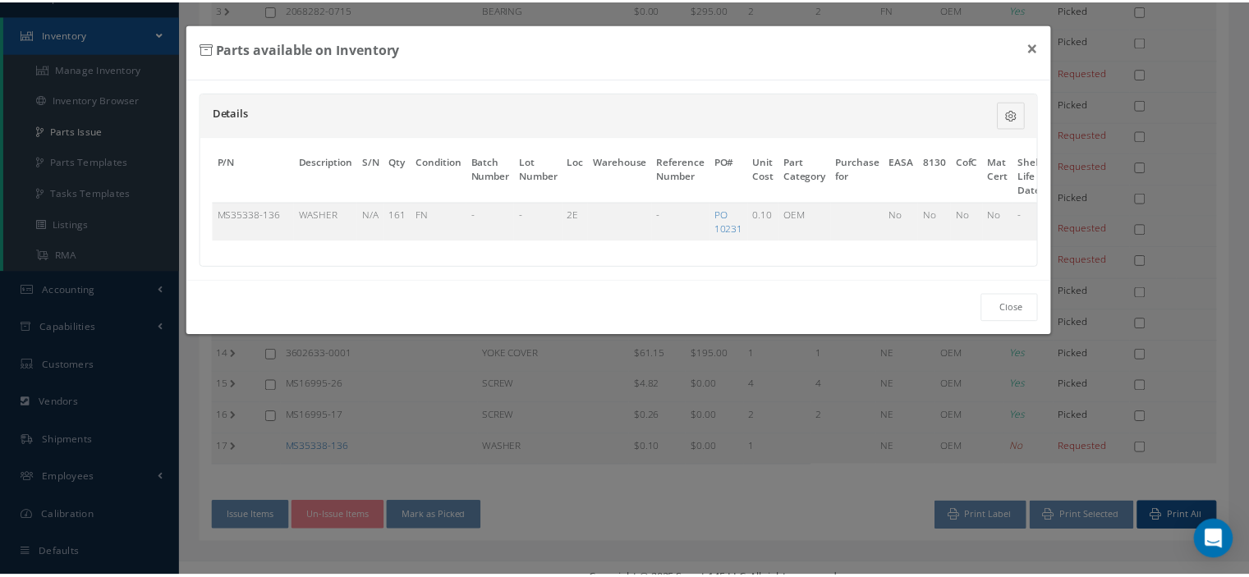
scroll to position [0, 96]
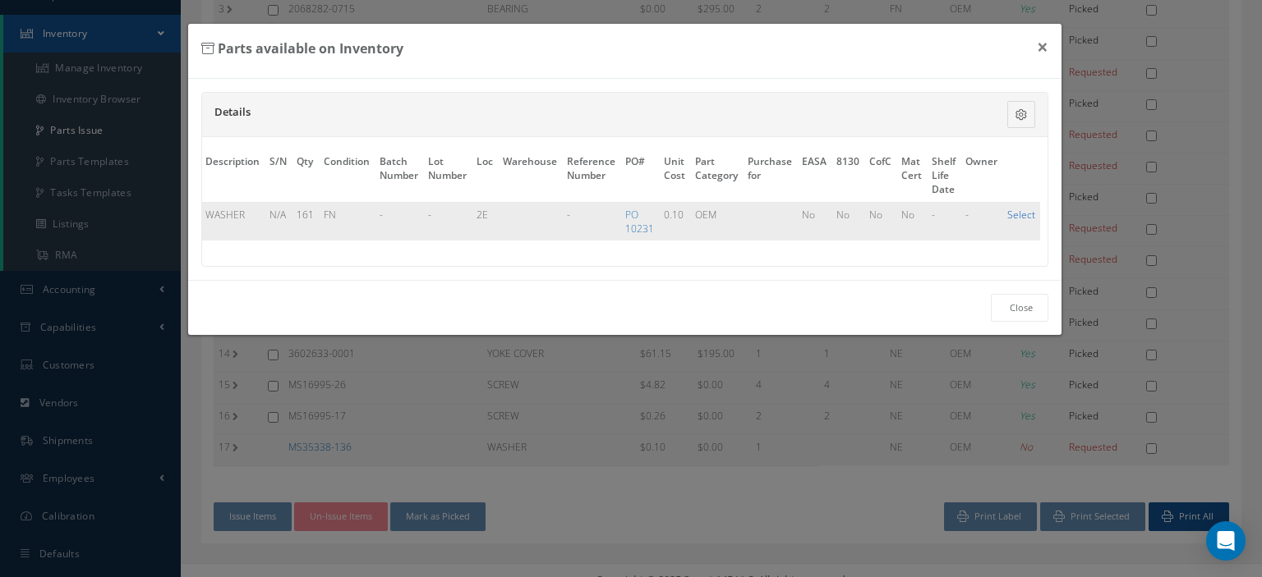
click at [1019, 214] on link "Select" at bounding box center [1021, 215] width 28 height 14
checkbox input "true"
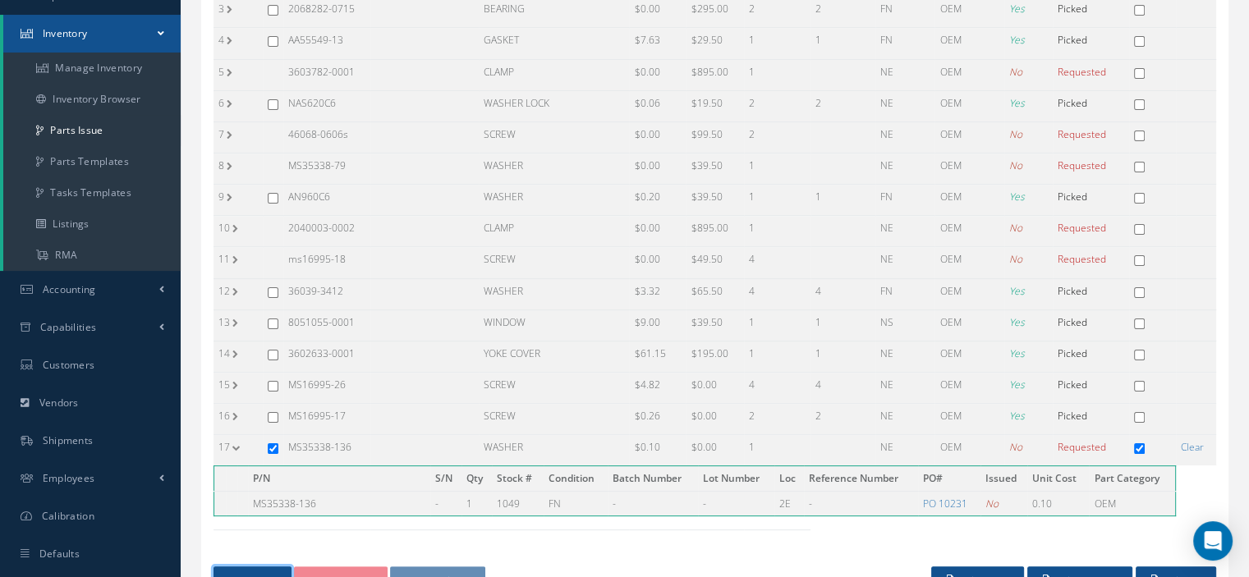
click at [276, 567] on button "Issue Items" at bounding box center [253, 581] width 78 height 29
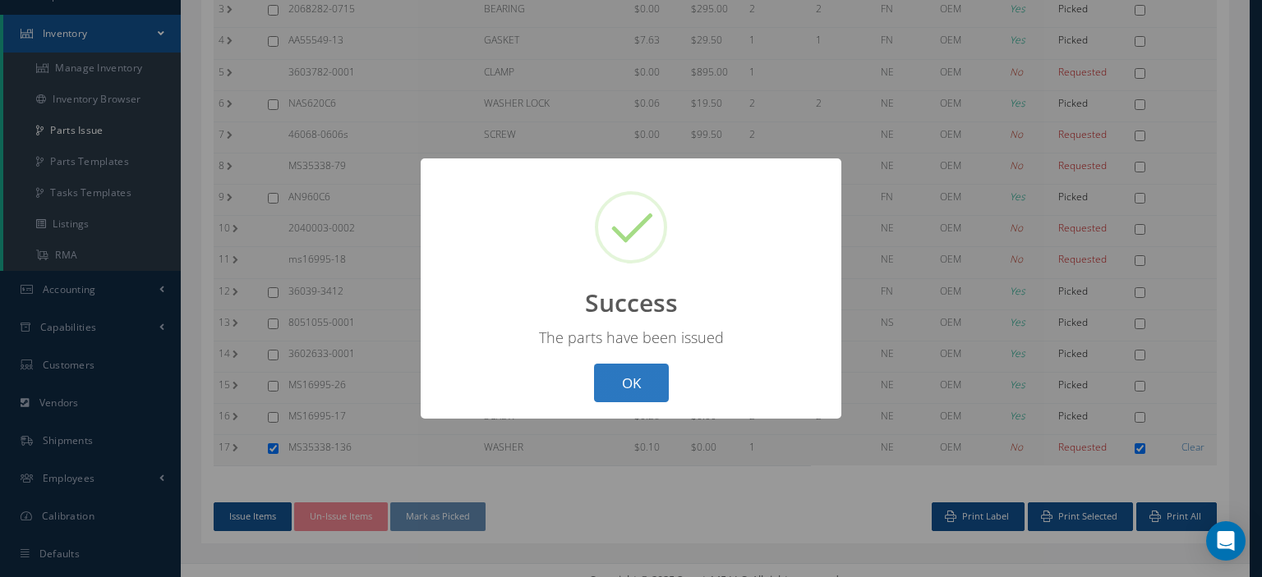
click at [637, 385] on button "OK" at bounding box center [631, 383] width 75 height 39
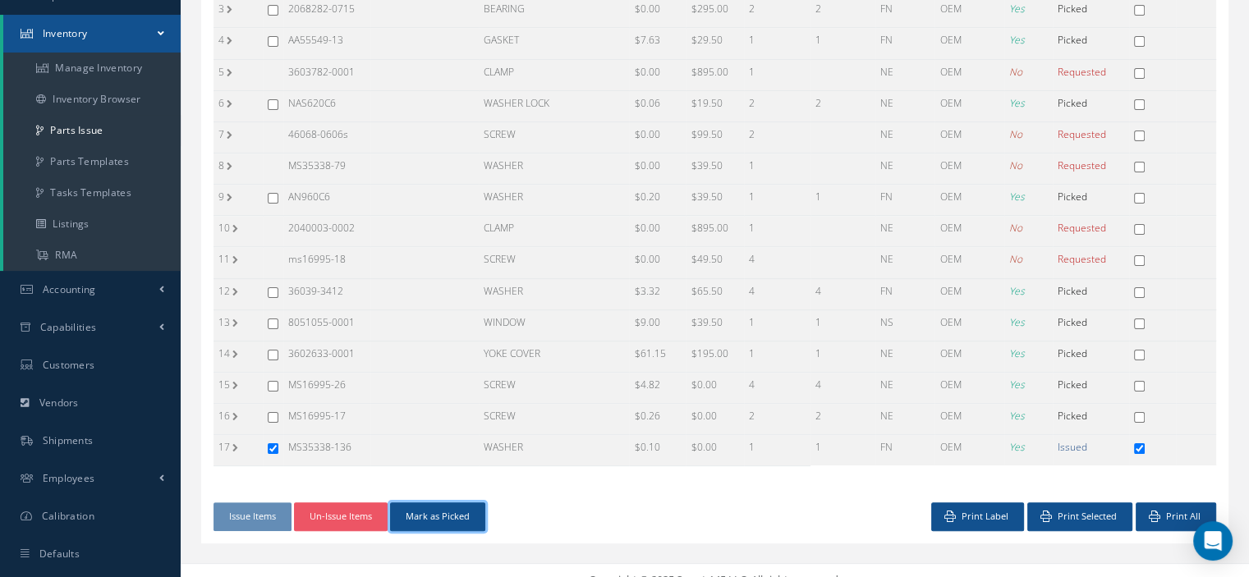
click at [448, 504] on button "Mark as Picked" at bounding box center [437, 517] width 95 height 29
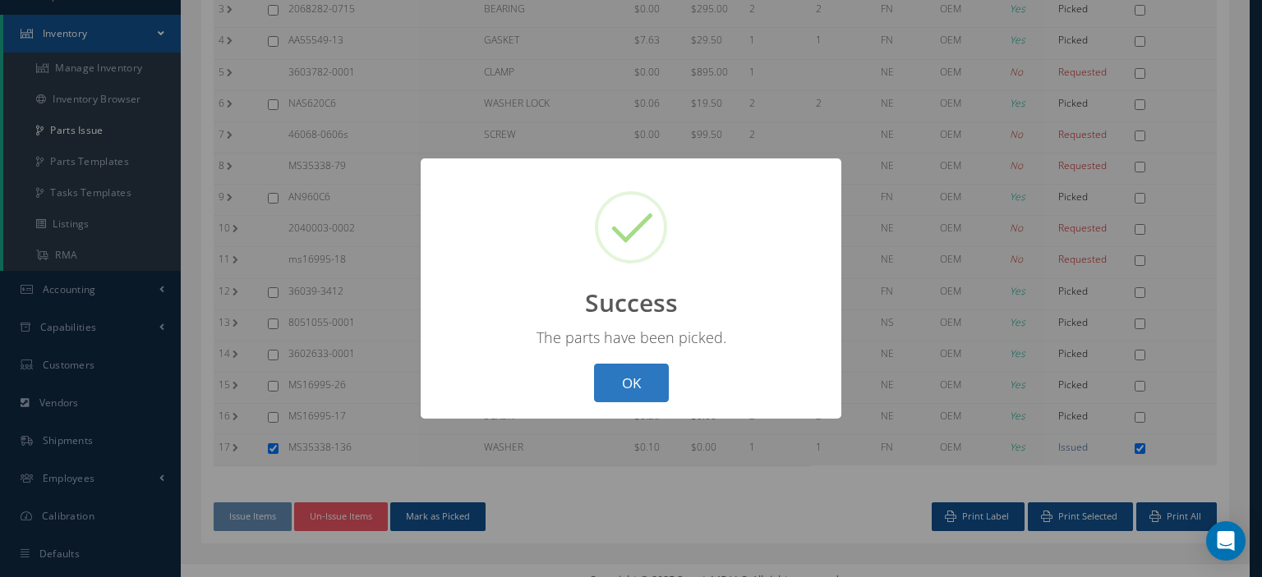
click at [621, 377] on button "OK" at bounding box center [631, 383] width 75 height 39
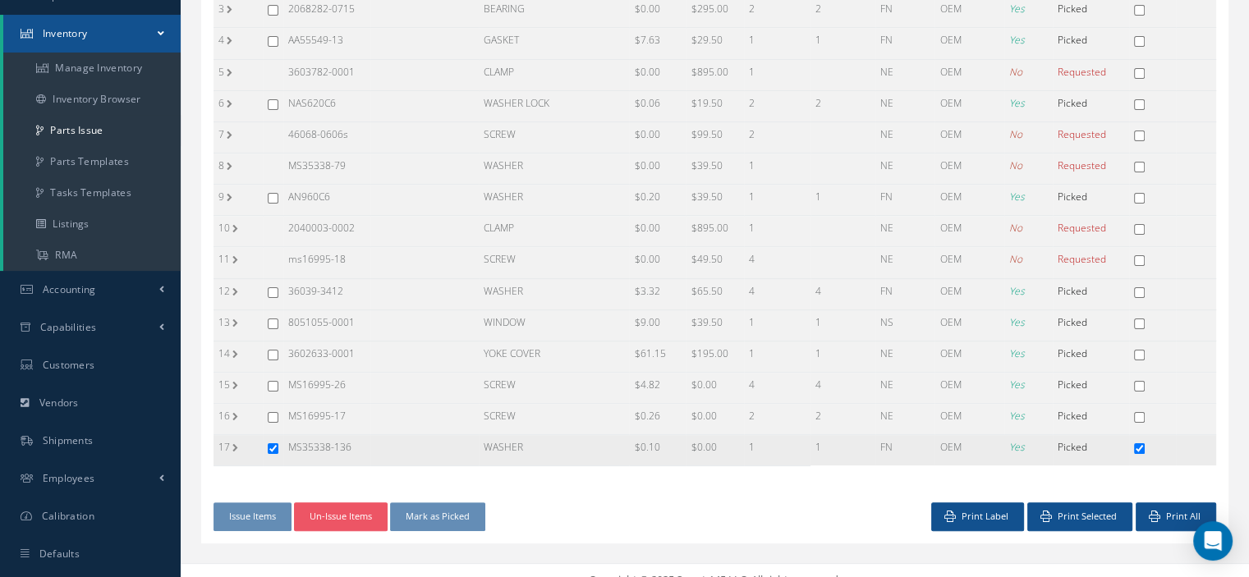
scroll to position [0, 0]
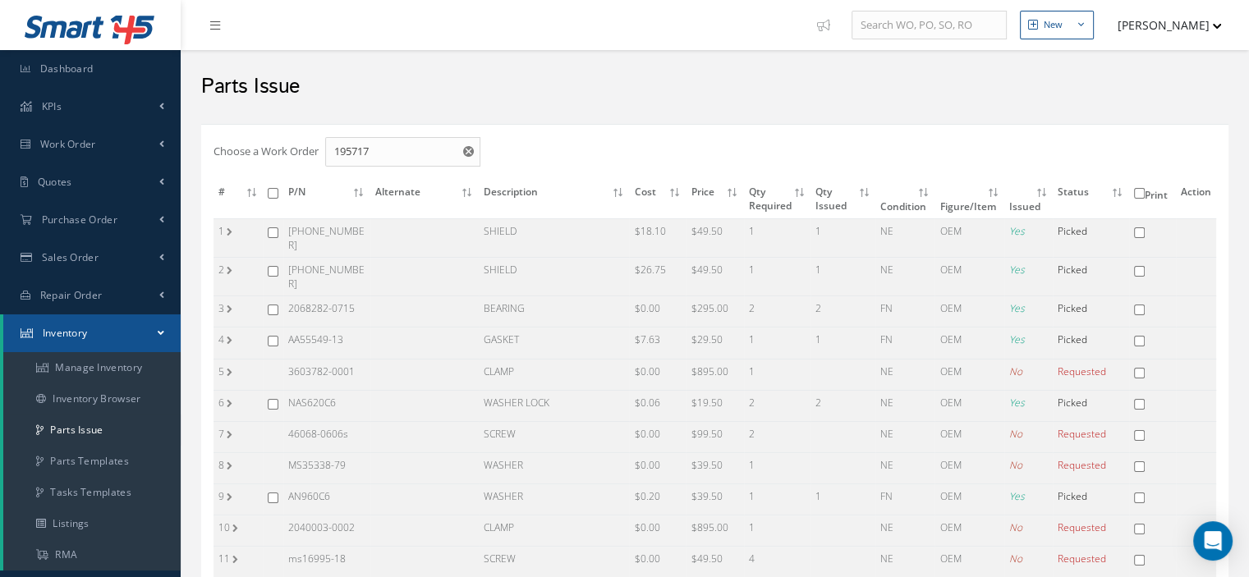
click at [155, 326] on link "Inventory" at bounding box center [91, 334] width 177 height 38
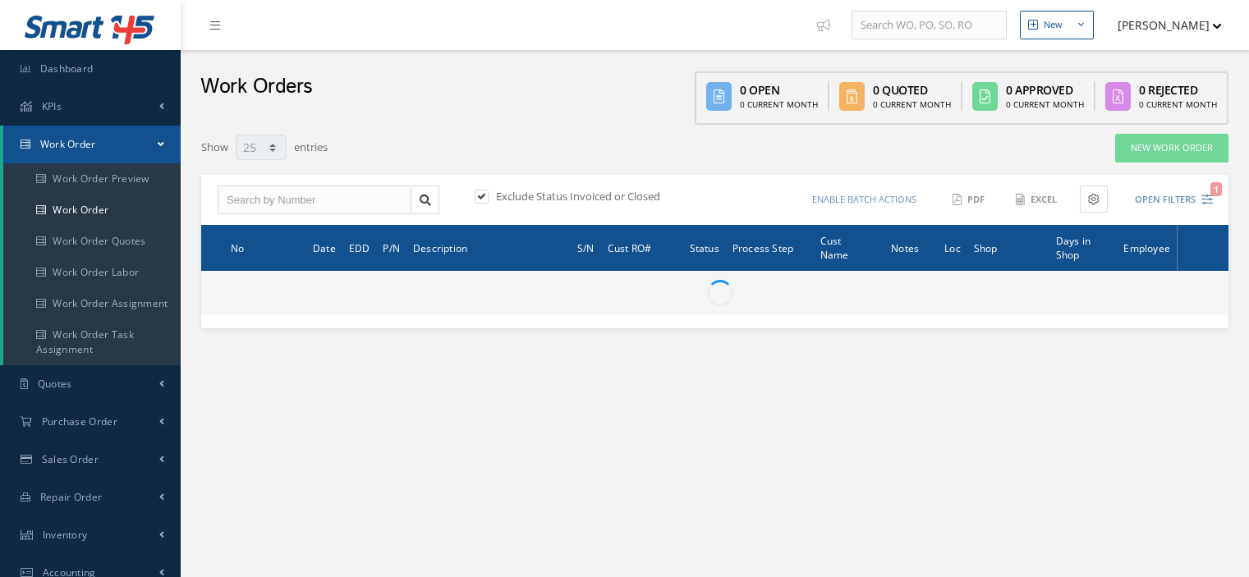
select select "25"
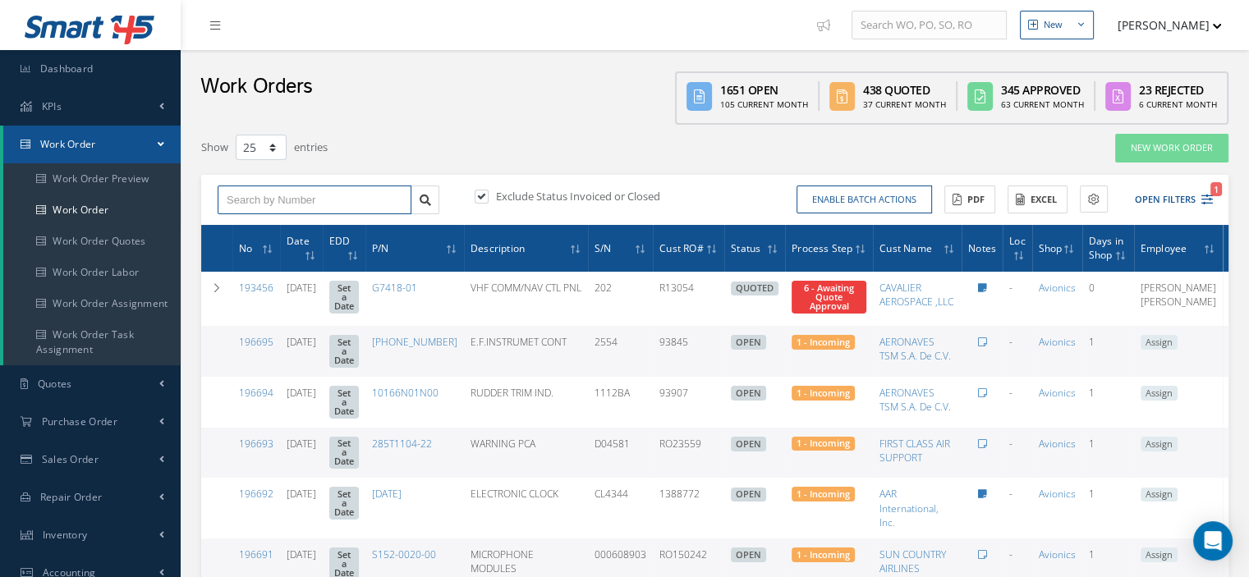
click at [233, 205] on input "text" at bounding box center [315, 201] width 194 height 30
type input "1"
type input "19"
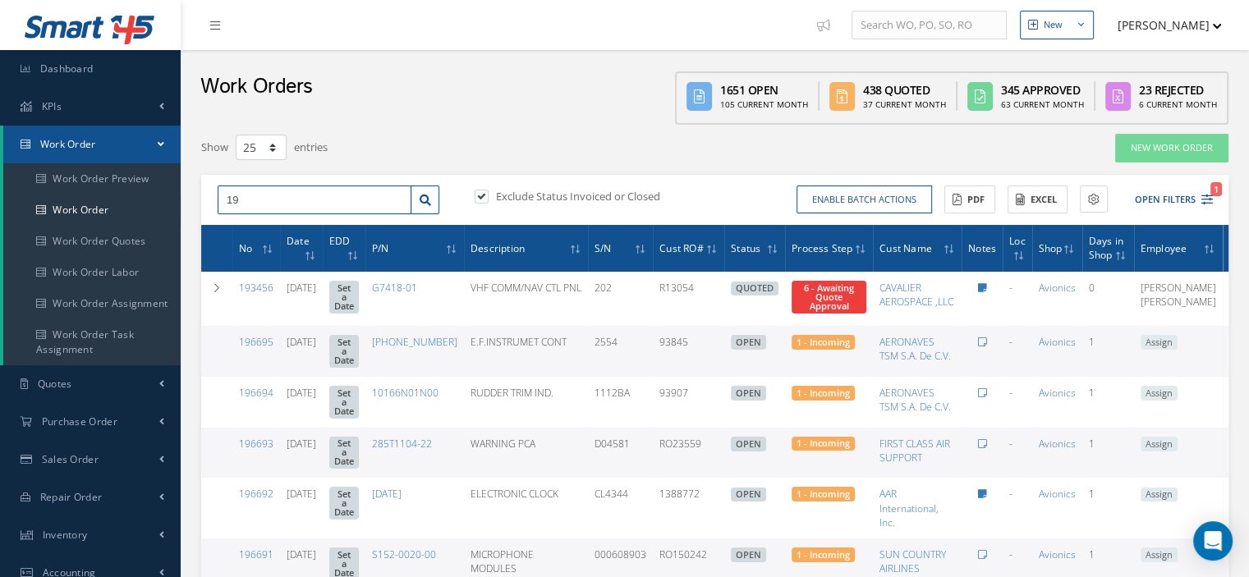
type input "195"
type input "1957"
type input "19571"
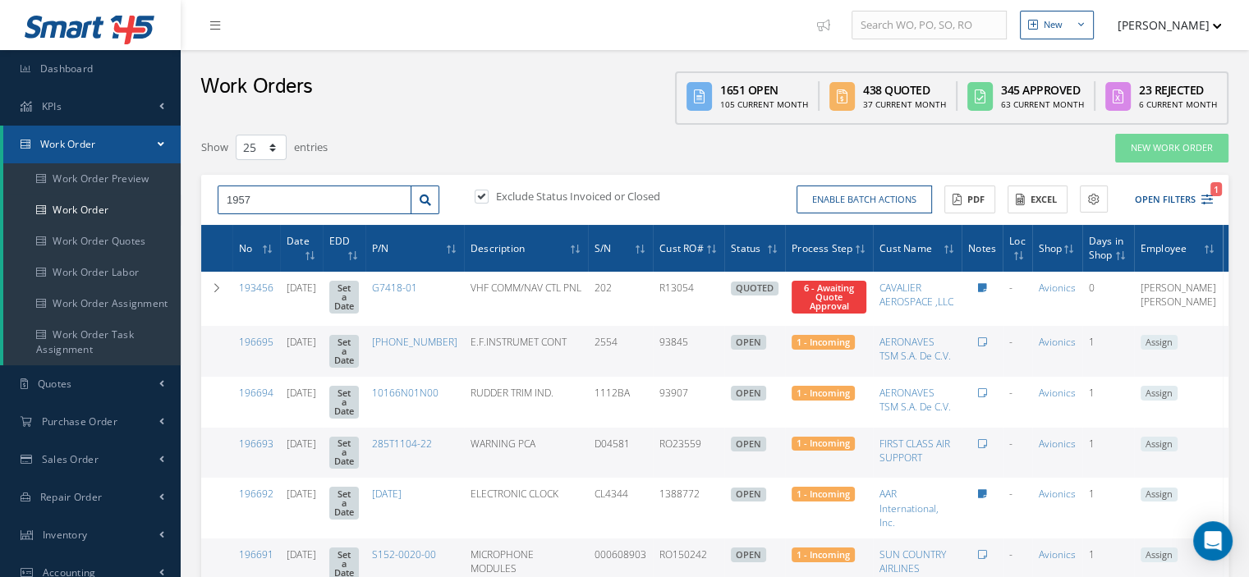
type input "19571"
type input "195717"
click at [433, 198] on link at bounding box center [425, 201] width 29 height 30
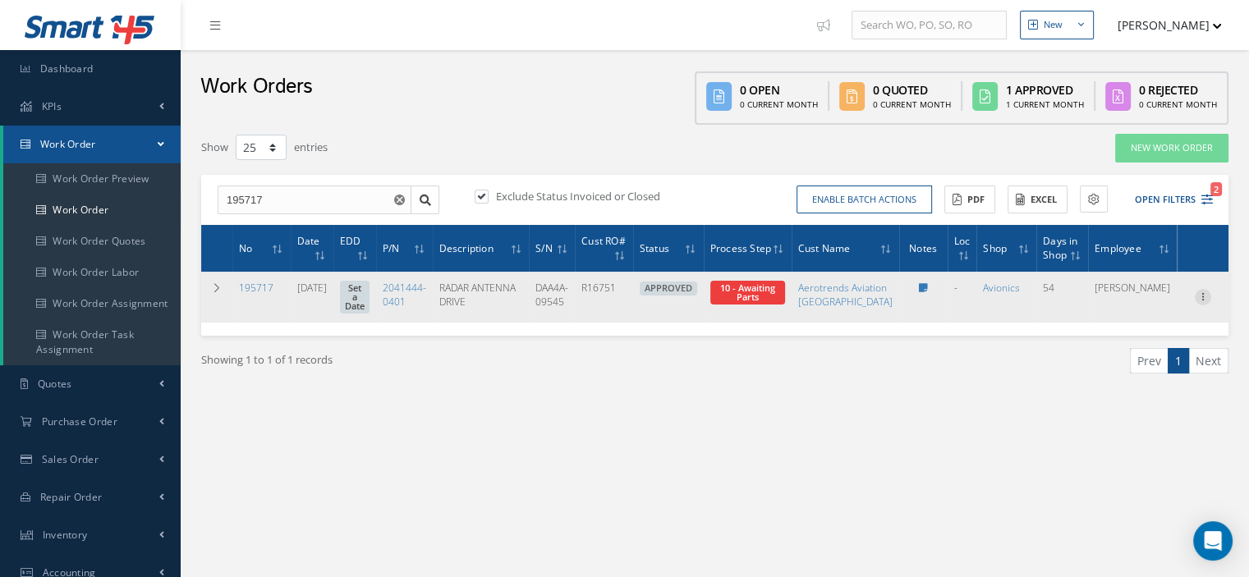
click at [1203, 298] on icon at bounding box center [1203, 295] width 16 height 13
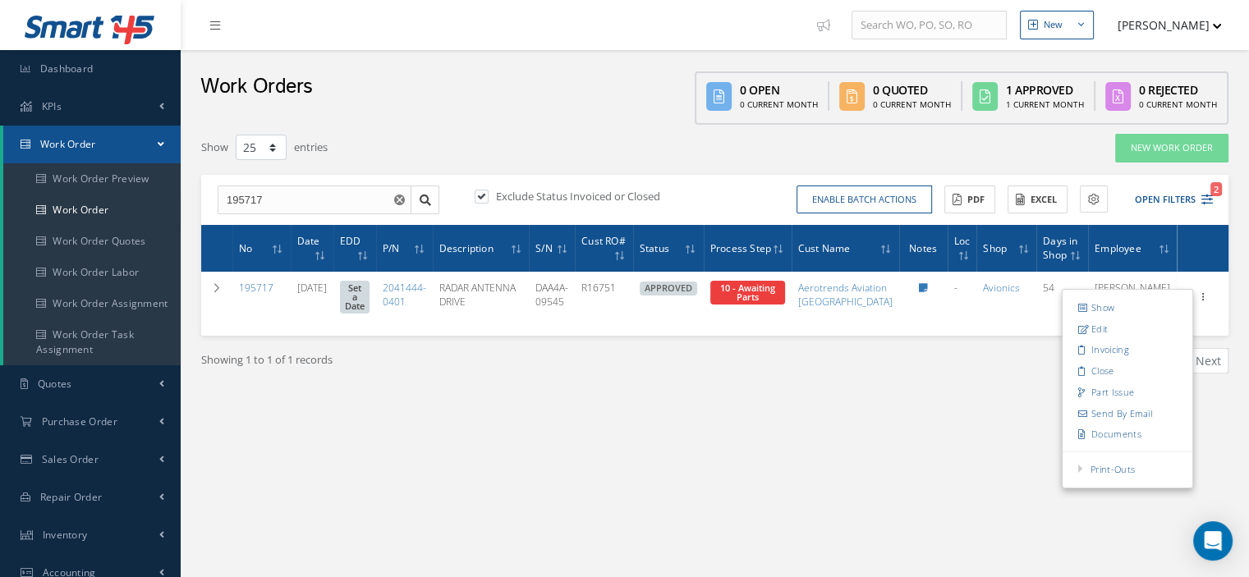
click at [399, 195] on use "Reset" at bounding box center [399, 200] width 11 height 11
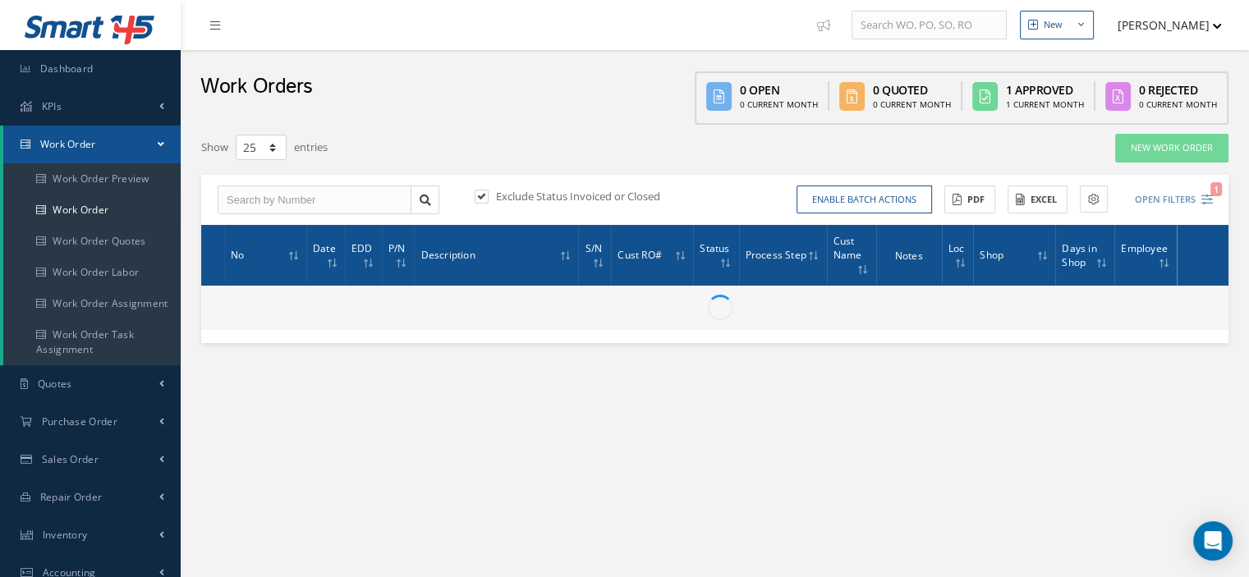
click at [488, 197] on label at bounding box center [490, 196] width 4 height 15
click at [480, 197] on input "checkbox" at bounding box center [480, 197] width 11 height 11
checkbox input "false"
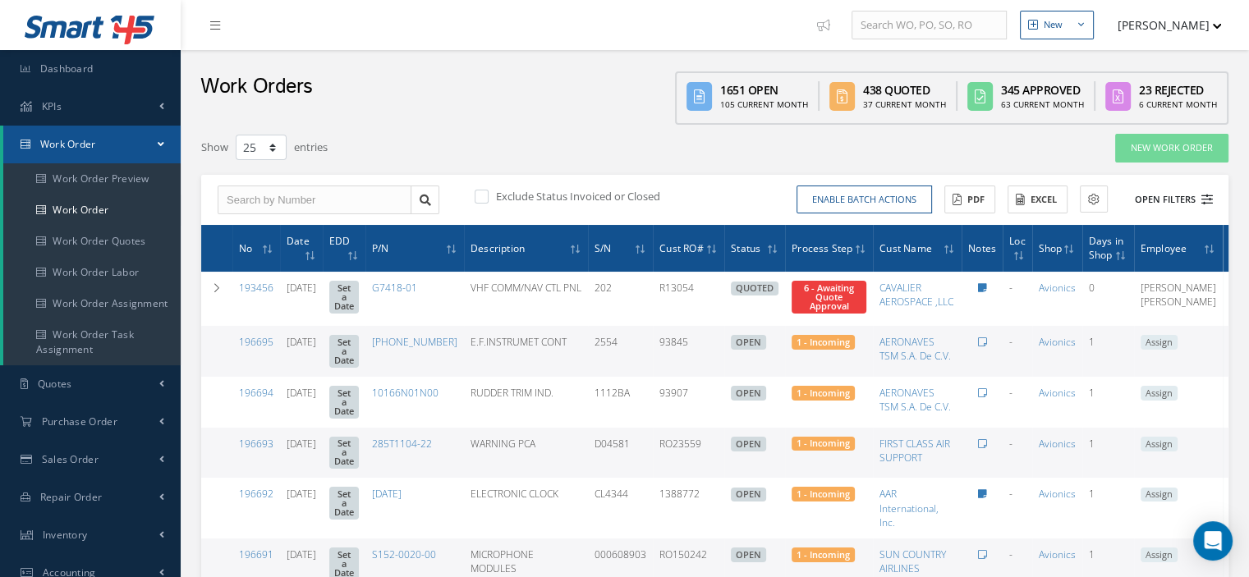
click at [1204, 203] on icon at bounding box center [1207, 199] width 11 height 11
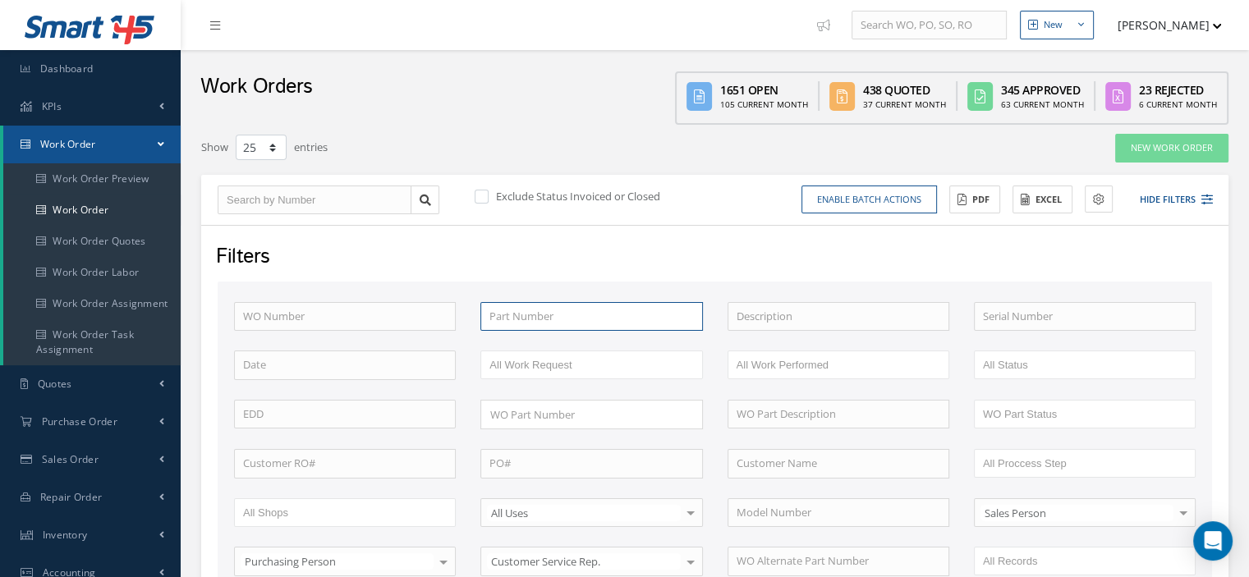
click at [561, 324] on input "text" at bounding box center [592, 317] width 222 height 30
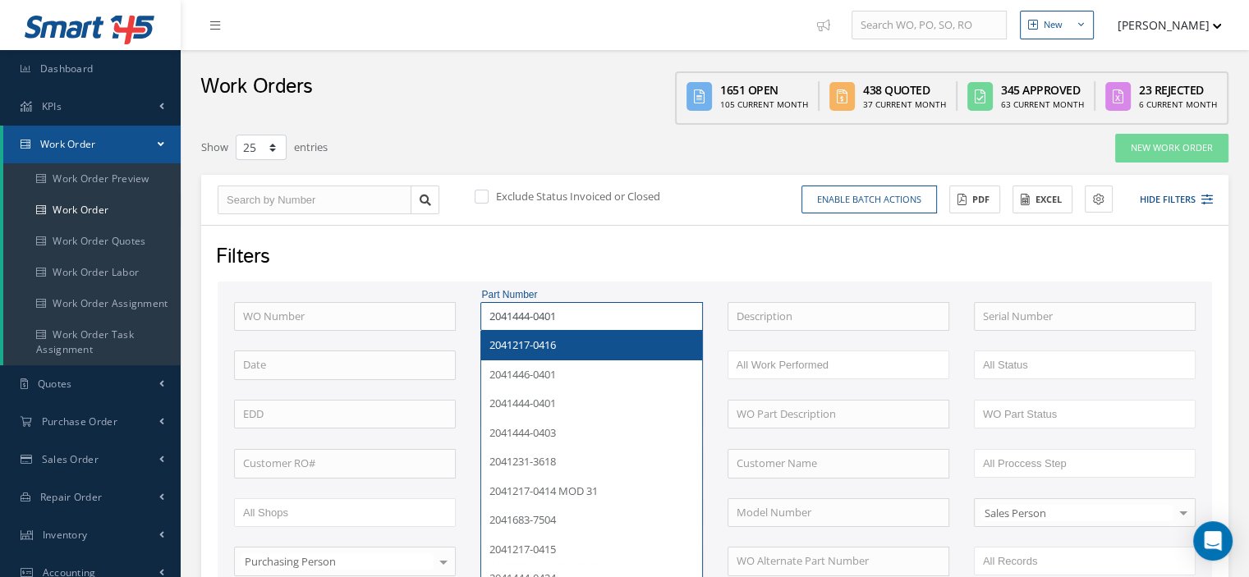
click at [592, 319] on input "2041444-0401" at bounding box center [592, 317] width 222 height 30
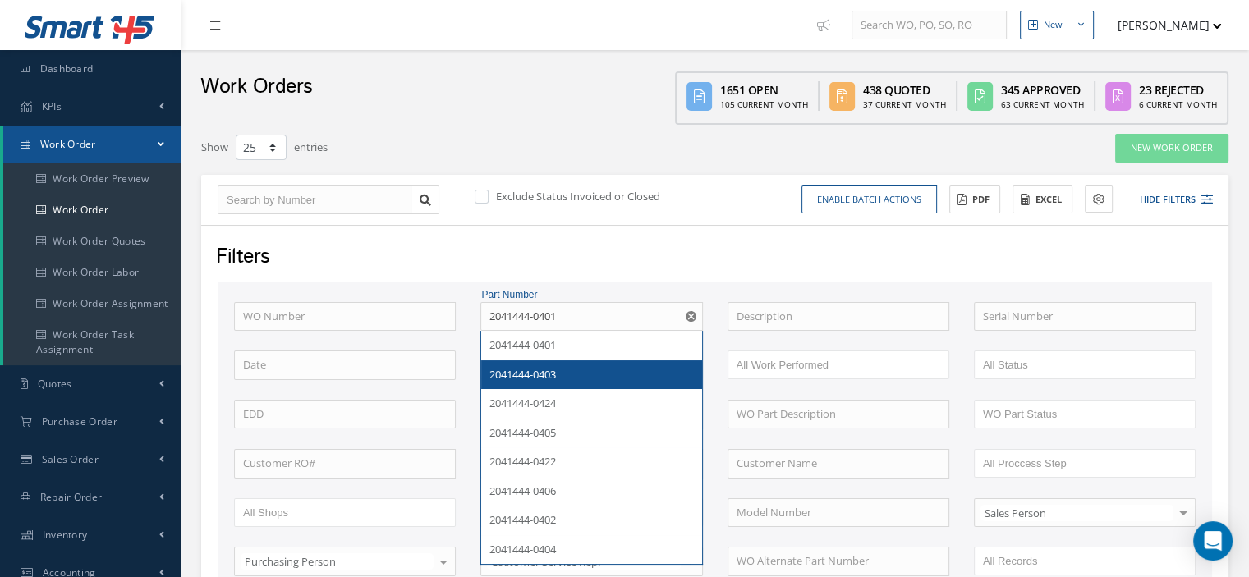
click at [588, 364] on div "2041444-0403" at bounding box center [591, 376] width 220 height 30
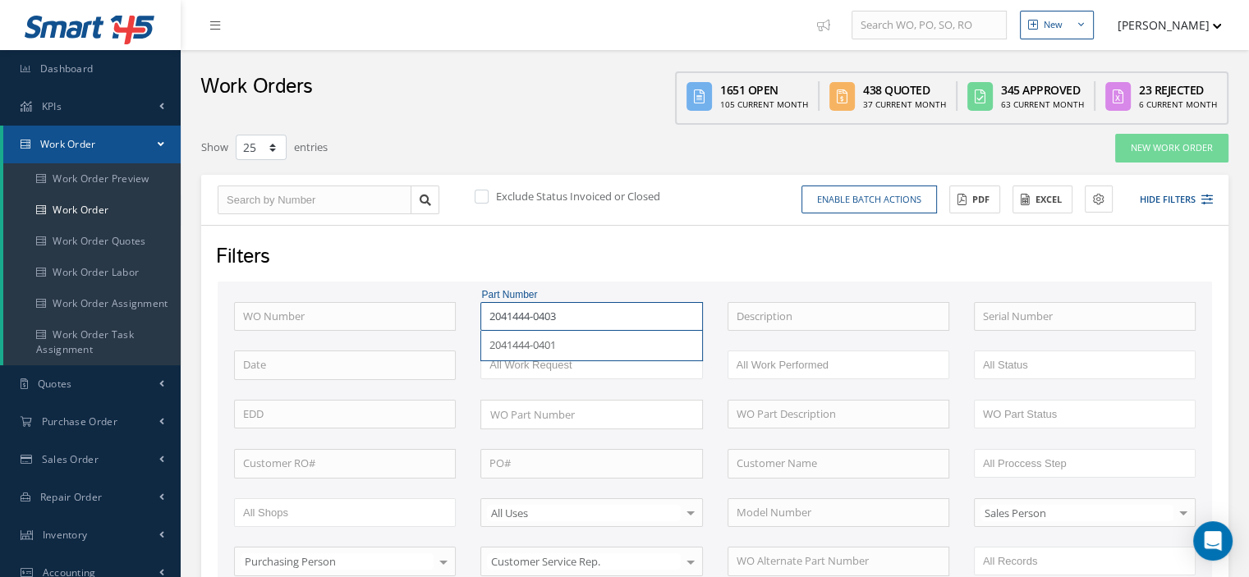
click at [589, 309] on input "2041444-0403" at bounding box center [592, 317] width 222 height 30
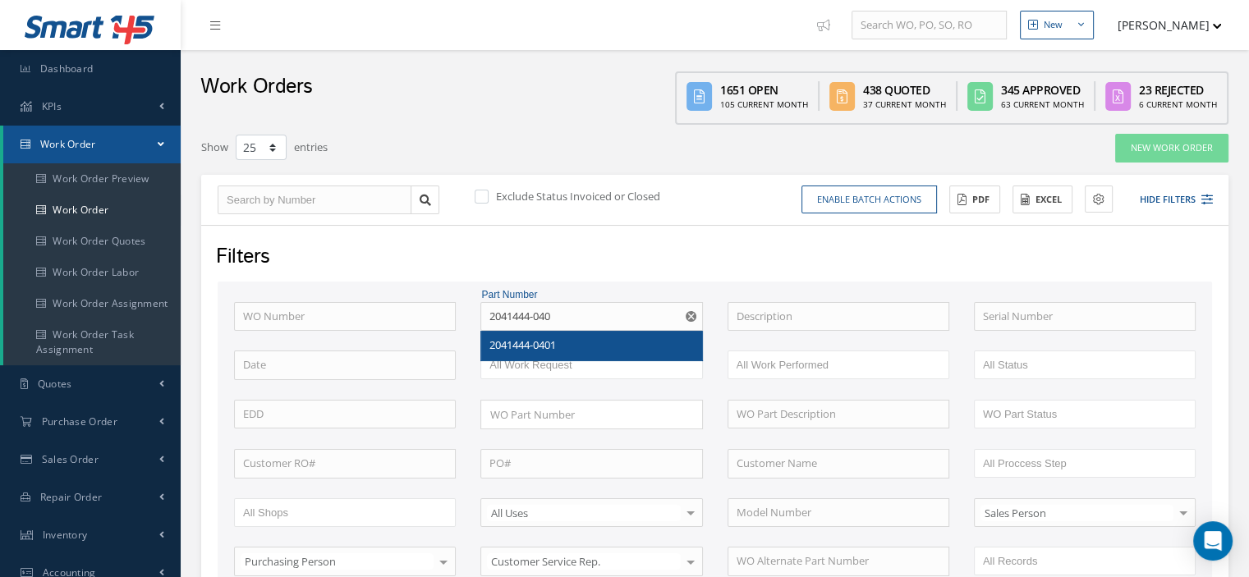
click at [549, 340] on span "2041444-0401" at bounding box center [523, 345] width 67 height 15
type input "2041444-0401"
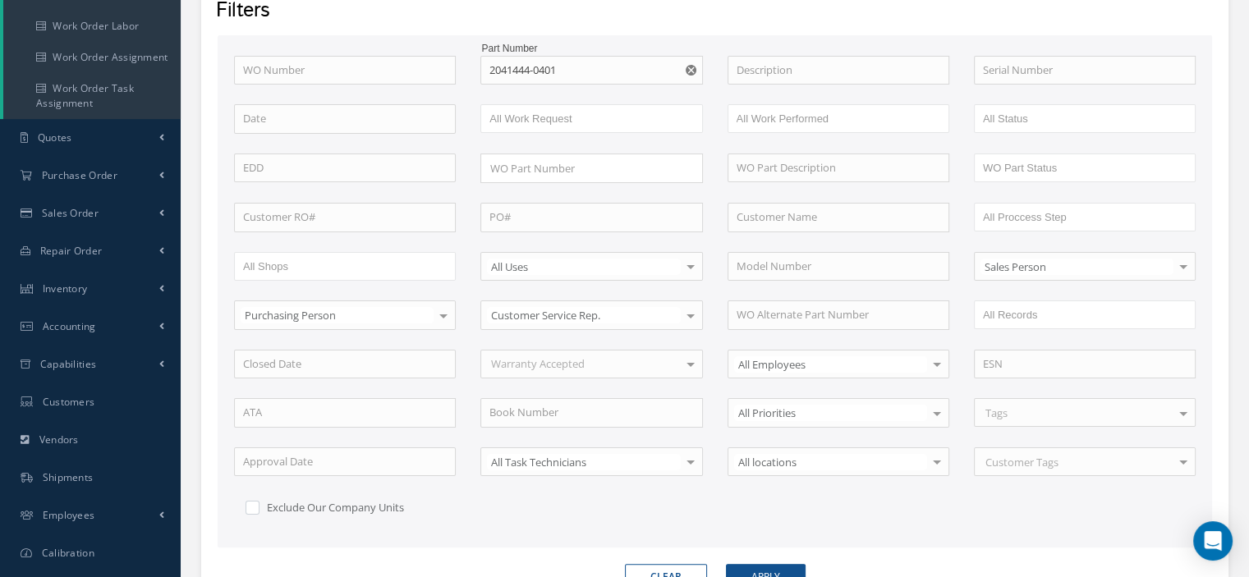
scroll to position [329, 0]
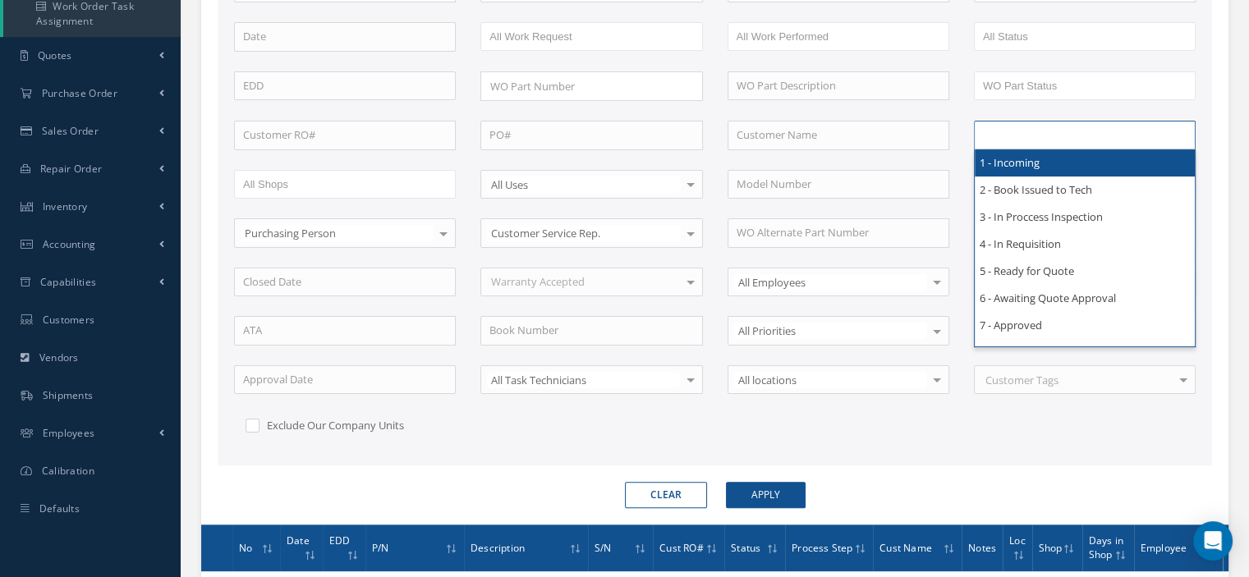
click at [1022, 134] on input "text" at bounding box center [1035, 135] width 104 height 21
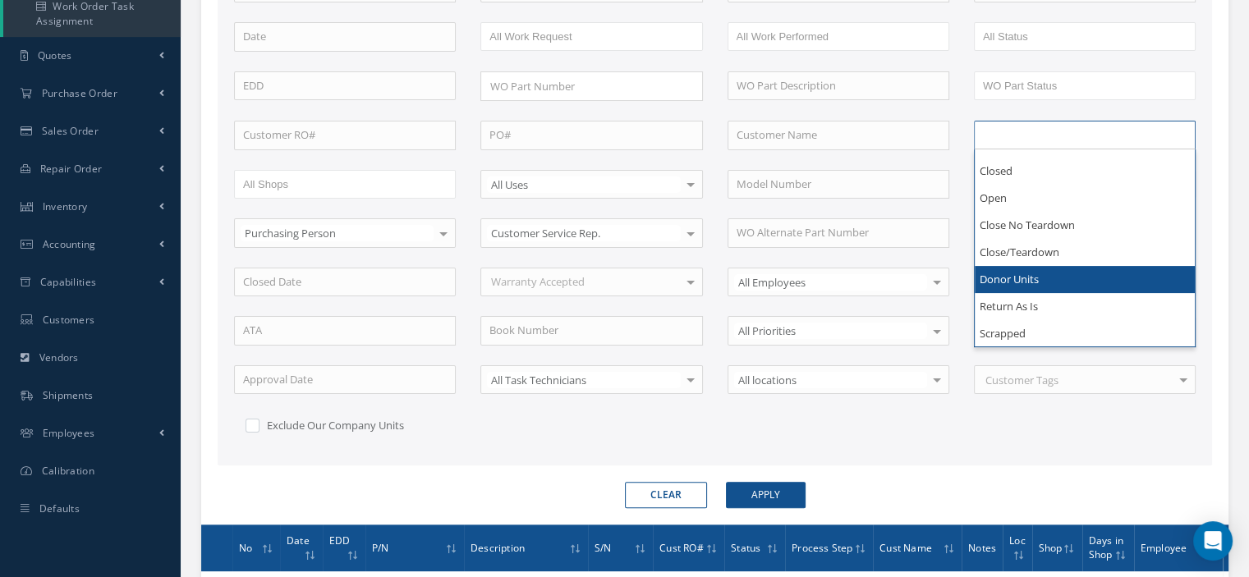
scroll to position [0, 0]
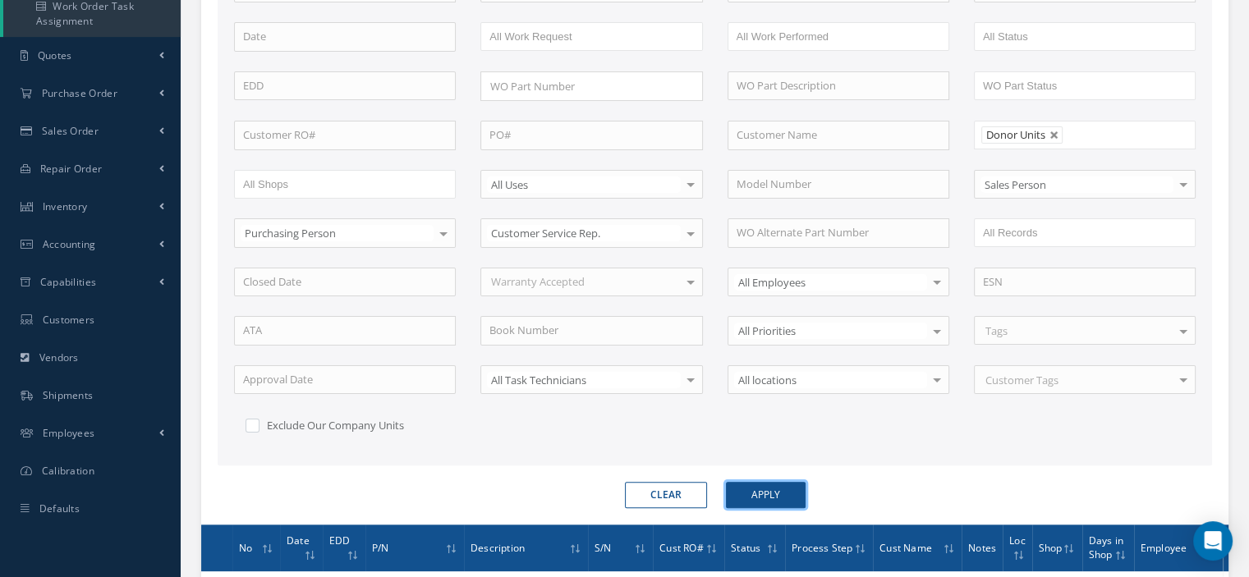
click at [765, 487] on button "Apply" at bounding box center [766, 495] width 80 height 26
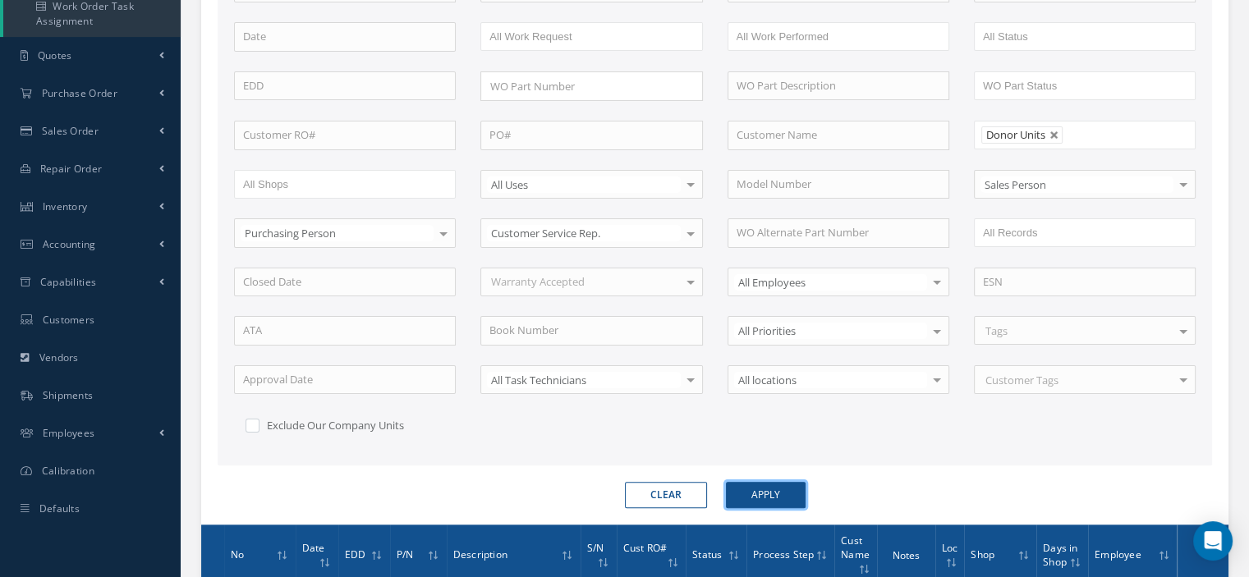
scroll to position [504, 0]
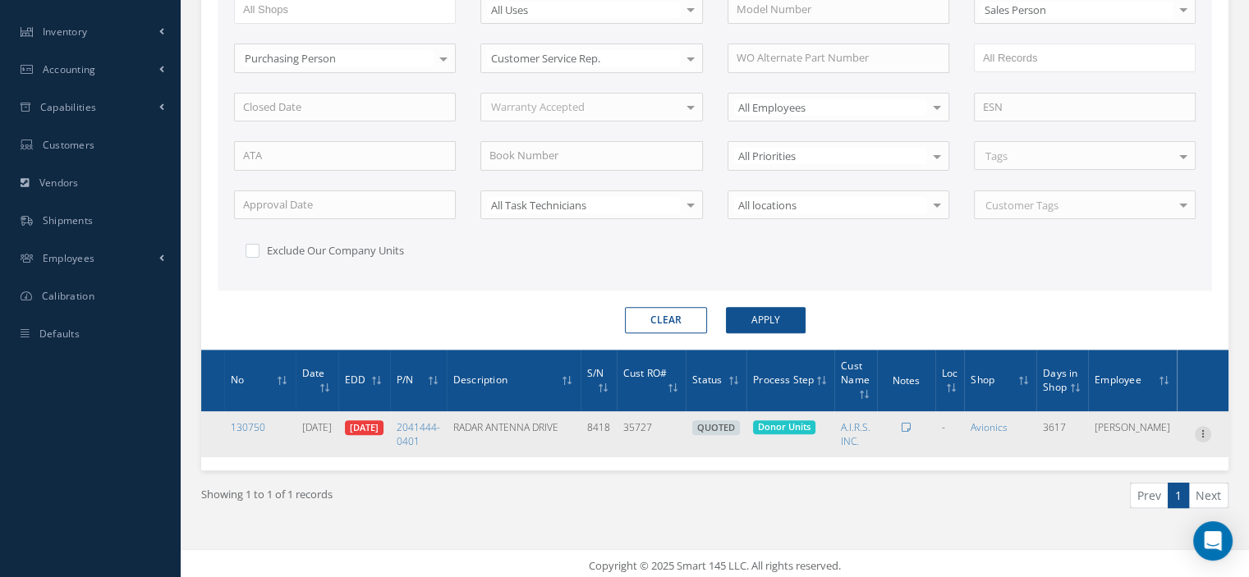
click at [1199, 429] on icon at bounding box center [1203, 432] width 16 height 13
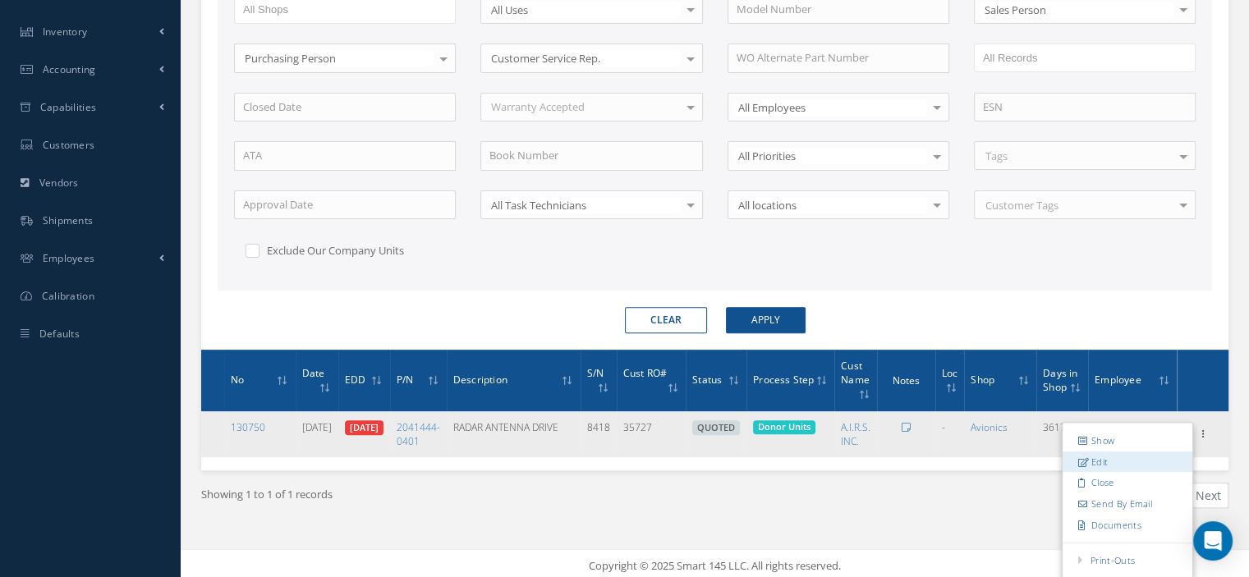
click at [1128, 451] on link "Edit" at bounding box center [1128, 461] width 130 height 21
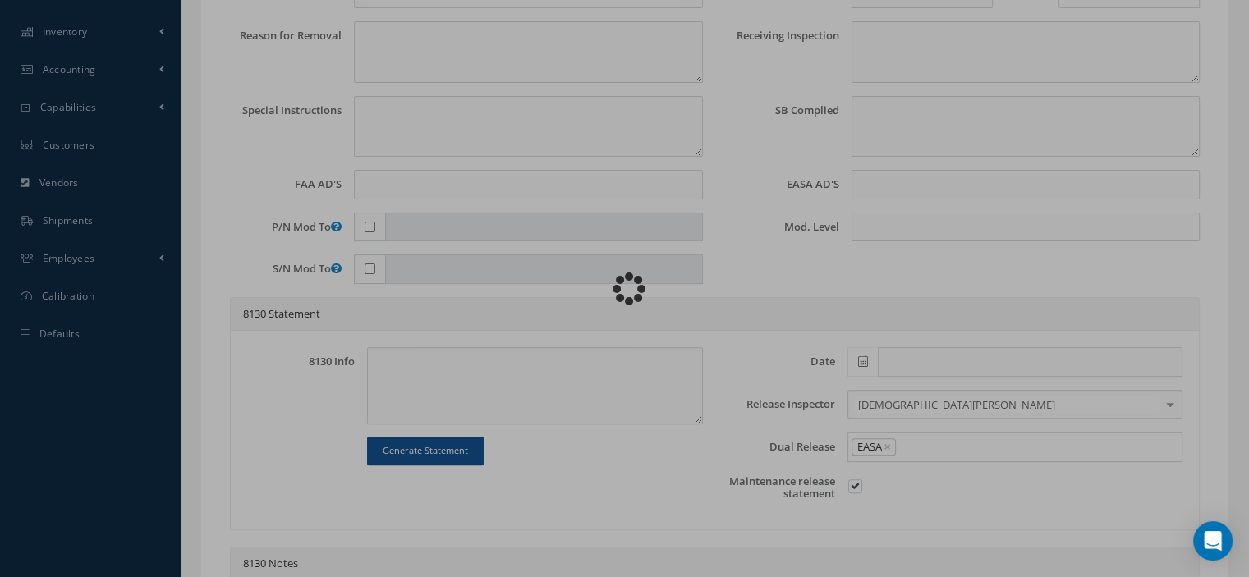
type input "2041444-0401"
type input "DAA-4A"
type input "10/15/2015"
type input "RADAR ANTENNA DRIVE"
type input "35727"
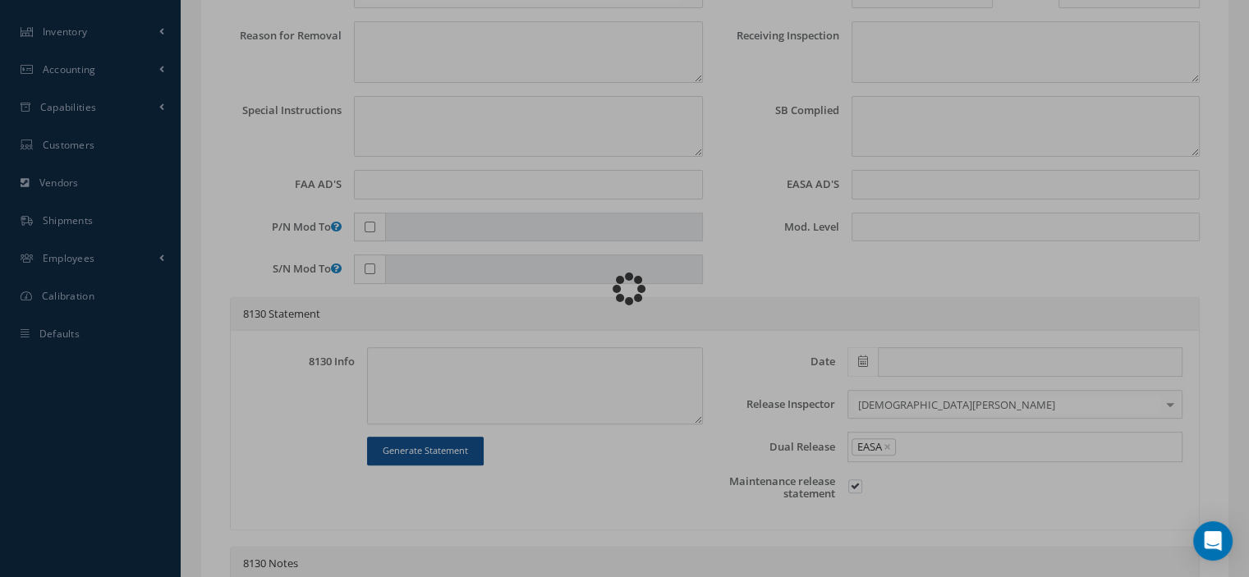
type input "10/22/2015"
type input "8418"
type textarea "OH"
type textarea "Article Donor to be used for parts."
type input "None"
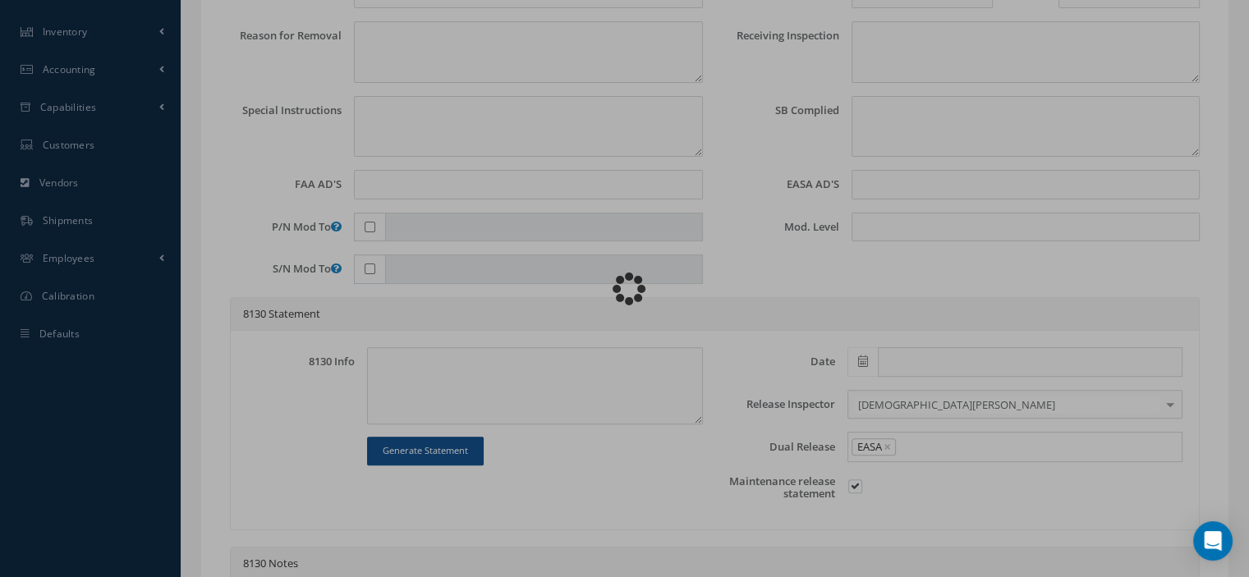
type input "None"
type input "1-15"
type textarea "OVERHAULED in accordance with CMM: 34-41-11 Revision: 19 Date: 2022-07-22"
type input "10/19/2015"
checkbox input "true"
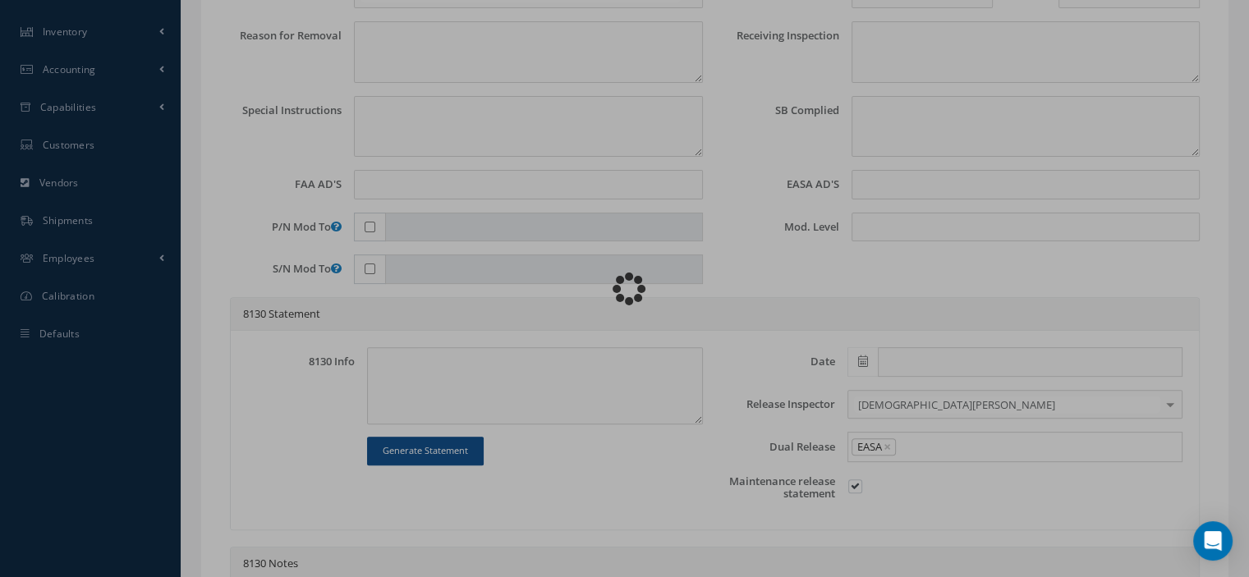
type input "10/19/2015"
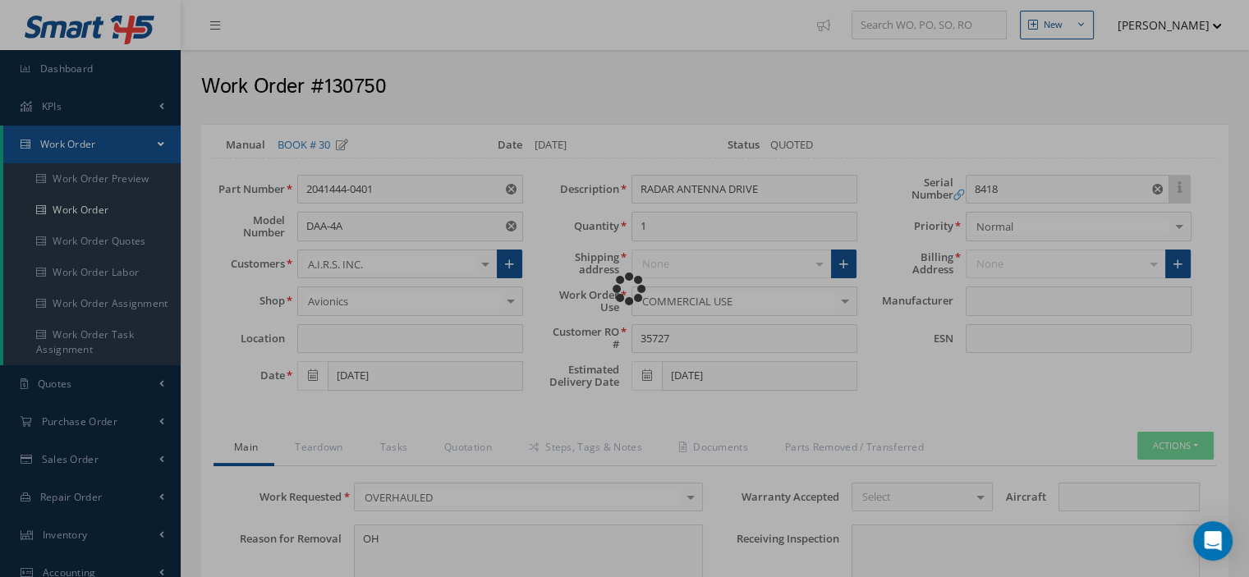
type input "HONEYWELL"
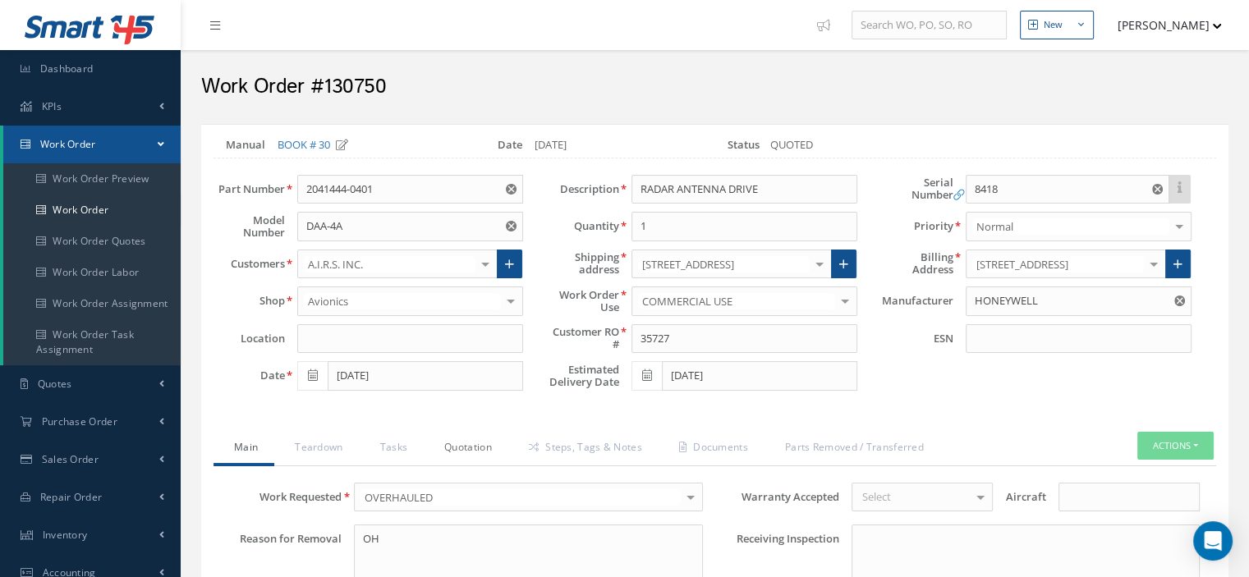
click at [462, 440] on link "Quotation" at bounding box center [466, 449] width 85 height 34
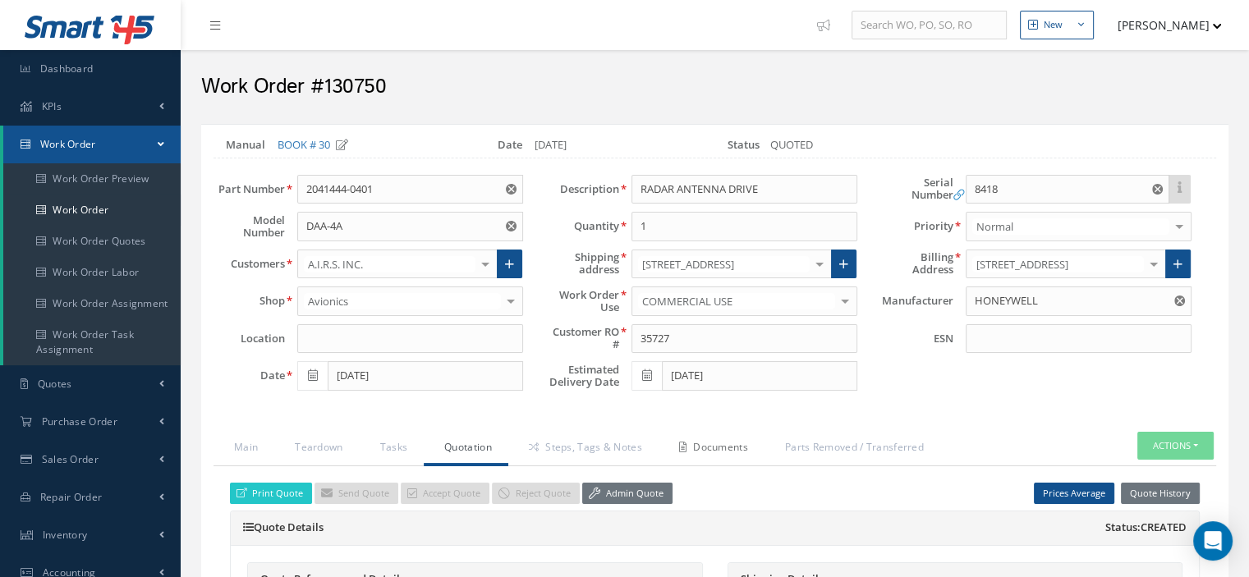
scroll to position [246, 0]
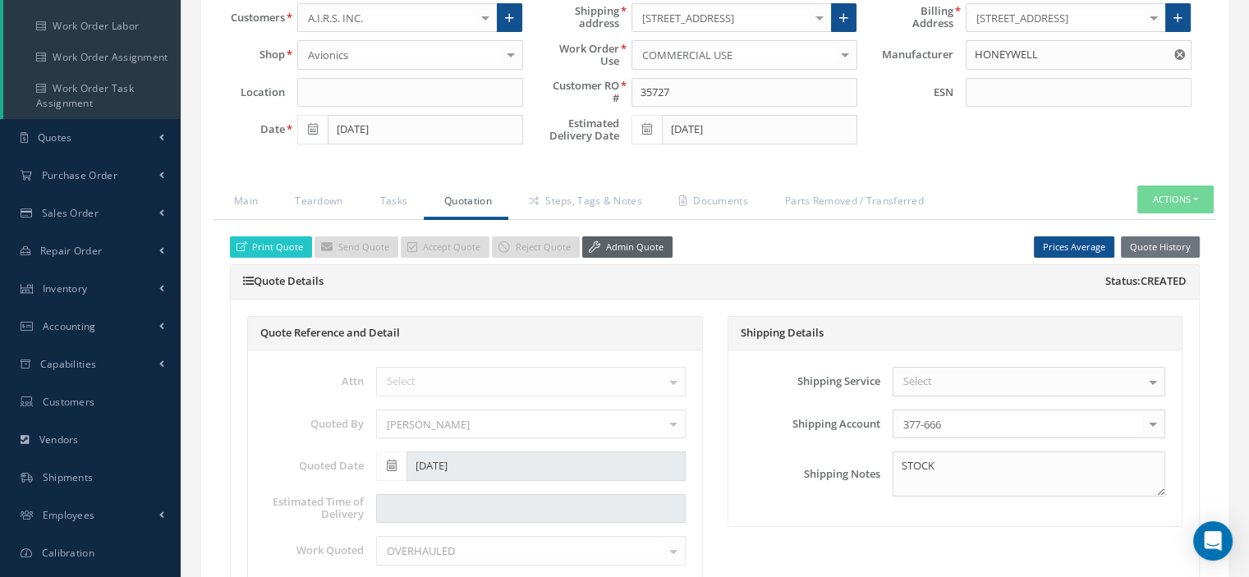
click at [600, 237] on link "Admin Quote" at bounding box center [627, 248] width 90 height 22
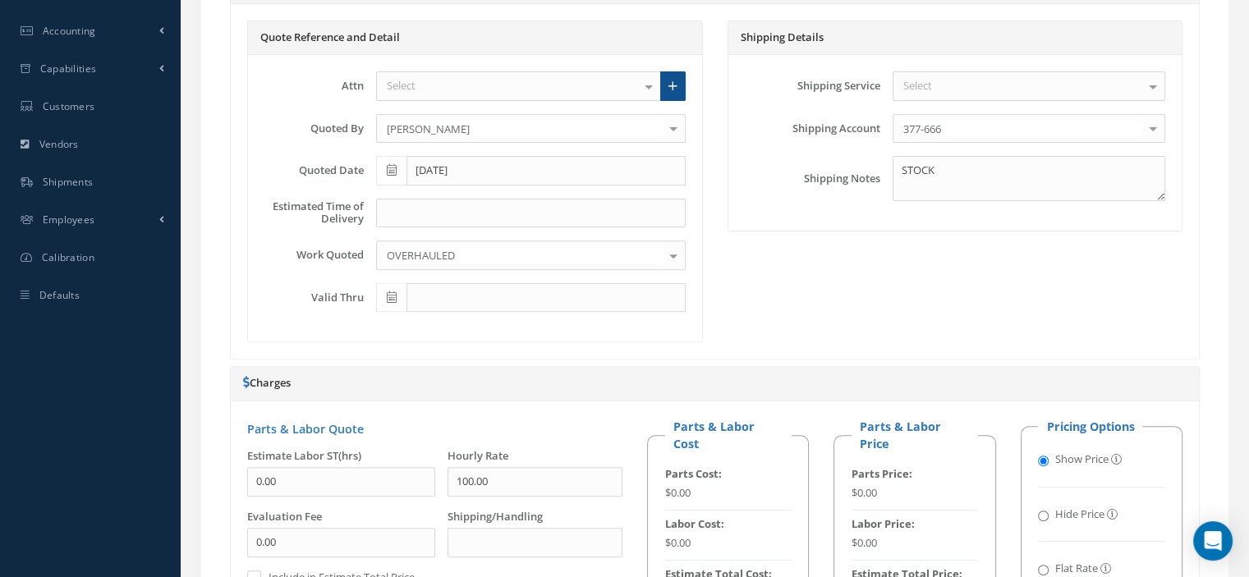
scroll to position [214, 0]
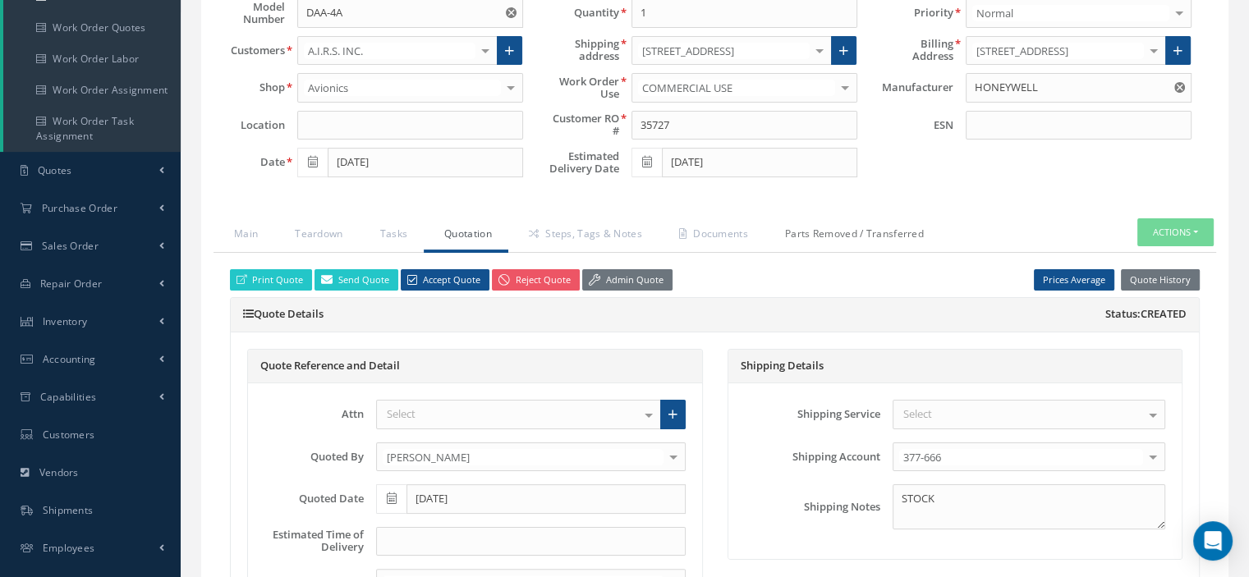
click at [848, 239] on link "Parts Removed / Transferred" at bounding box center [853, 235] width 176 height 34
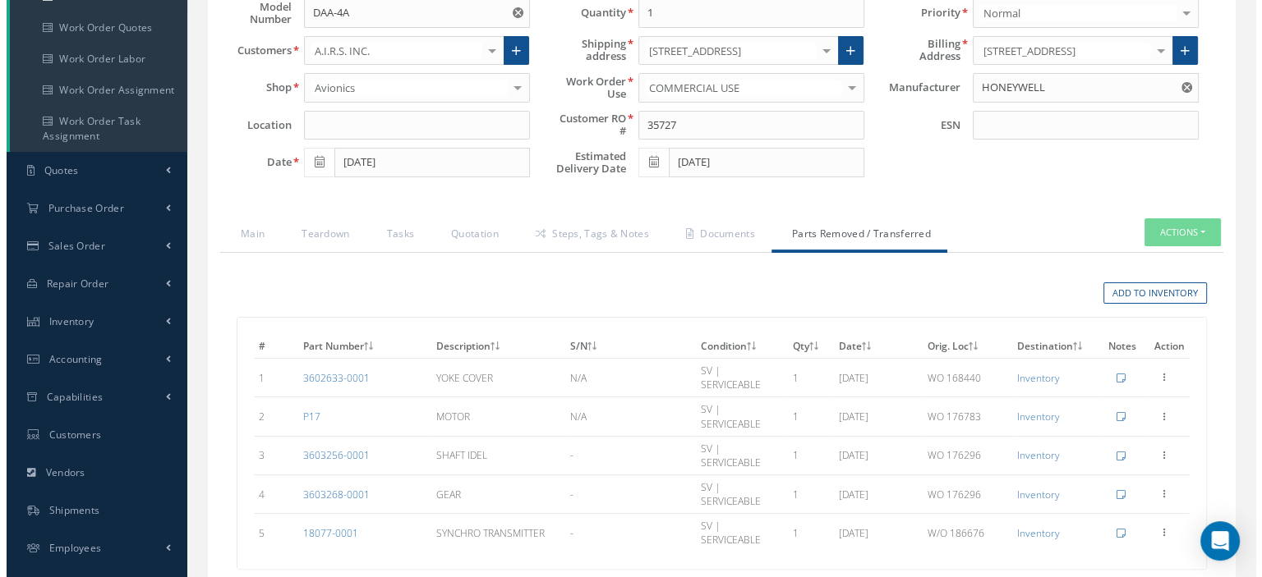
scroll to position [296, 0]
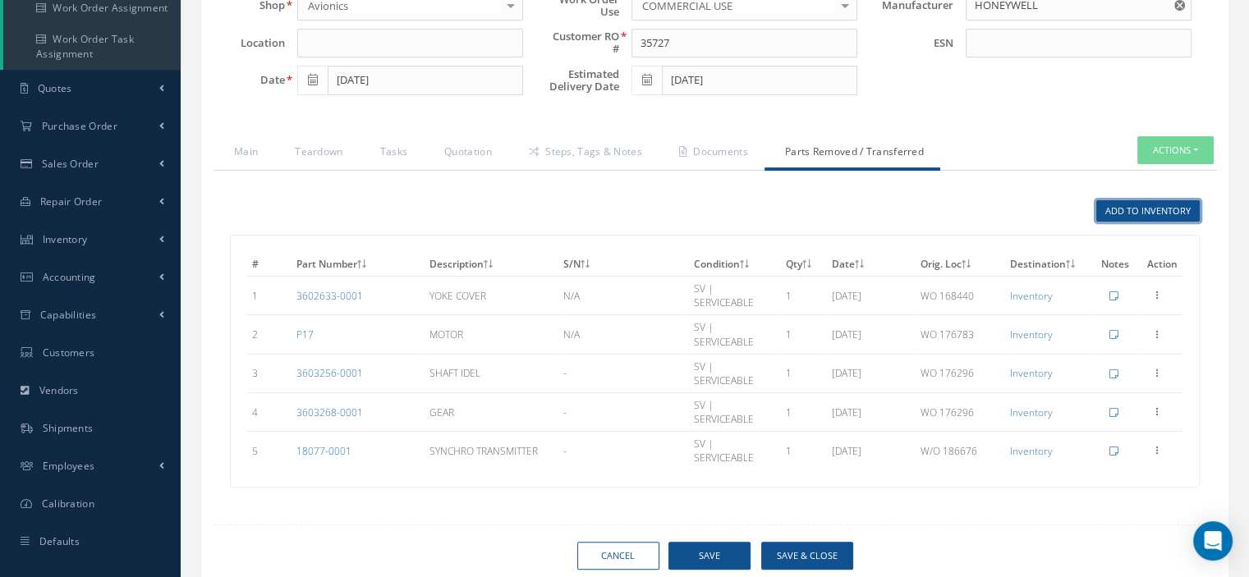
click at [1130, 213] on link "Add to Inventory" at bounding box center [1148, 211] width 103 height 22
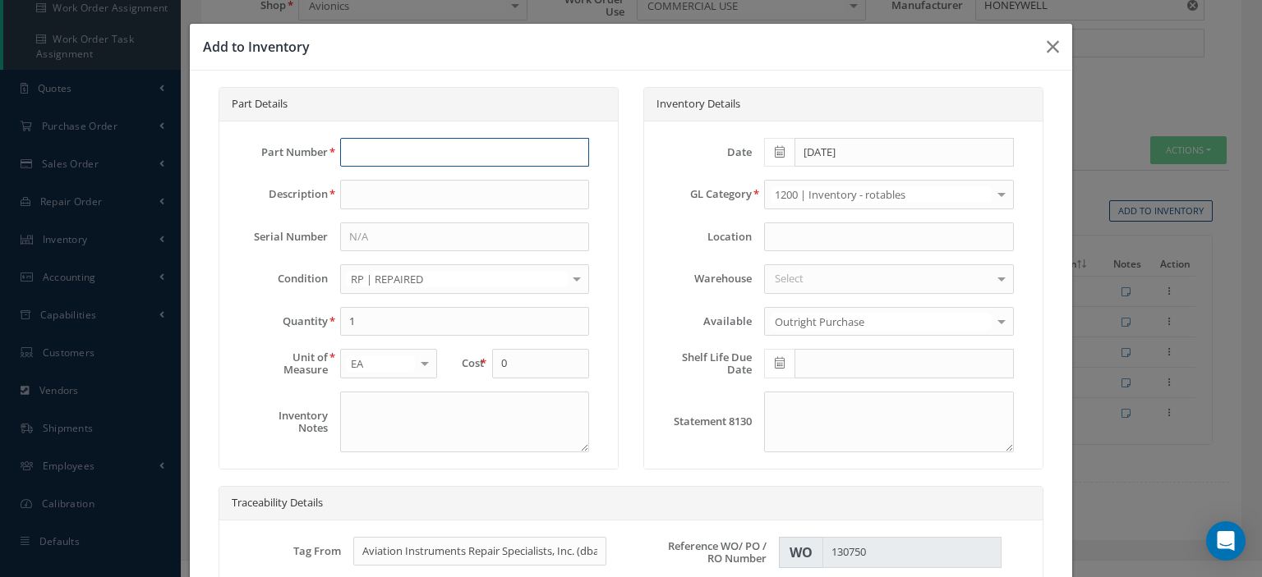
click at [435, 160] on input "text" at bounding box center [464, 153] width 249 height 30
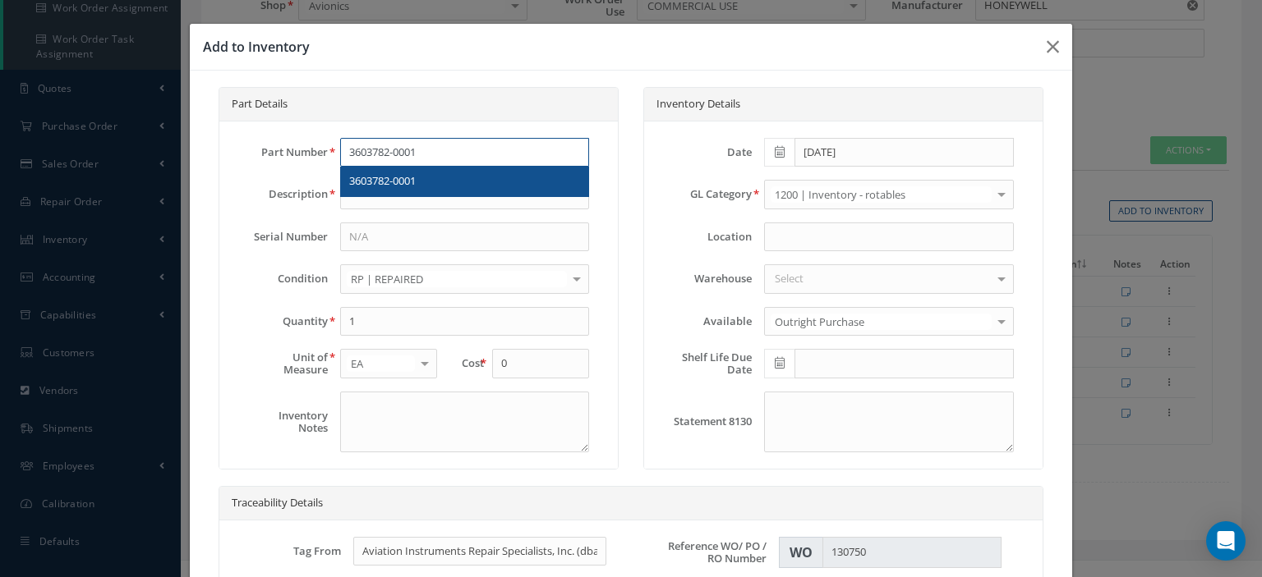
type input "3603782-0001"
click at [419, 180] on div "3603782-0001" at bounding box center [464, 181] width 231 height 16
type input "CLAMP"
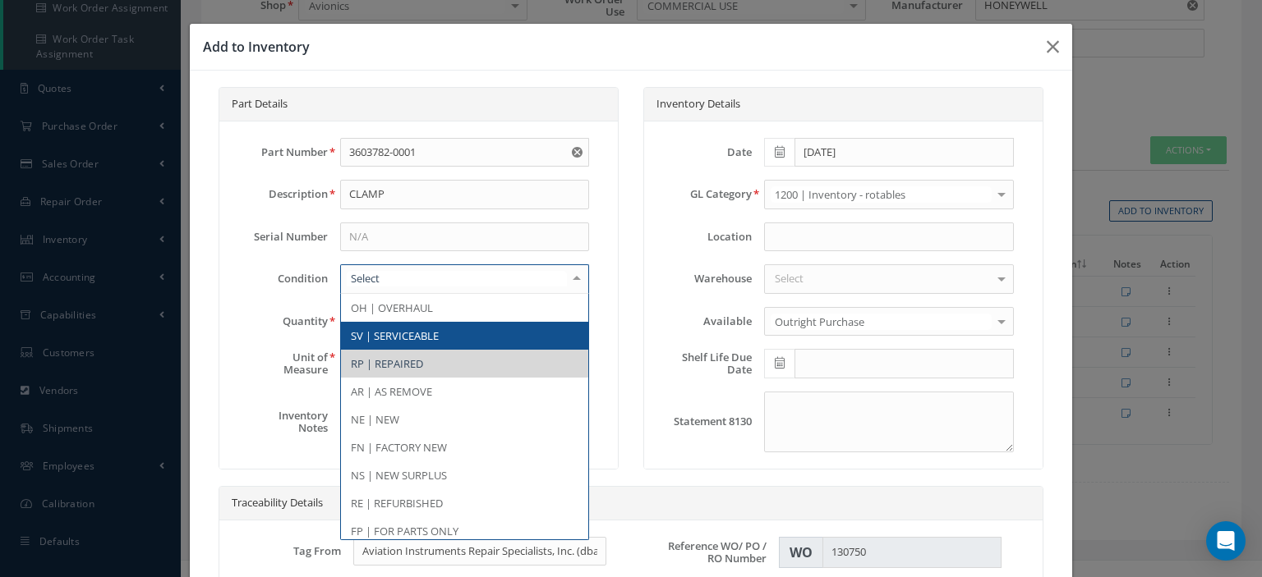
click at [413, 329] on span "SV | SERVICEABLE" at bounding box center [395, 336] width 88 height 15
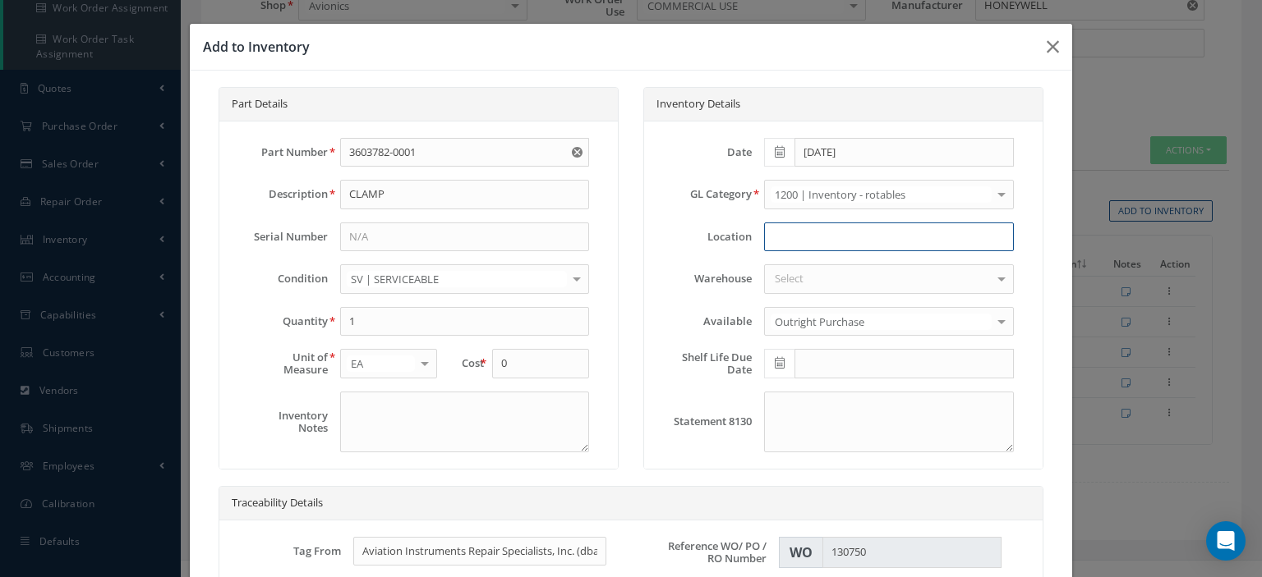
click at [766, 242] on input at bounding box center [888, 238] width 249 height 30
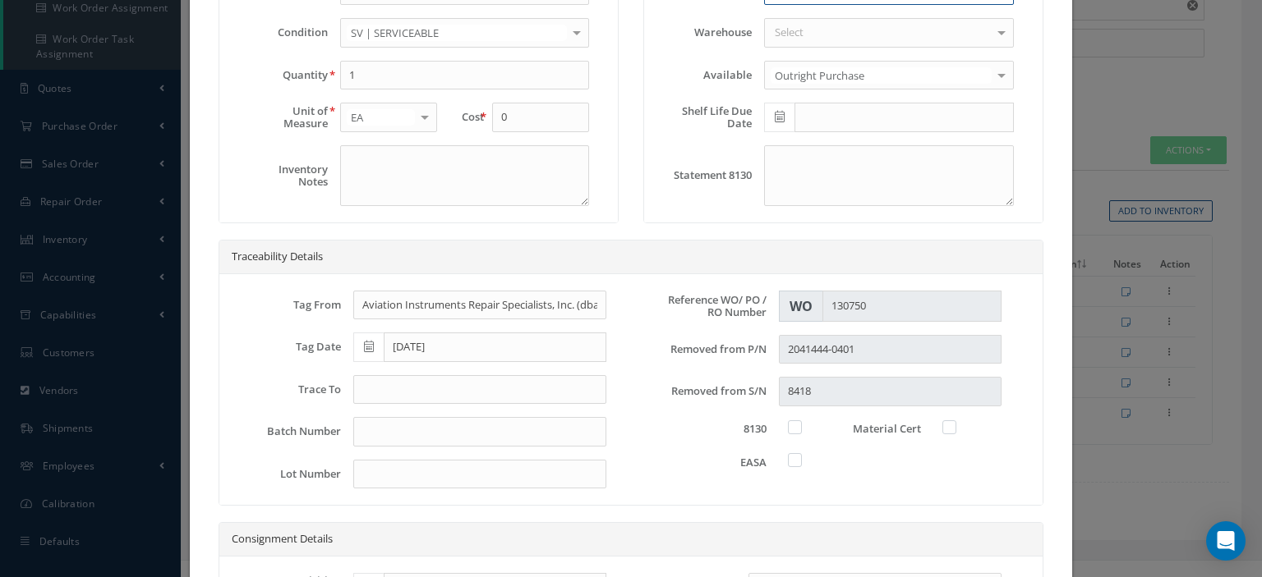
type input "W/O 195717"
click at [476, 397] on input "text" at bounding box center [479, 390] width 253 height 30
type input "8130-3"
click at [801, 425] on label at bounding box center [803, 427] width 4 height 15
click at [790, 425] on input "checkbox" at bounding box center [795, 426] width 11 height 11
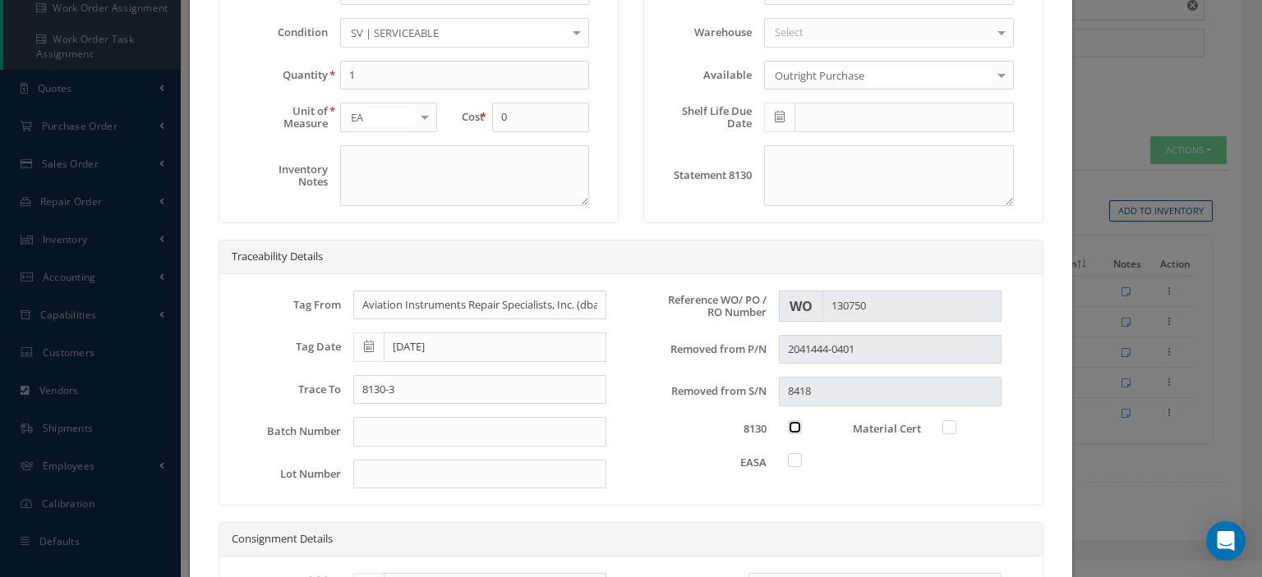
checkbox input "true"
click at [801, 458] on label at bounding box center [803, 460] width 4 height 15
click at [790, 458] on input "checkbox" at bounding box center [795, 458] width 11 height 11
checkbox input "true"
click at [955, 420] on label at bounding box center [957, 427] width 4 height 15
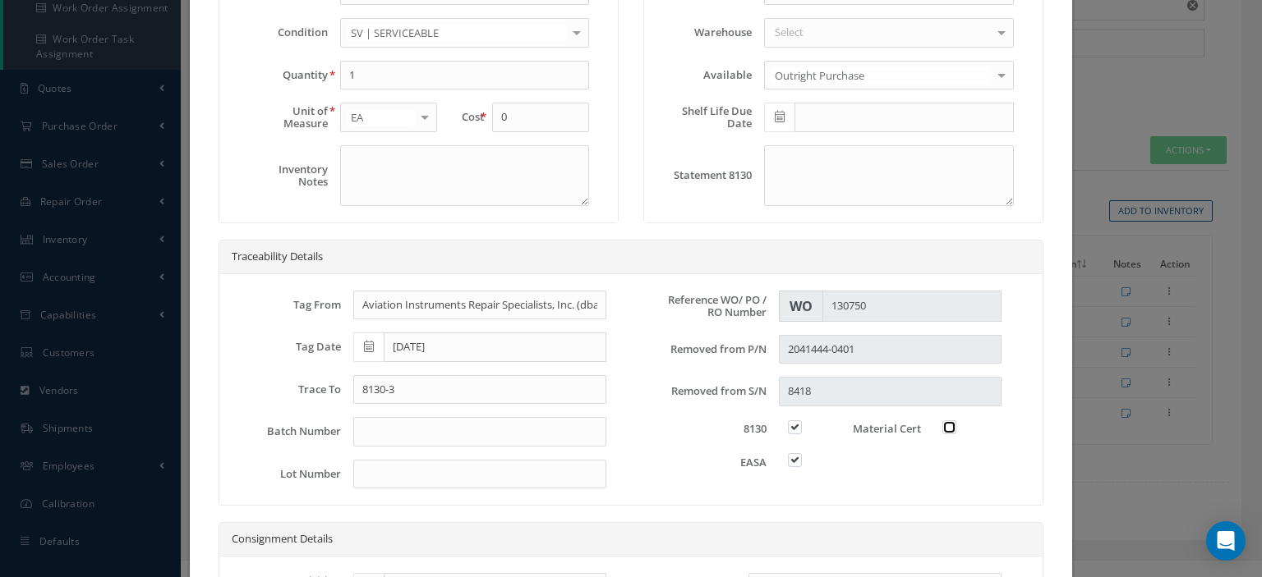
click at [945, 421] on input "checkbox" at bounding box center [950, 426] width 11 height 11
checkbox input "true"
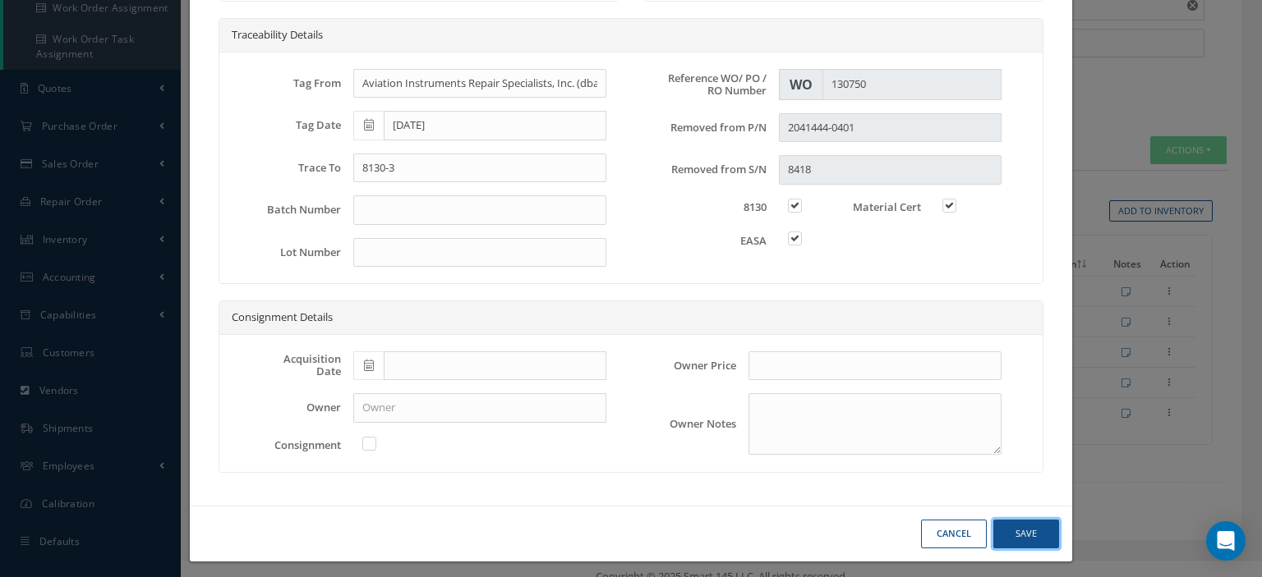
click at [1019, 525] on button "Save" at bounding box center [1026, 534] width 66 height 29
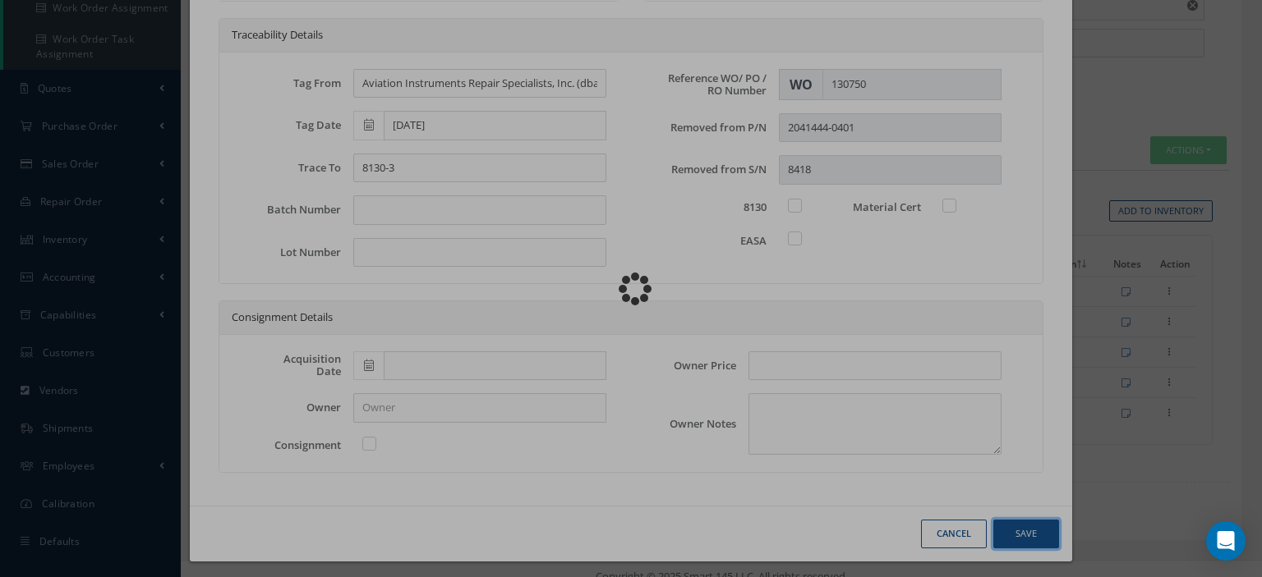
checkbox input "false"
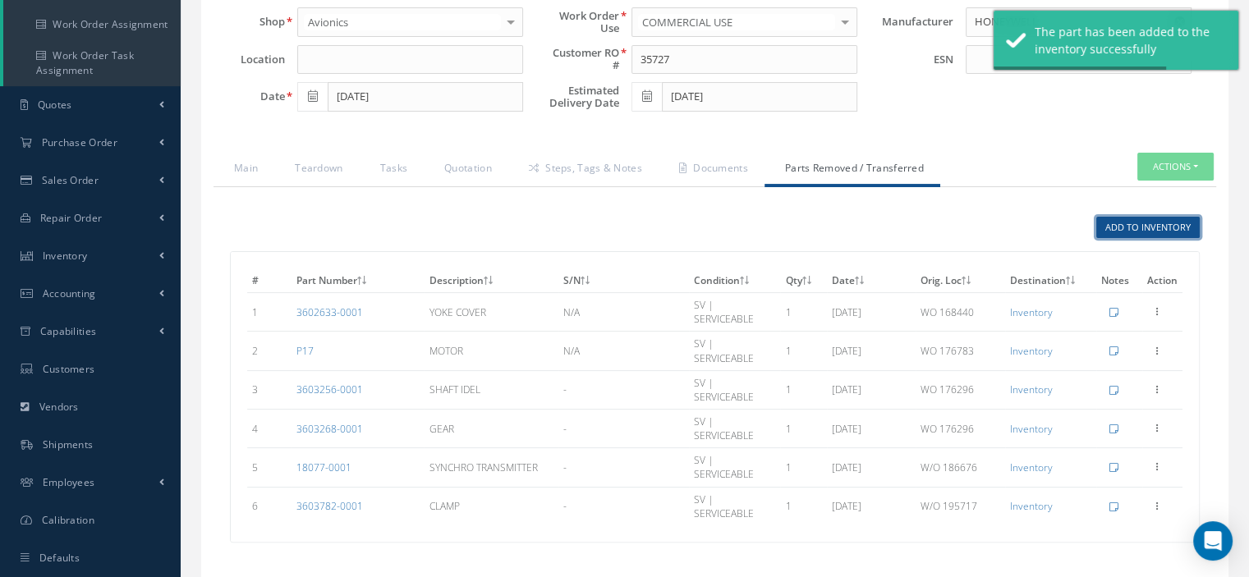
click at [1123, 229] on link "Add to Inventory" at bounding box center [1148, 228] width 103 height 22
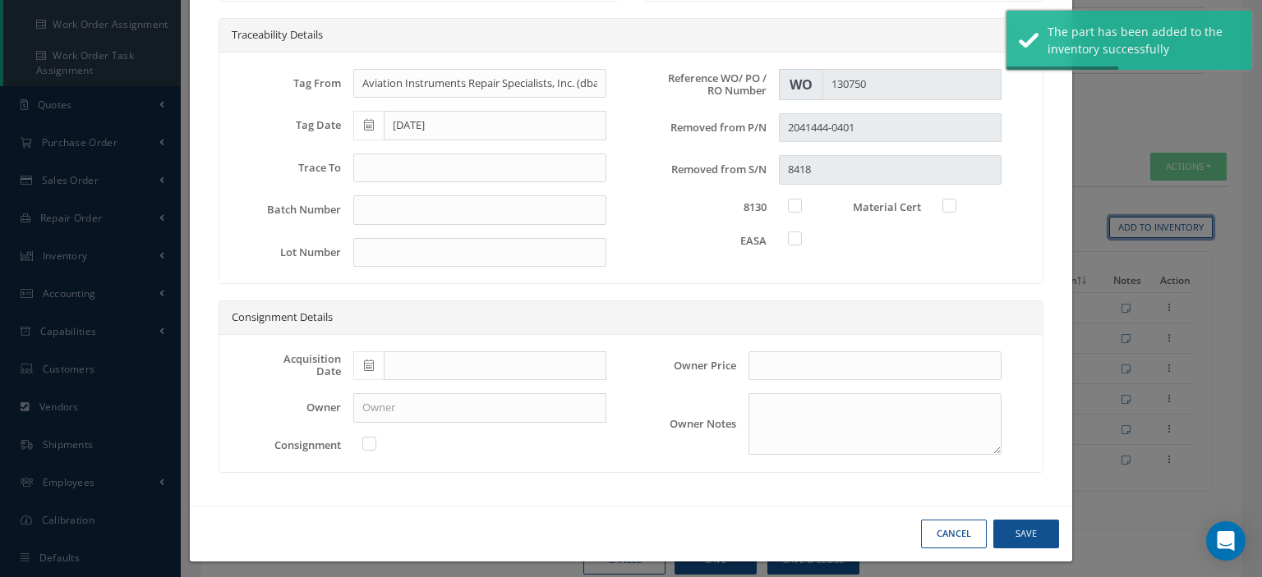
scroll to position [0, 0]
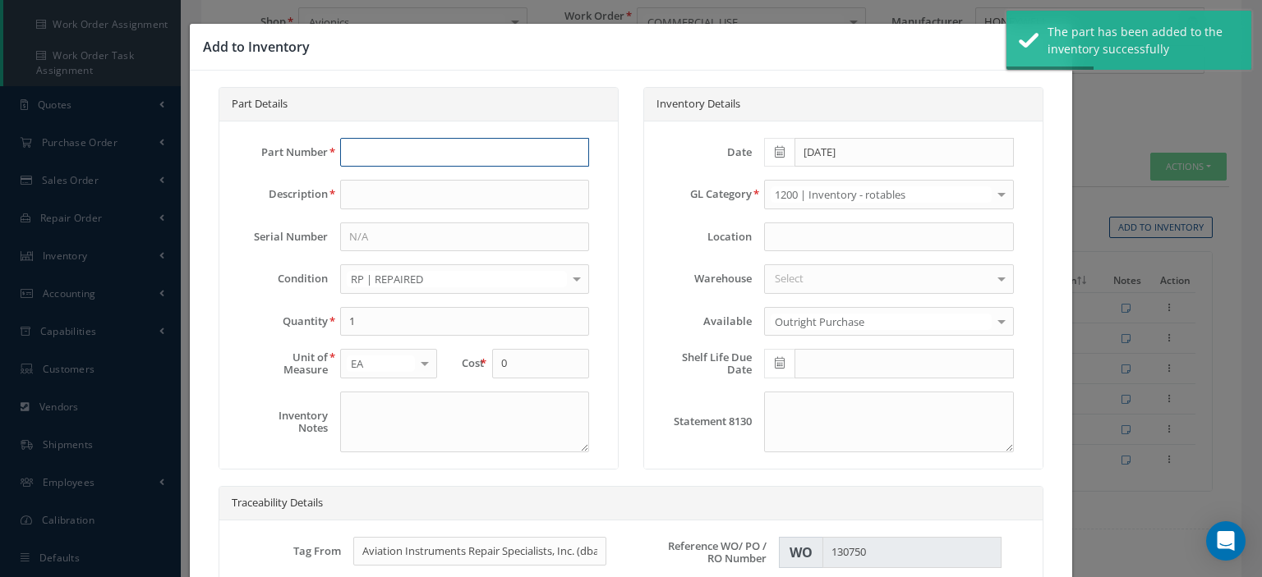
click at [384, 164] on input "text" at bounding box center [464, 153] width 249 height 30
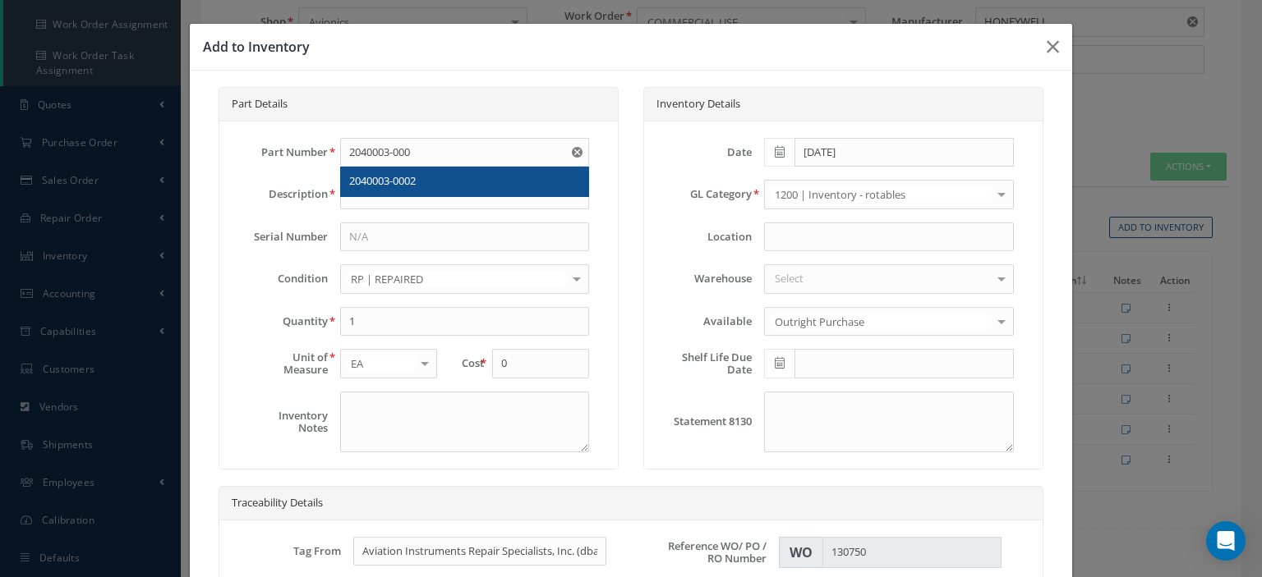
click at [388, 177] on span "2040003-0002" at bounding box center [382, 180] width 67 height 15
type input "2040003-0002"
type input "CLAMP"
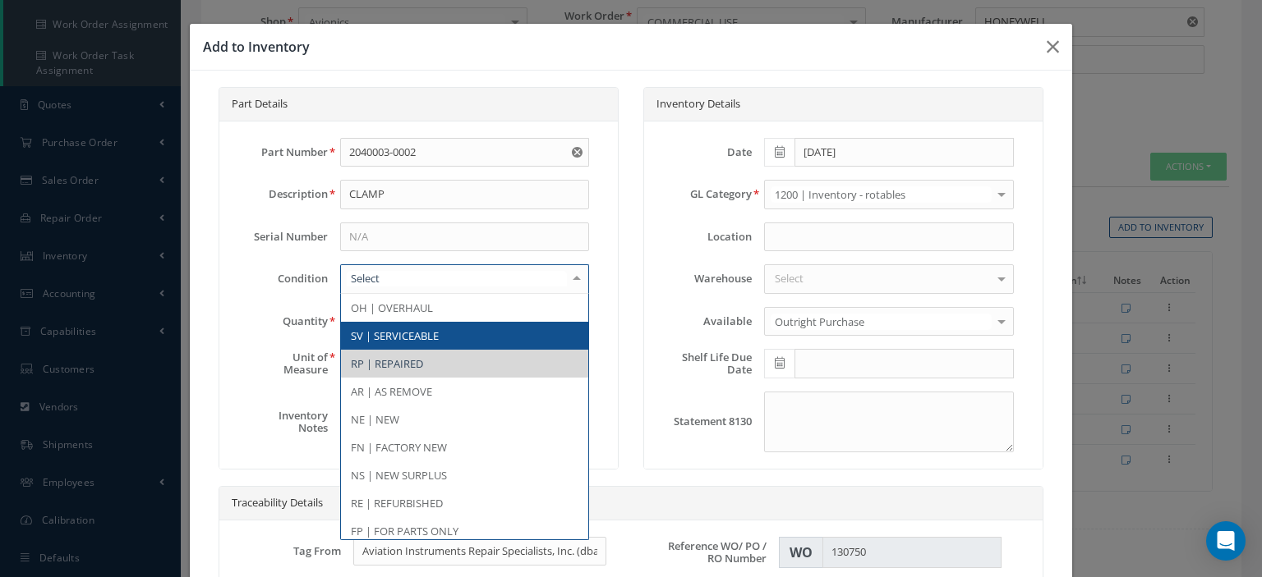
click at [386, 329] on span "SV | SERVICEABLE" at bounding box center [395, 336] width 88 height 15
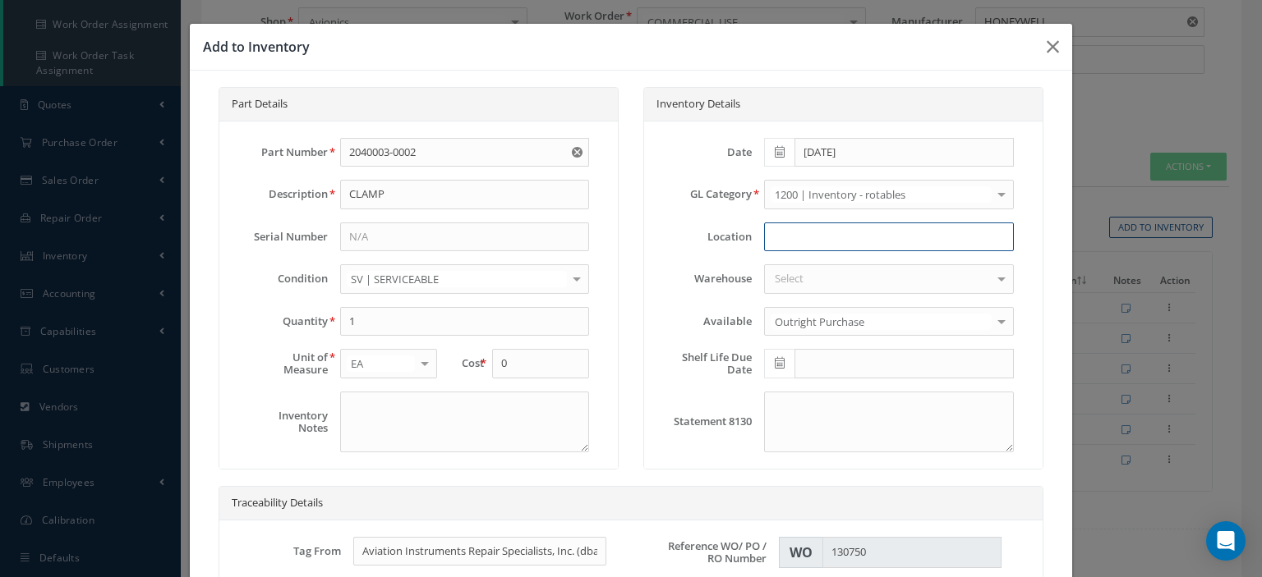
click at [818, 229] on input at bounding box center [888, 238] width 249 height 30
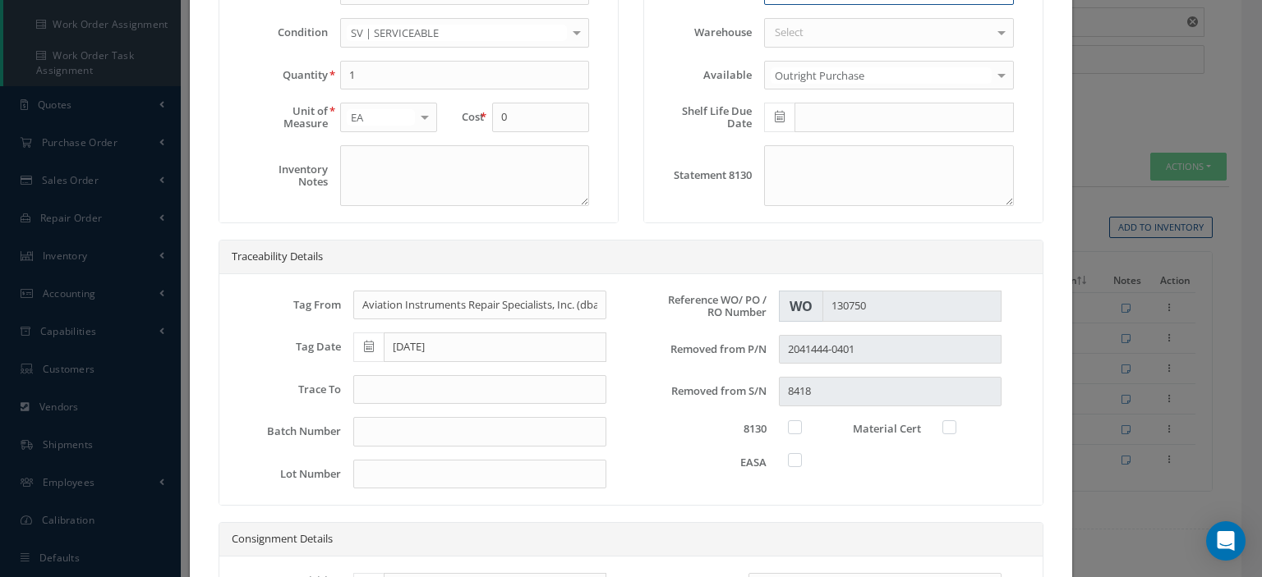
scroll to position [411, 0]
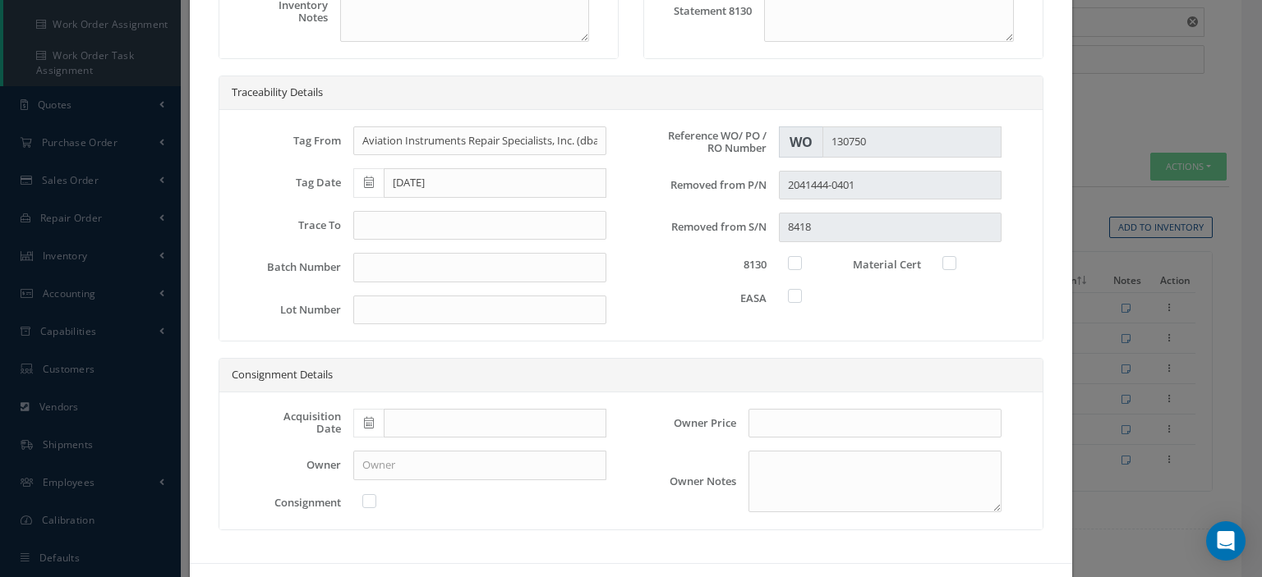
type input "W/O 195717"
click at [388, 219] on input "text" at bounding box center [479, 226] width 253 height 30
type input "8130-3"
click at [801, 259] on label at bounding box center [803, 262] width 4 height 15
click at [790, 259] on input "checkbox" at bounding box center [795, 261] width 11 height 11
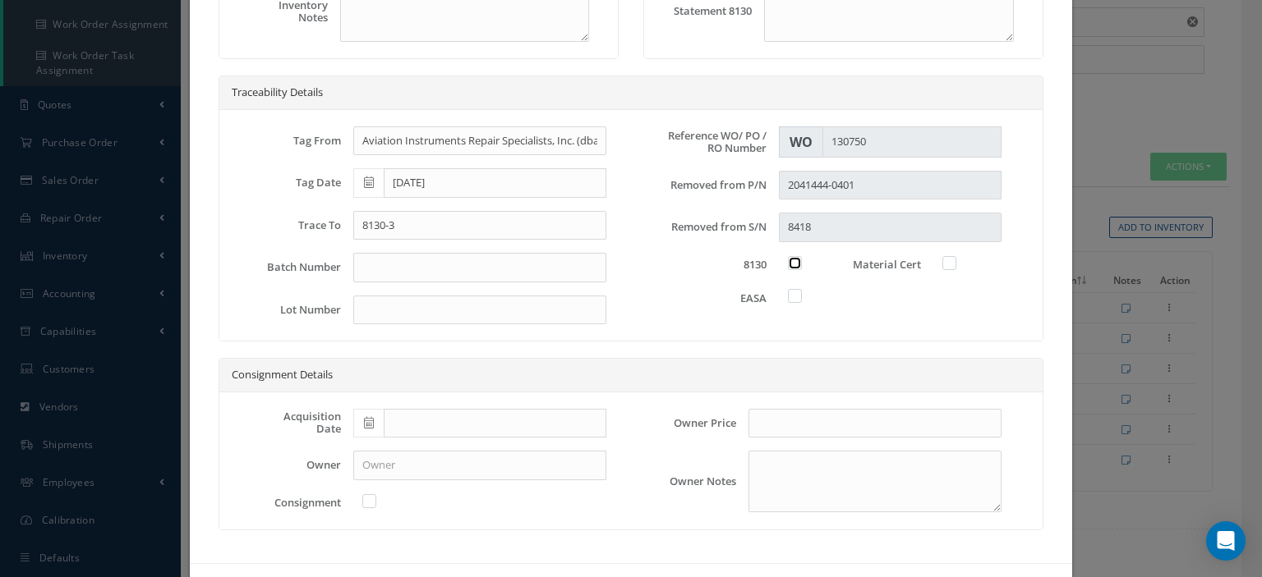
checkbox input "true"
click at [801, 289] on label at bounding box center [803, 295] width 4 height 15
click at [790, 289] on input "checkbox" at bounding box center [795, 294] width 11 height 11
checkbox input "true"
click at [955, 256] on label at bounding box center [957, 262] width 4 height 15
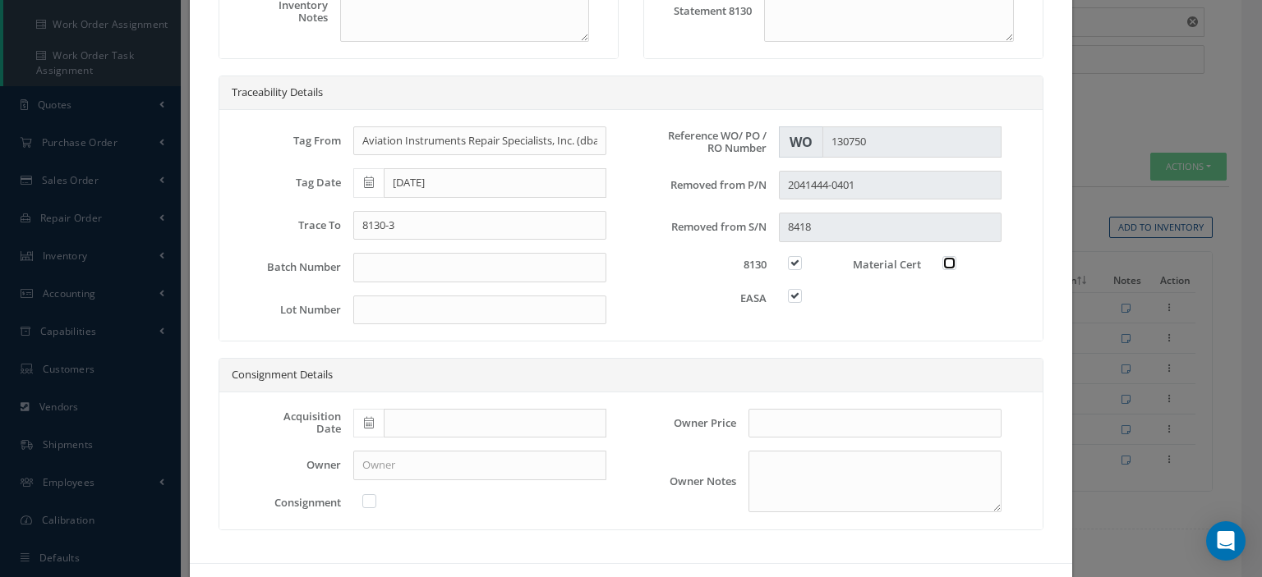
click at [945, 256] on input "checkbox" at bounding box center [950, 261] width 11 height 11
checkbox input "true"
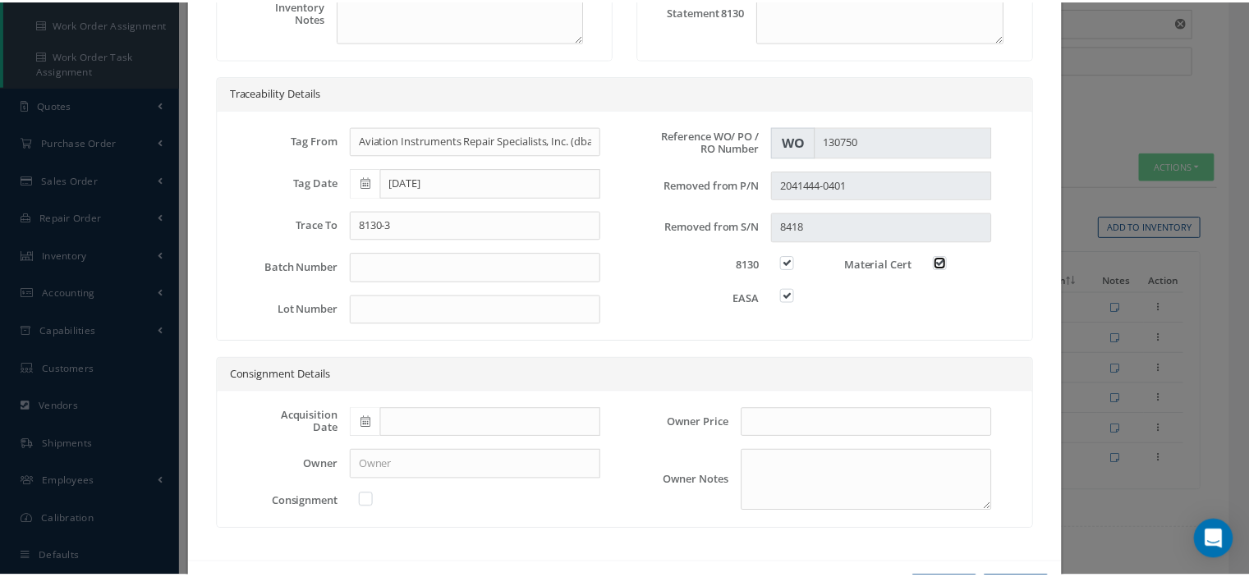
scroll to position [468, 0]
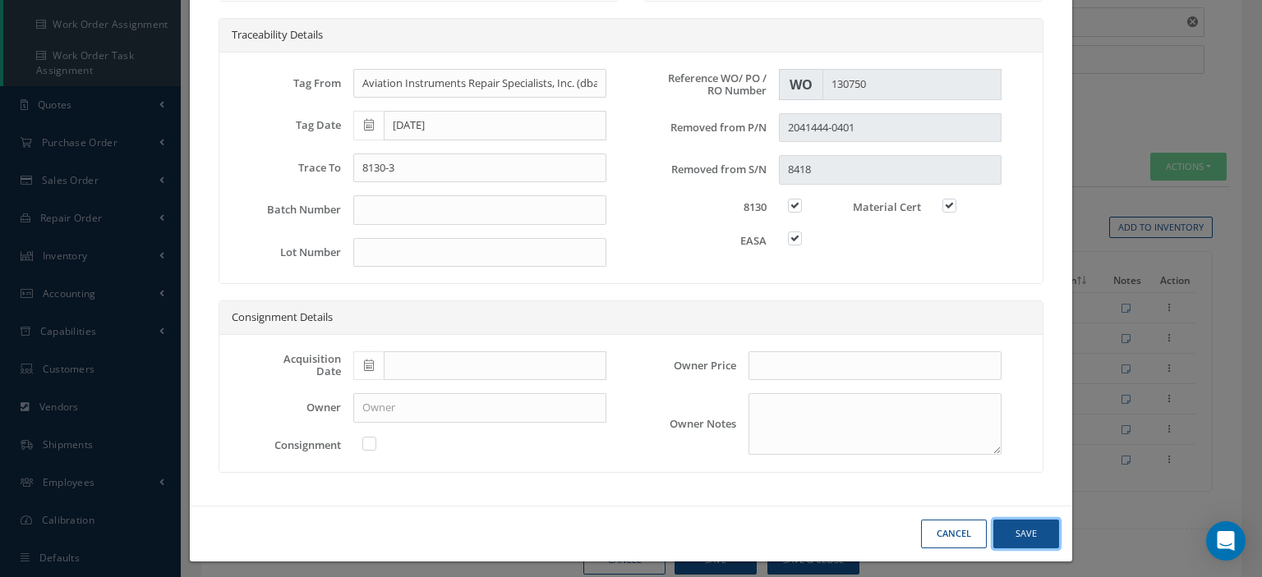
click at [1020, 522] on button "Save" at bounding box center [1026, 534] width 66 height 29
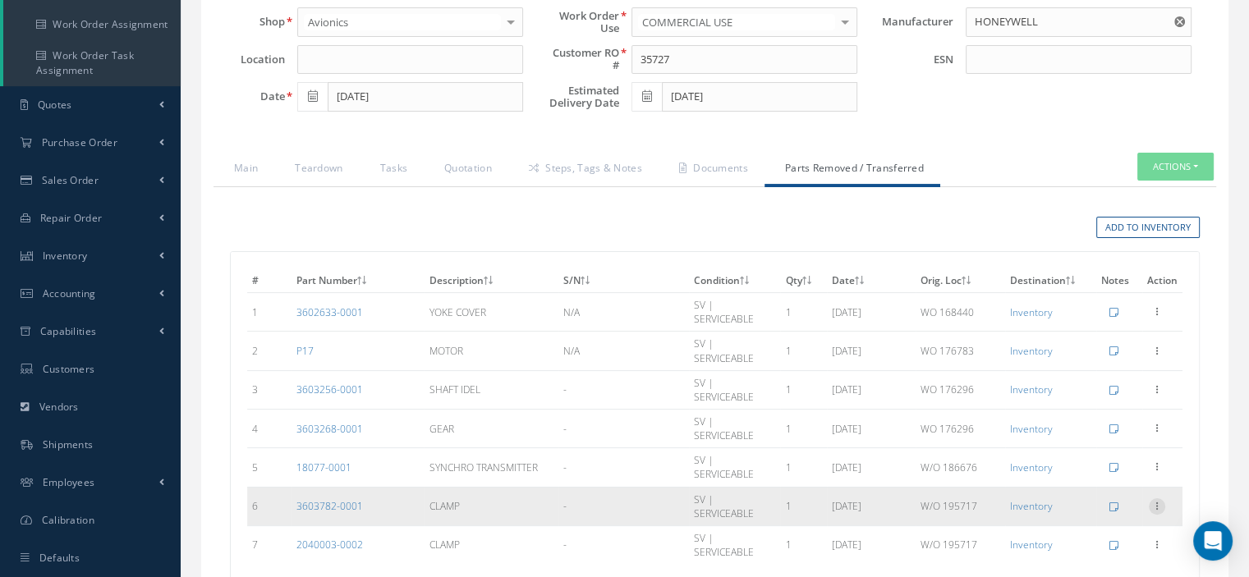
click at [1159, 499] on icon at bounding box center [1157, 505] width 16 height 13
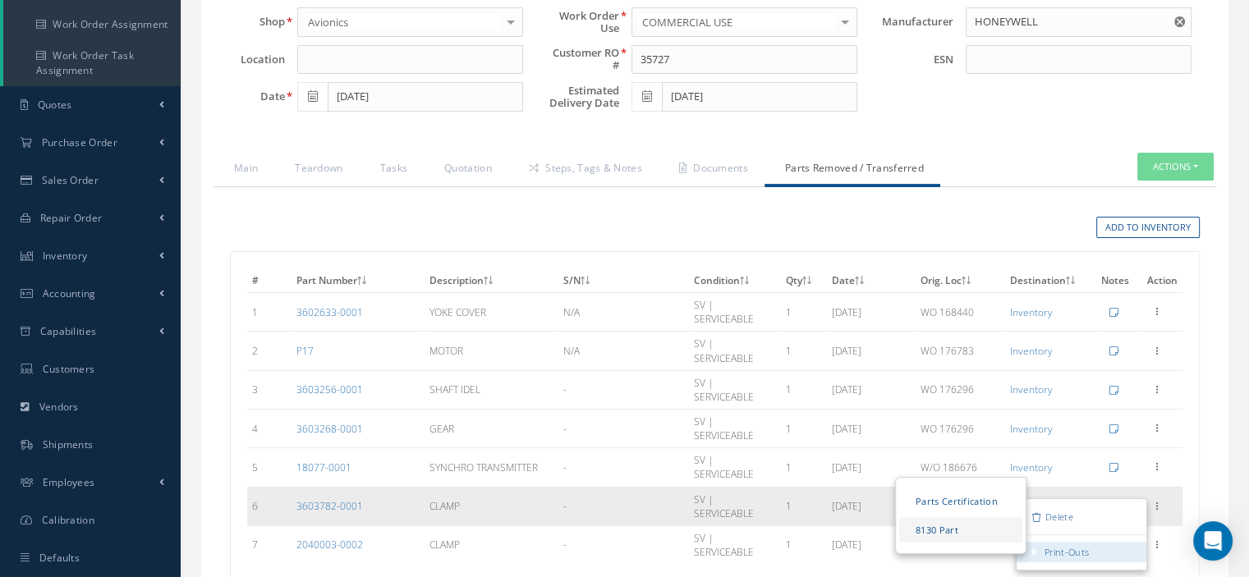
click at [968, 517] on link "8130 Part" at bounding box center [960, 529] width 123 height 25
click at [936, 489] on link "Parts Certification" at bounding box center [960, 501] width 123 height 25
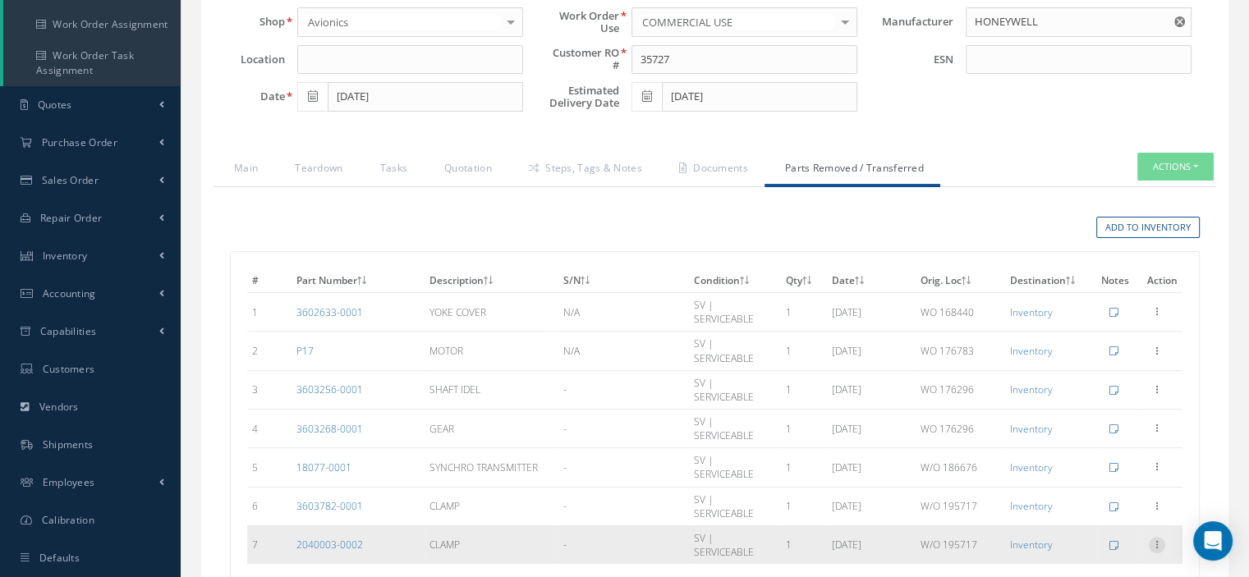
click at [1160, 537] on icon at bounding box center [1157, 543] width 16 height 13
click at [952, 556] on link "8130 Part" at bounding box center [960, 568] width 123 height 25
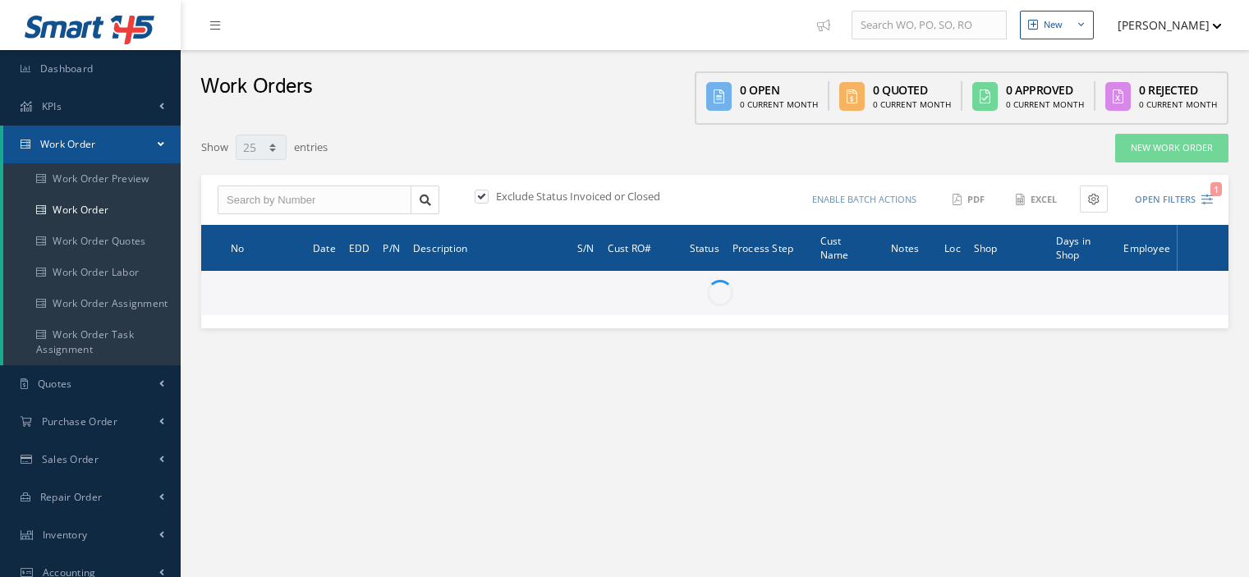
select select "25"
click at [243, 194] on input "text" at bounding box center [315, 201] width 194 height 30
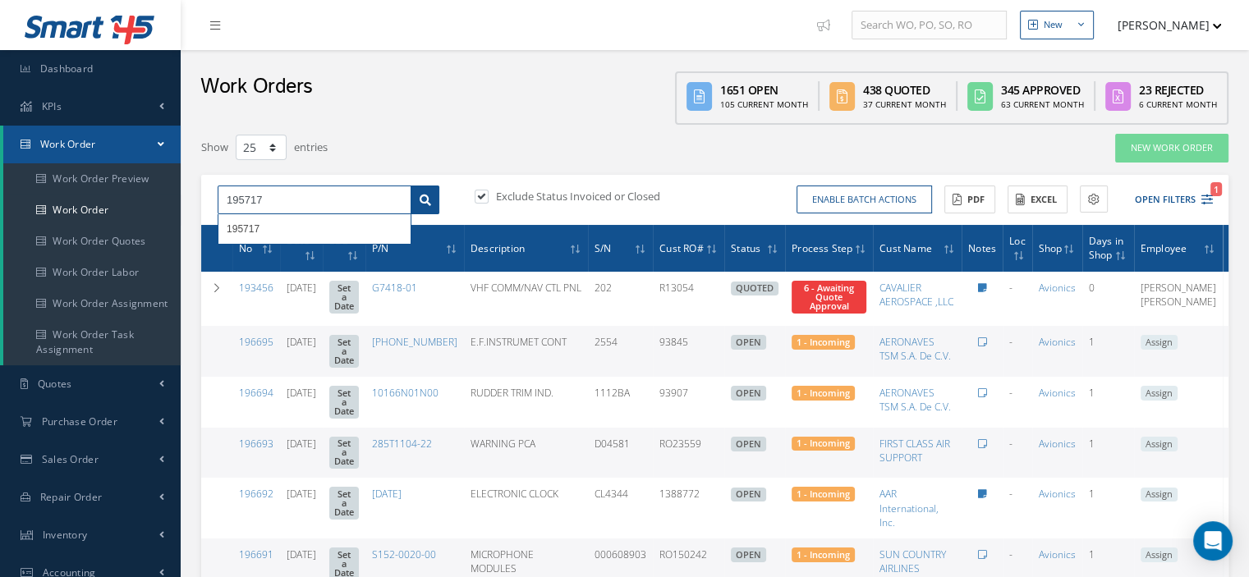
type input "195717"
click at [432, 205] on link at bounding box center [425, 201] width 29 height 30
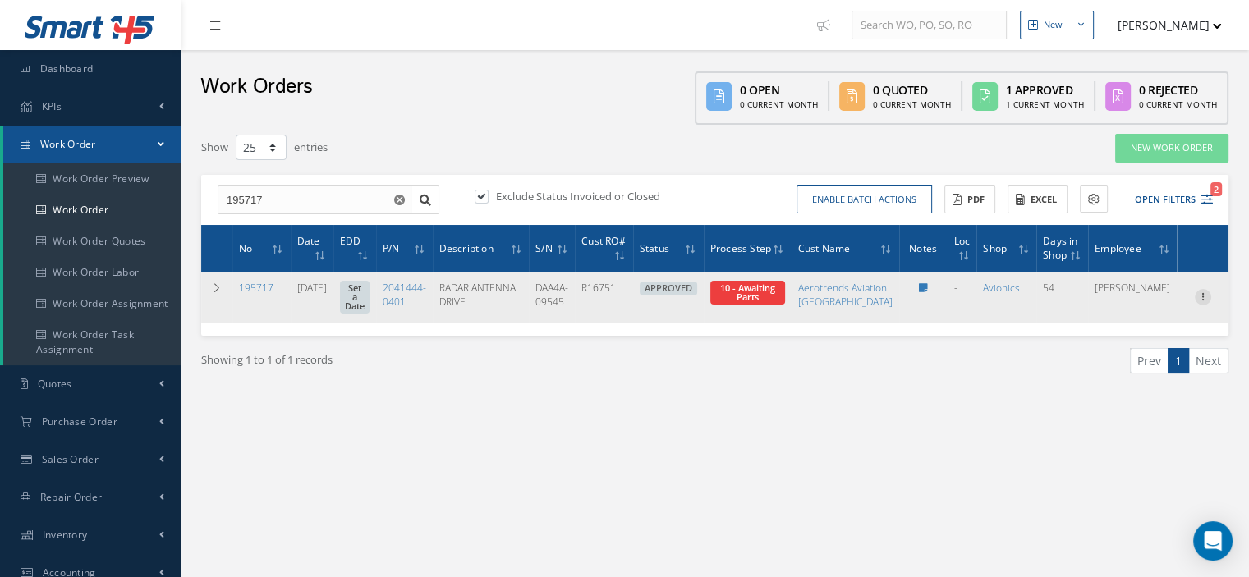
click at [1199, 301] on icon at bounding box center [1203, 295] width 16 height 13
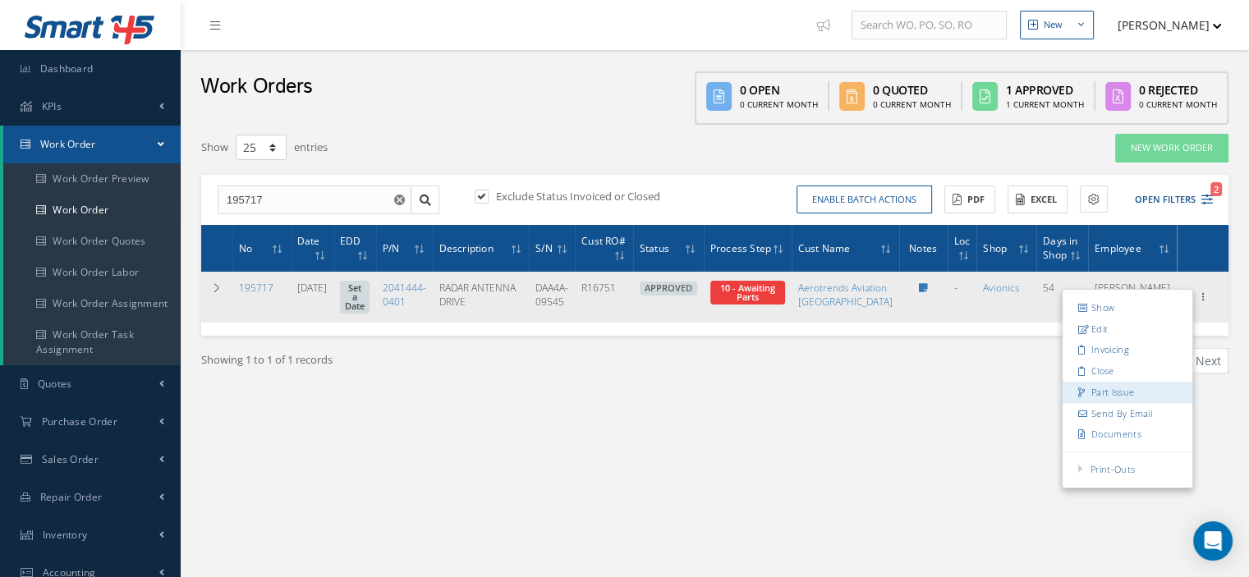
click at [1117, 388] on link "Part Issue" at bounding box center [1128, 392] width 130 height 21
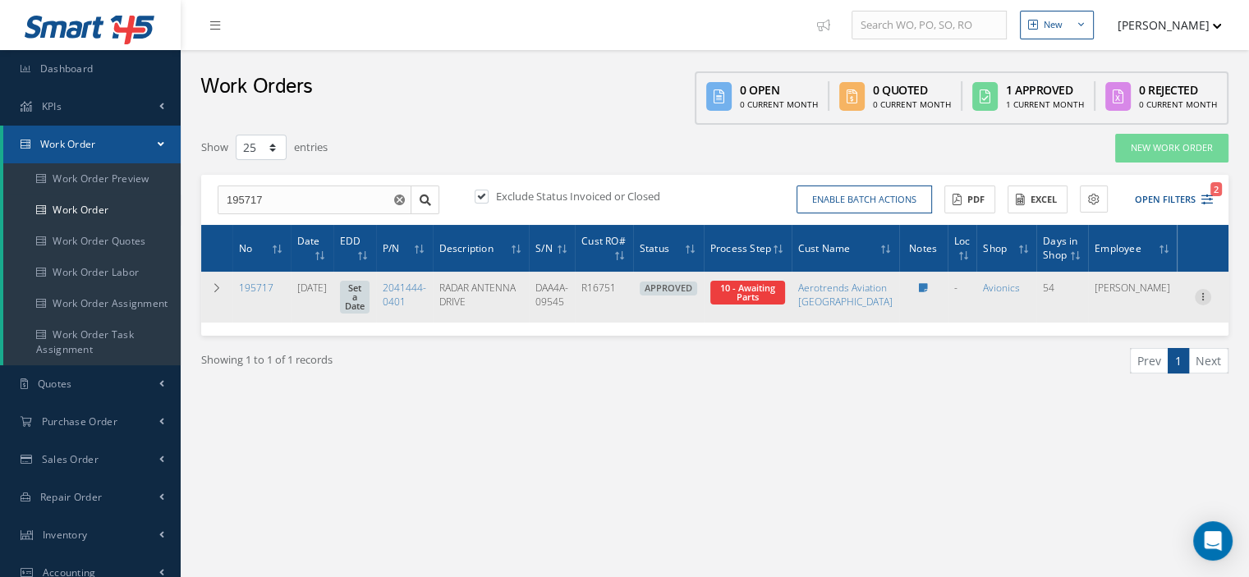
click at [1199, 300] on icon at bounding box center [1203, 295] width 16 height 13
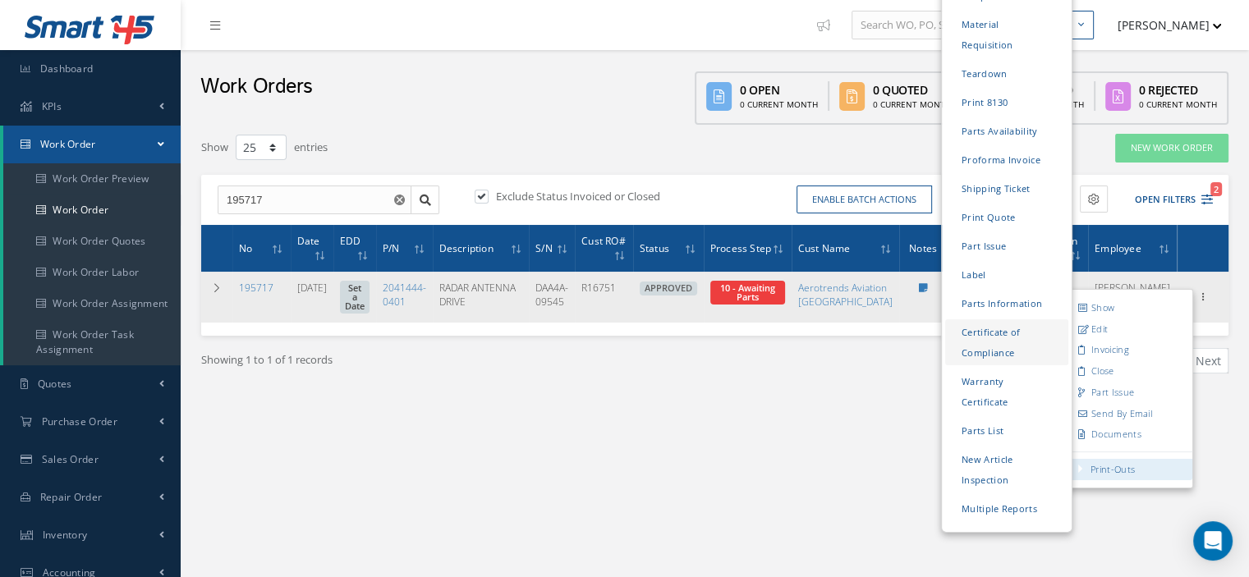
click at [992, 320] on link "Certificate of Compliance" at bounding box center [1006, 343] width 123 height 46
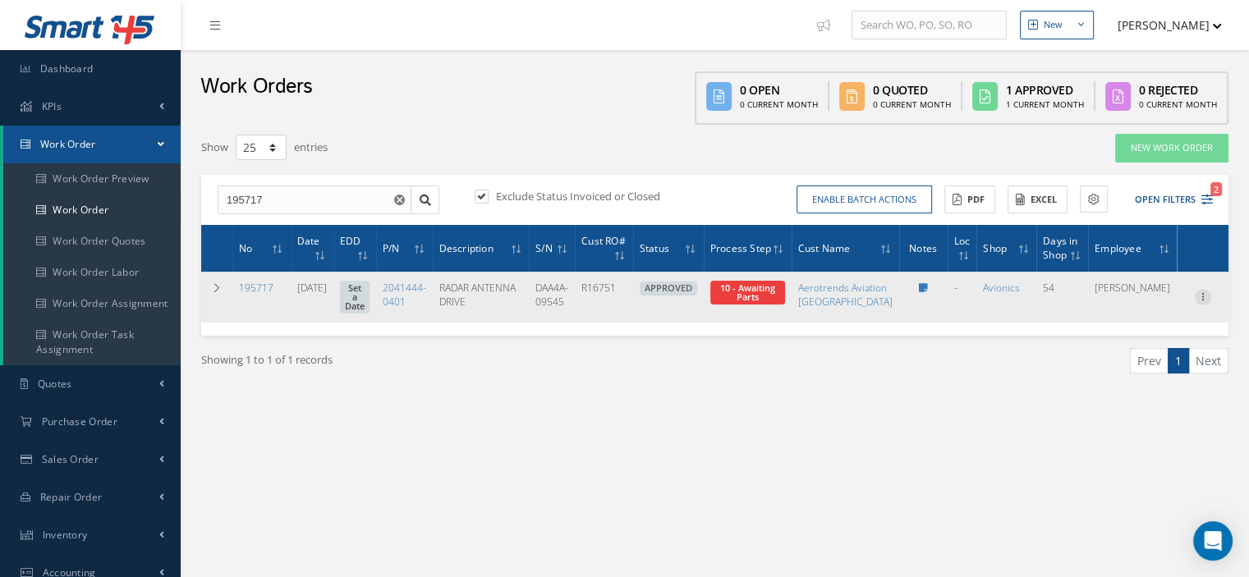
click at [1203, 295] on icon at bounding box center [1203, 295] width 16 height 13
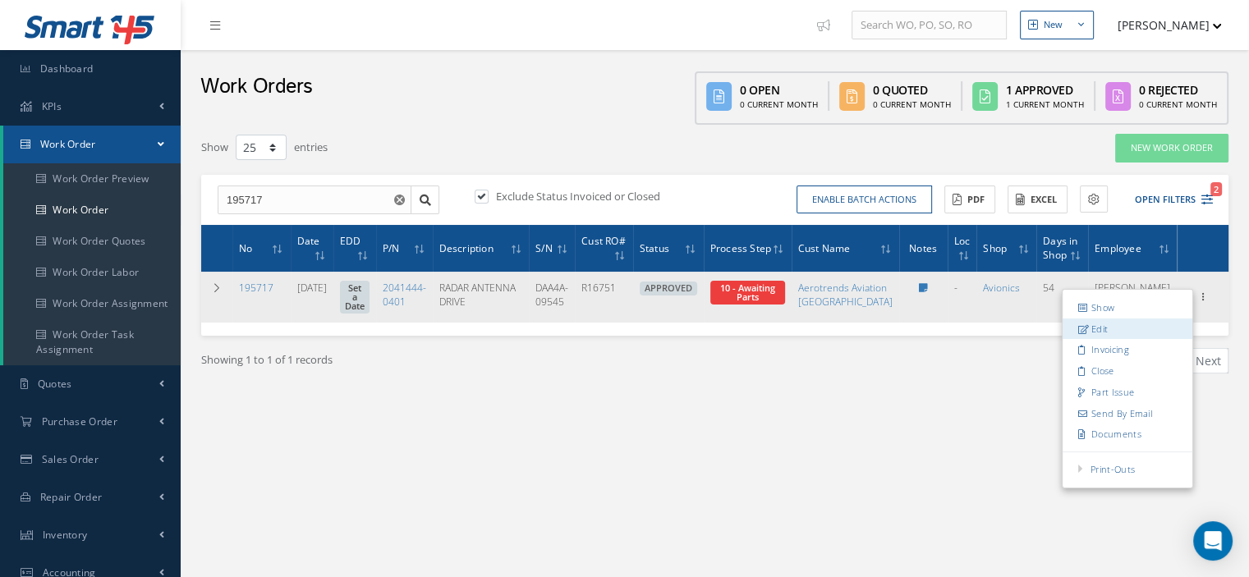
click at [1115, 328] on link "Edit" at bounding box center [1128, 329] width 130 height 21
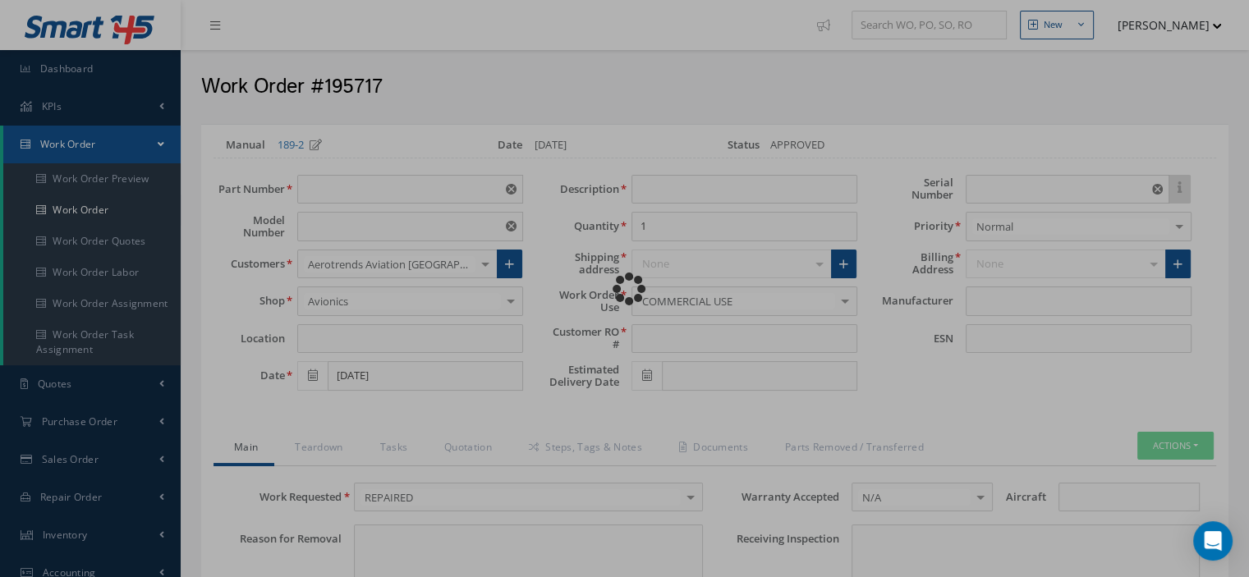
type input "2041444-0401"
type input "DAA-4A"
type input "07/17/2025"
type input "RADAR ANTENNA DRIVE"
type input "R16751"
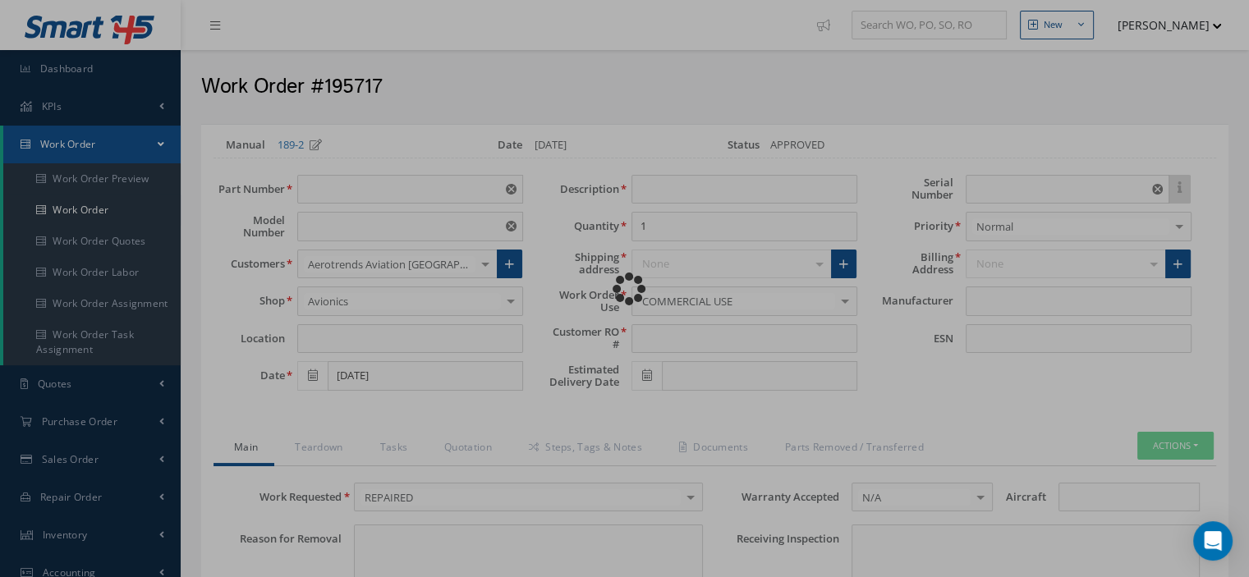
type input "DAA4A-09545"
type textarea "NONE"
type input "NONE"
type textarea "NONE"
type input "NONE"
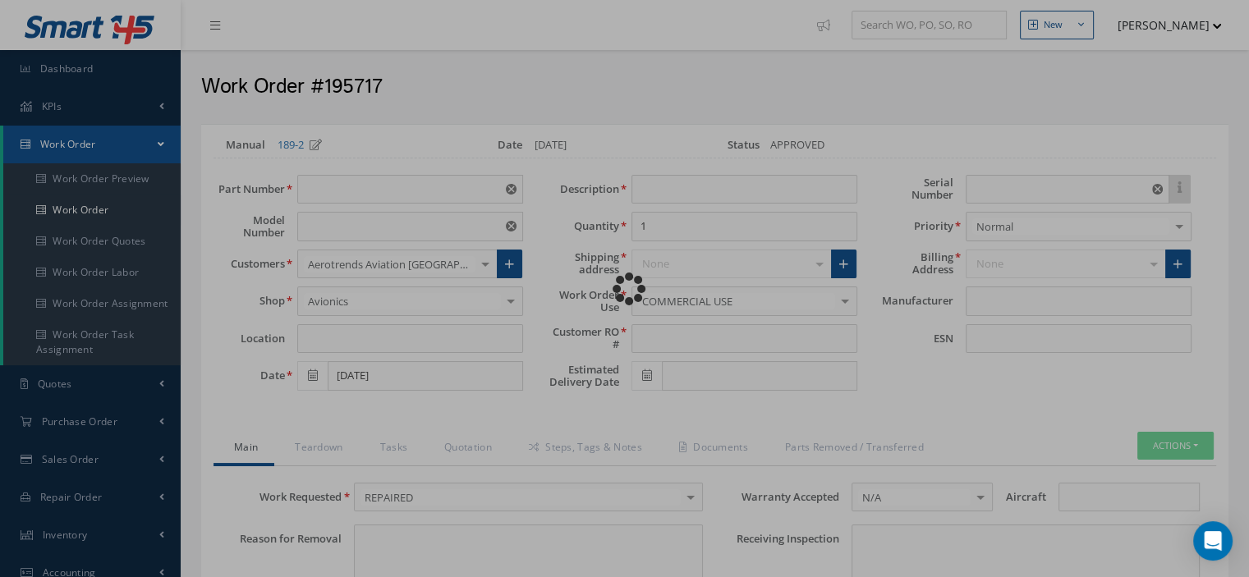
type input "1-16"
checkbox input "true"
type input "HONEYWELL"
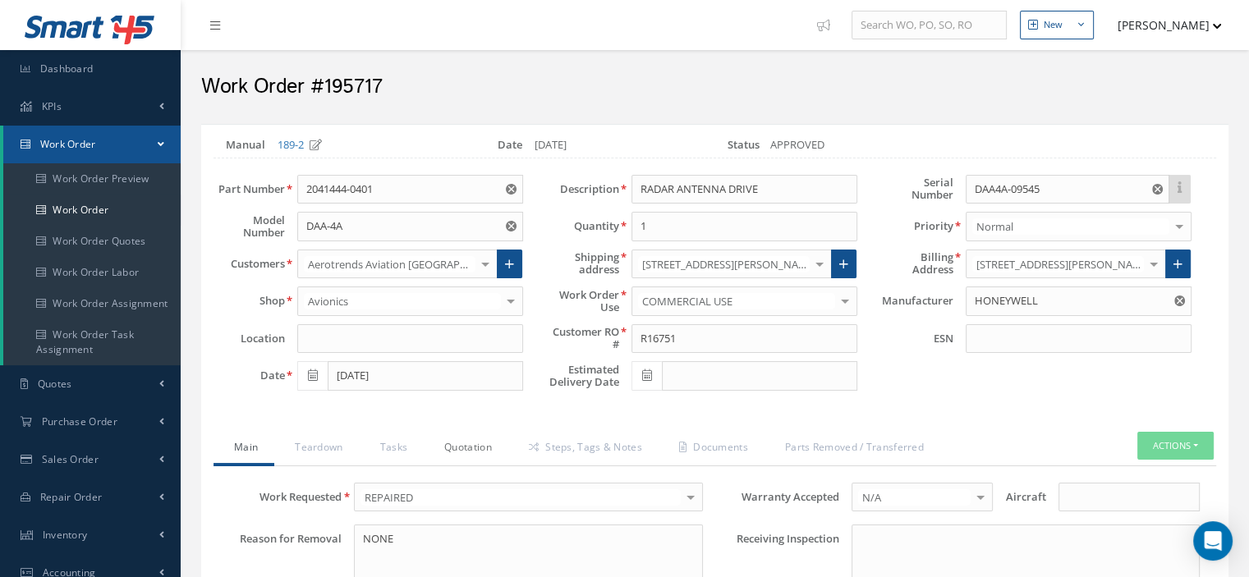
click at [470, 448] on link "Quotation" at bounding box center [466, 449] width 85 height 34
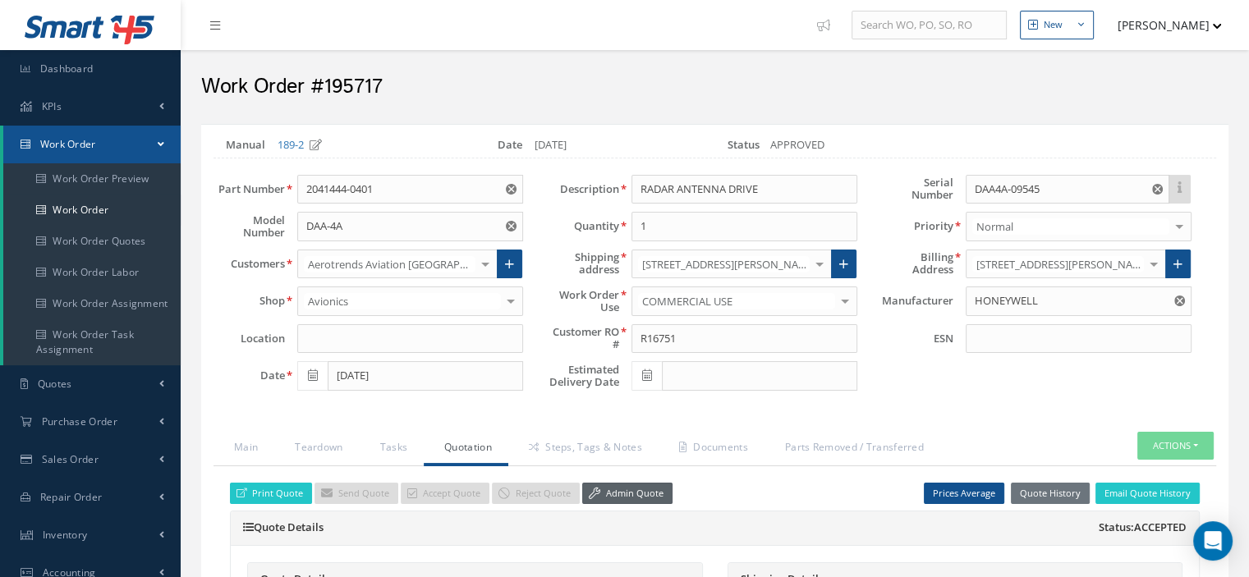
click at [651, 492] on link "Admin Quote" at bounding box center [627, 494] width 90 height 22
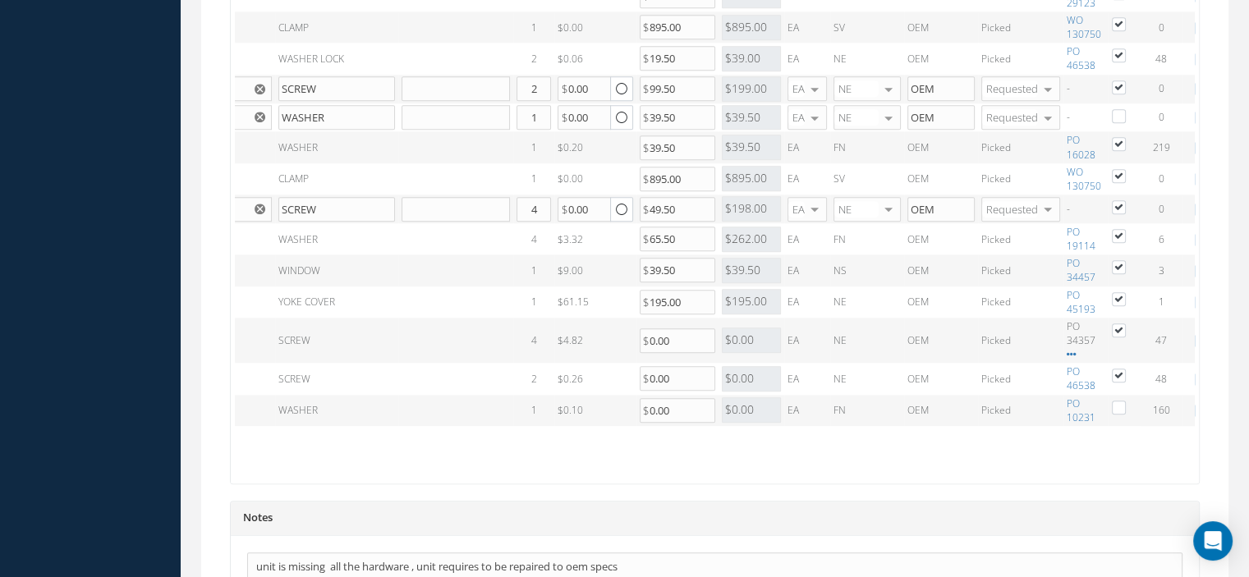
scroll to position [0, 111]
click at [1124, 260] on label at bounding box center [1126, 267] width 4 height 14
click at [1113, 264] on input "checkbox" at bounding box center [1118, 269] width 11 height 11
checkbox input "false"
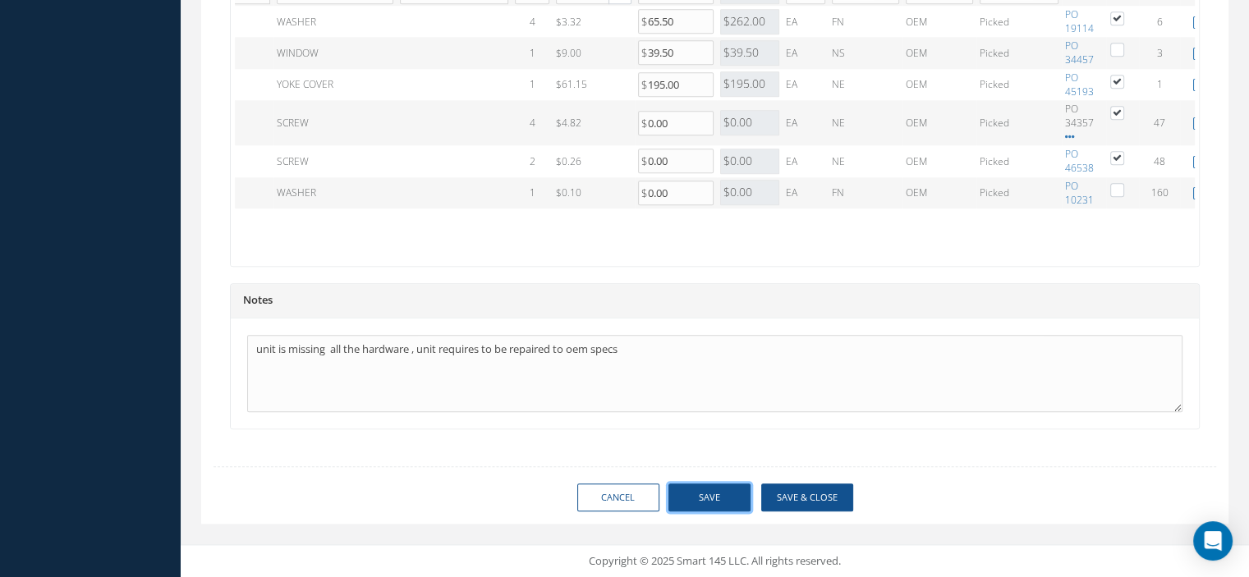
click at [711, 502] on button "Save" at bounding box center [710, 498] width 82 height 29
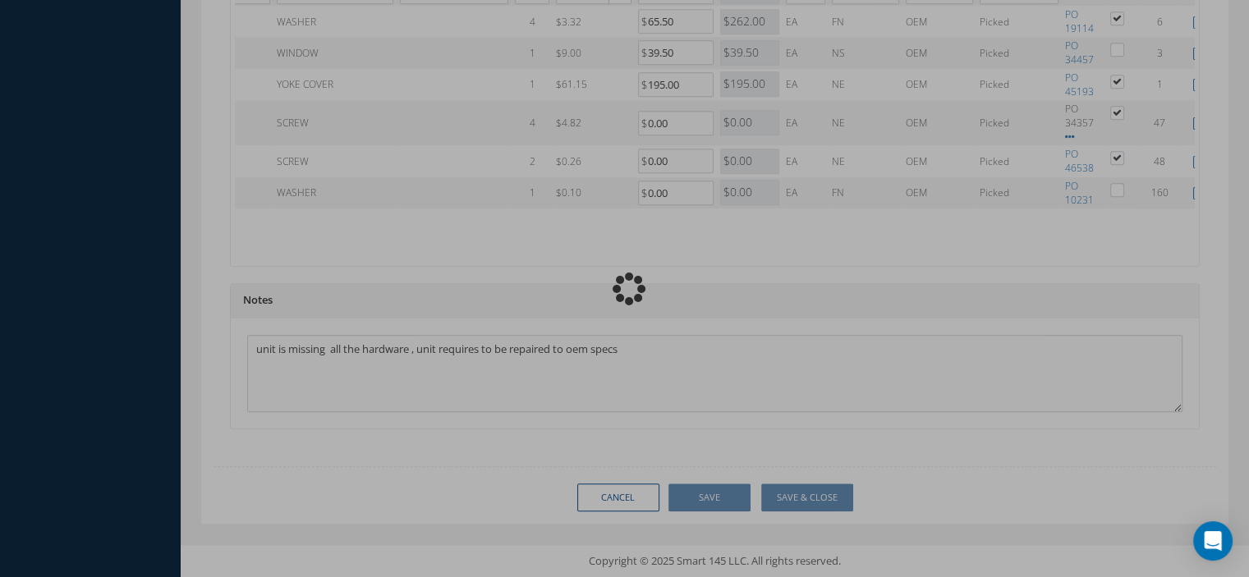
checkbox input "false"
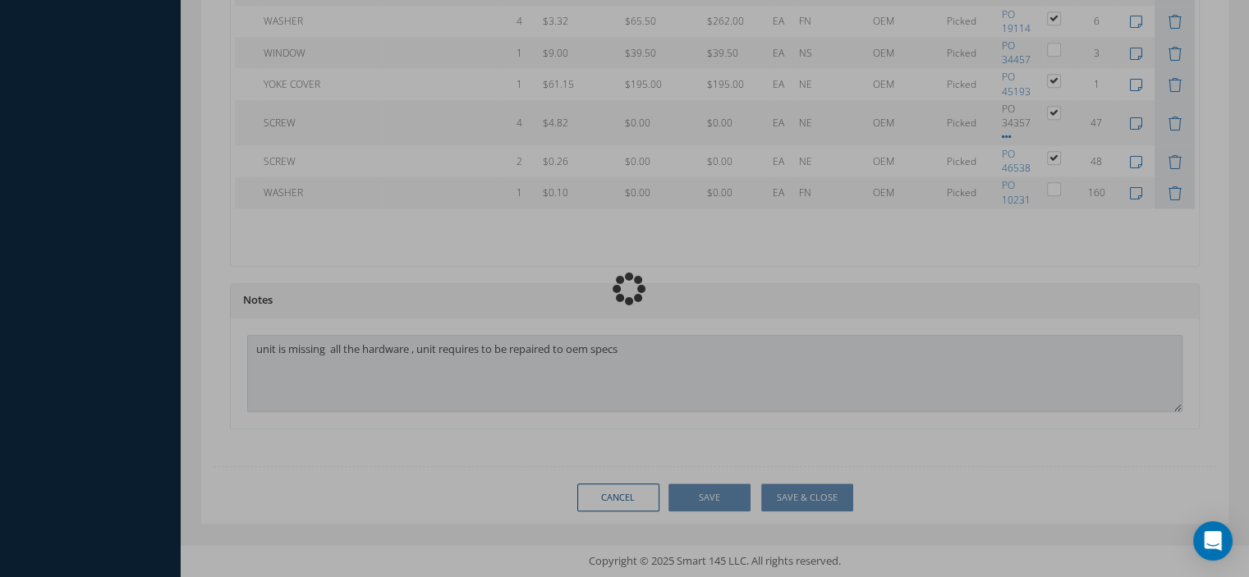
type input "HONEYWELL"
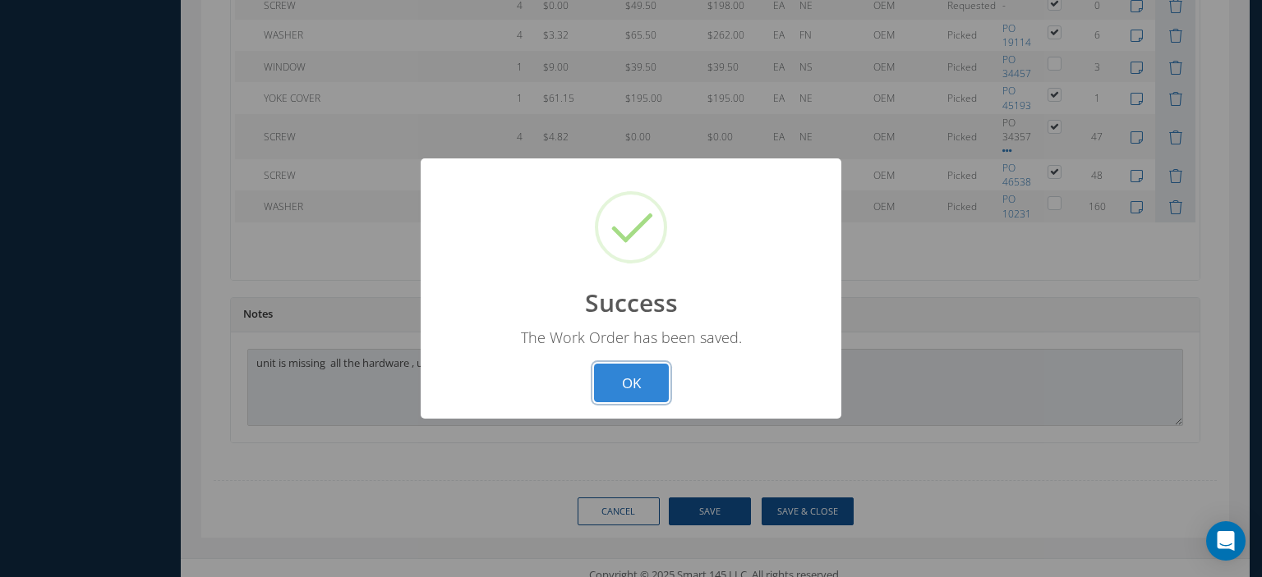
scroll to position [0, 94]
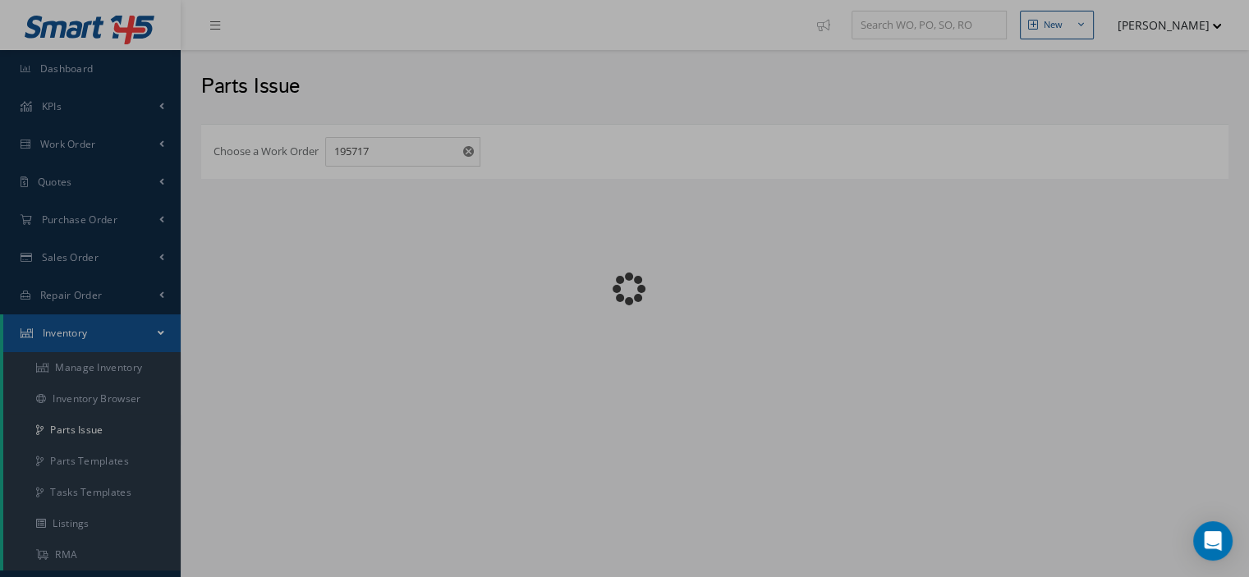
checkbox input "false"
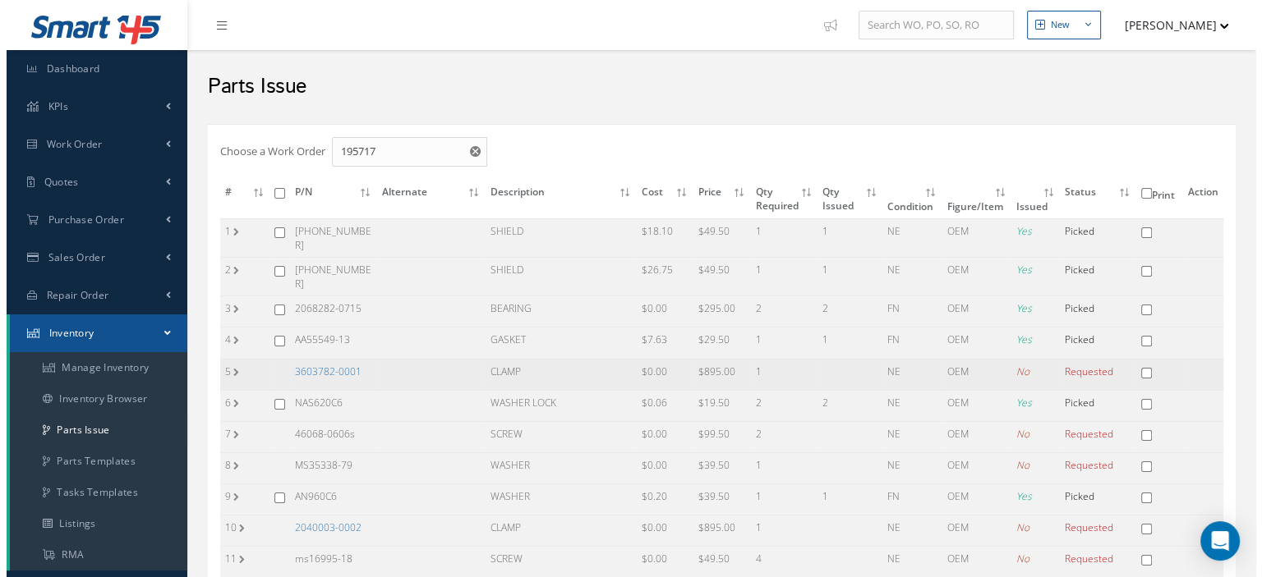
scroll to position [164, 0]
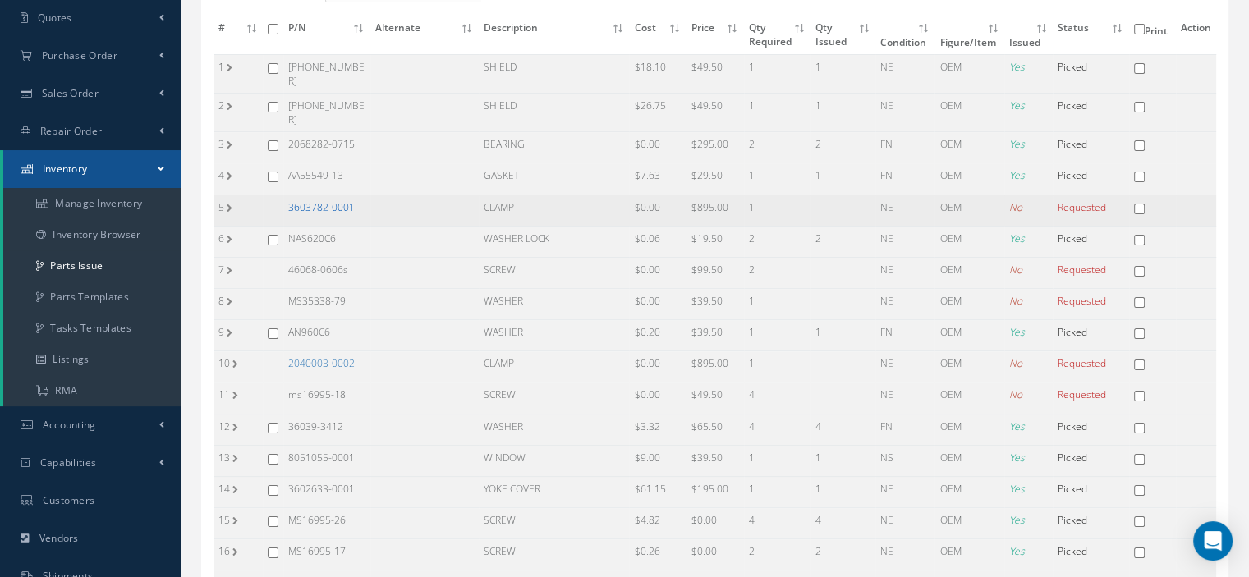
click at [309, 200] on link "3603782-0001" at bounding box center [321, 207] width 67 height 14
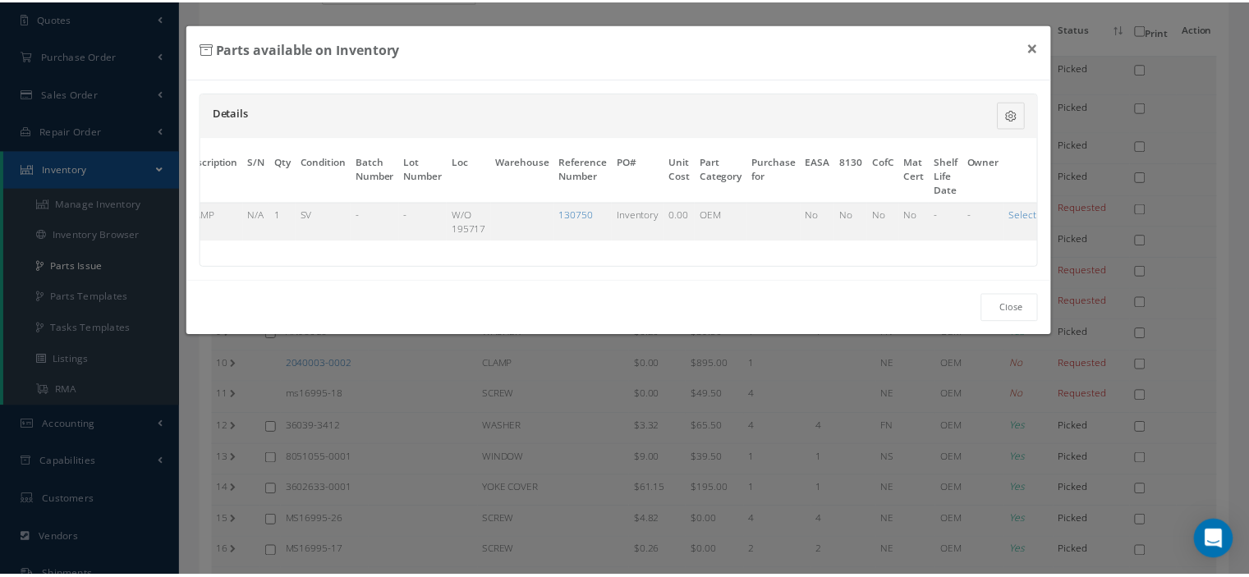
scroll to position [0, 127]
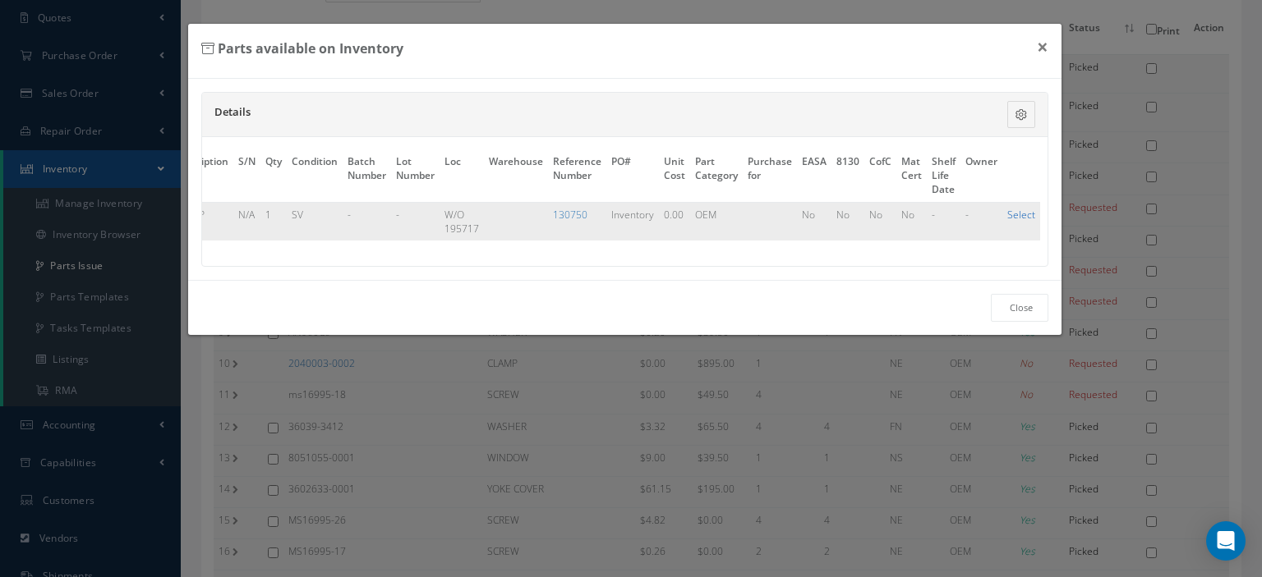
click at [1011, 213] on link "Select" at bounding box center [1021, 215] width 28 height 14
checkbox input "true"
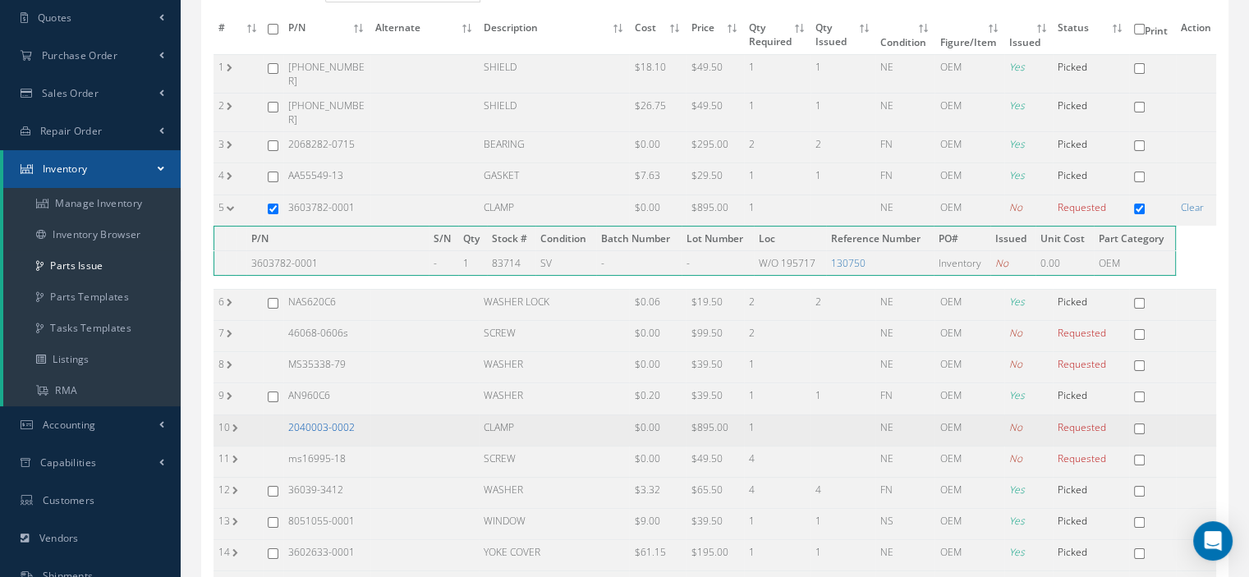
click at [315, 421] on link "2040003-0002" at bounding box center [321, 428] width 67 height 14
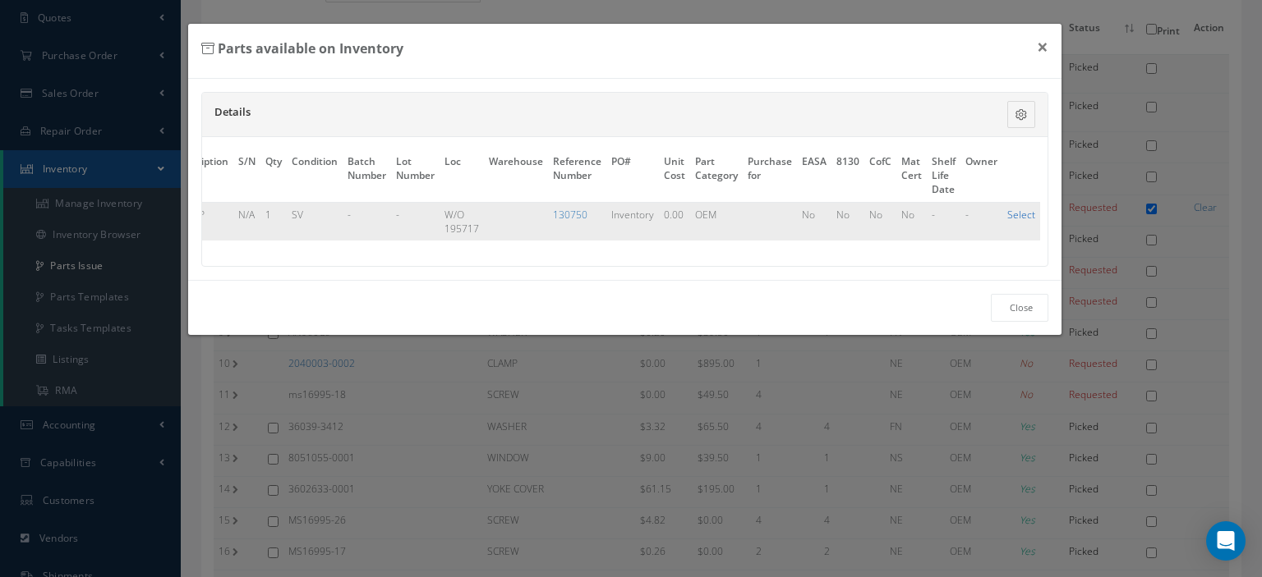
click at [1012, 215] on link "Select" at bounding box center [1021, 215] width 28 height 14
checkbox input "true"
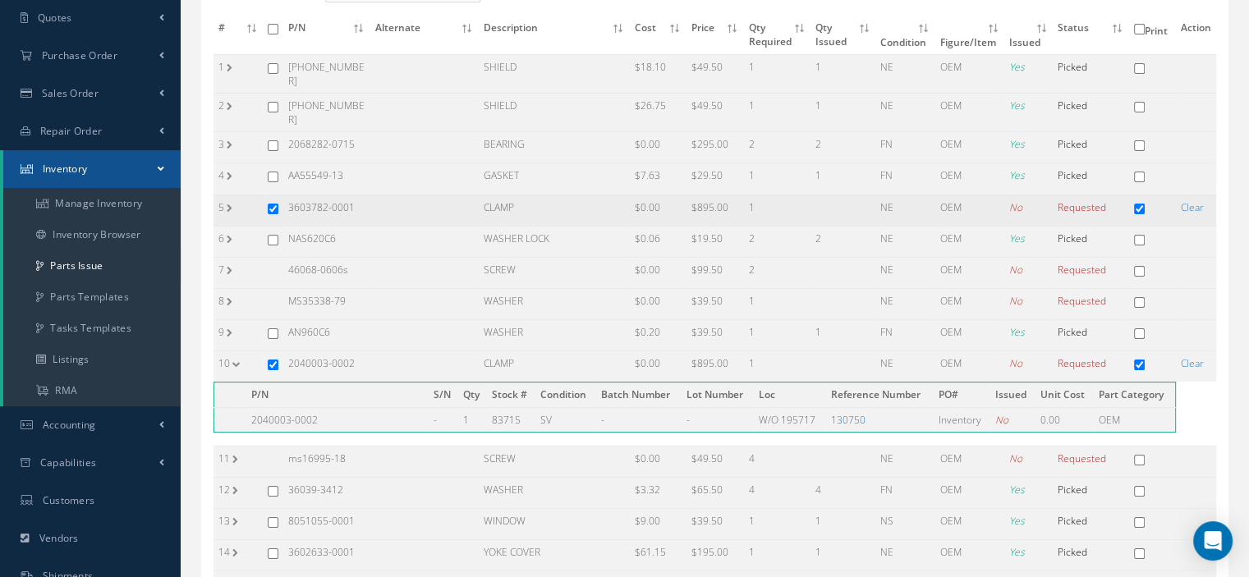
scroll to position [363, 0]
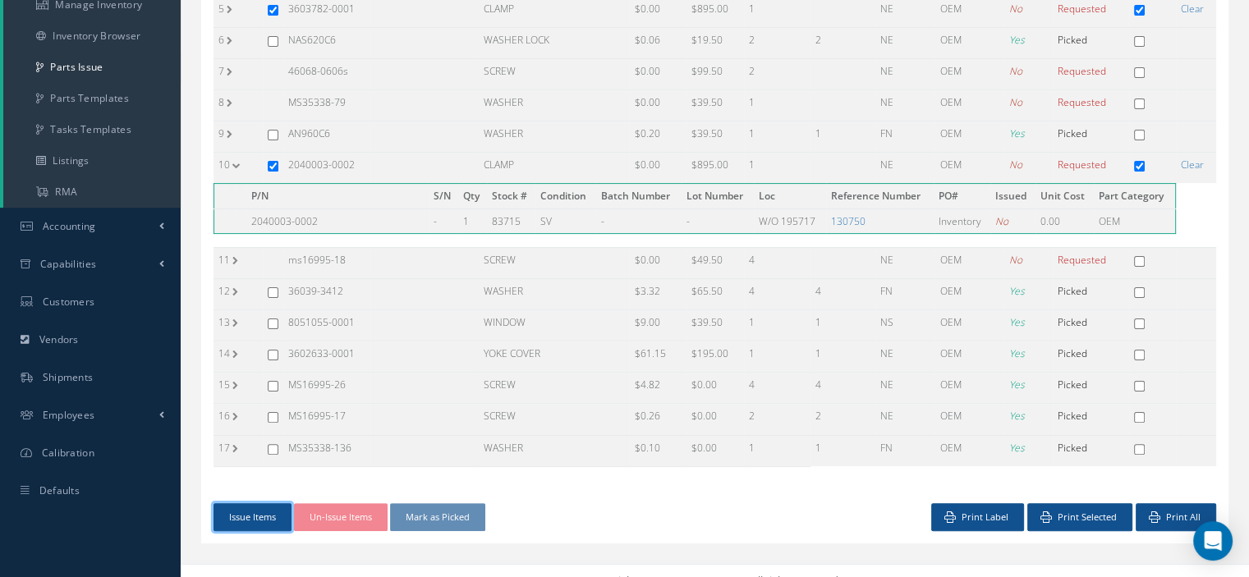
click at [266, 504] on button "Issue Items" at bounding box center [253, 518] width 78 height 29
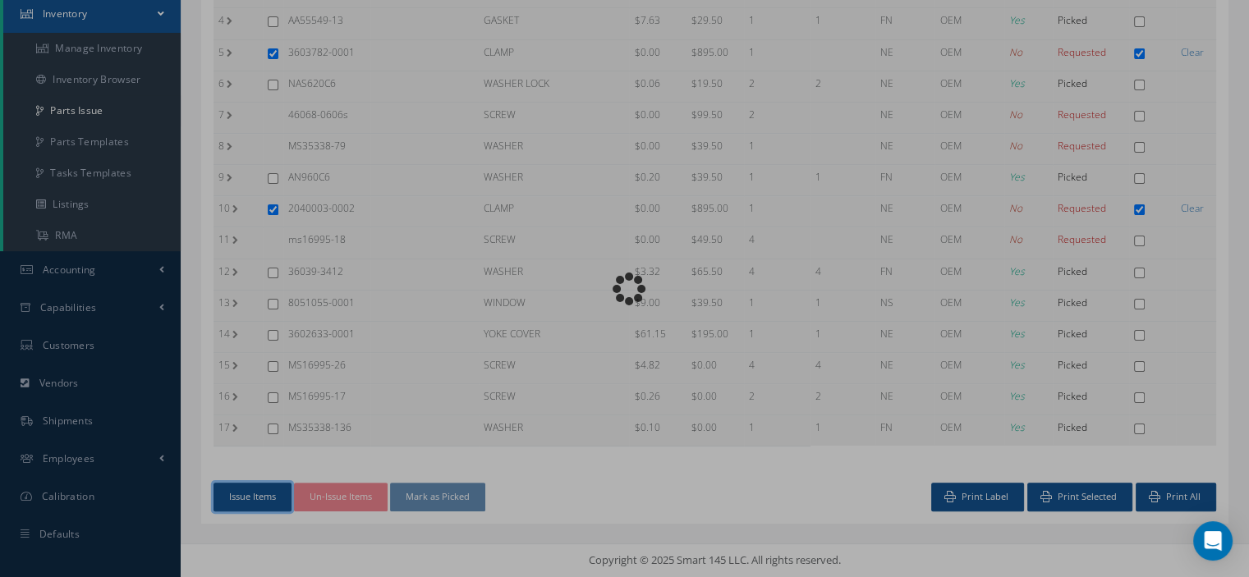
scroll to position [300, 0]
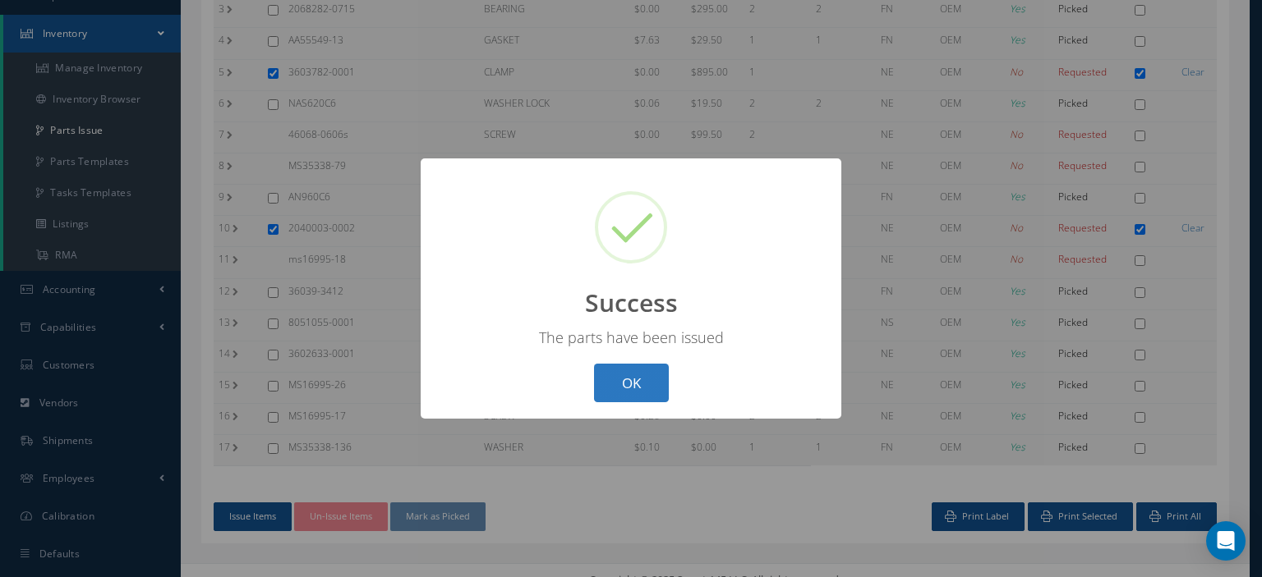
click at [609, 380] on button "OK" at bounding box center [631, 383] width 75 height 39
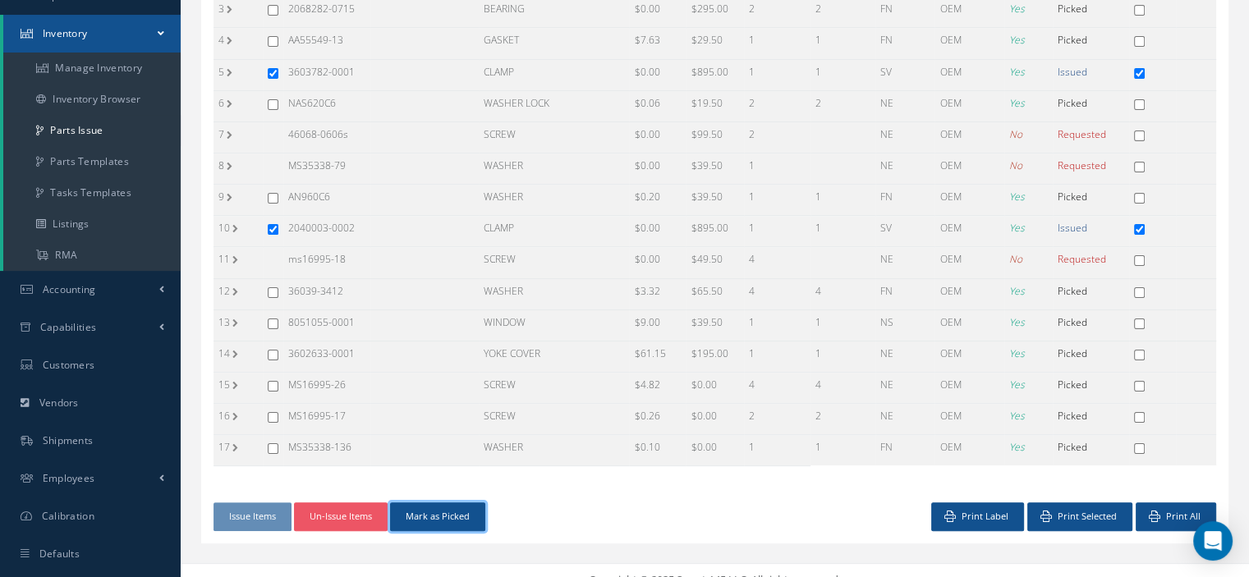
click at [453, 508] on button "Mark as Picked" at bounding box center [437, 517] width 95 height 29
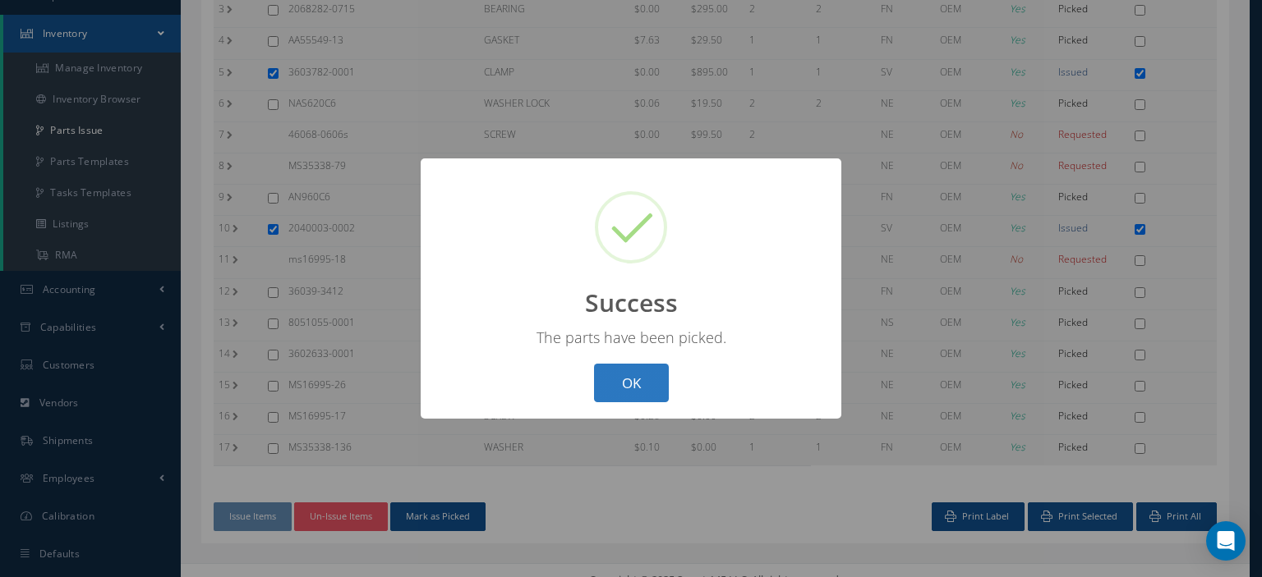
click at [620, 381] on button "OK" at bounding box center [631, 383] width 75 height 39
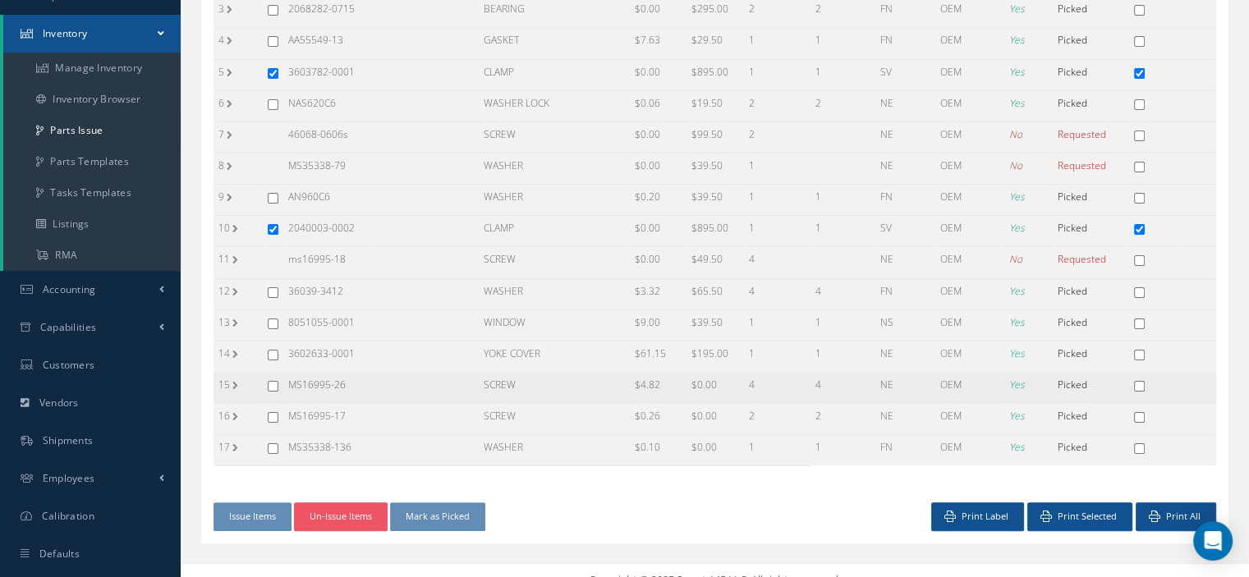
scroll to position [0, 0]
